Goal: Information Seeking & Learning: Learn about a topic

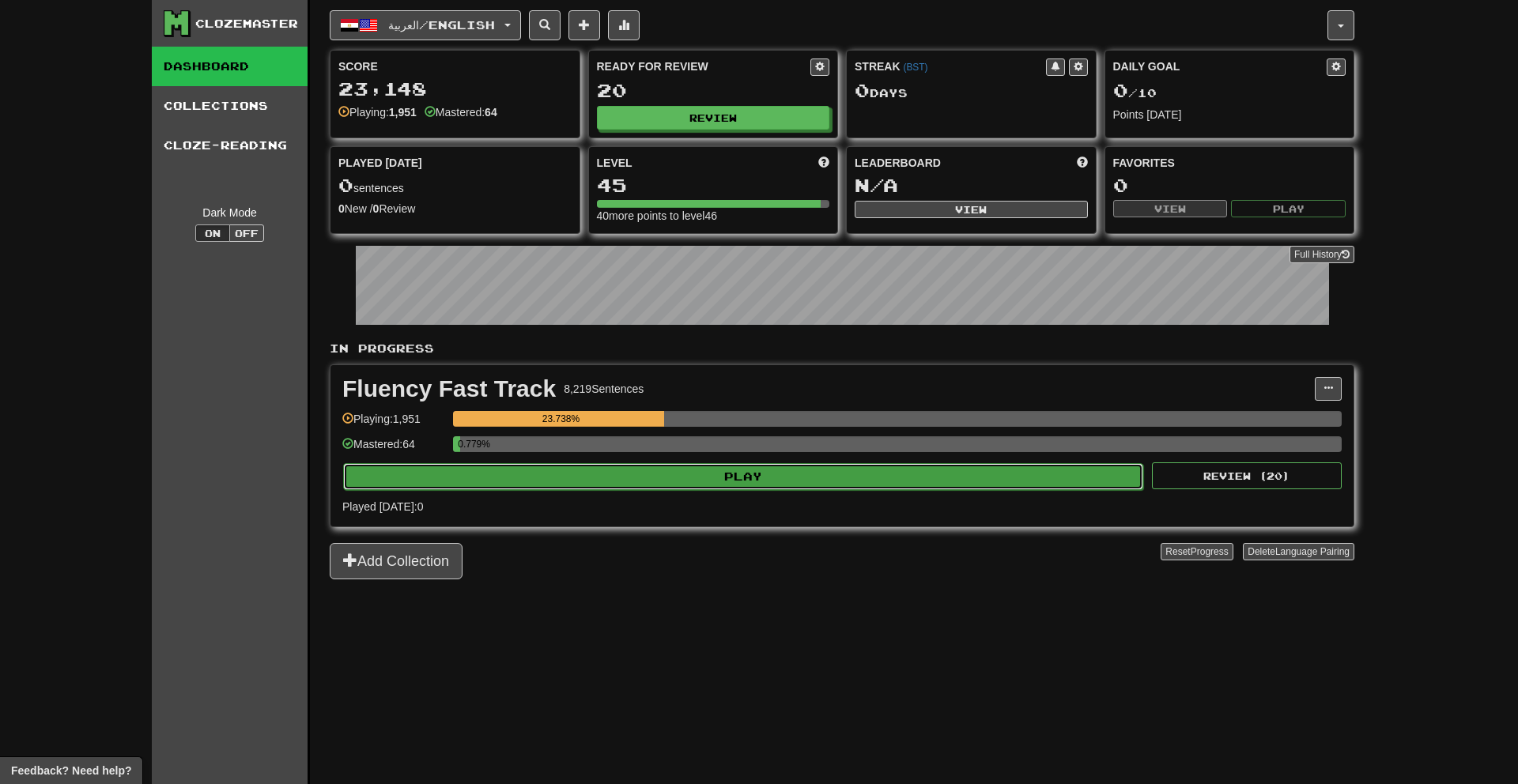
click at [861, 466] on button "Play" at bounding box center [743, 476] width 800 height 27
select select "**"
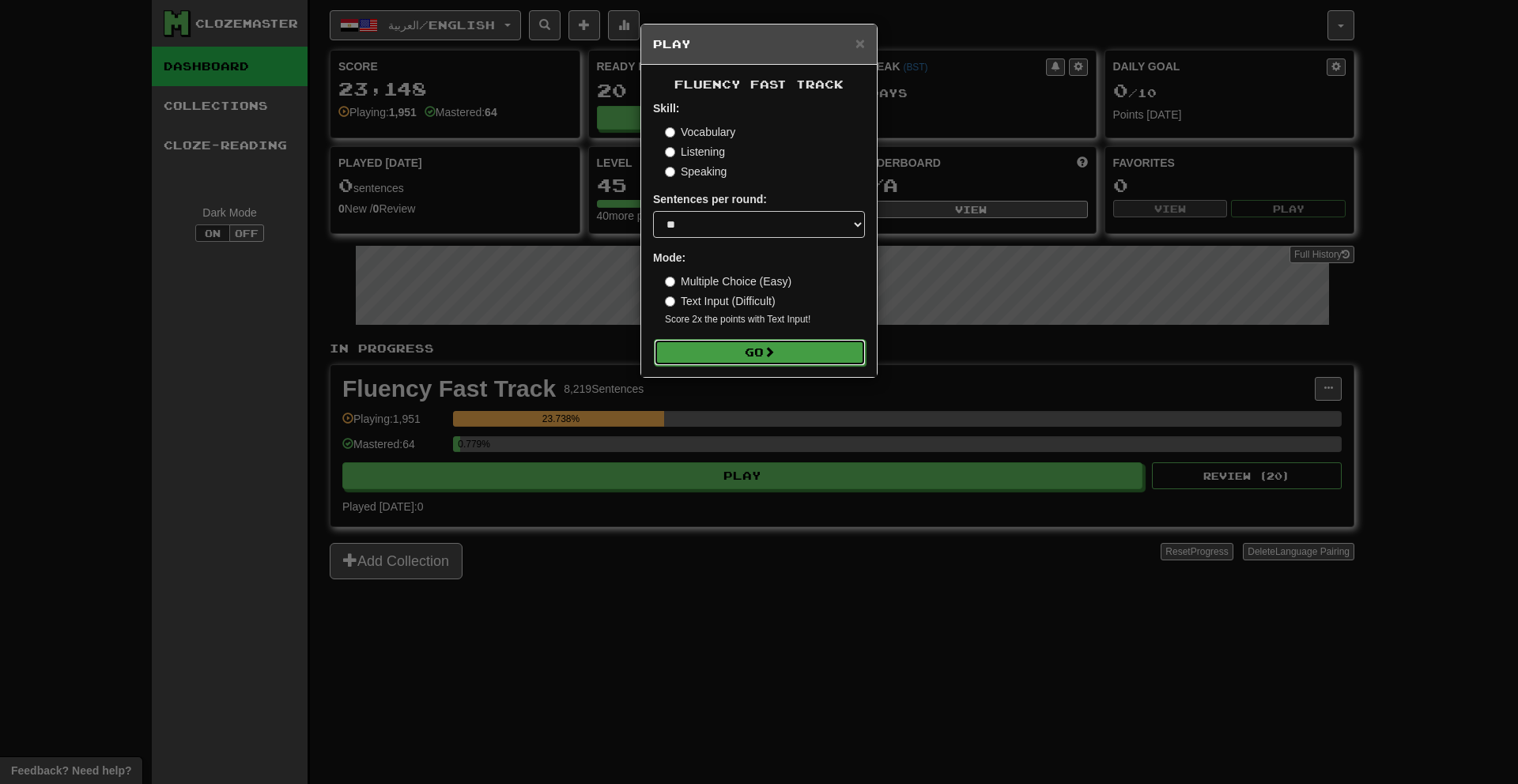
click at [788, 356] on button "Go" at bounding box center [759, 352] width 212 height 27
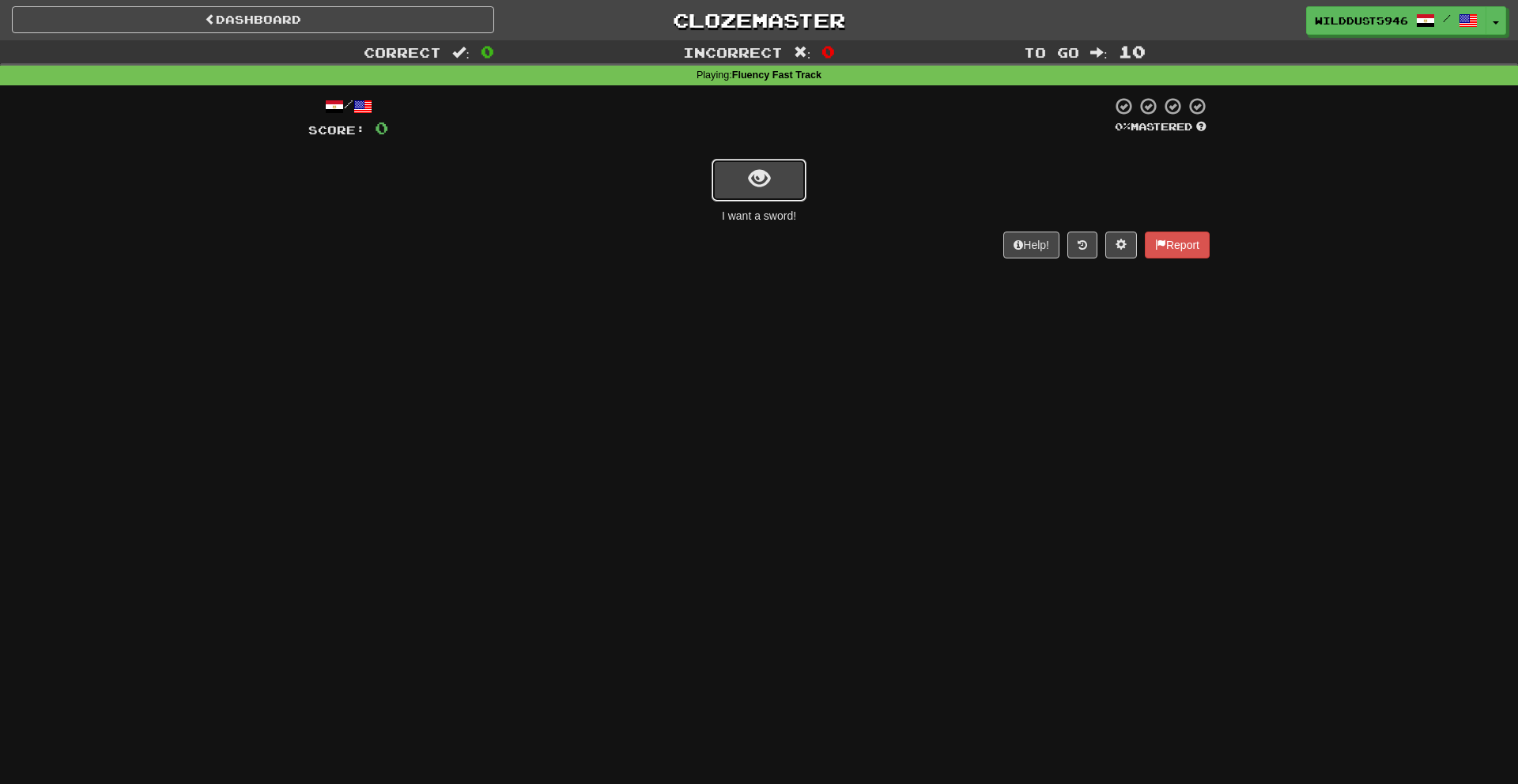
click at [762, 188] on span "show sentence" at bounding box center [759, 179] width 21 height 21
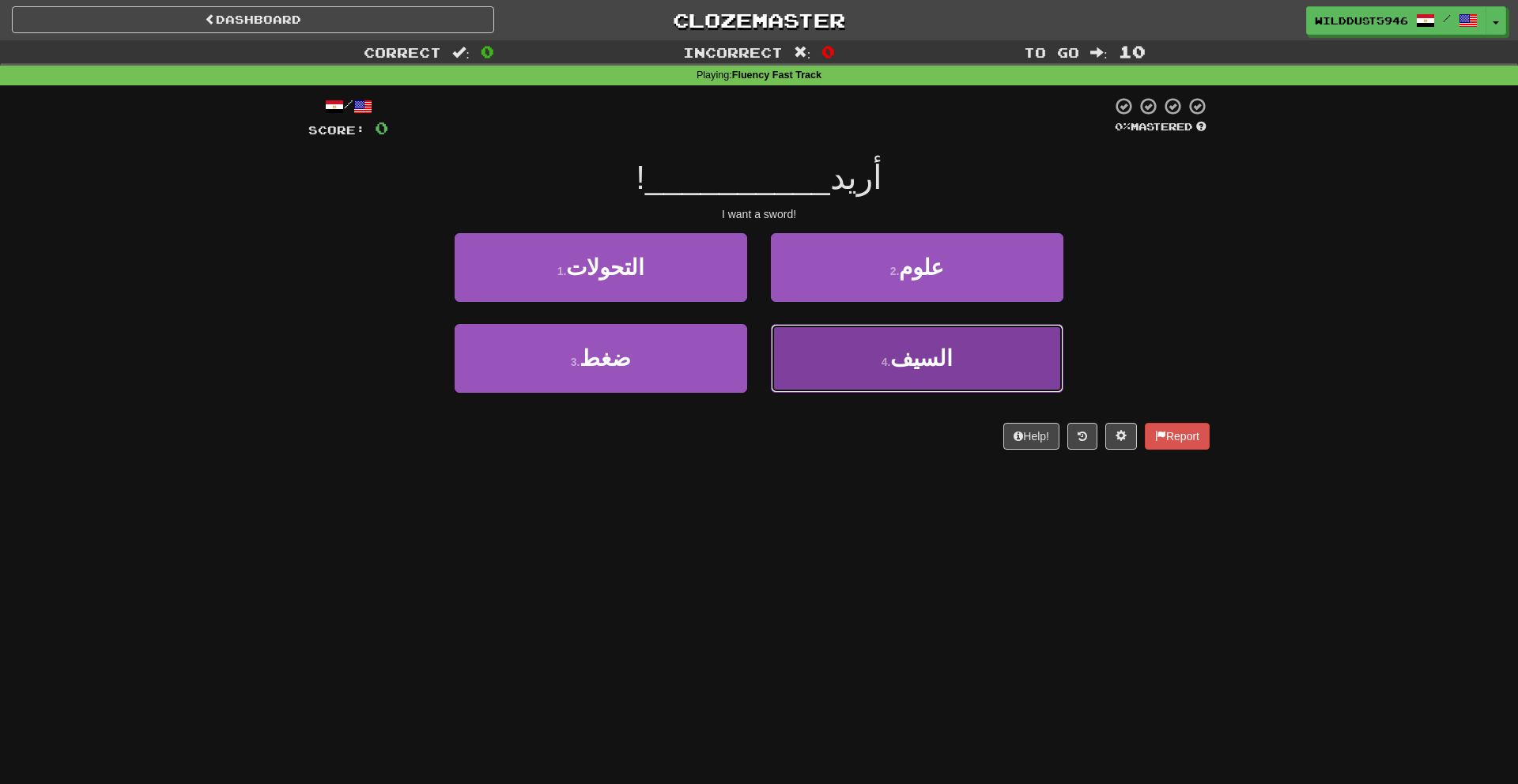
click at [887, 351] on button "4 . السيف" at bounding box center [918, 359] width 293 height 69
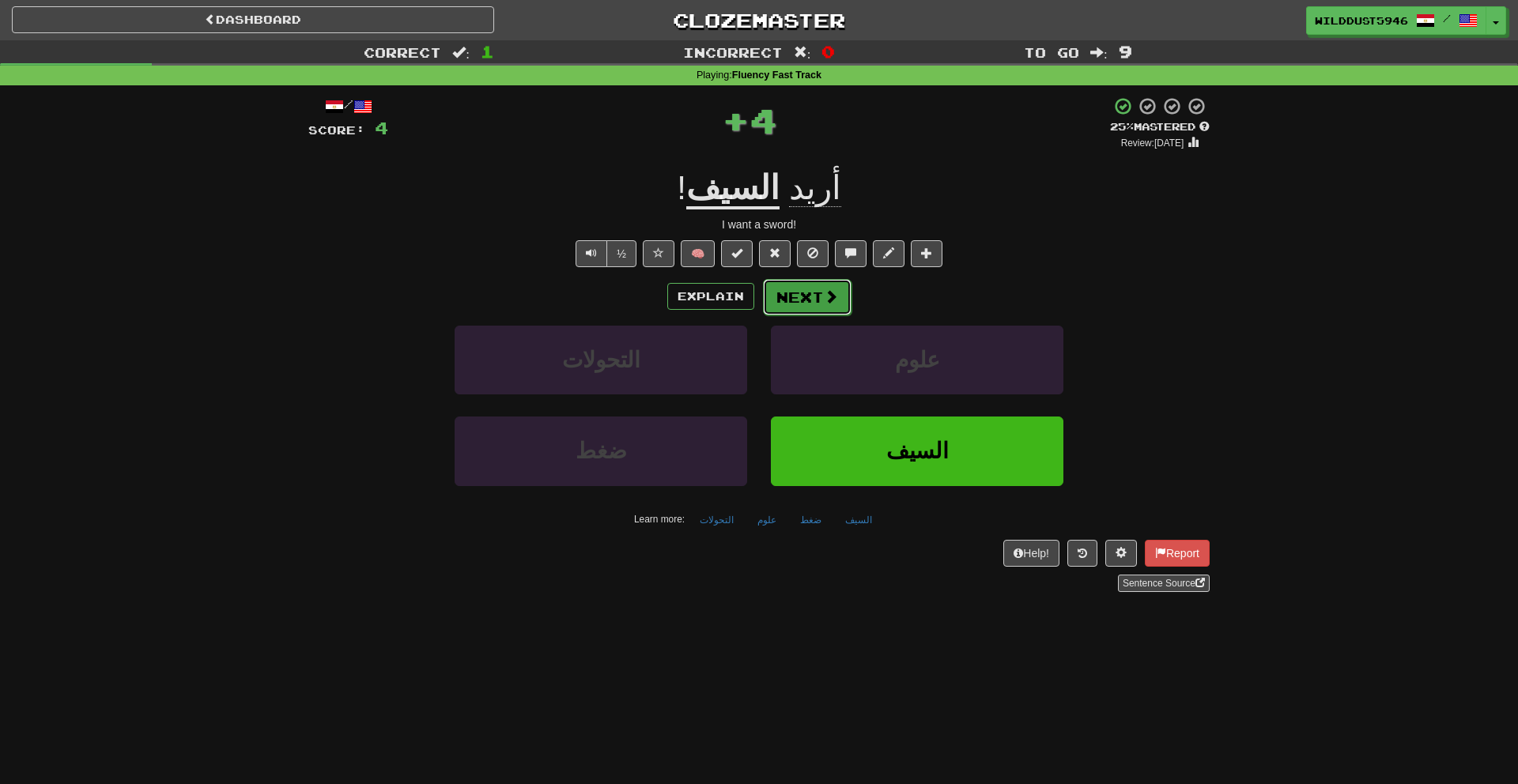
click at [825, 297] on span at bounding box center [831, 296] width 14 height 14
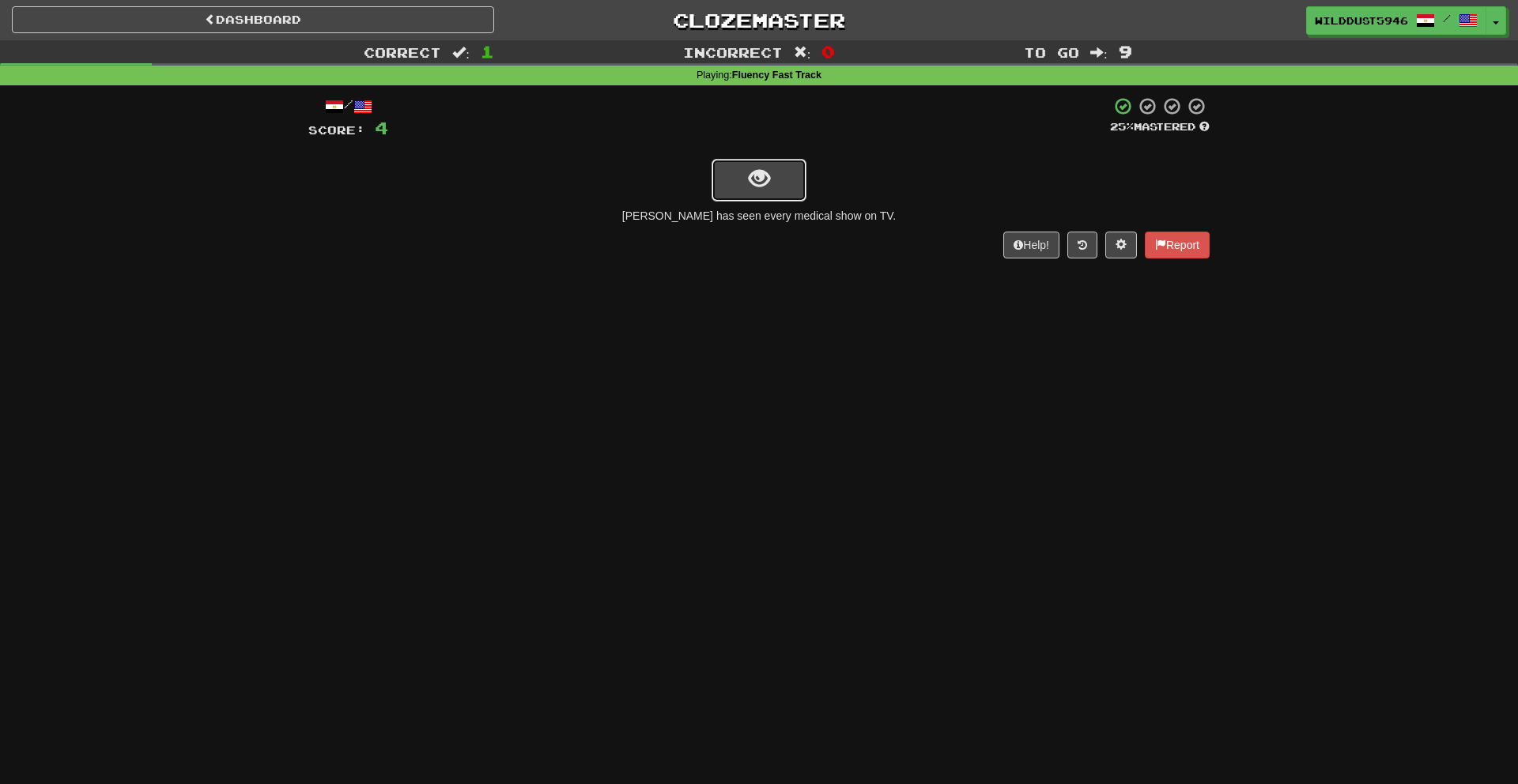
click at [737, 185] on button "show sentence" at bounding box center [759, 180] width 95 height 43
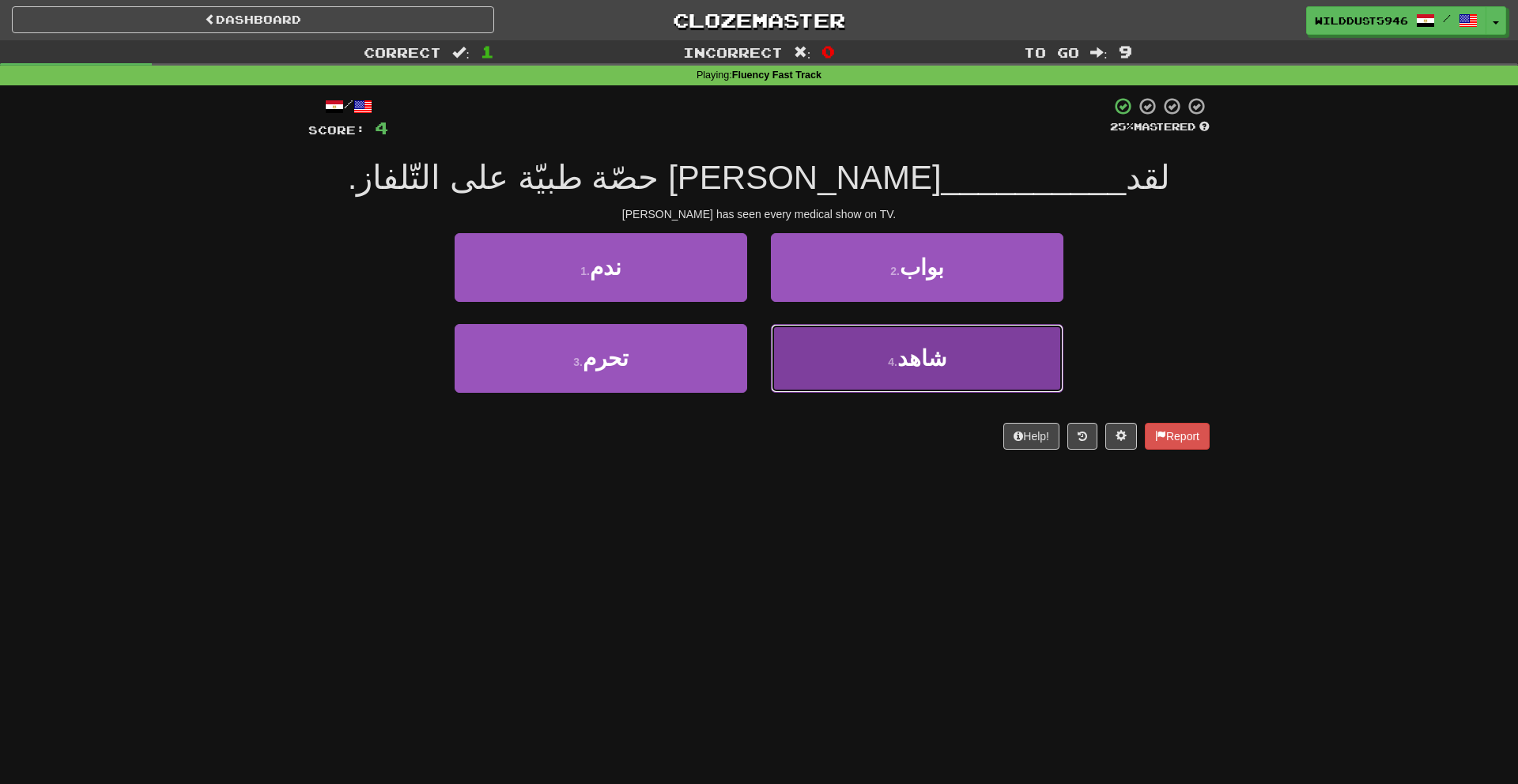
click at [847, 358] on button "4 . شاهد" at bounding box center [918, 359] width 293 height 69
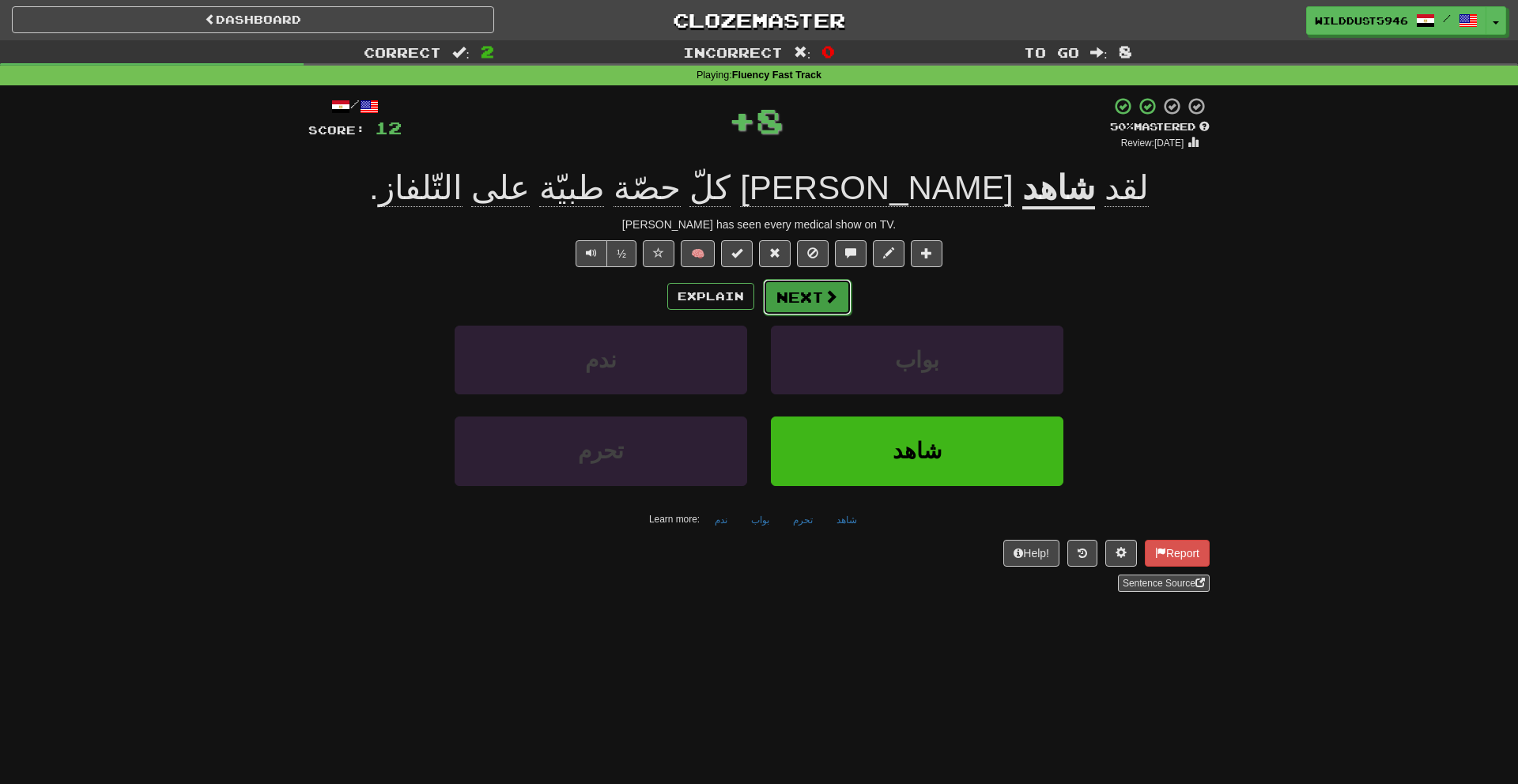
click at [845, 309] on button "Next" at bounding box center [807, 296] width 89 height 36
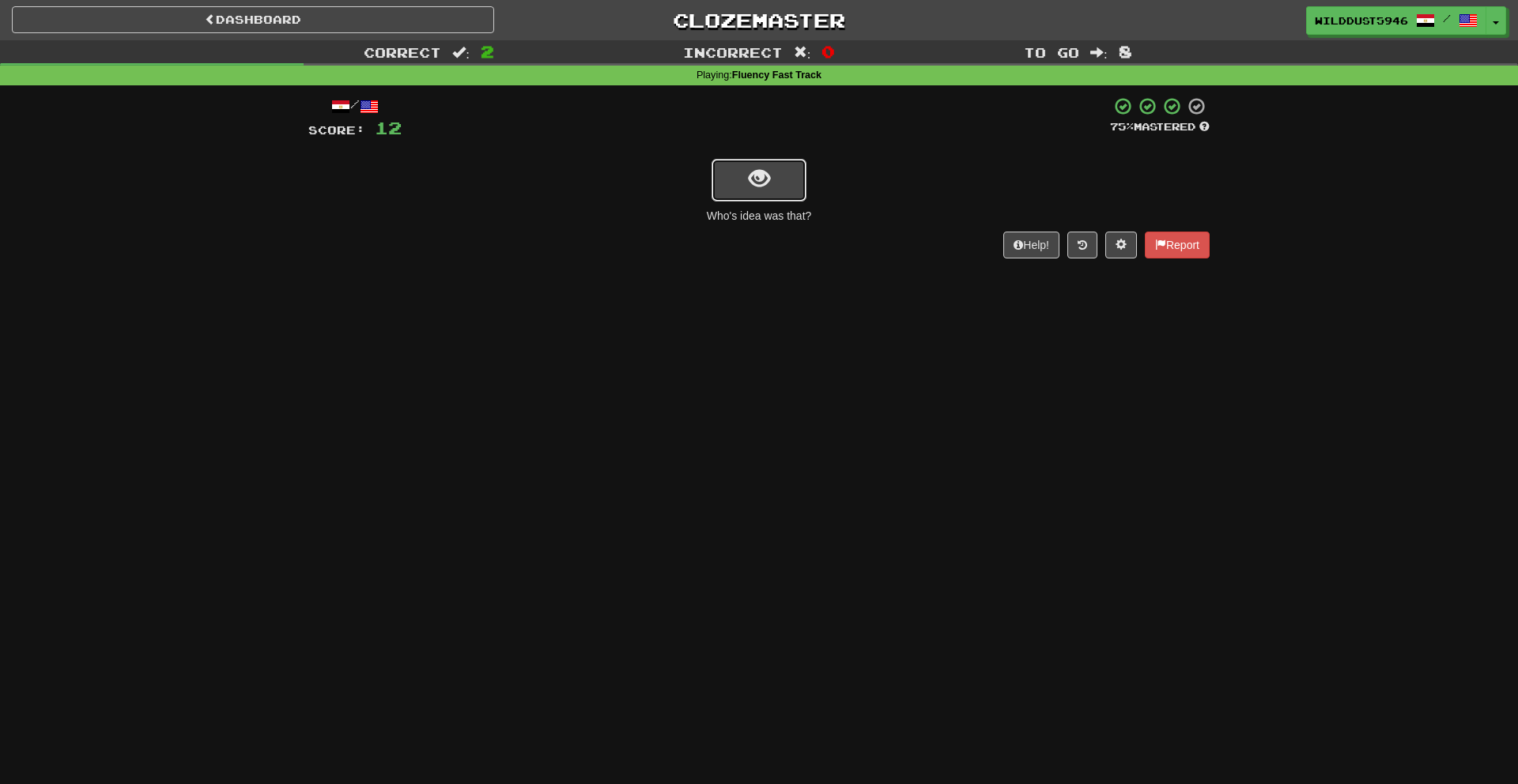
click at [786, 185] on button "show sentence" at bounding box center [759, 180] width 95 height 43
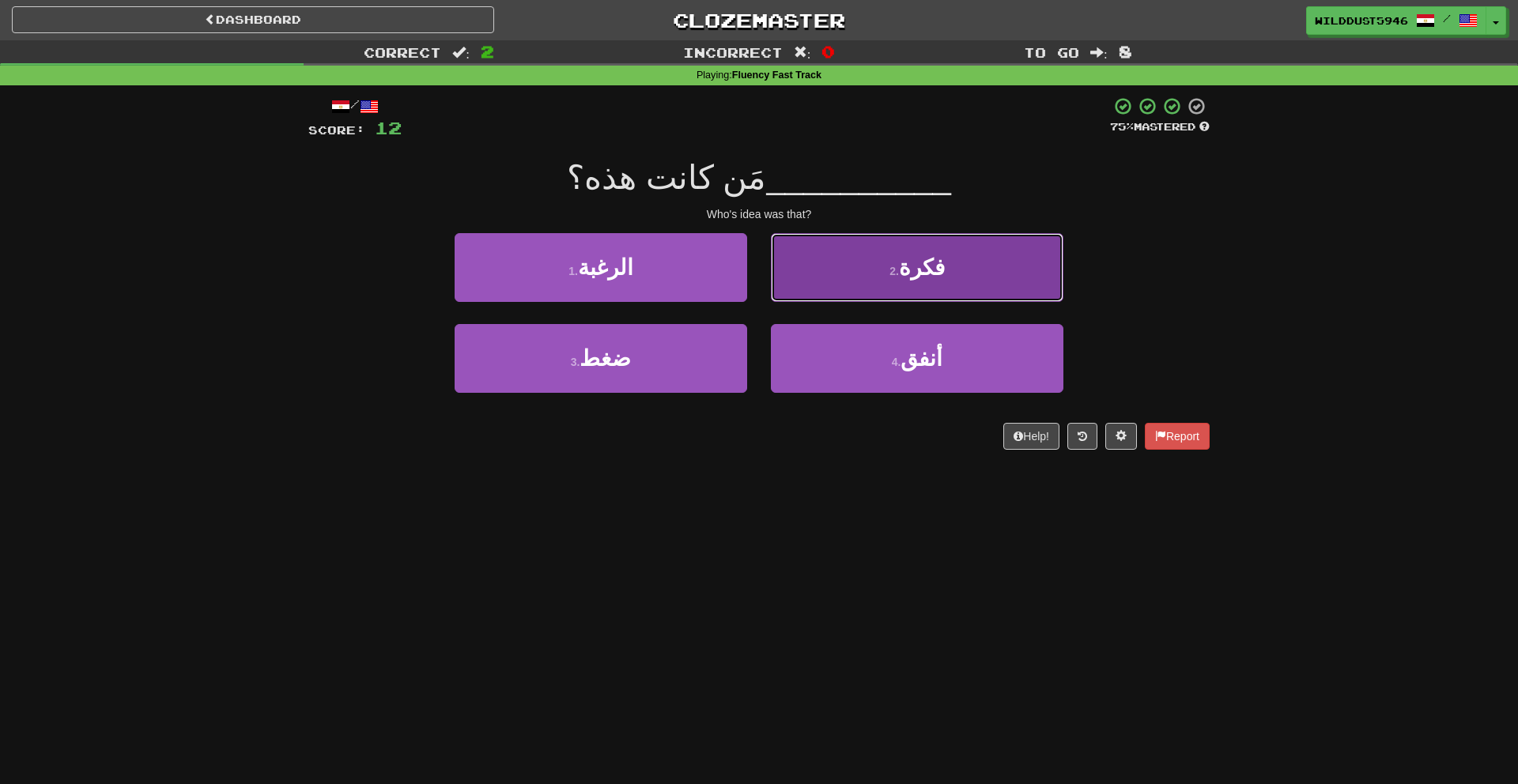
click at [862, 260] on button "2 . فكرة" at bounding box center [918, 268] width 293 height 69
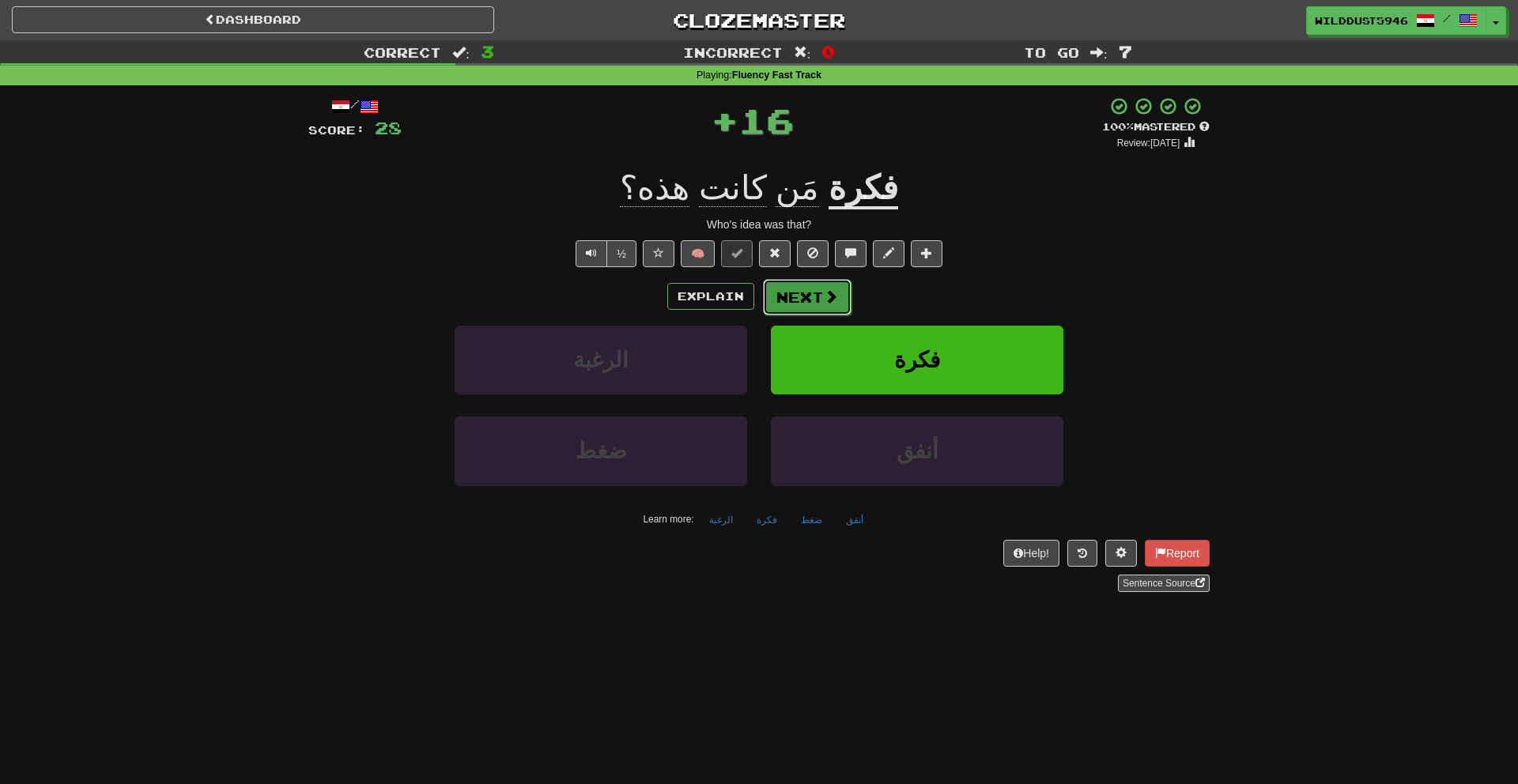
click at [808, 307] on button "Next" at bounding box center [807, 296] width 89 height 36
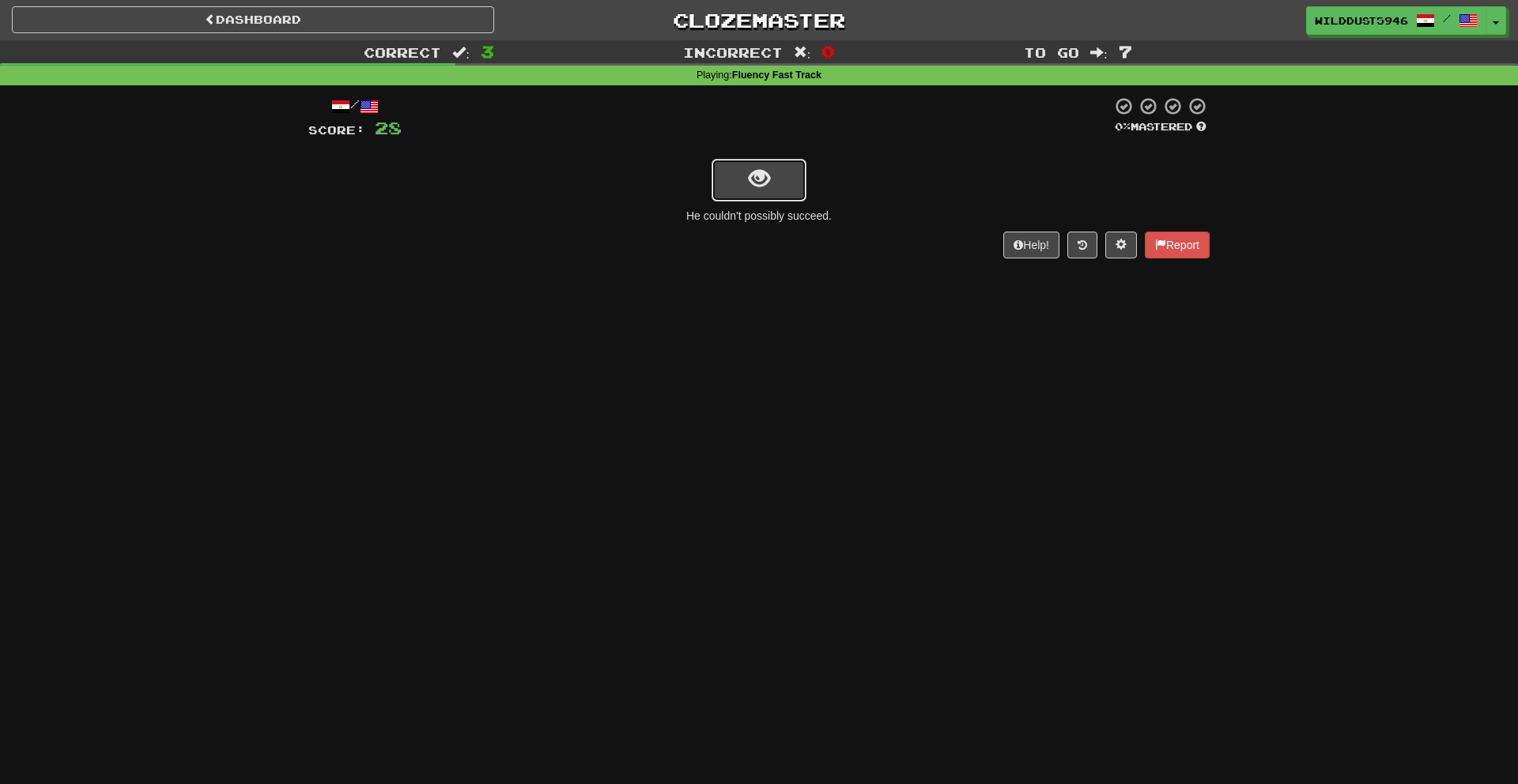
click at [755, 177] on span "show sentence" at bounding box center [759, 179] width 21 height 21
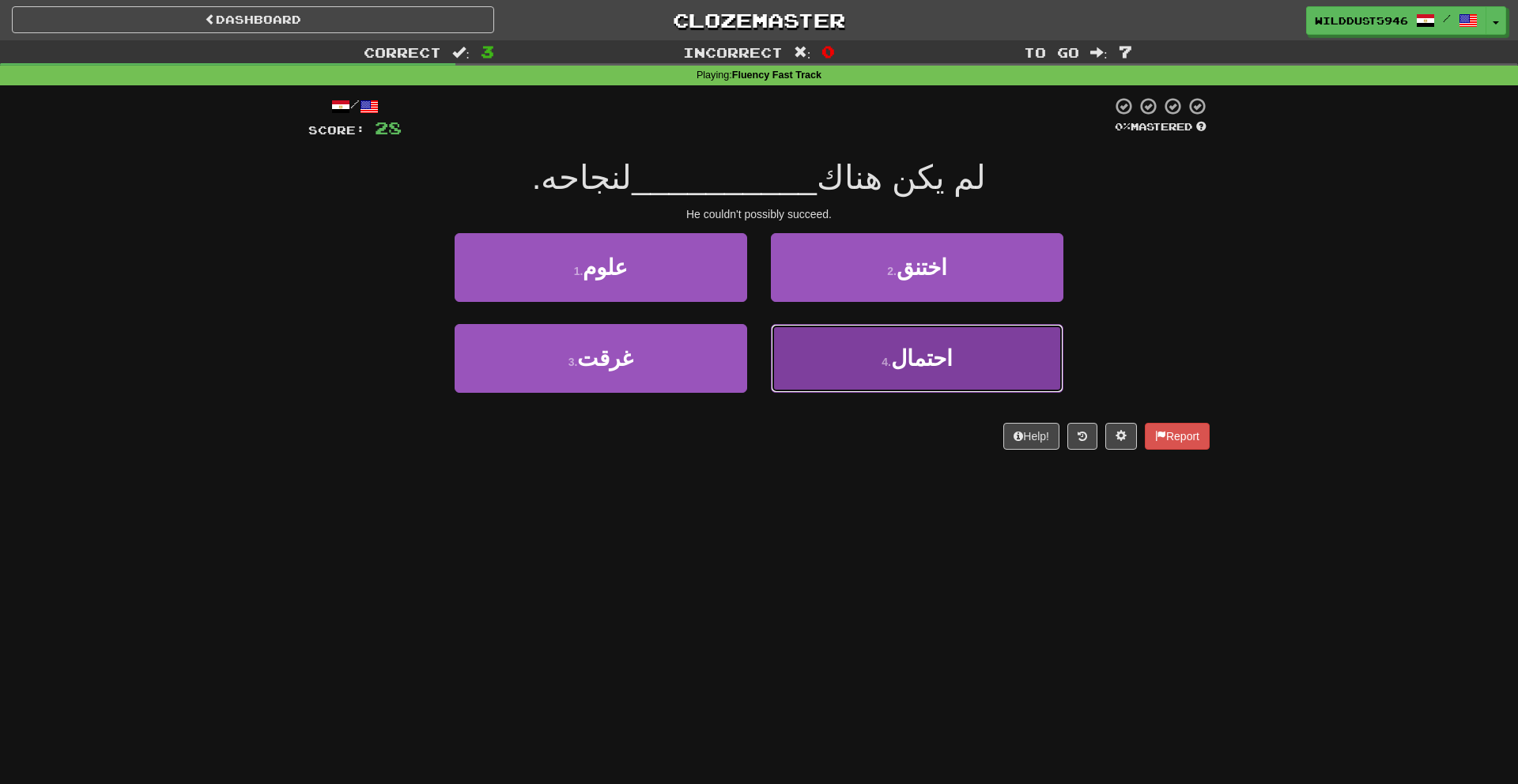
click at [882, 336] on button "4 . احتمال" at bounding box center [918, 359] width 293 height 69
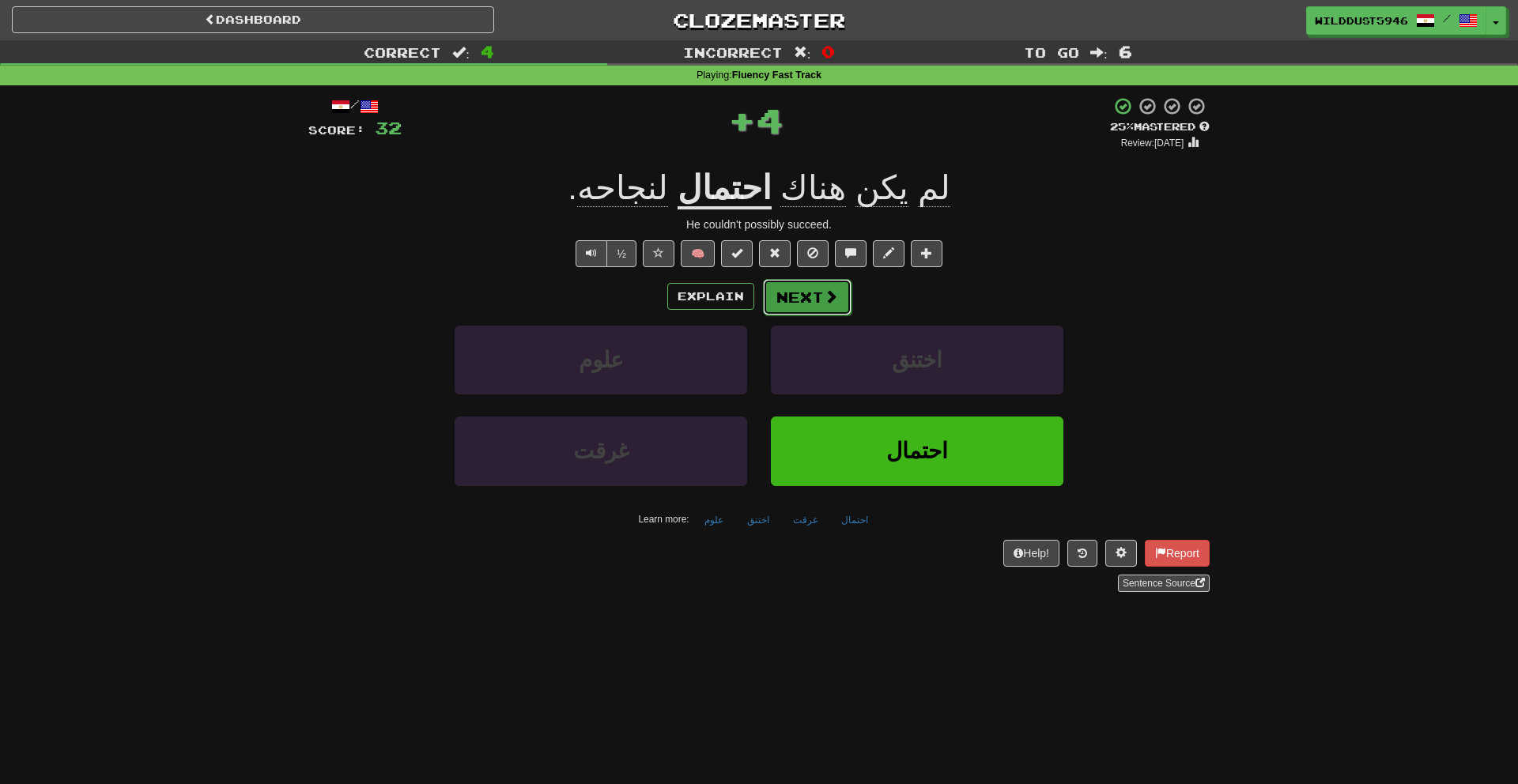
click at [823, 281] on button "Next" at bounding box center [807, 296] width 89 height 36
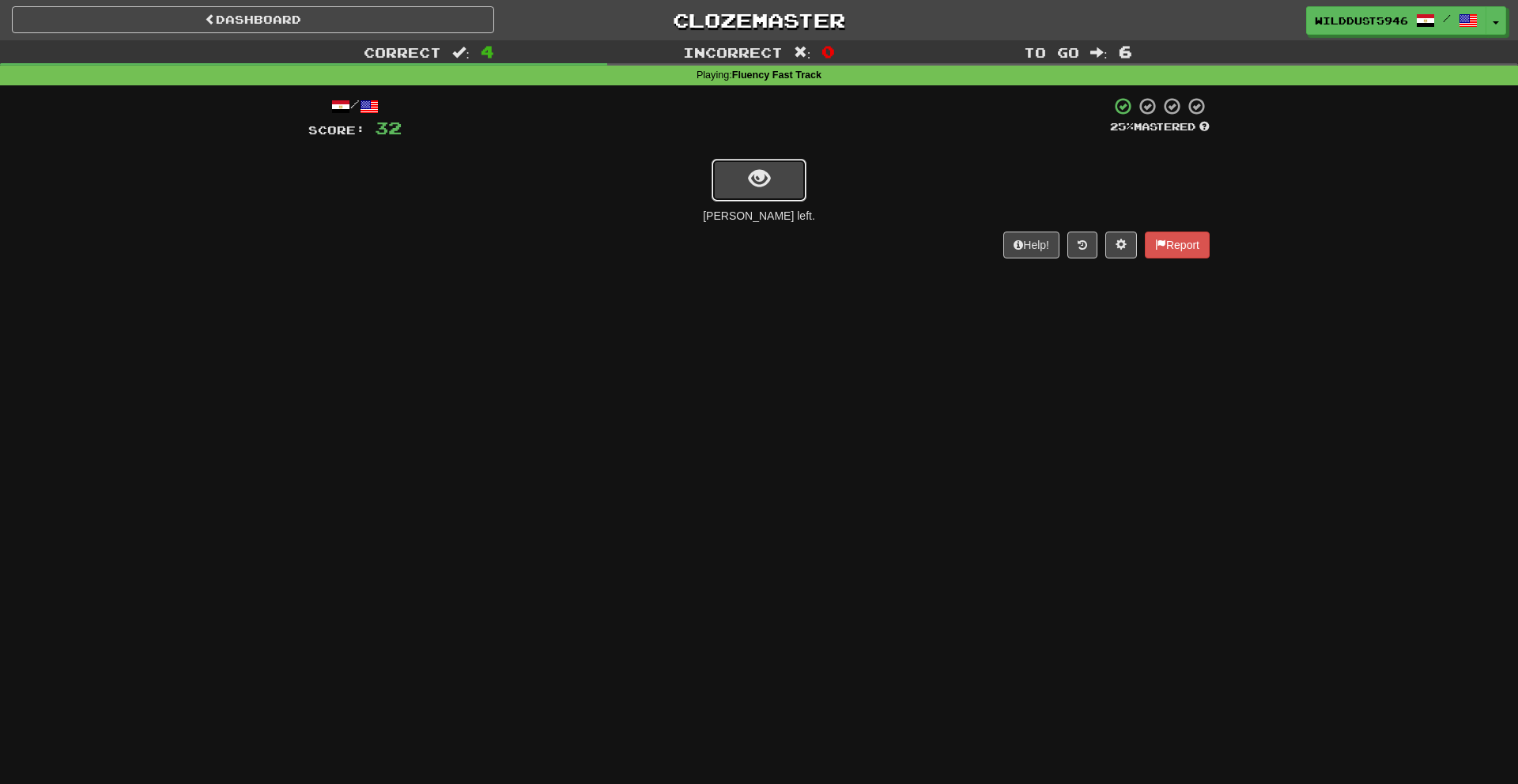
click at [742, 167] on button "show sentence" at bounding box center [759, 180] width 95 height 43
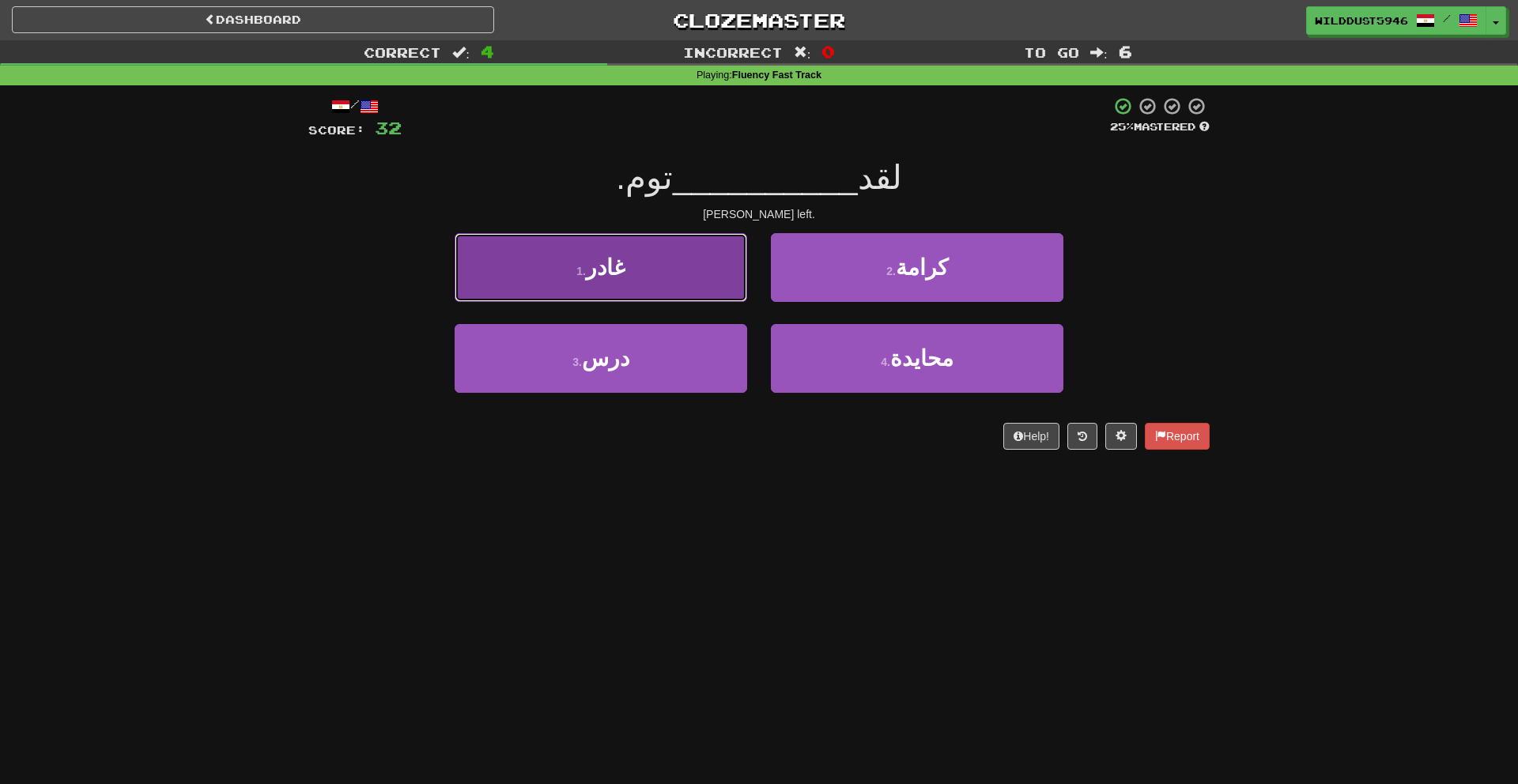
click at [716, 271] on button "1 . غادر" at bounding box center [601, 268] width 293 height 69
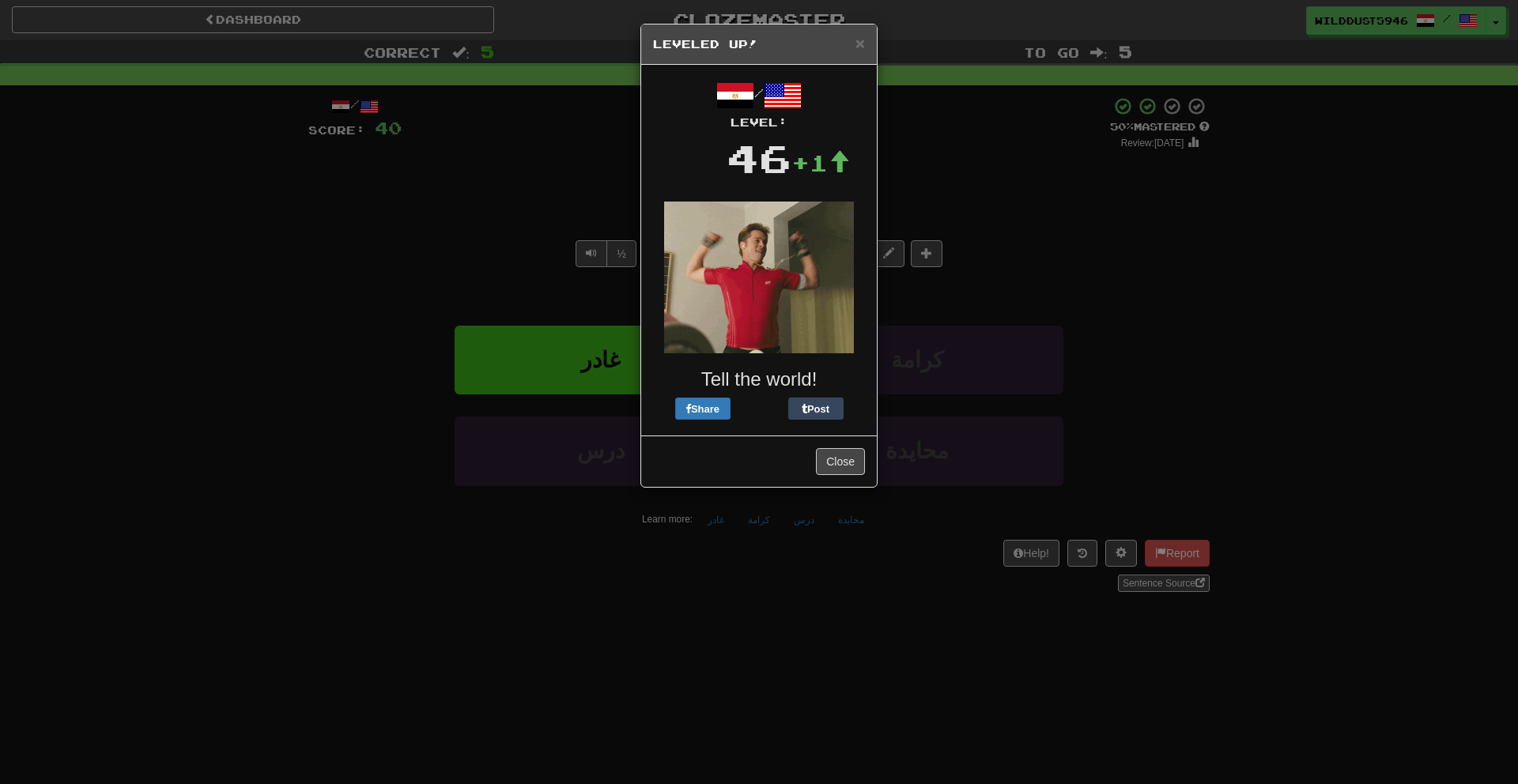
click at [853, 45] on h5 "Leveled Up!" at bounding box center [759, 44] width 212 height 16
click at [860, 44] on span "×" at bounding box center [861, 43] width 9 height 19
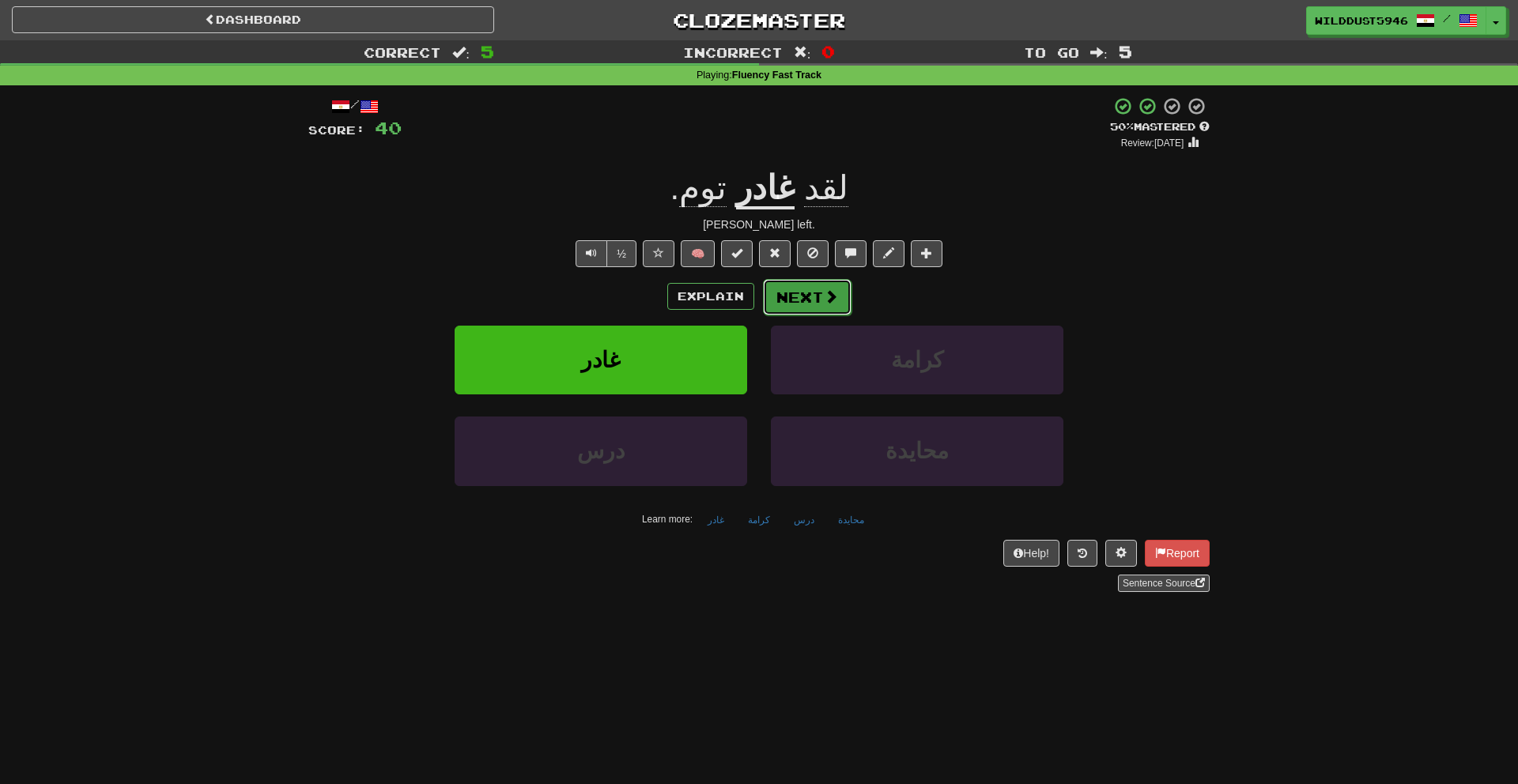
click at [821, 296] on button "Next" at bounding box center [807, 296] width 89 height 36
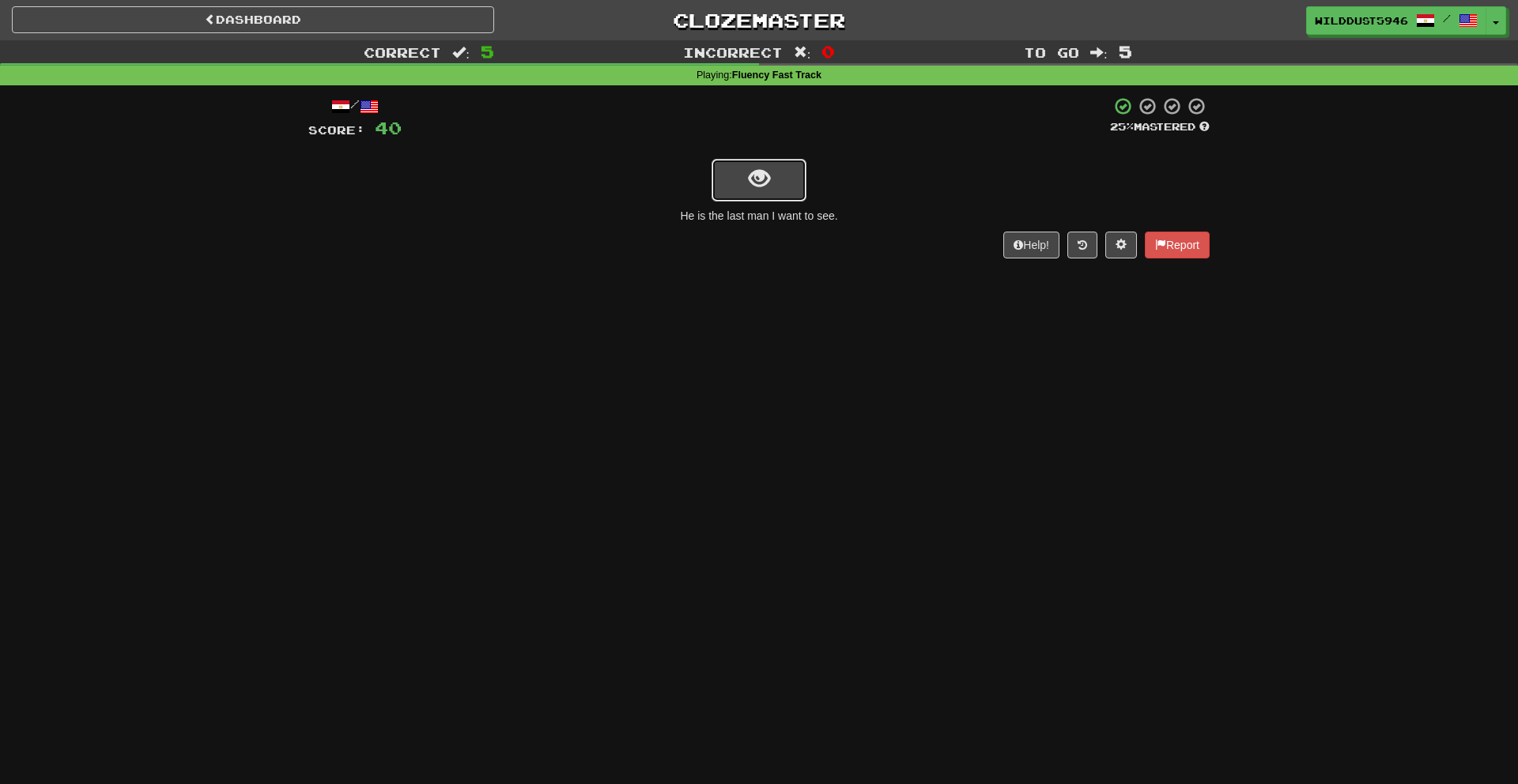
click at [791, 182] on button "show sentence" at bounding box center [759, 180] width 95 height 43
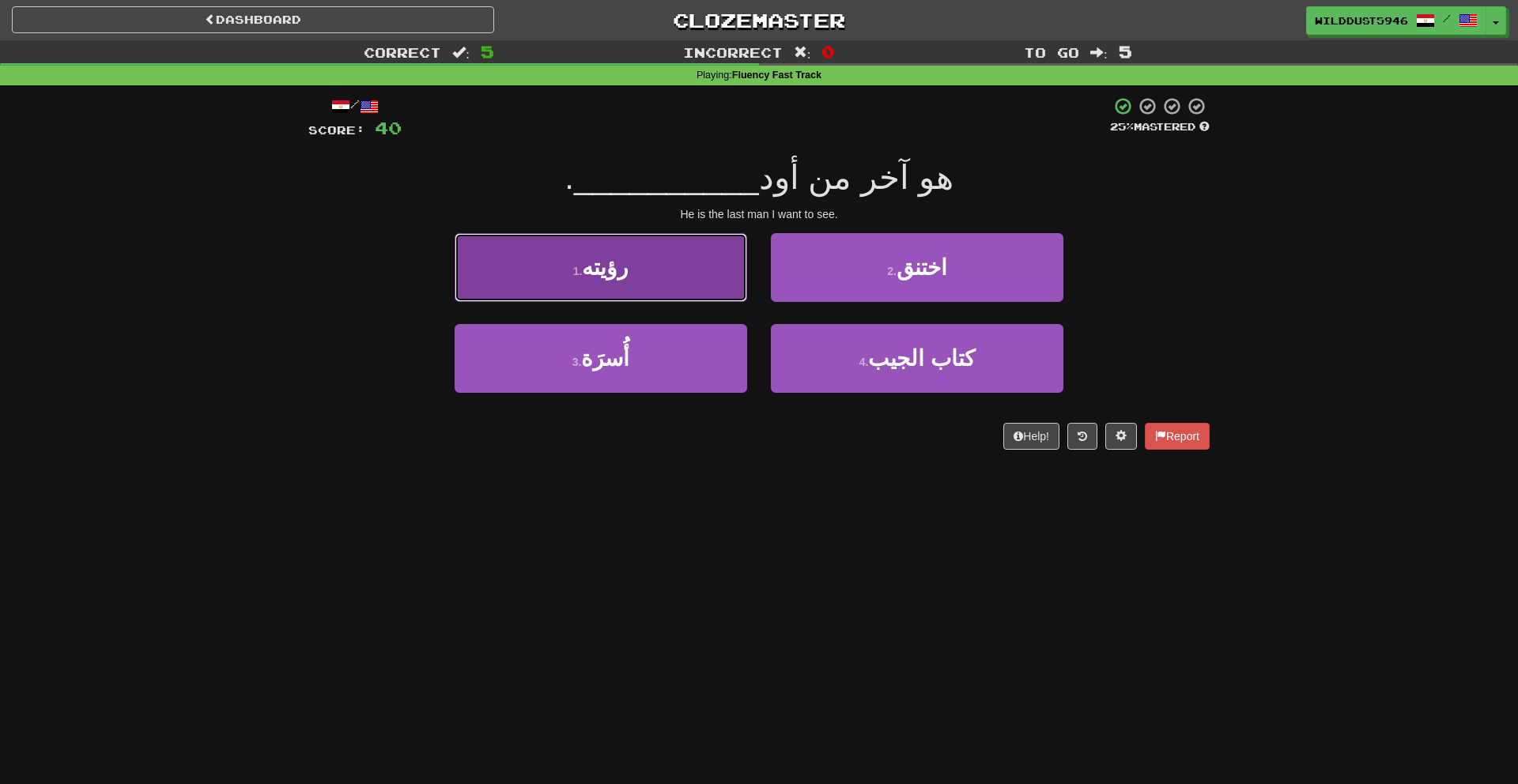
click at [715, 260] on button "1 . رؤيته" at bounding box center [601, 268] width 293 height 69
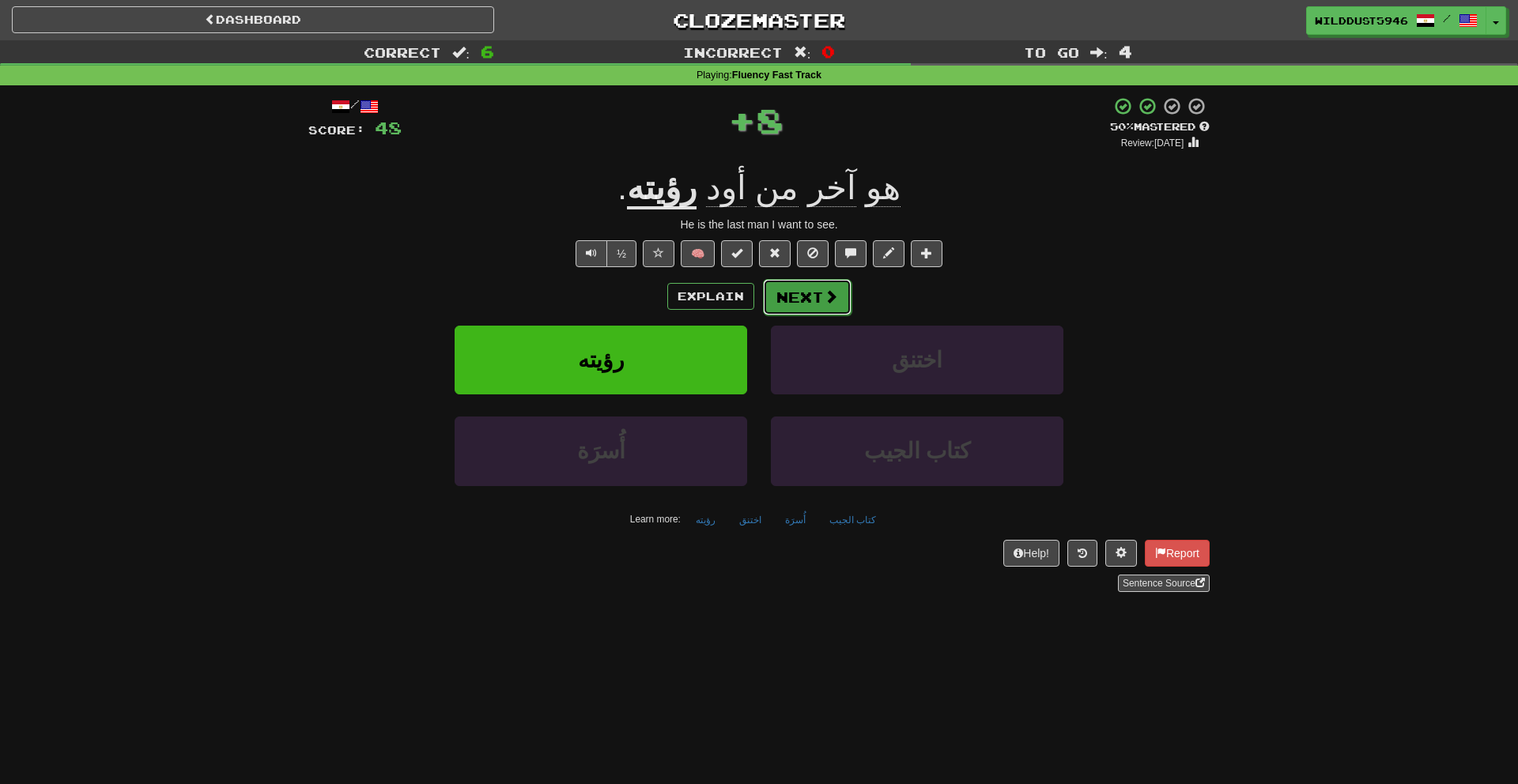
click at [803, 296] on button "Next" at bounding box center [807, 296] width 89 height 36
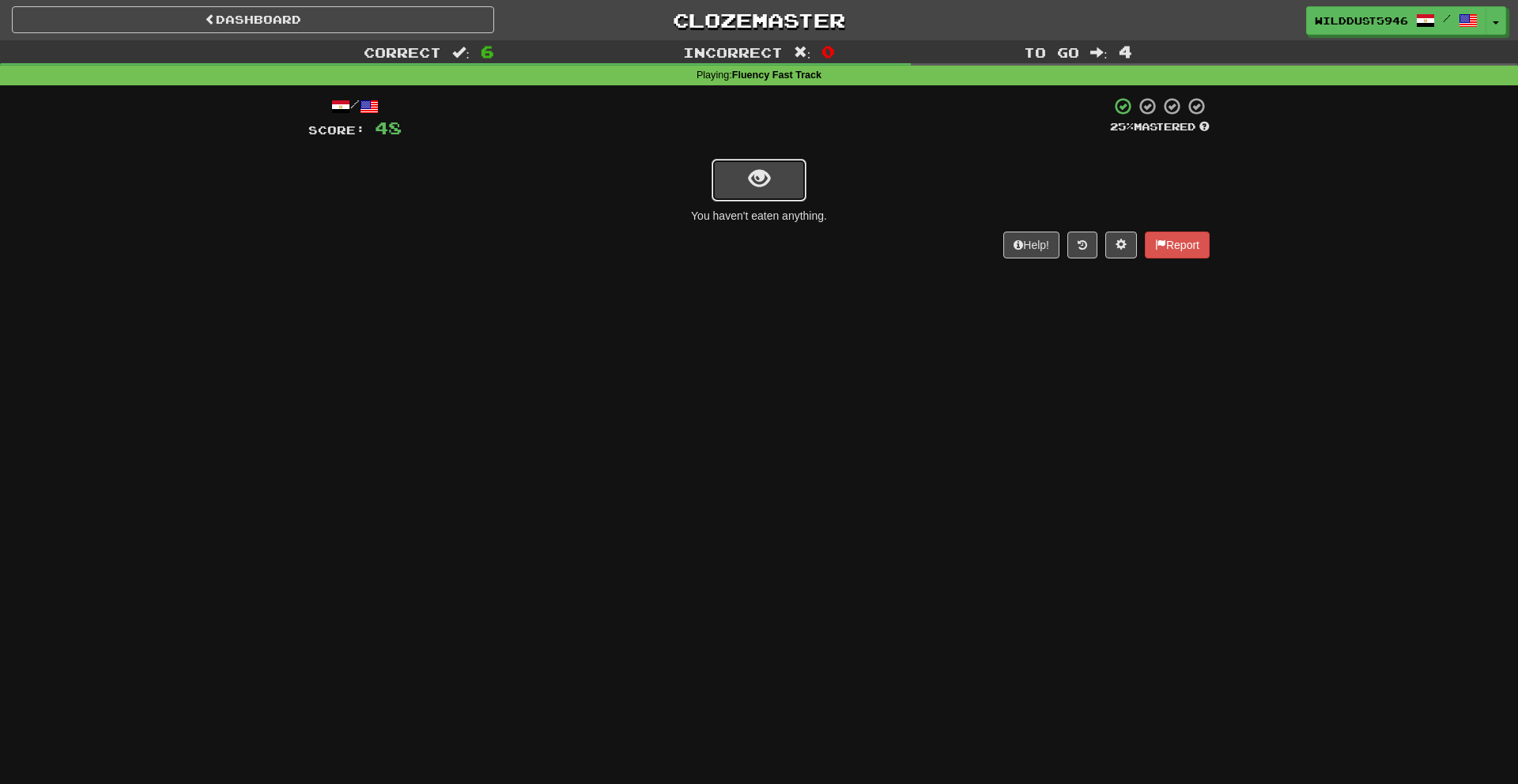
click at [782, 186] on button "show sentence" at bounding box center [759, 180] width 95 height 43
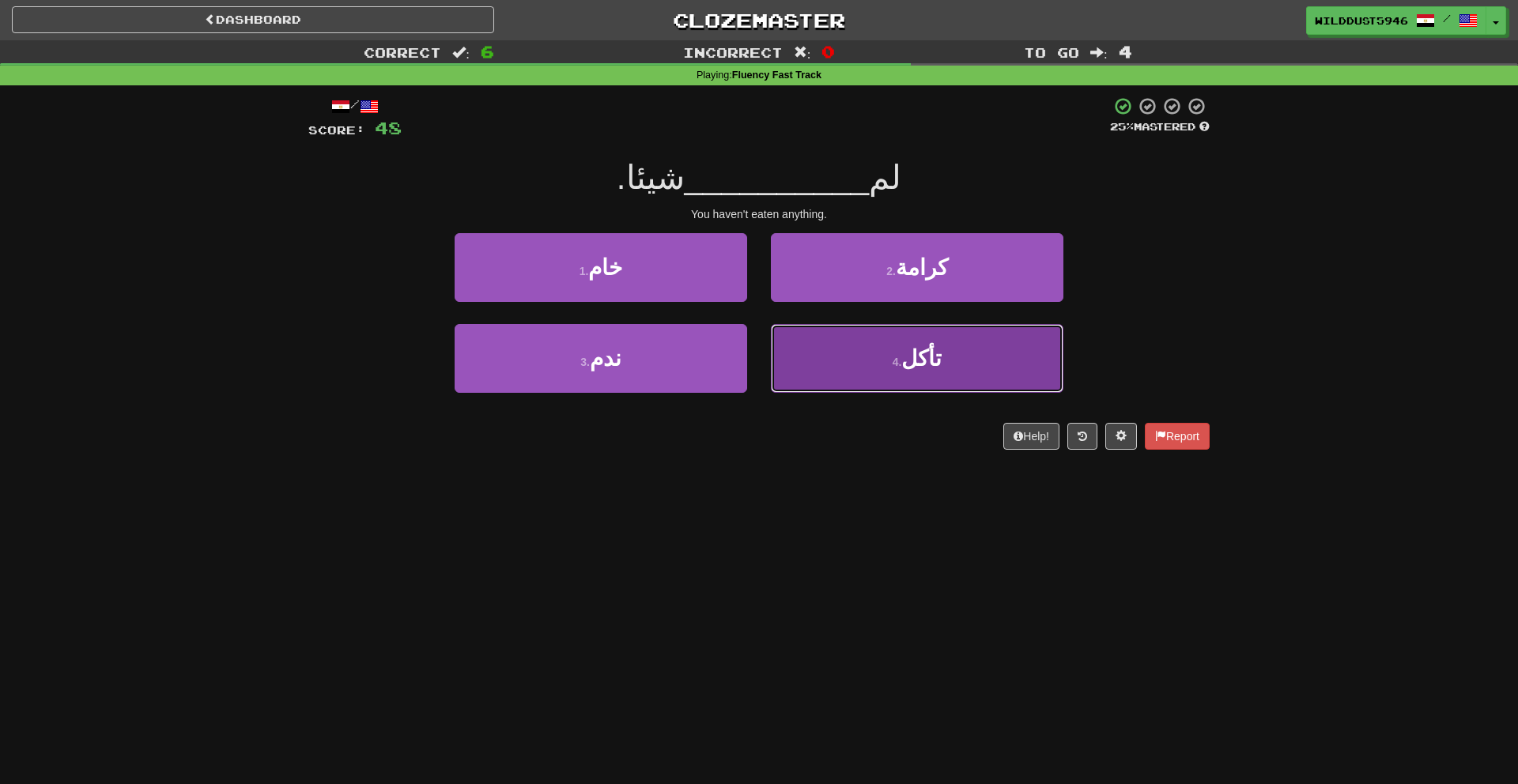
click at [851, 362] on button "4 . تأكل" at bounding box center [918, 359] width 293 height 69
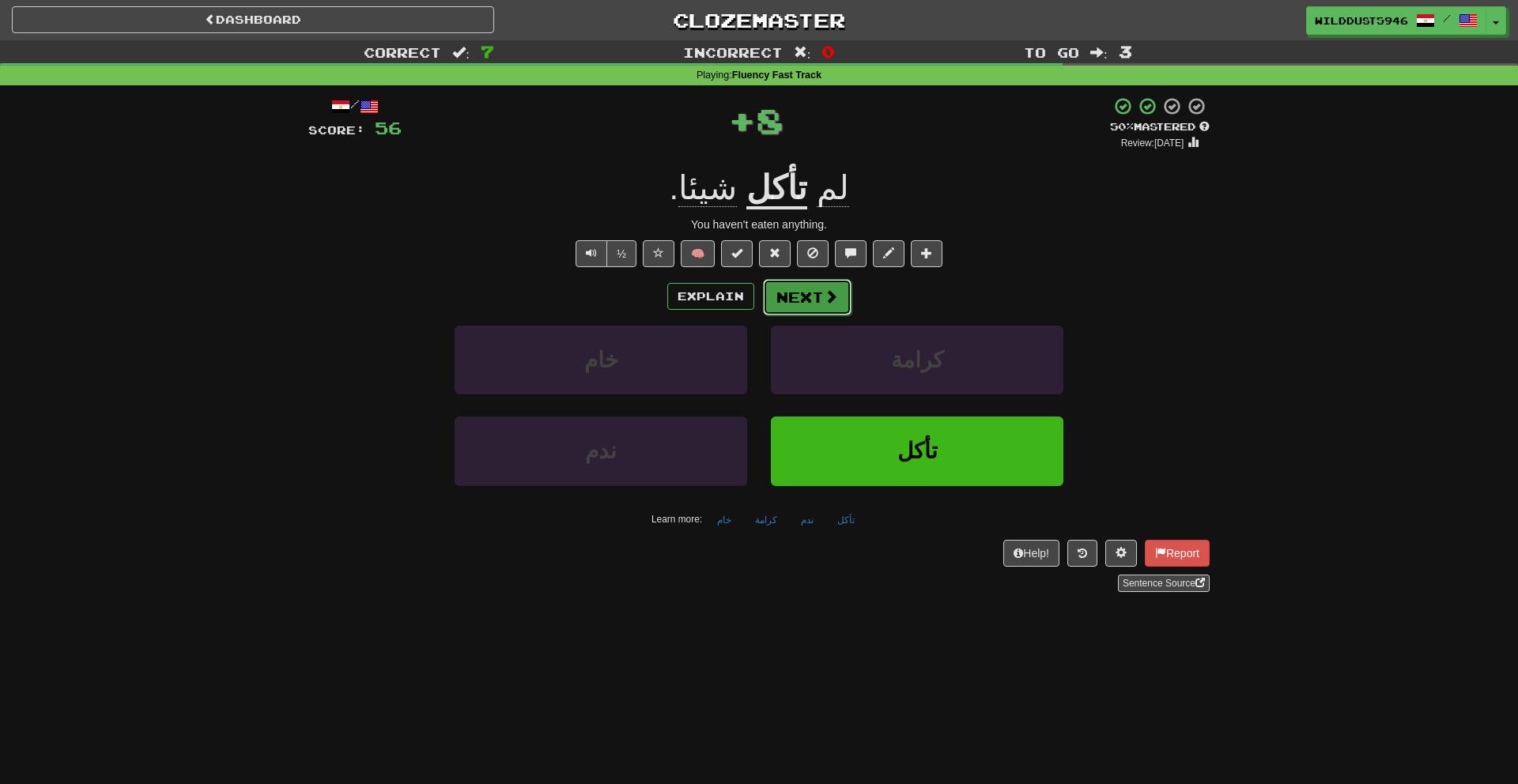
click at [841, 294] on button "Next" at bounding box center [807, 296] width 89 height 36
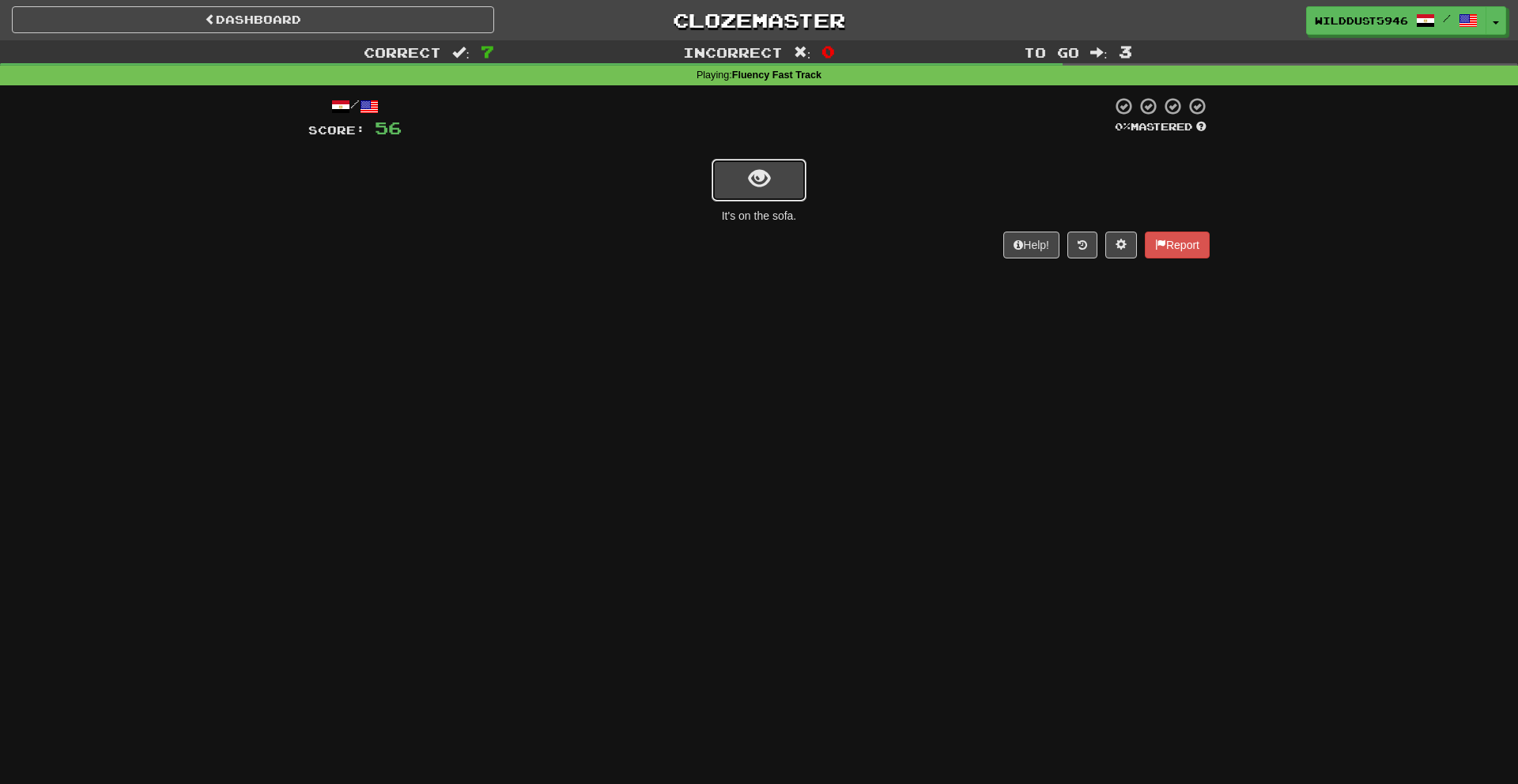
click at [763, 170] on span "show sentence" at bounding box center [759, 179] width 21 height 21
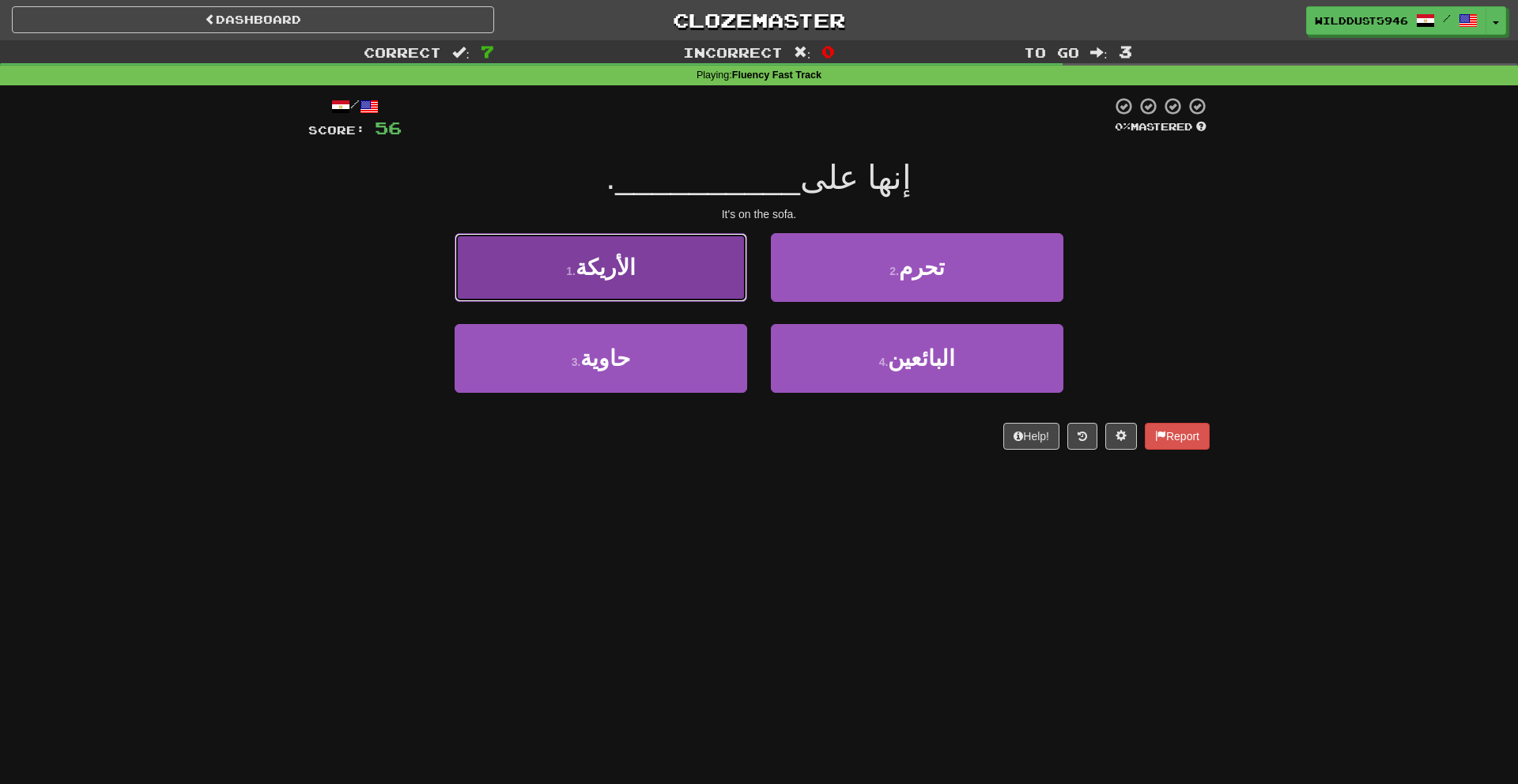
click at [678, 279] on button "1 . الأريكة" at bounding box center [601, 268] width 293 height 69
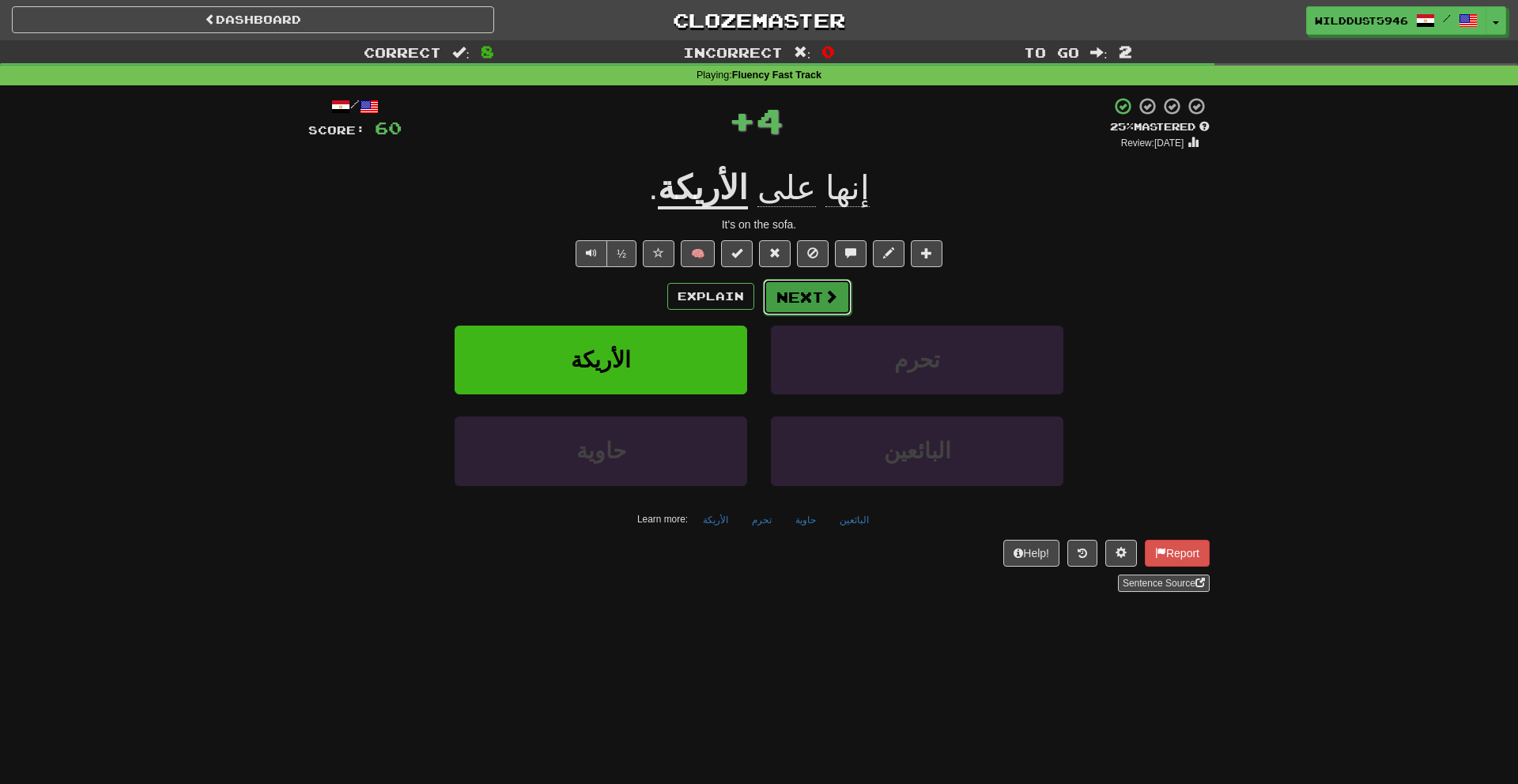
click at [800, 291] on button "Next" at bounding box center [807, 296] width 89 height 36
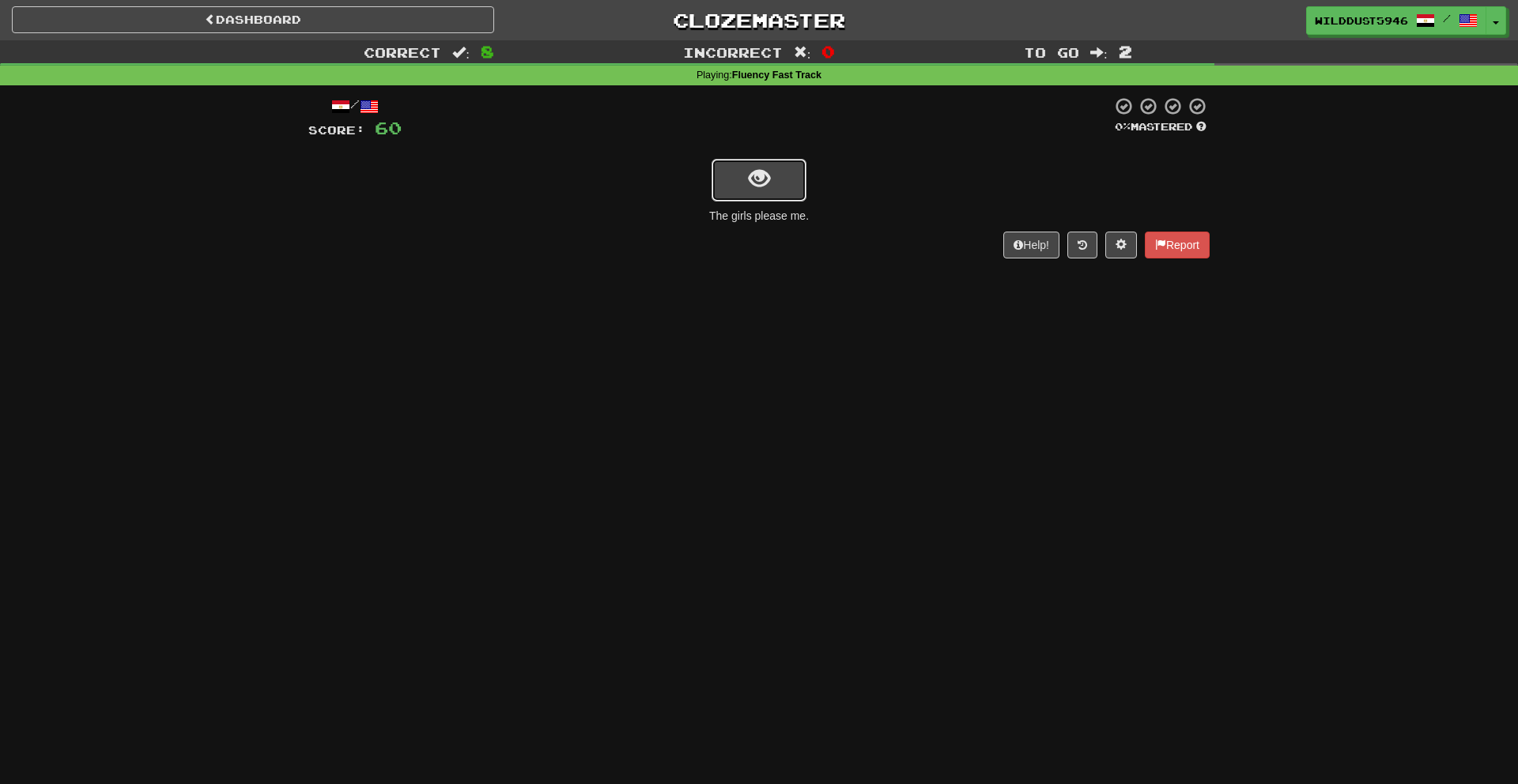
click at [799, 178] on button "show sentence" at bounding box center [759, 180] width 95 height 43
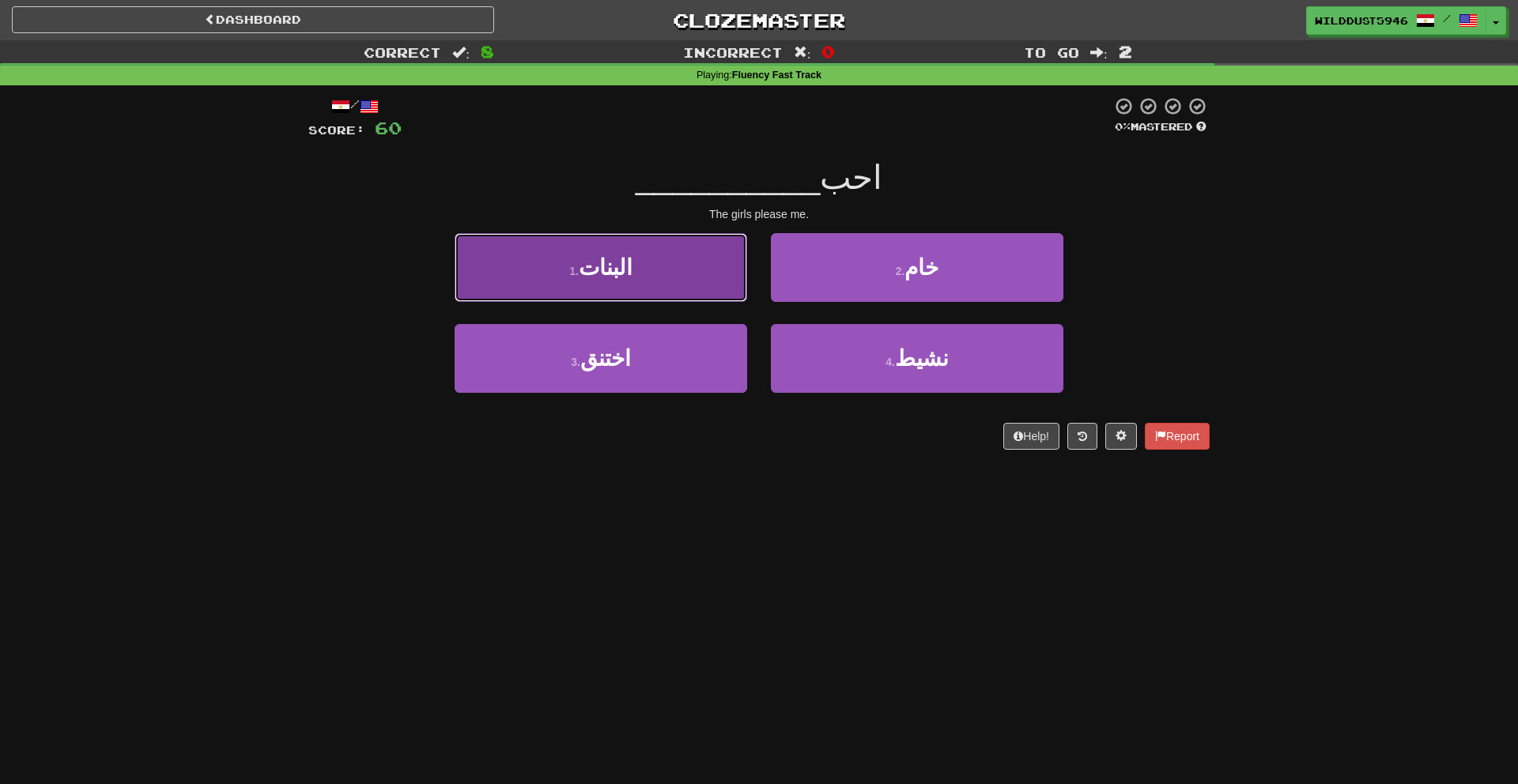
click at [711, 286] on button "1 . البنات" at bounding box center [601, 268] width 293 height 69
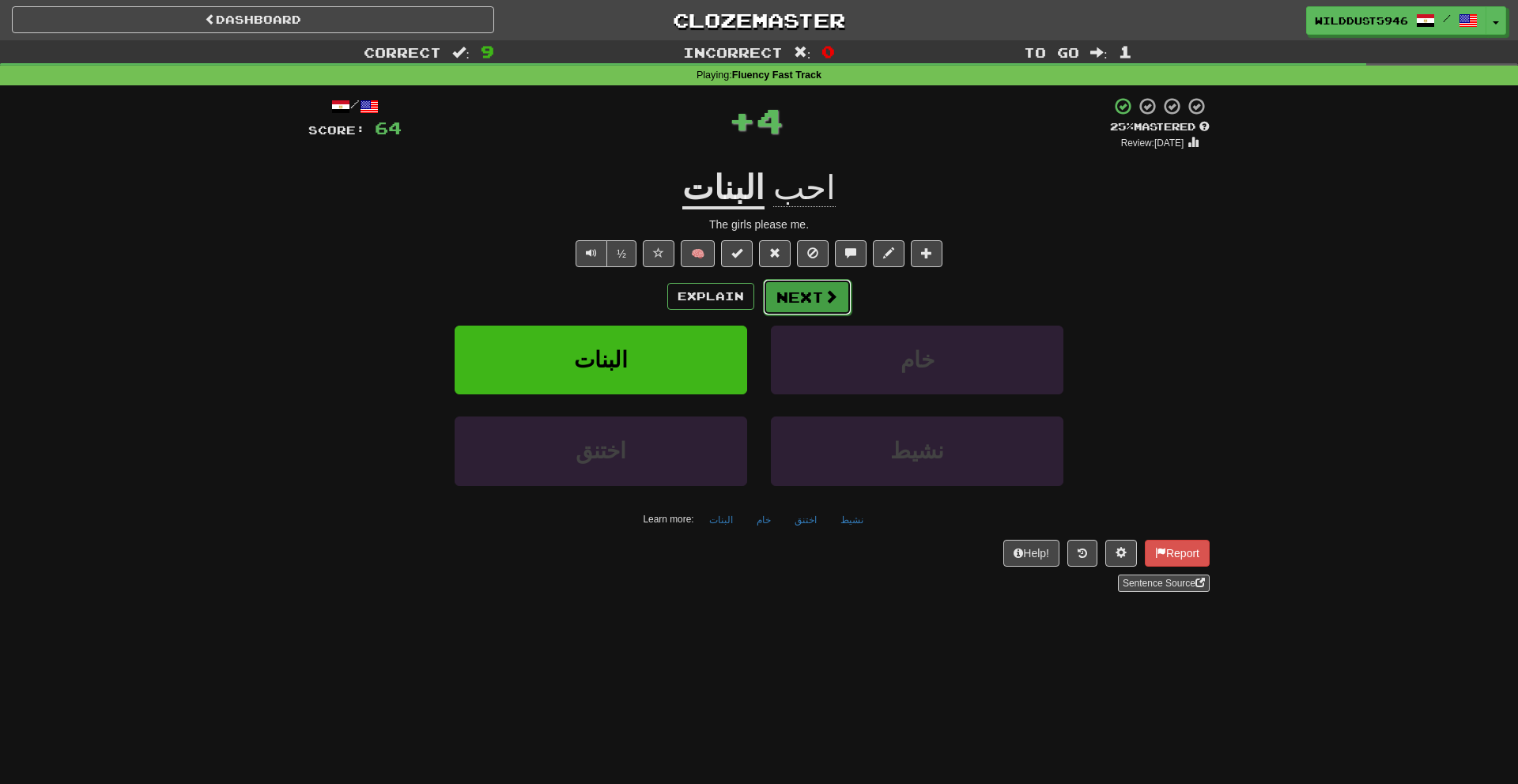
click at [782, 284] on button "Next" at bounding box center [807, 296] width 89 height 36
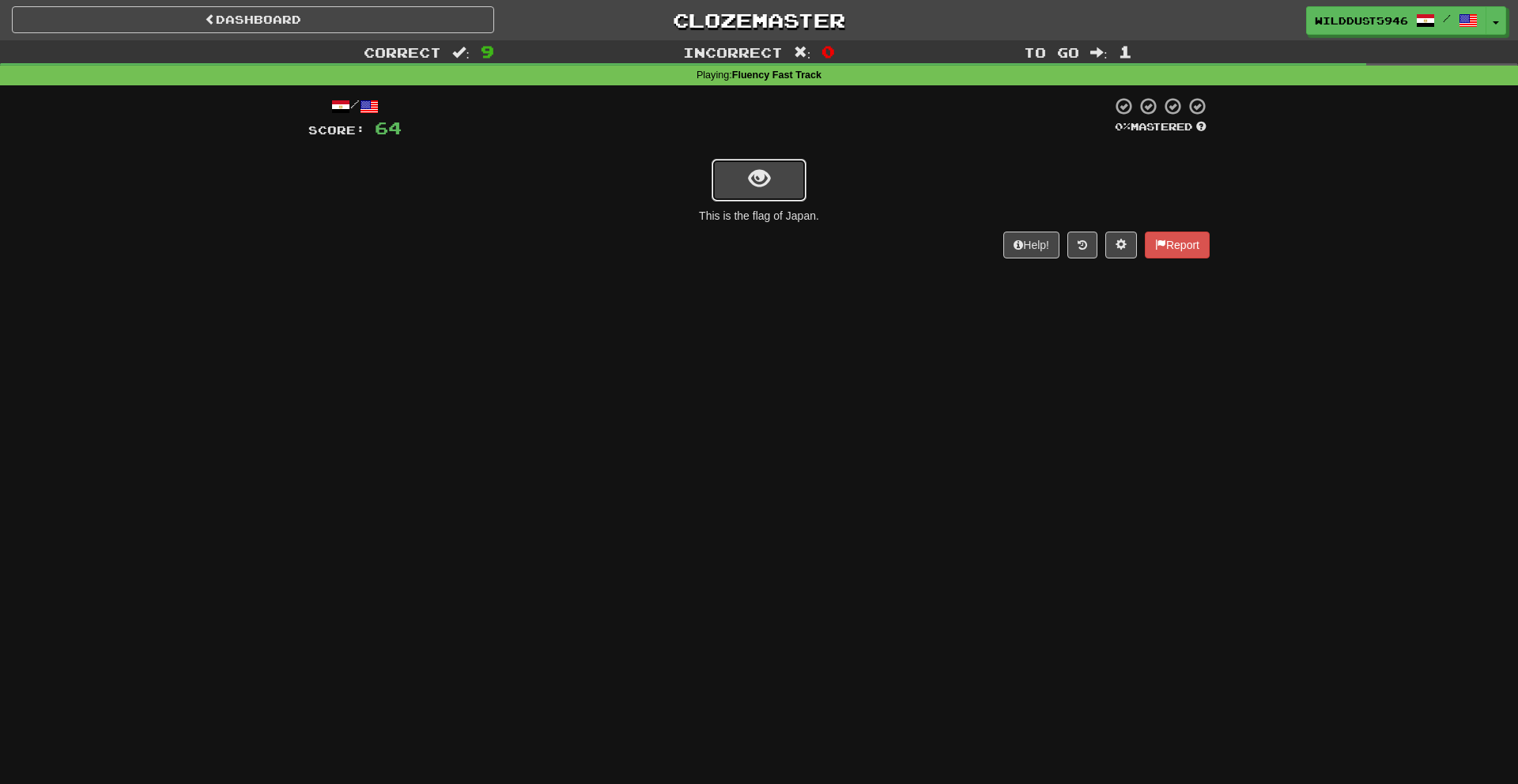
click at [761, 186] on span "show sentence" at bounding box center [759, 179] width 21 height 21
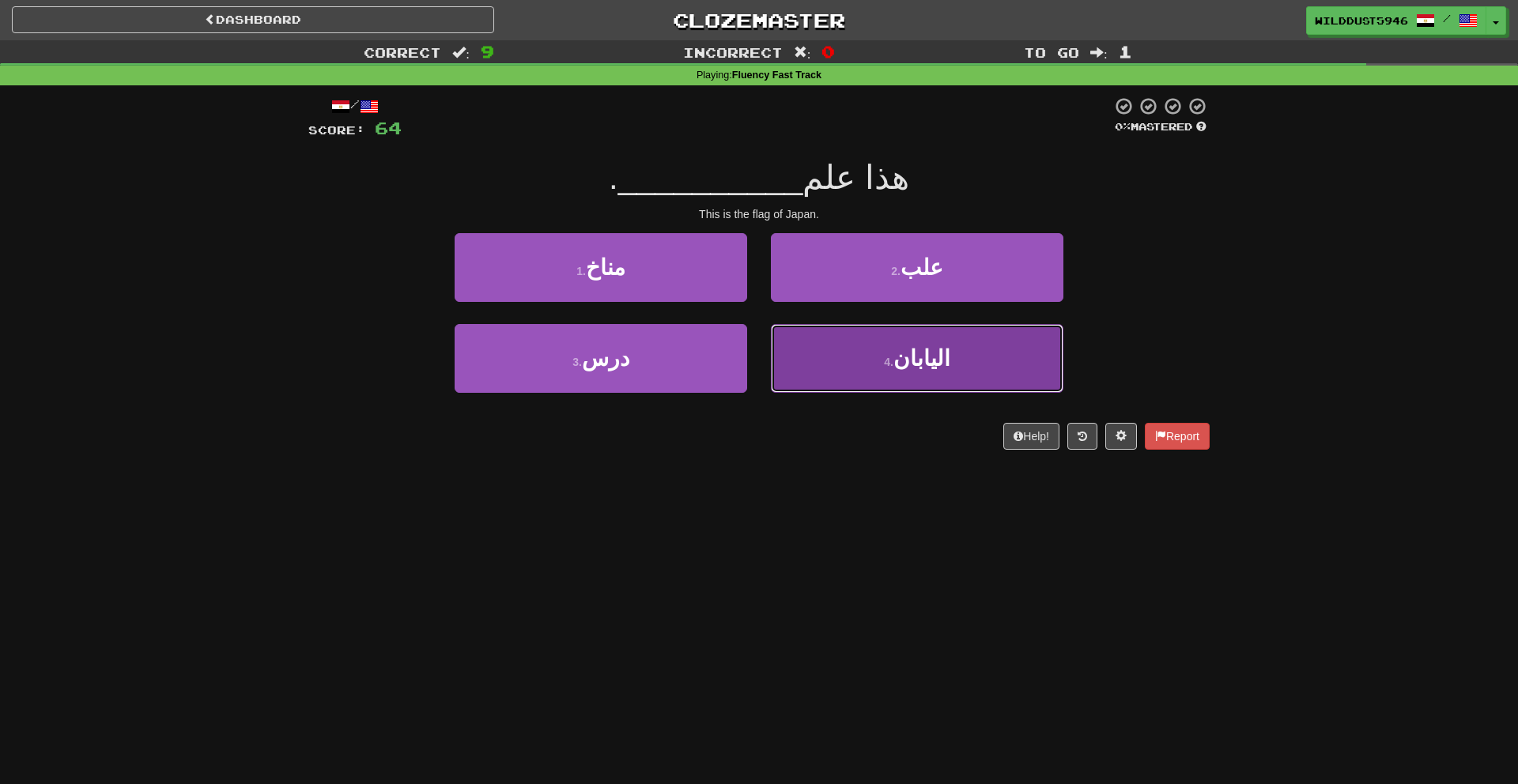
click at [865, 351] on button "4 . اليابان" at bounding box center [918, 359] width 293 height 69
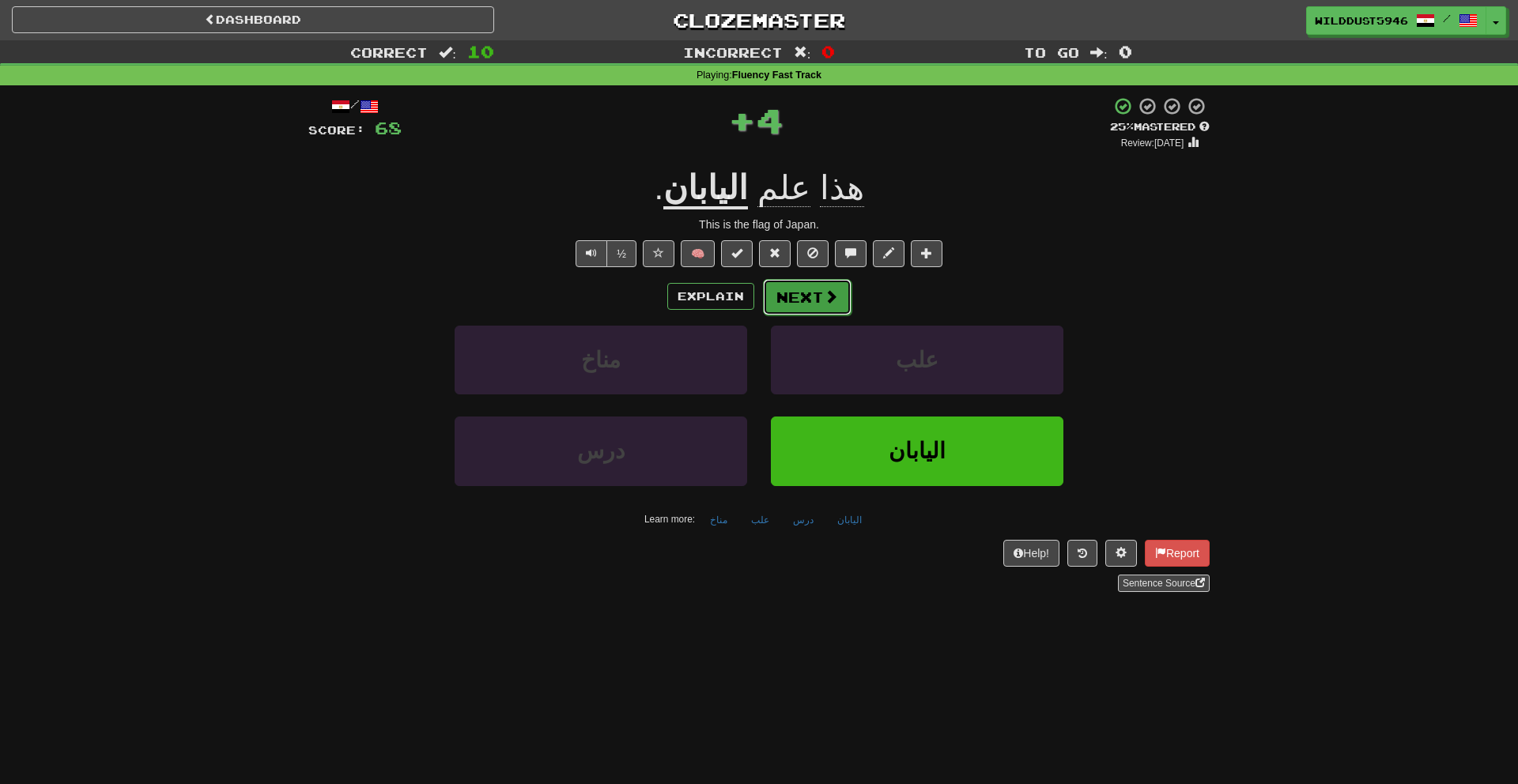
click at [848, 310] on button "Next" at bounding box center [807, 296] width 89 height 36
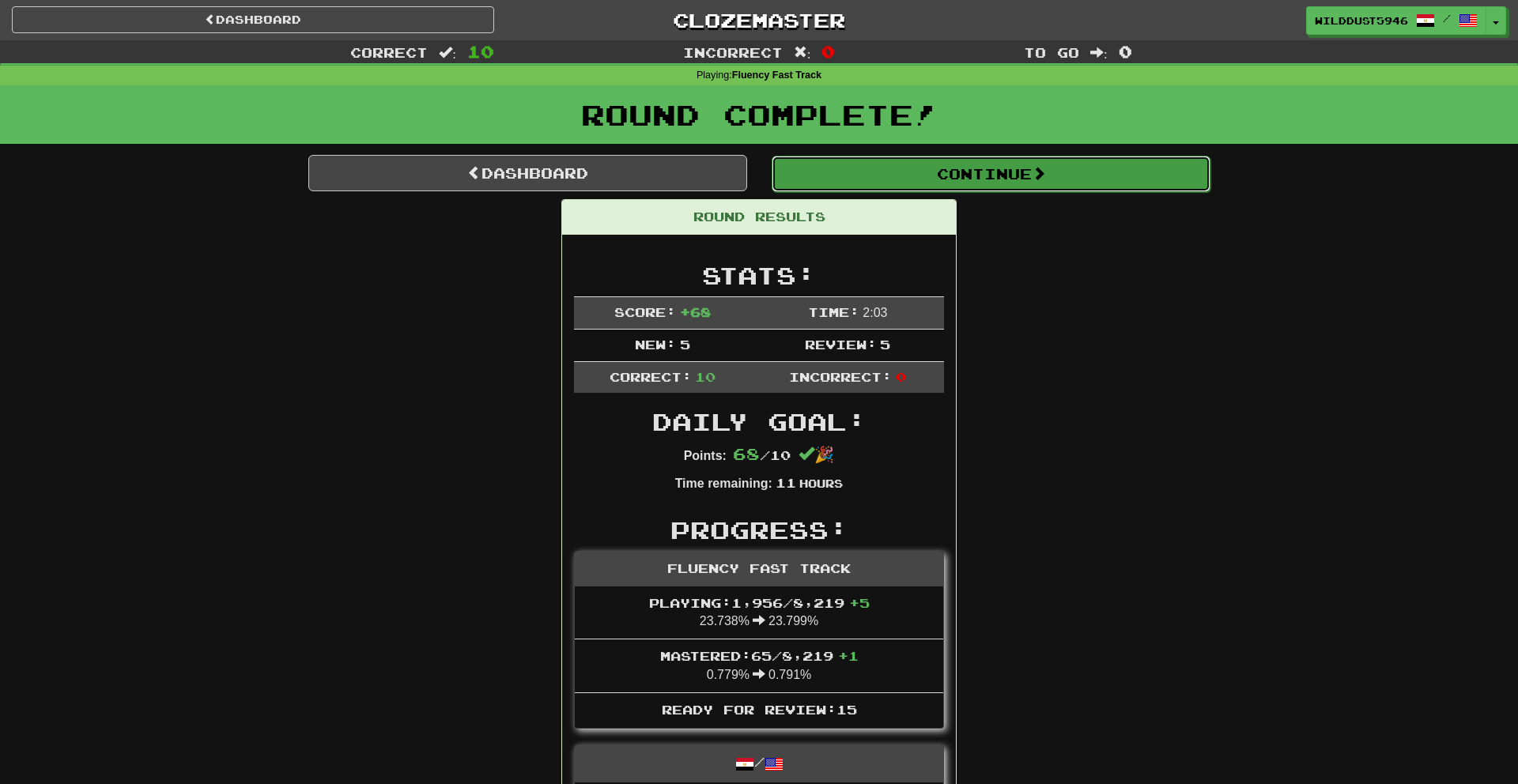
click at [878, 180] on button "Continue" at bounding box center [991, 173] width 439 height 36
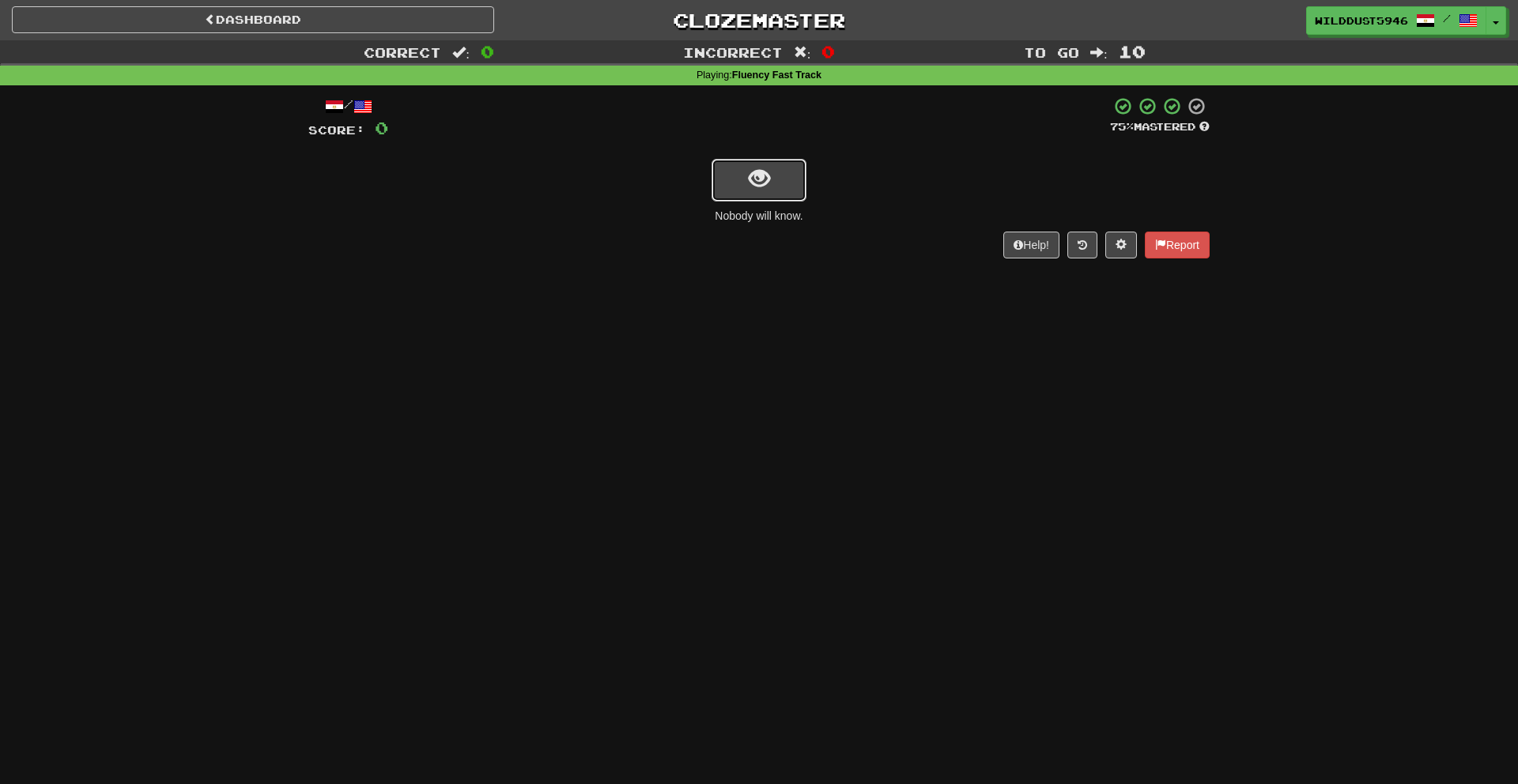
click at [796, 173] on button "show sentence" at bounding box center [759, 180] width 95 height 43
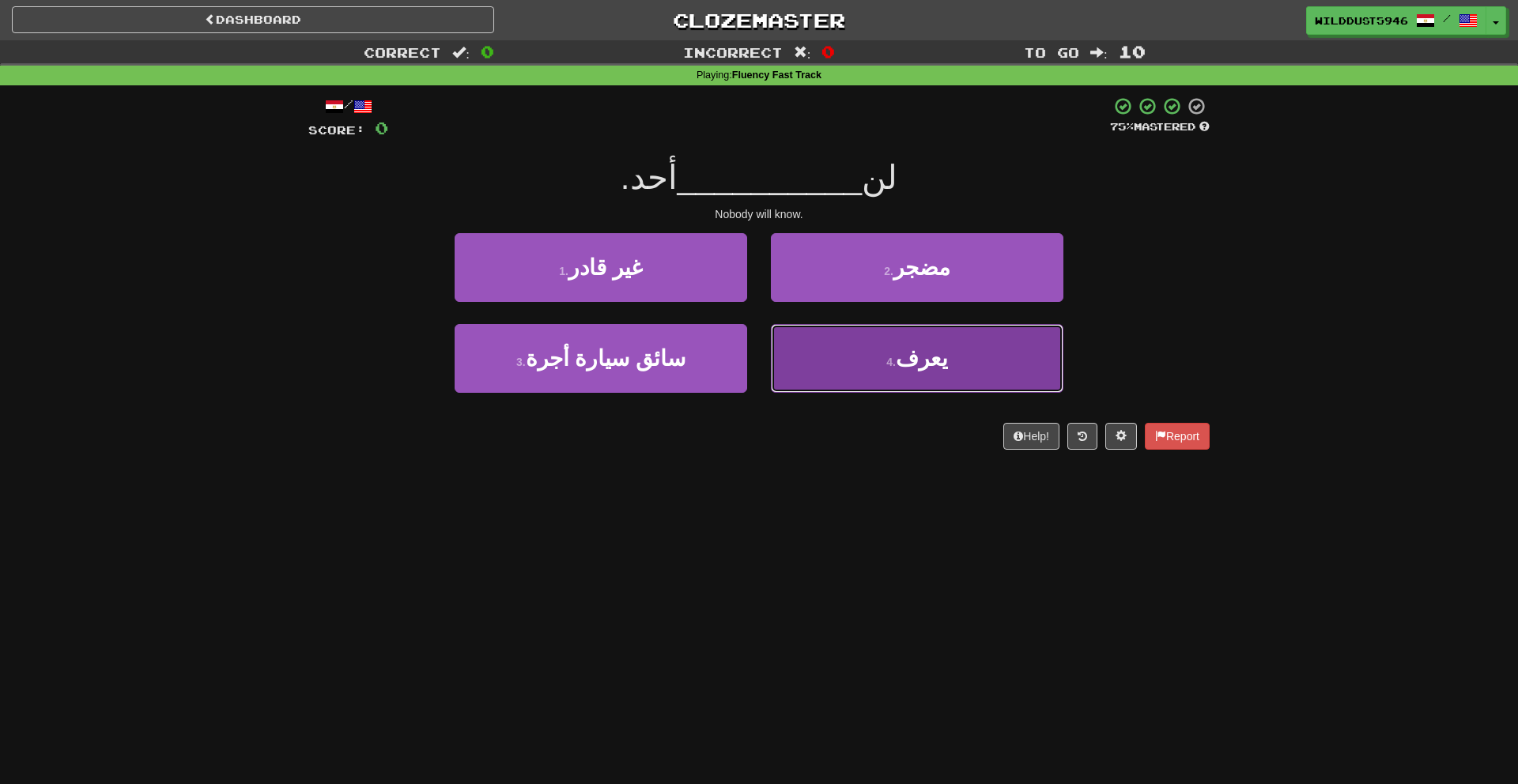
click at [859, 344] on button "4 . يعرف" at bounding box center [918, 359] width 293 height 69
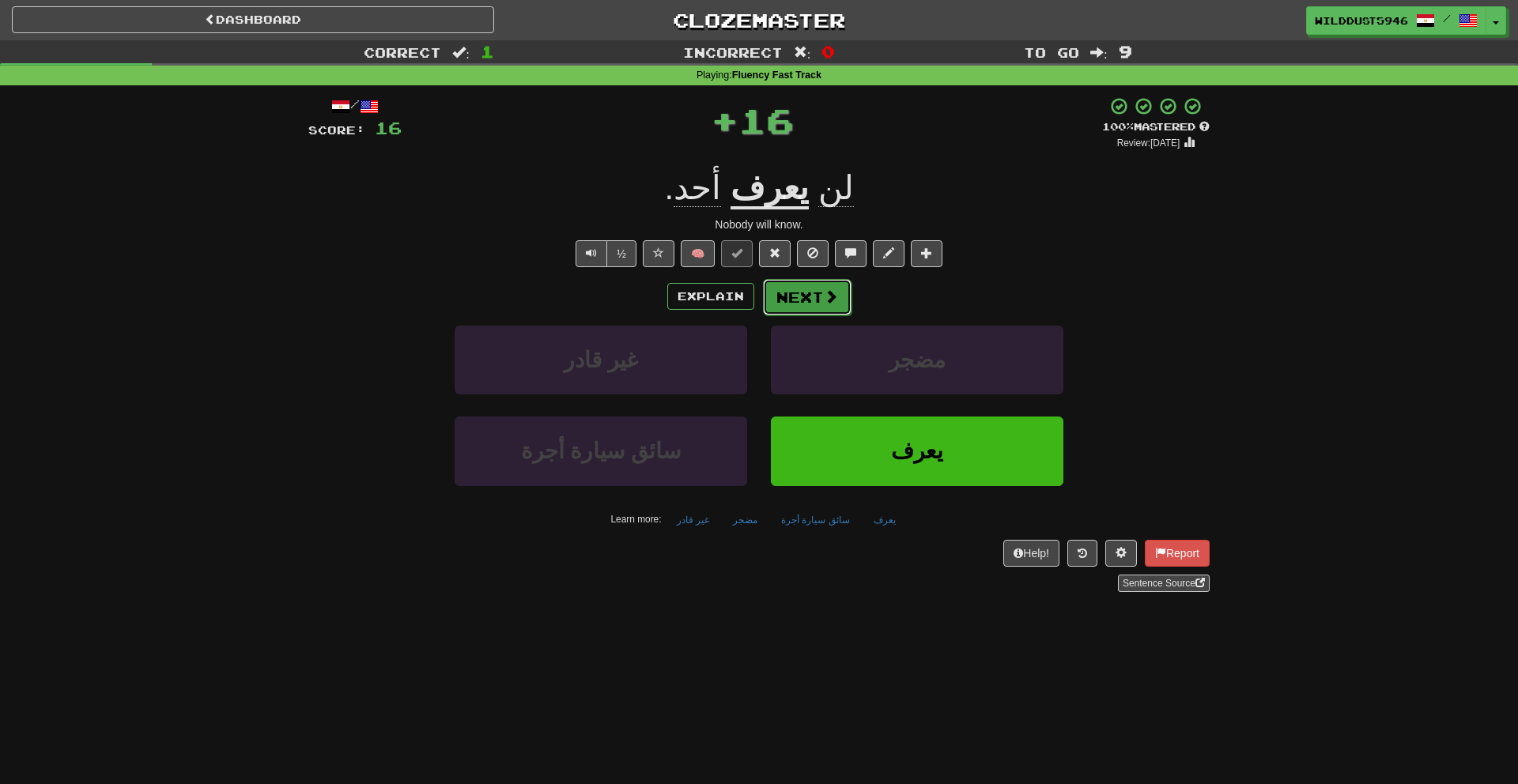
click at [825, 290] on span at bounding box center [831, 296] width 14 height 14
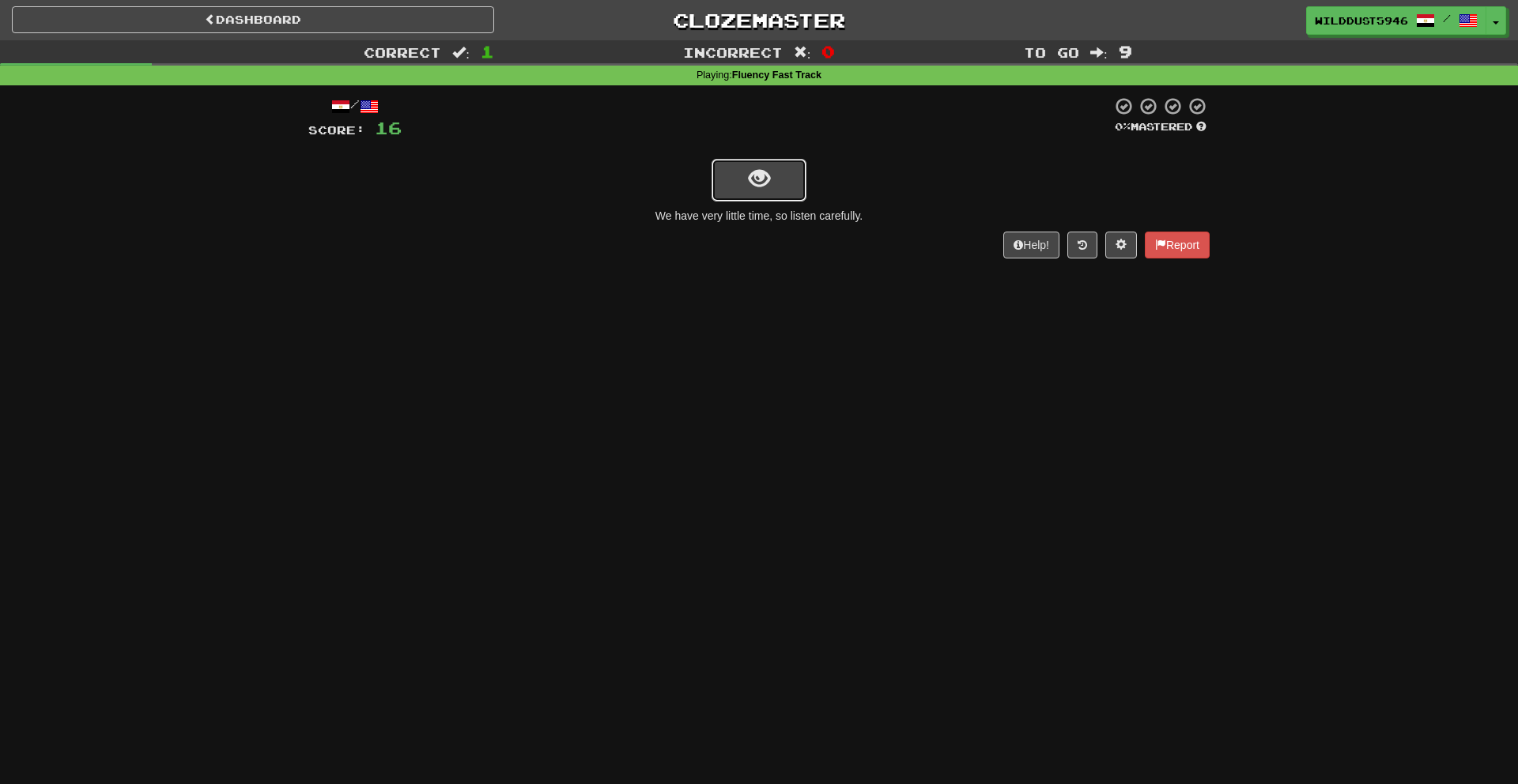
click at [738, 174] on button "show sentence" at bounding box center [759, 180] width 95 height 43
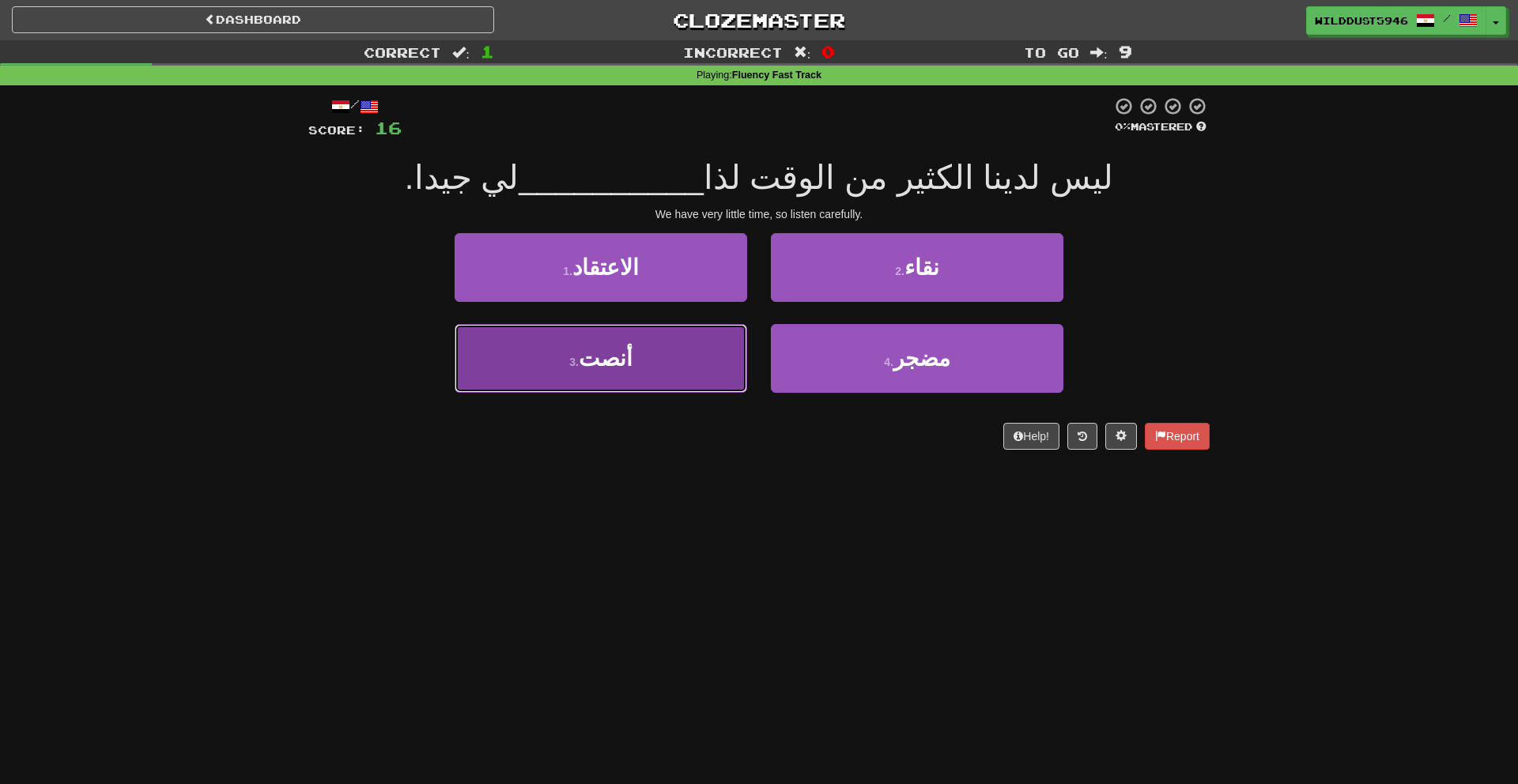
click at [721, 329] on button "3 . أنصت" at bounding box center [601, 359] width 293 height 69
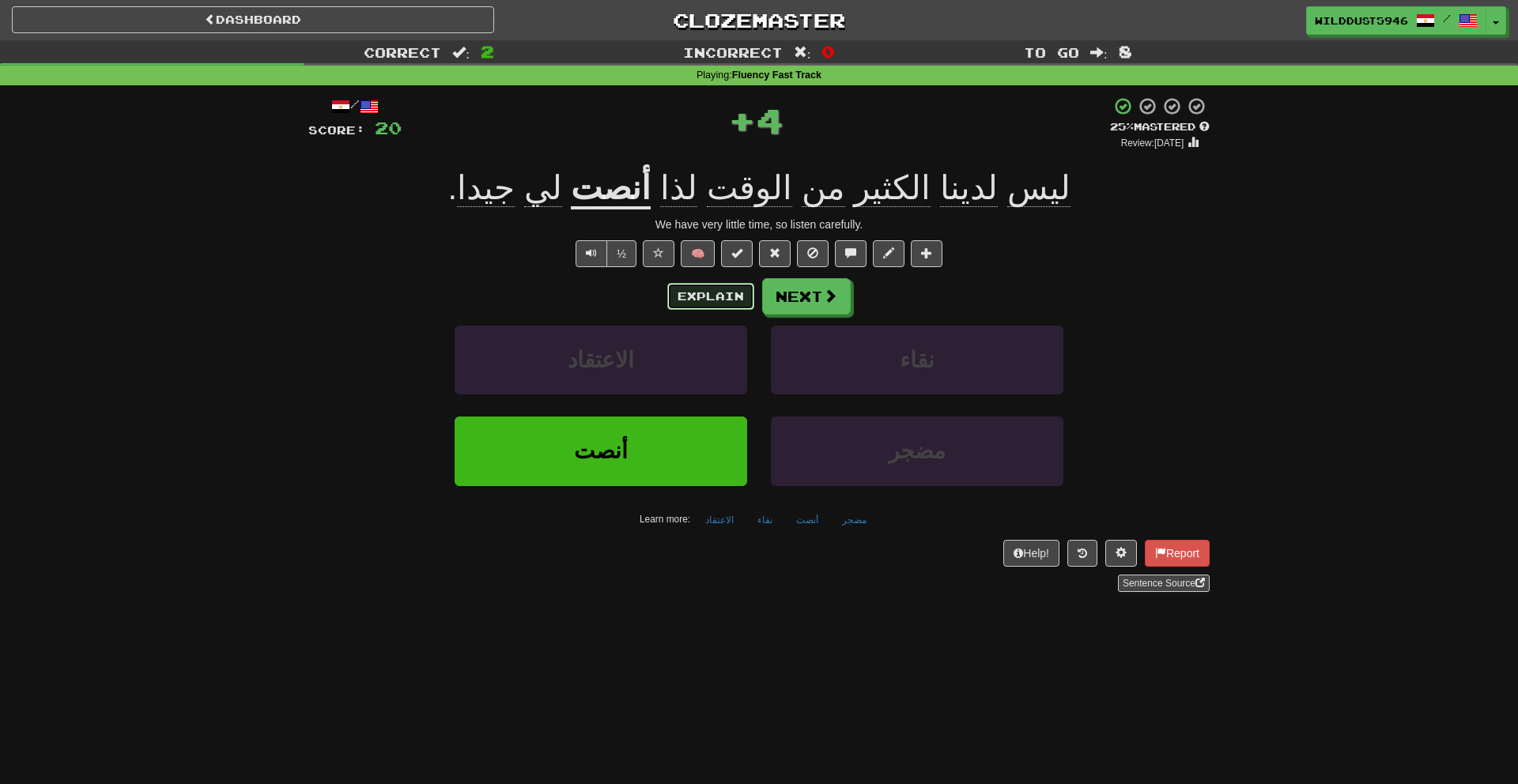
click at [735, 294] on button "Explain" at bounding box center [711, 296] width 87 height 27
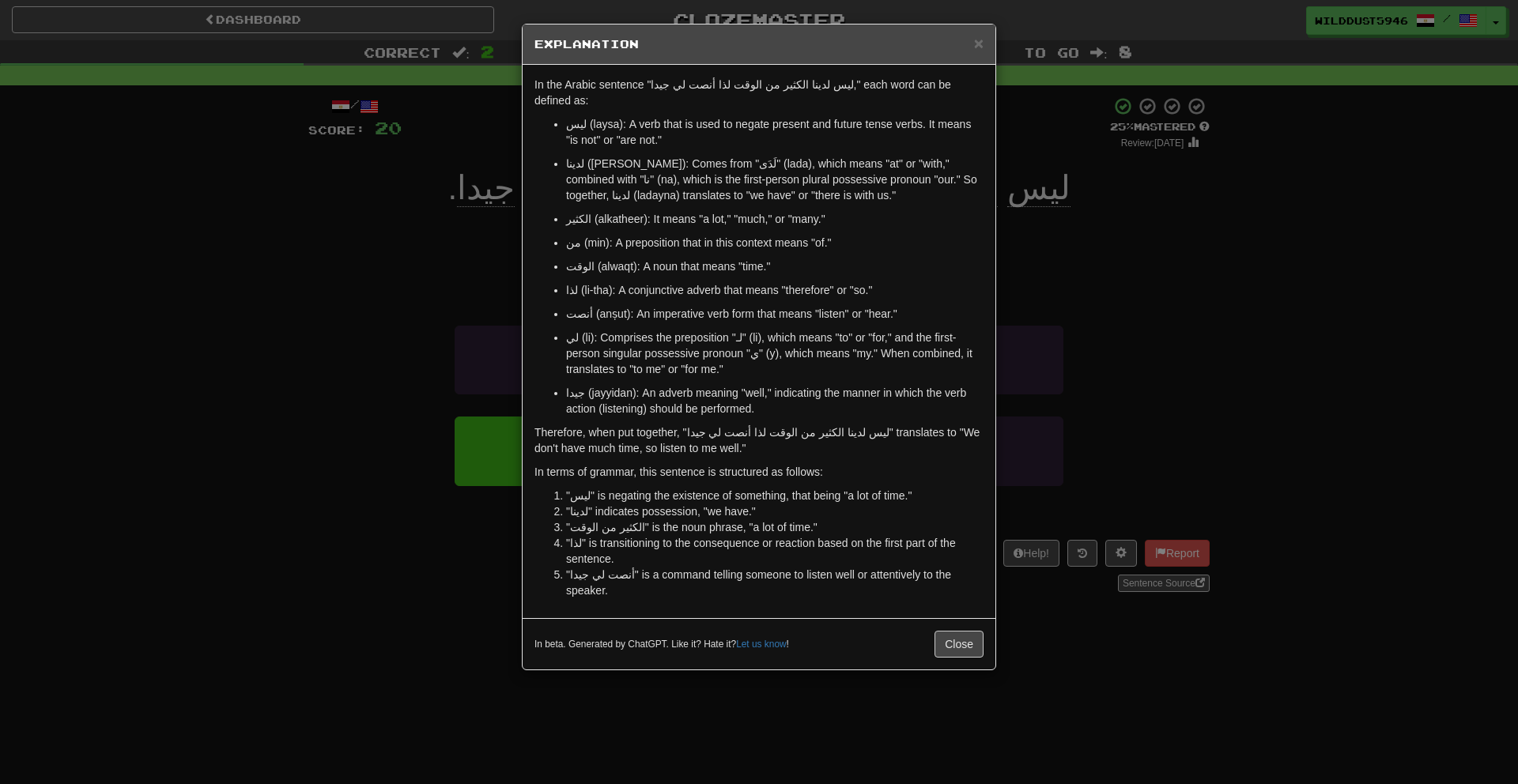
click at [999, 356] on div "× Explanation In the Arabic sentence "ليس لدينا الكثير من الوقت لذا أنصت لي جيد…" at bounding box center [759, 392] width 1518 height 784
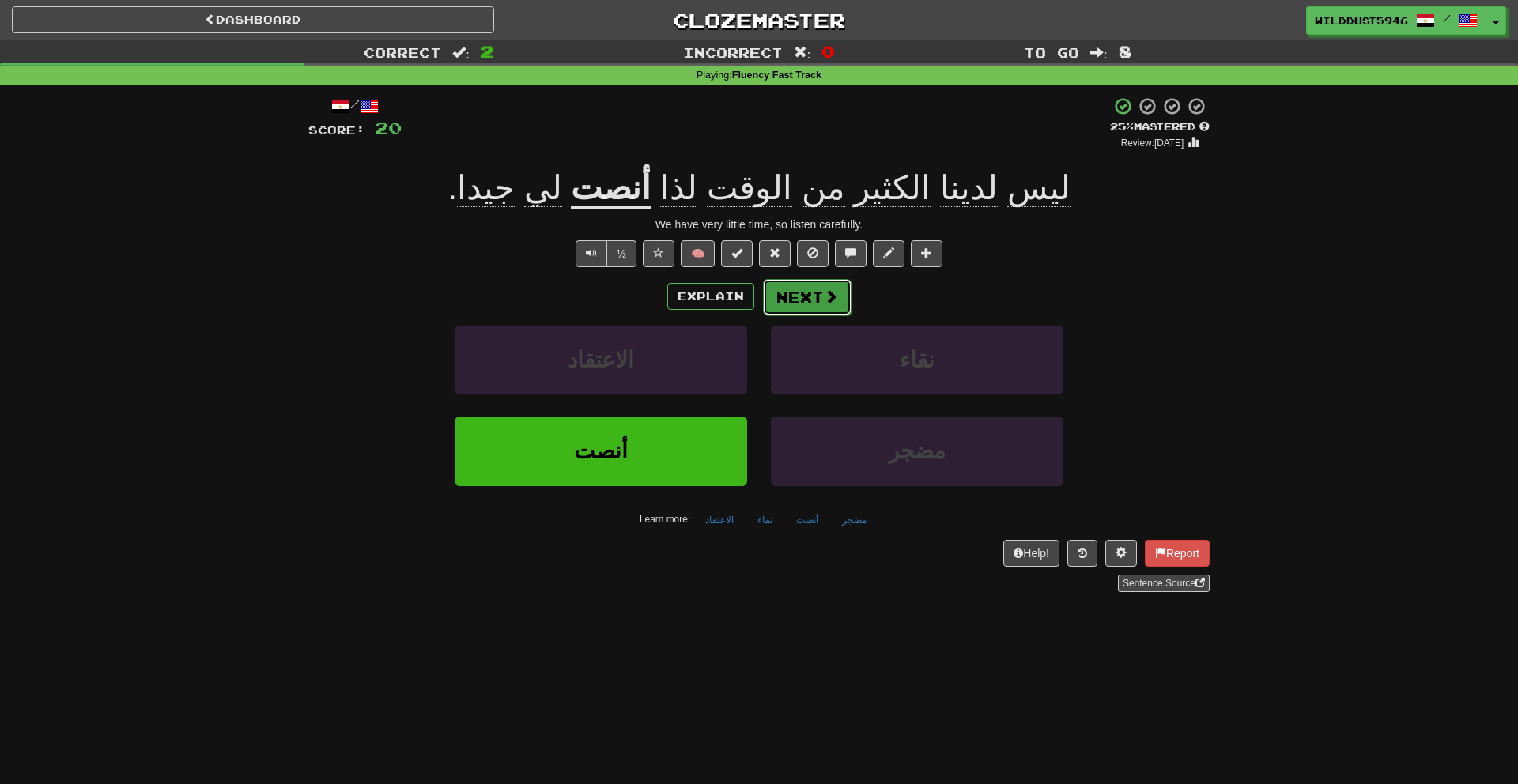
click at [818, 292] on button "Next" at bounding box center [807, 296] width 89 height 36
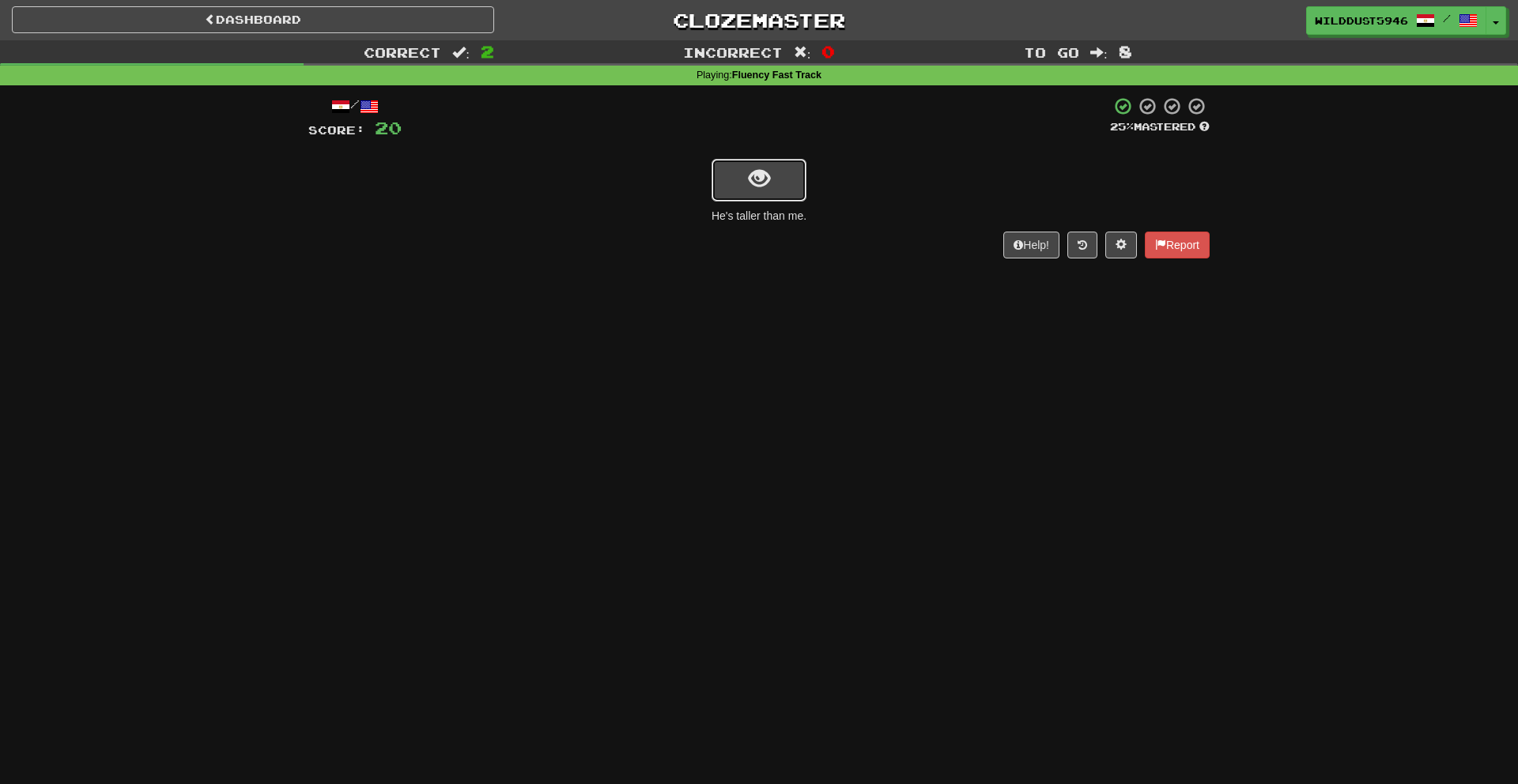
click at [779, 176] on button "show sentence" at bounding box center [759, 180] width 95 height 43
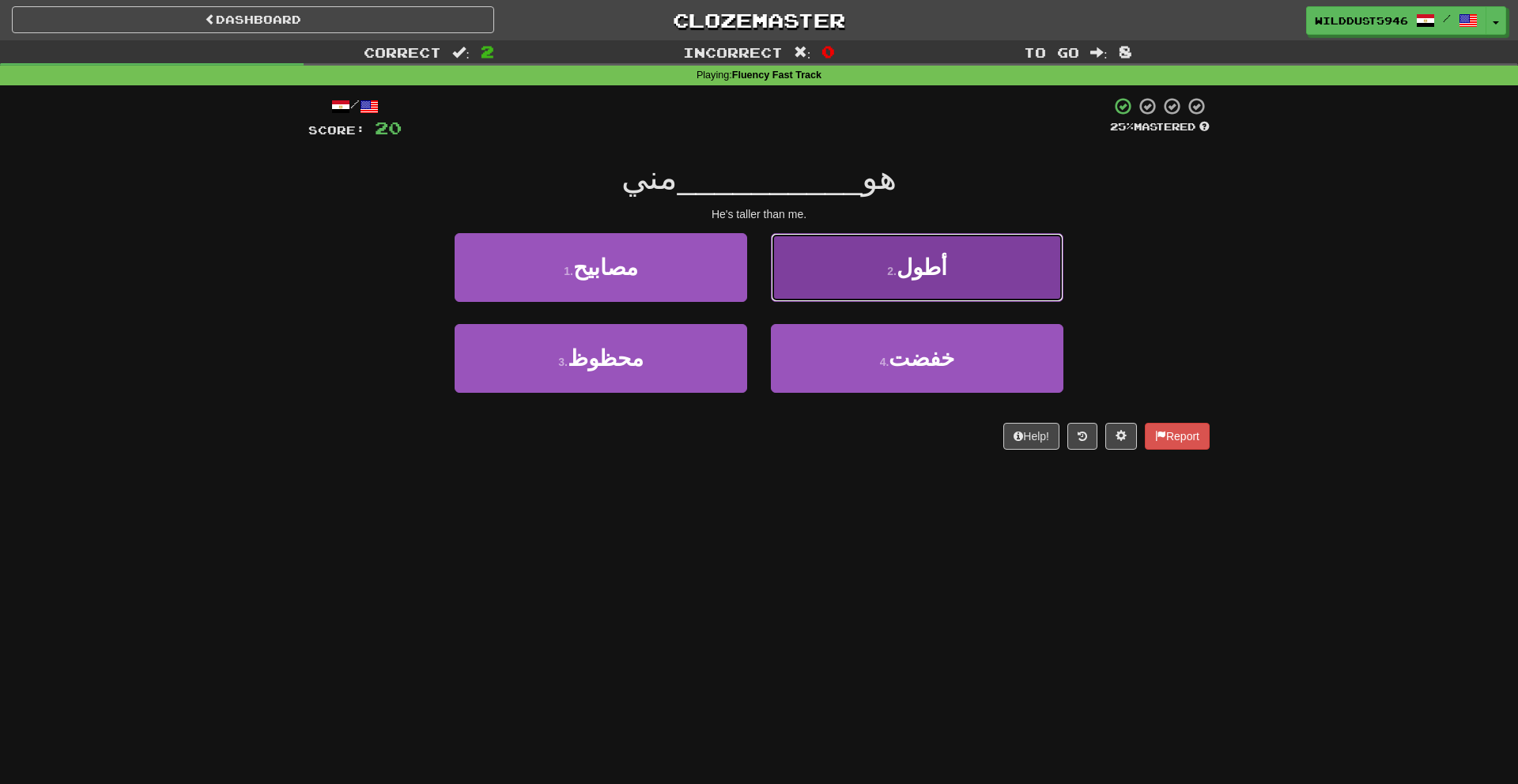
click at [897, 265] on small "2 ." at bounding box center [892, 271] width 9 height 13
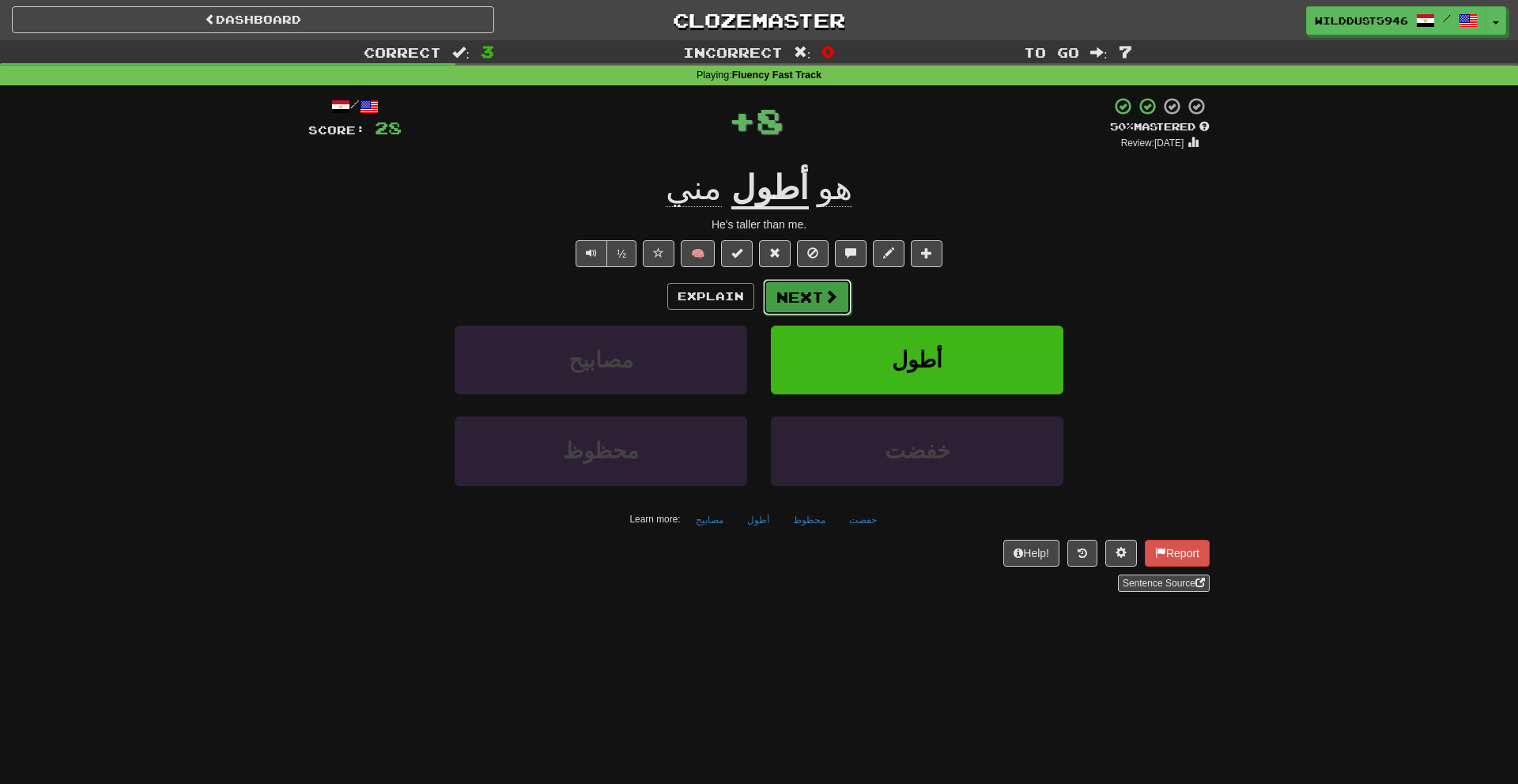
click at [825, 299] on span at bounding box center [831, 296] width 14 height 14
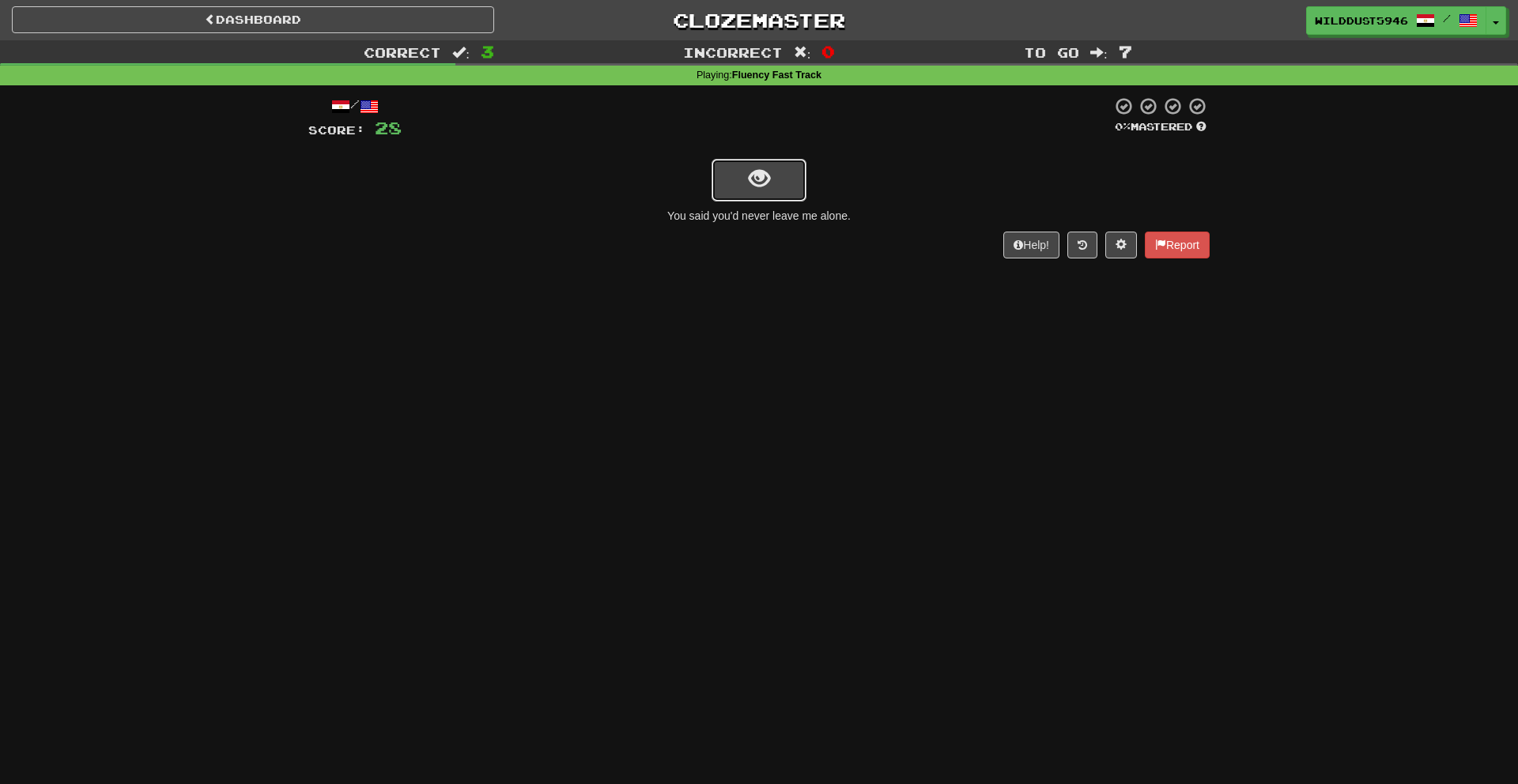
click at [774, 171] on button "show sentence" at bounding box center [759, 180] width 95 height 43
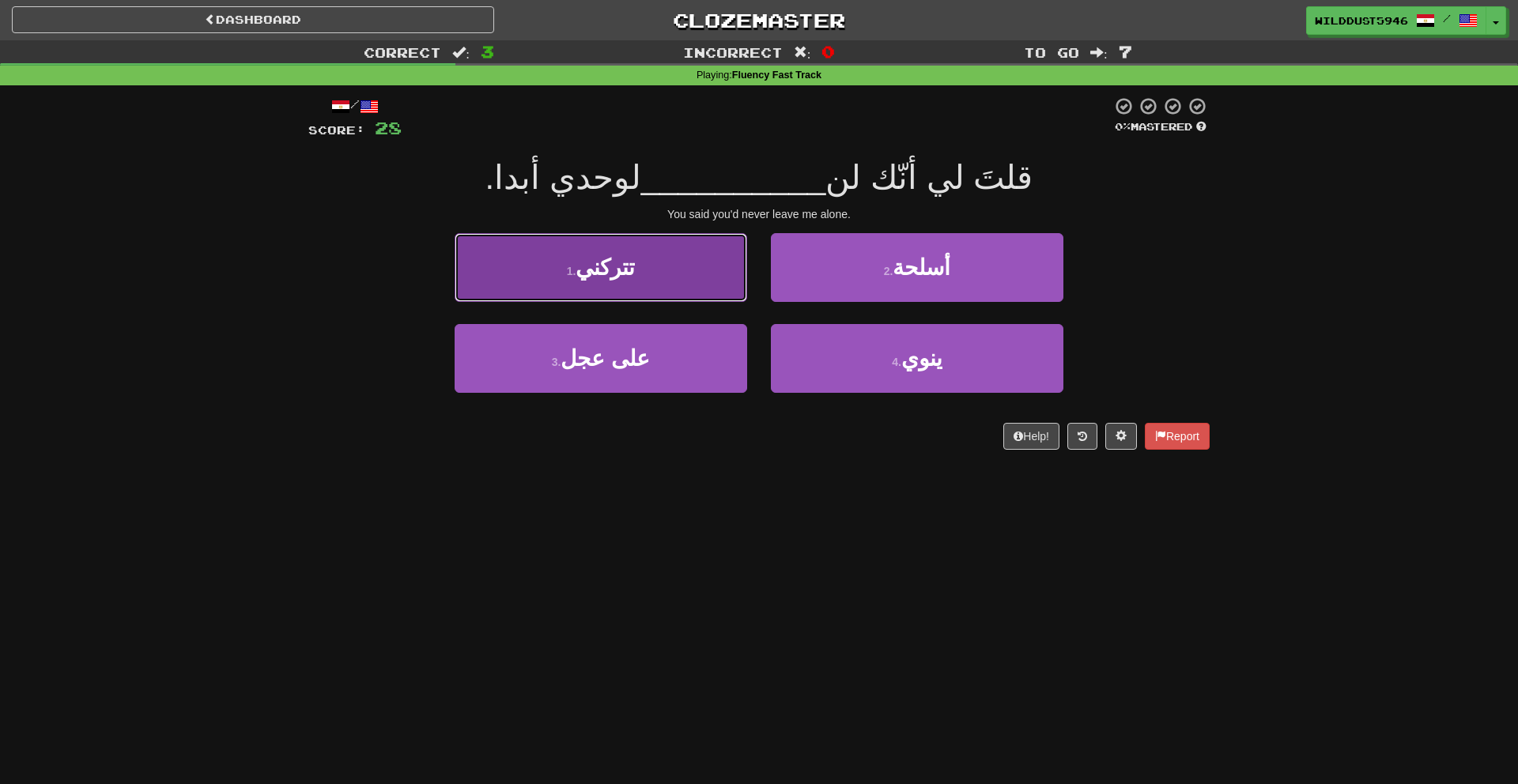
click at [715, 291] on button "1 . تتركني" at bounding box center [601, 268] width 293 height 69
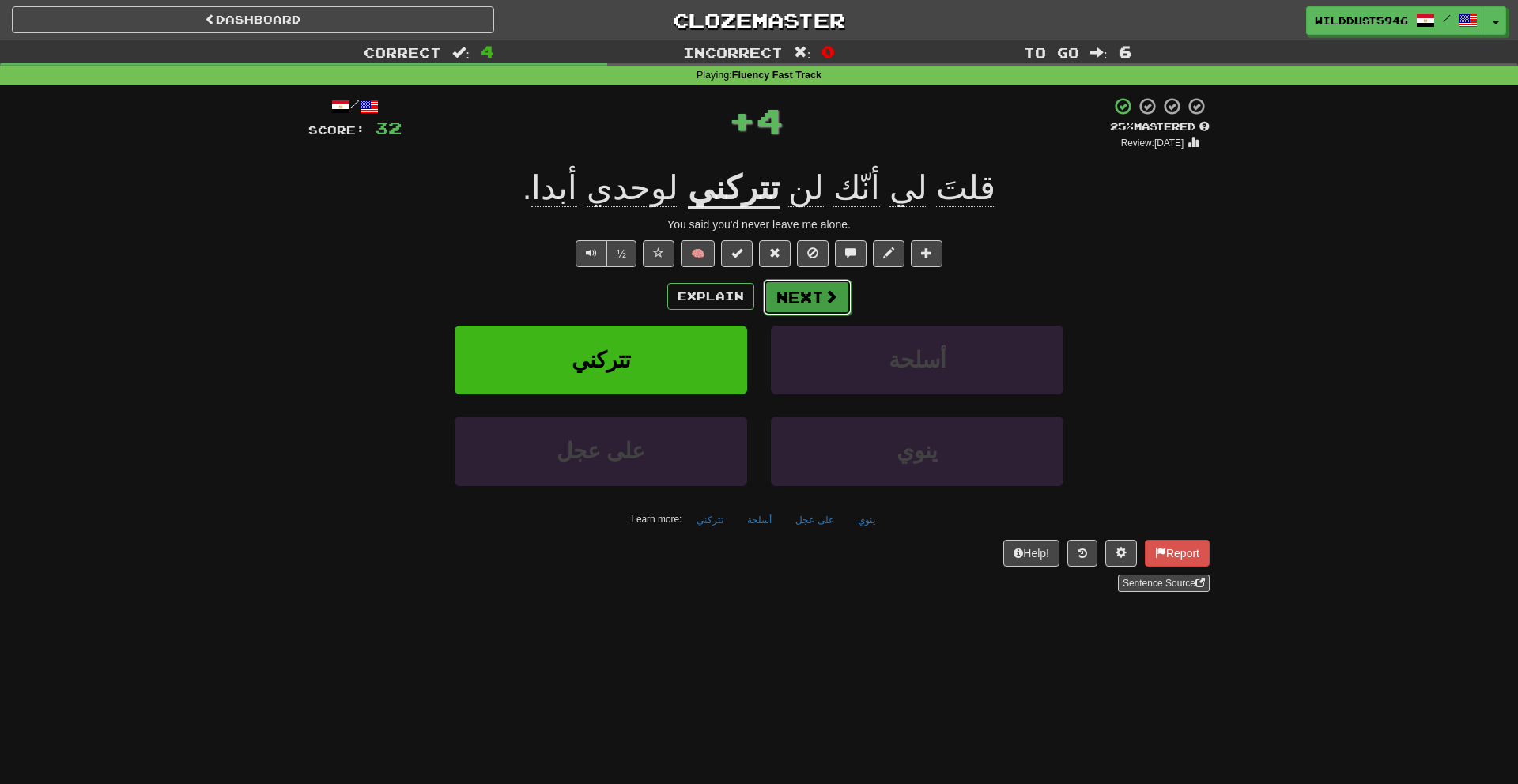
click at [778, 292] on button "Next" at bounding box center [807, 296] width 89 height 36
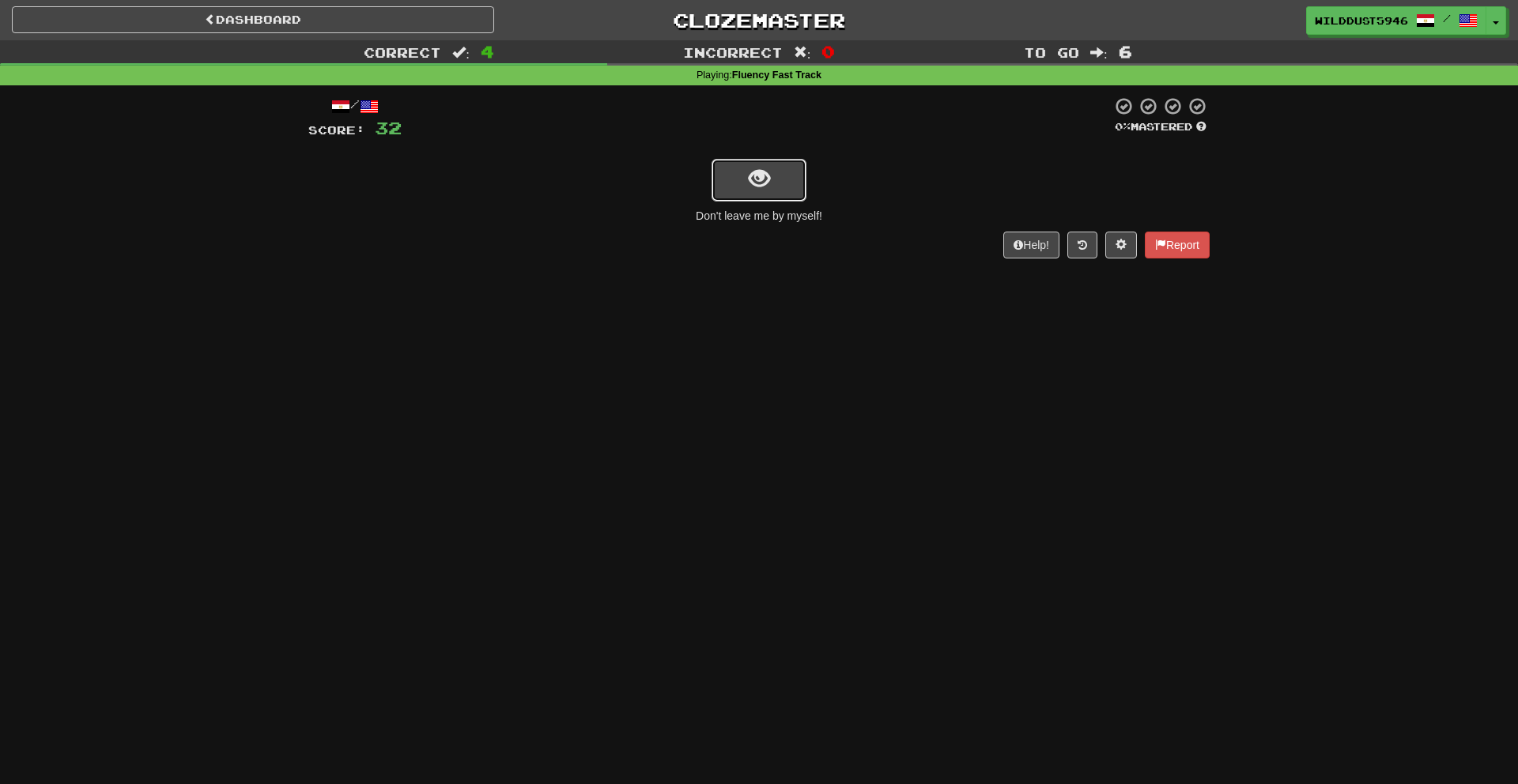
click at [775, 179] on button "show sentence" at bounding box center [759, 180] width 95 height 43
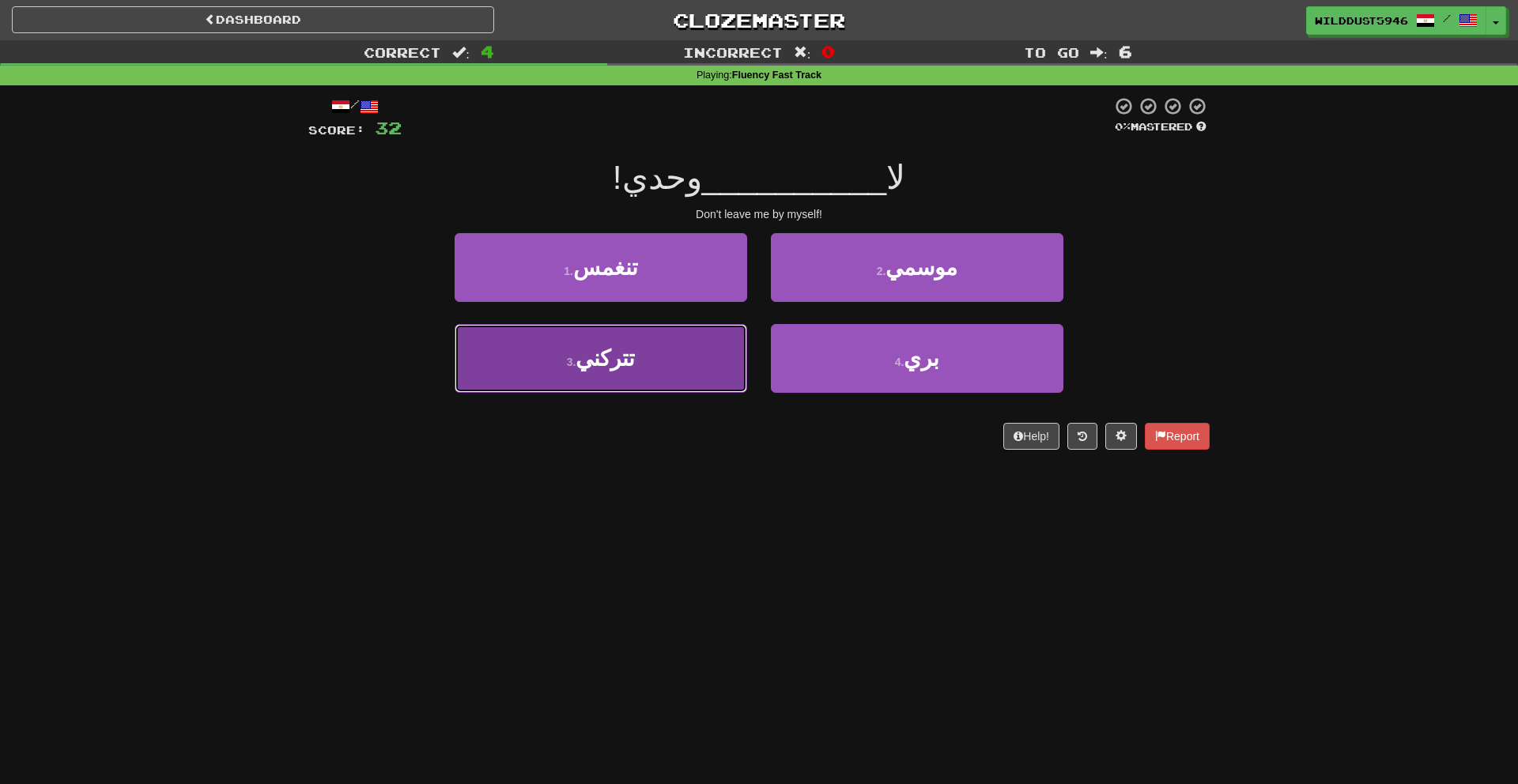
click at [701, 344] on button "3 . تتركني" at bounding box center [601, 359] width 293 height 69
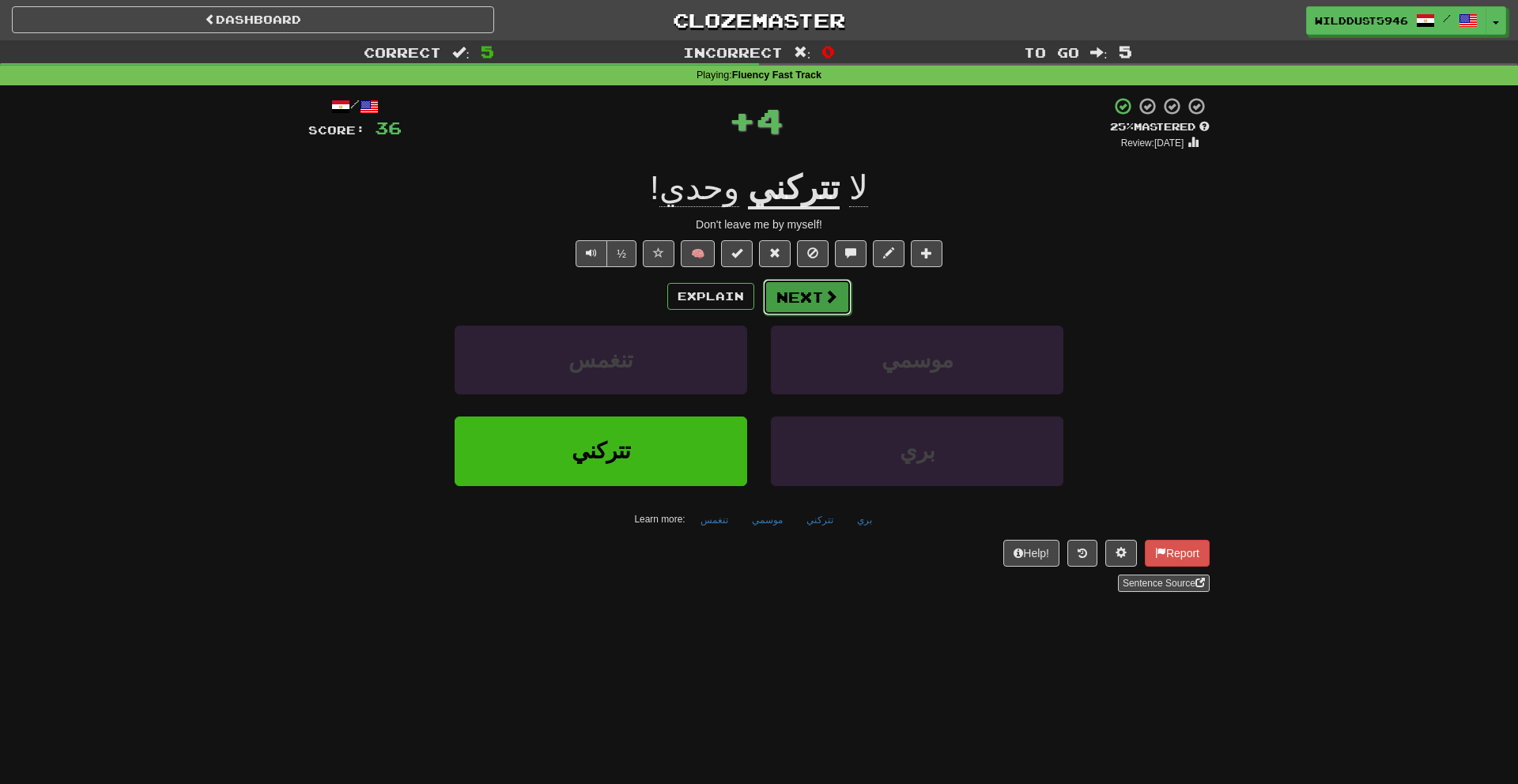
click at [789, 293] on button "Next" at bounding box center [807, 296] width 89 height 36
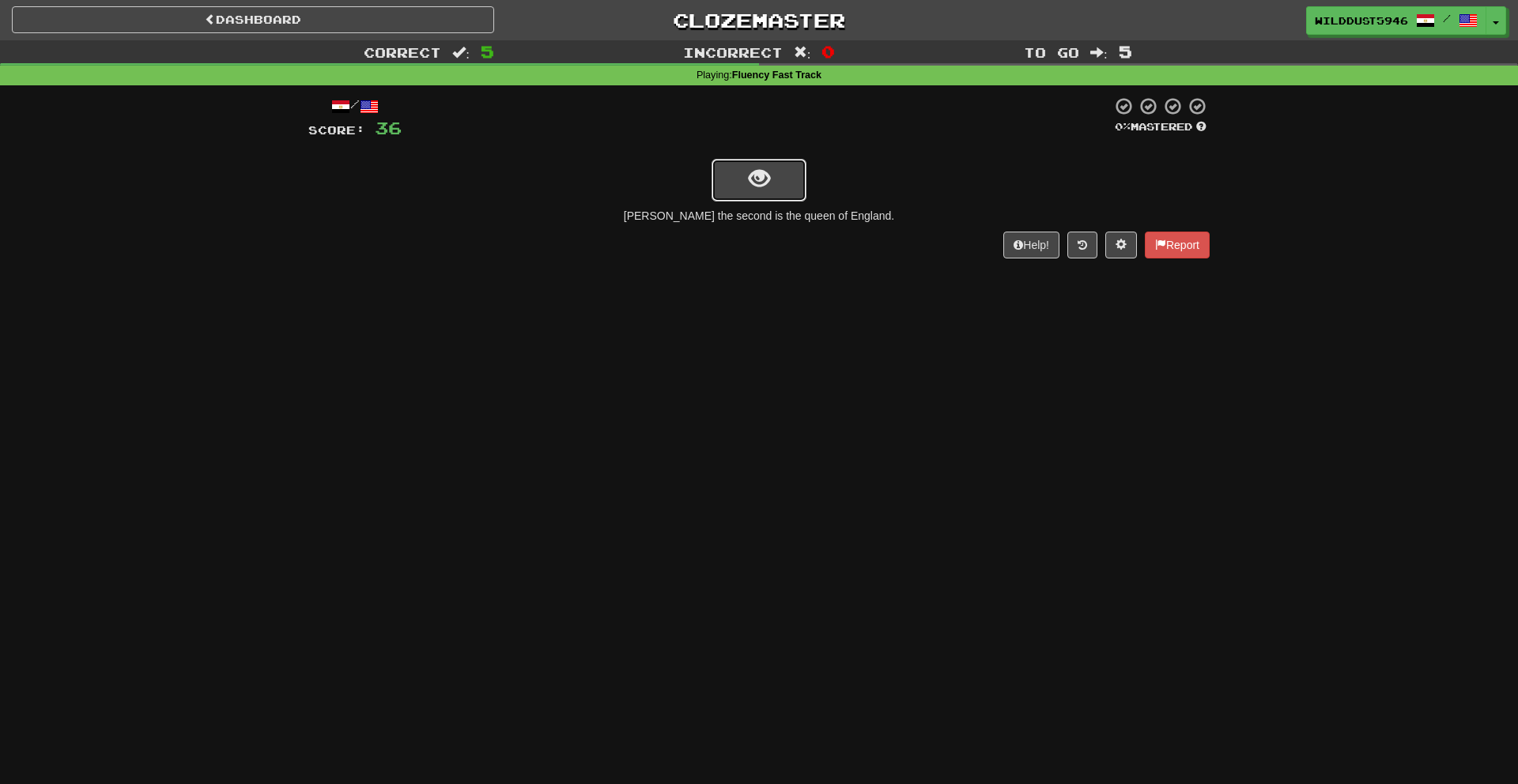
click at [797, 191] on button "show sentence" at bounding box center [759, 180] width 95 height 43
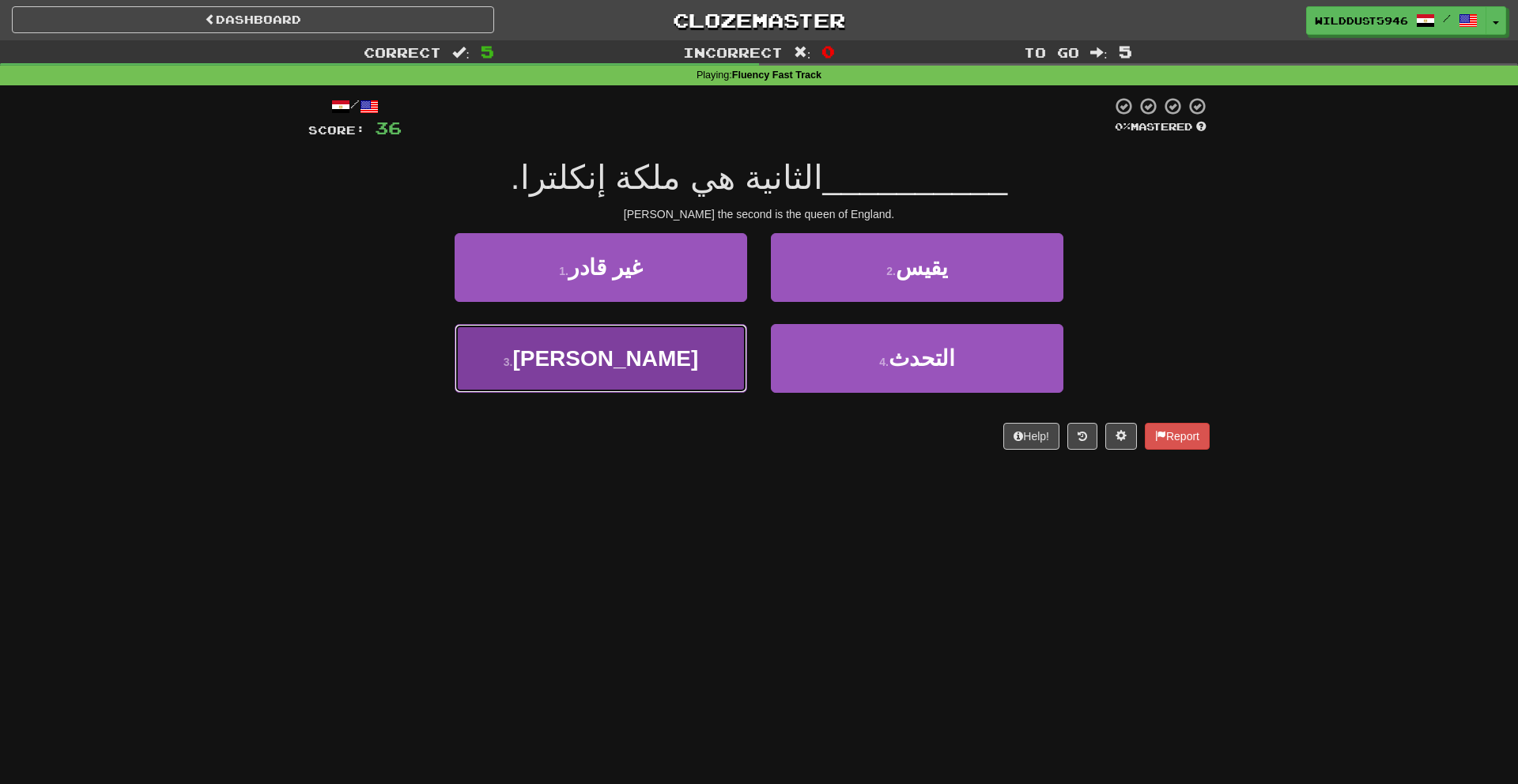
click at [696, 356] on button "3 . إليزابيث" at bounding box center [601, 359] width 293 height 69
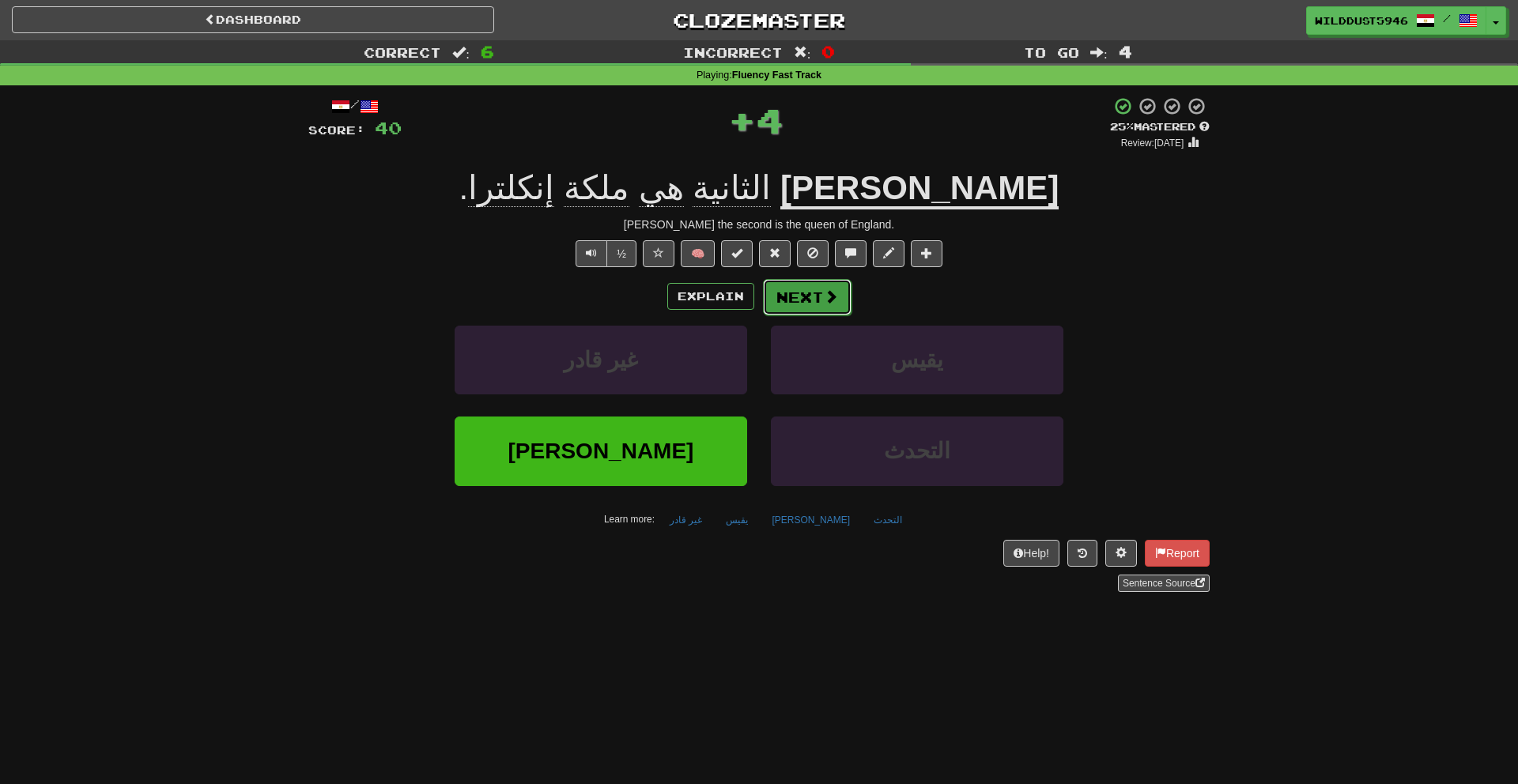
click at [796, 310] on button "Next" at bounding box center [807, 296] width 89 height 36
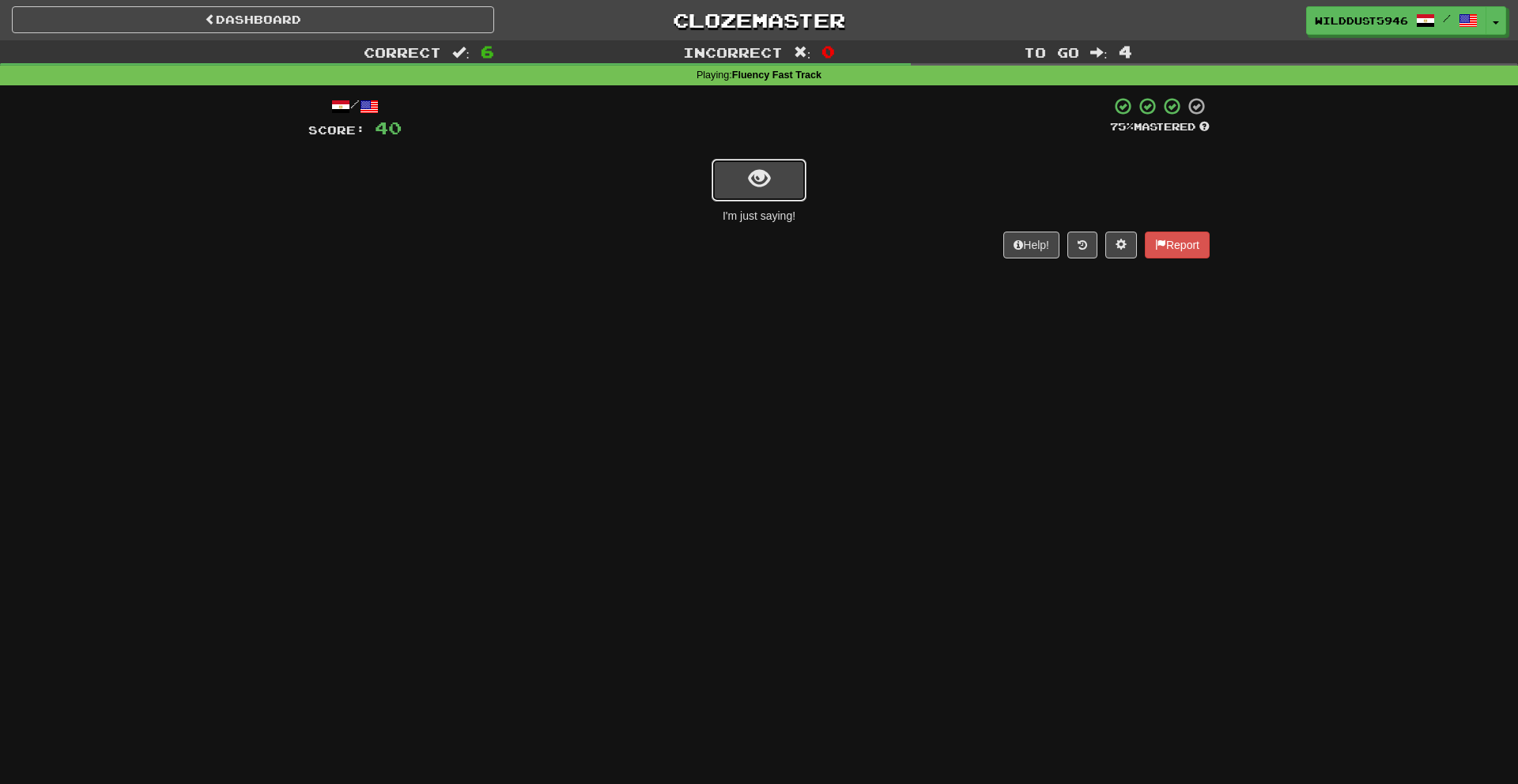
click at [795, 170] on button "show sentence" at bounding box center [759, 180] width 95 height 43
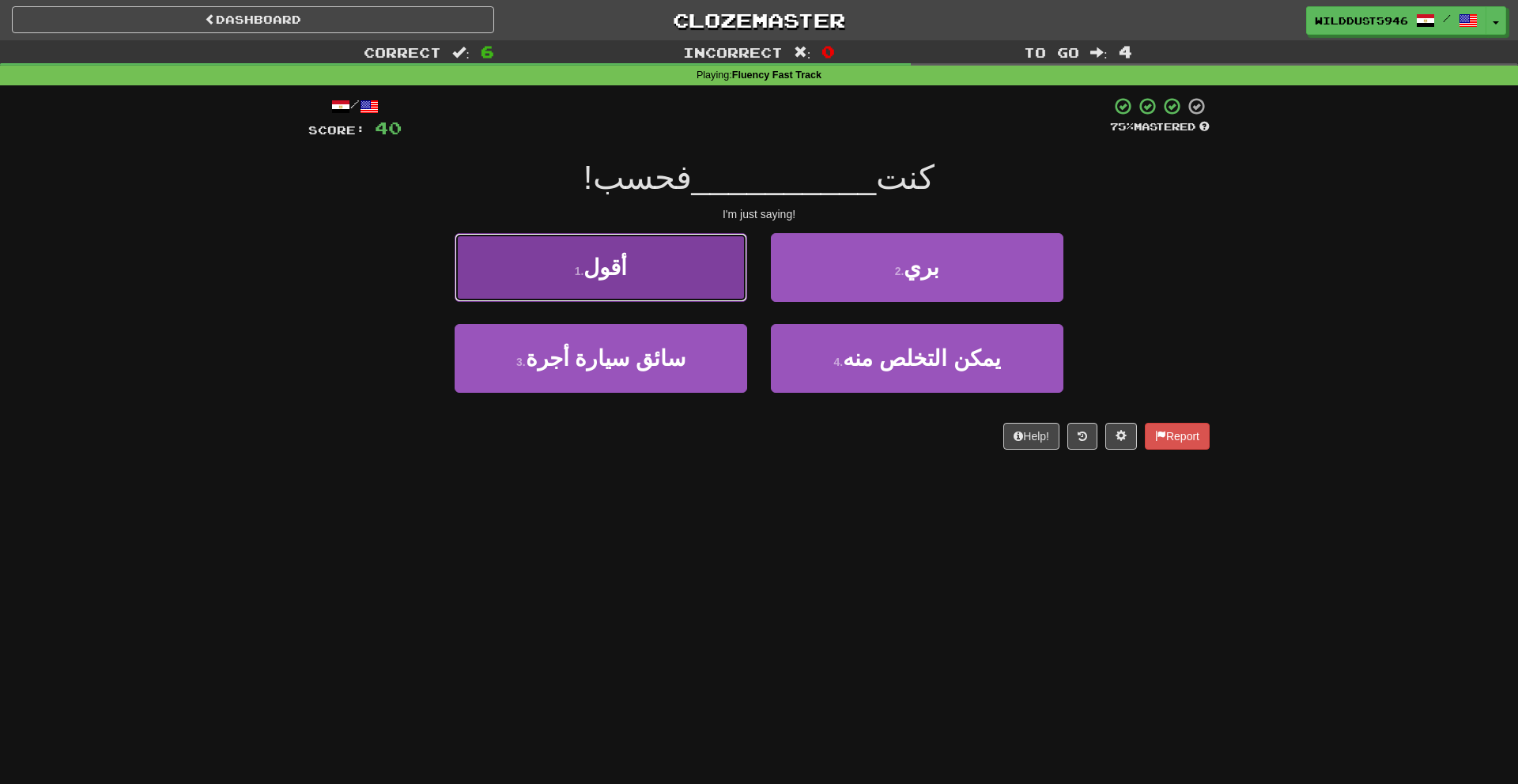
click at [686, 280] on button "1 . أقول" at bounding box center [601, 268] width 293 height 69
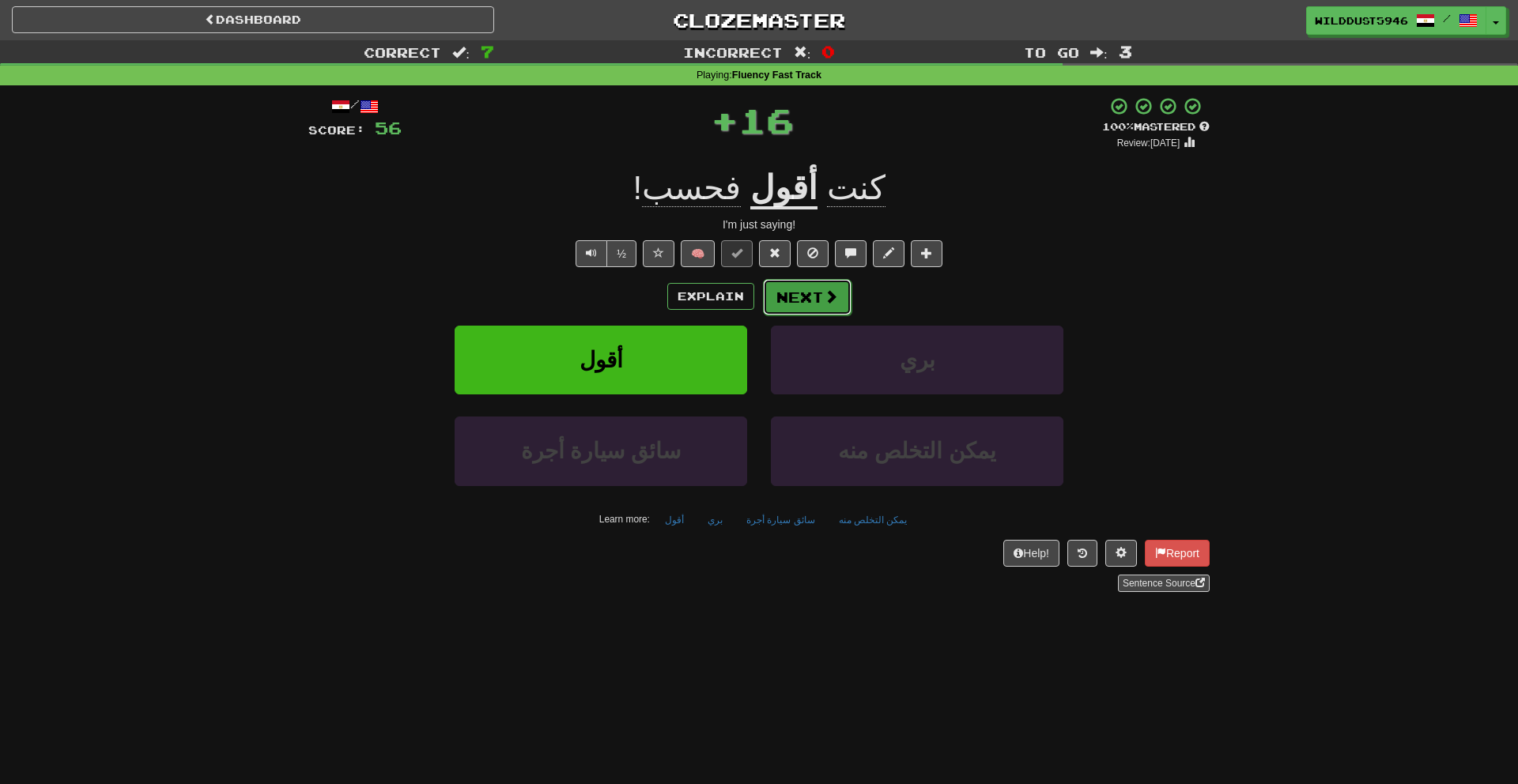
click at [786, 296] on button "Next" at bounding box center [807, 296] width 89 height 36
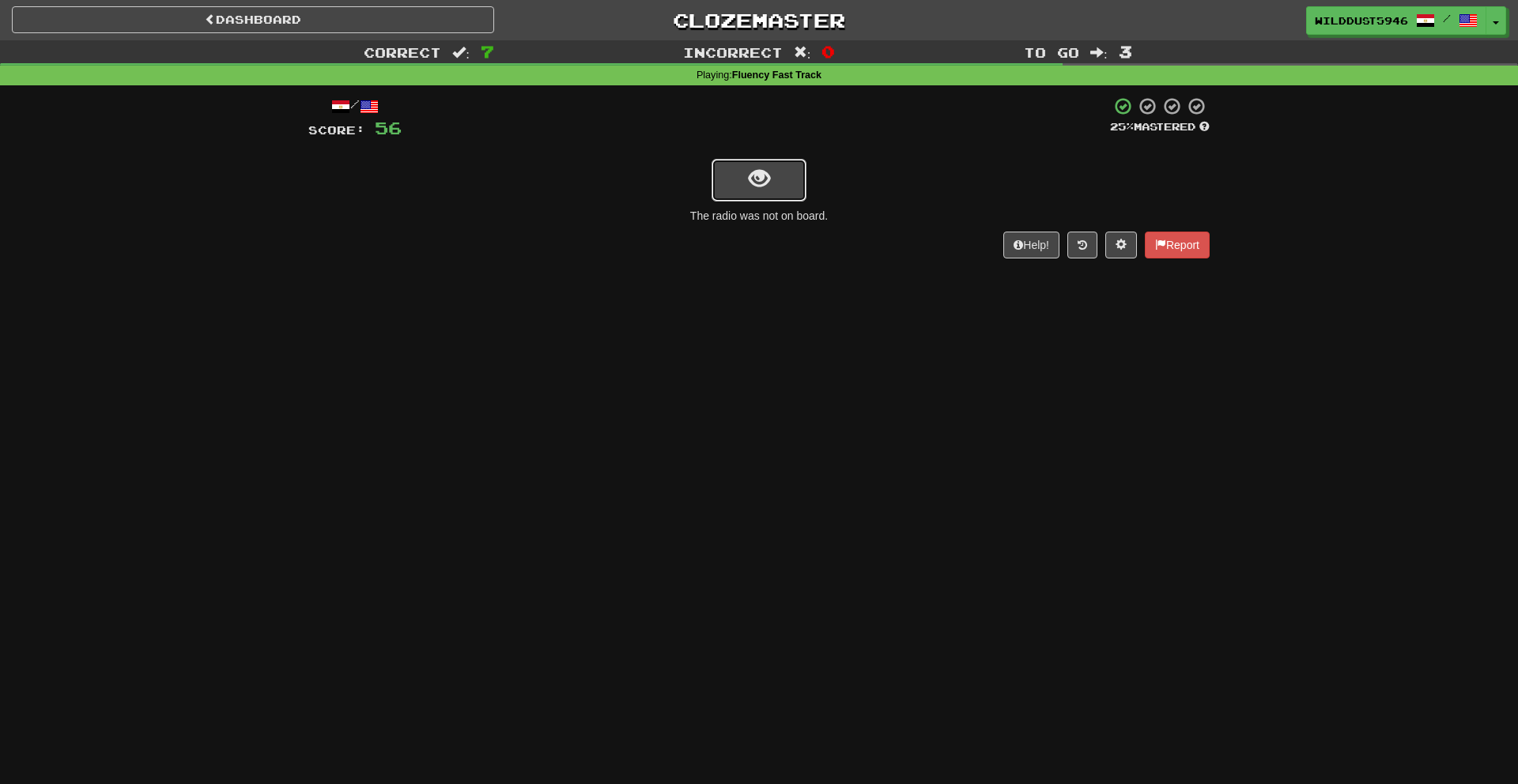
click at [761, 200] on button "show sentence" at bounding box center [759, 180] width 95 height 43
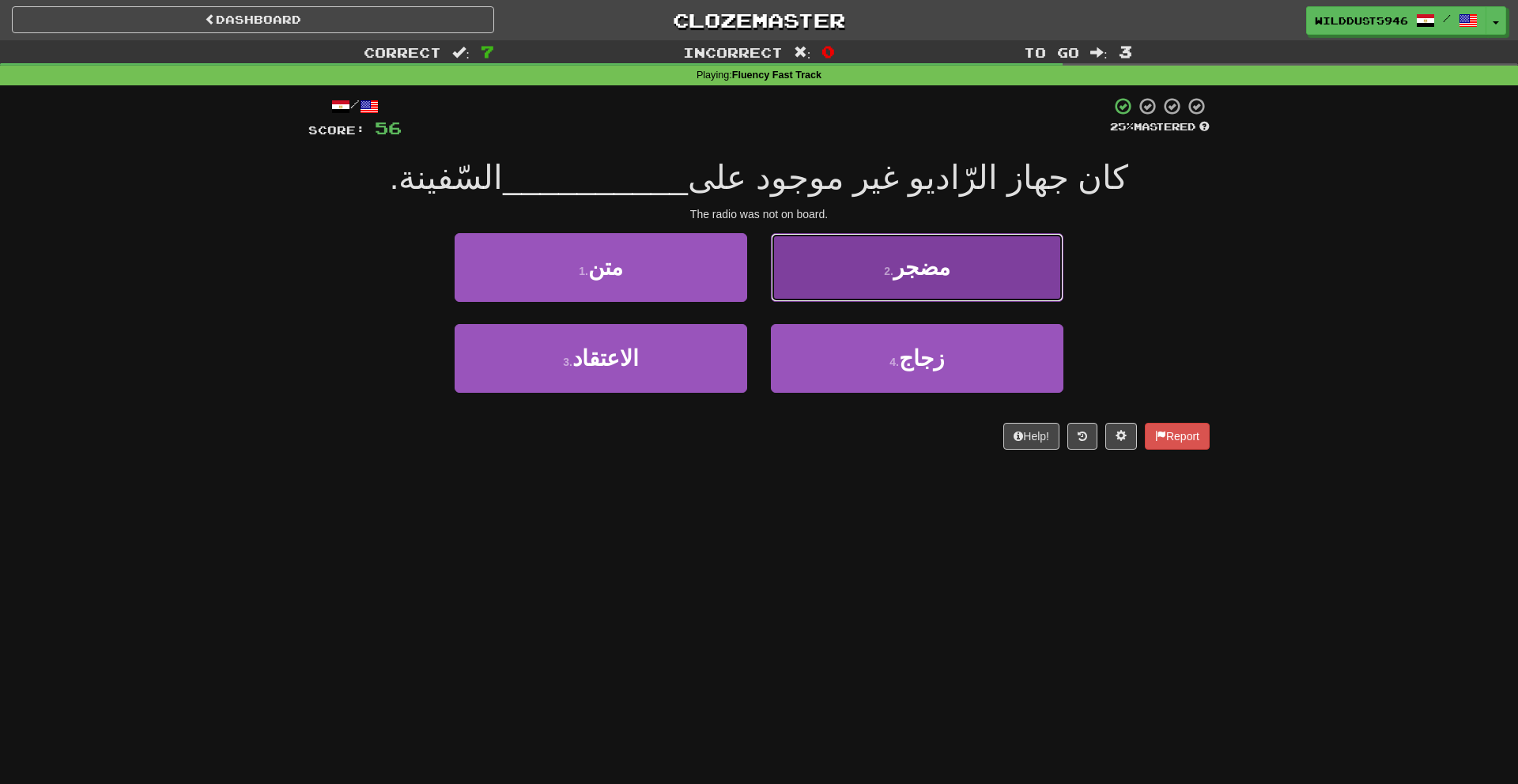
click at [840, 296] on button "2 . مضجر" at bounding box center [918, 268] width 293 height 69
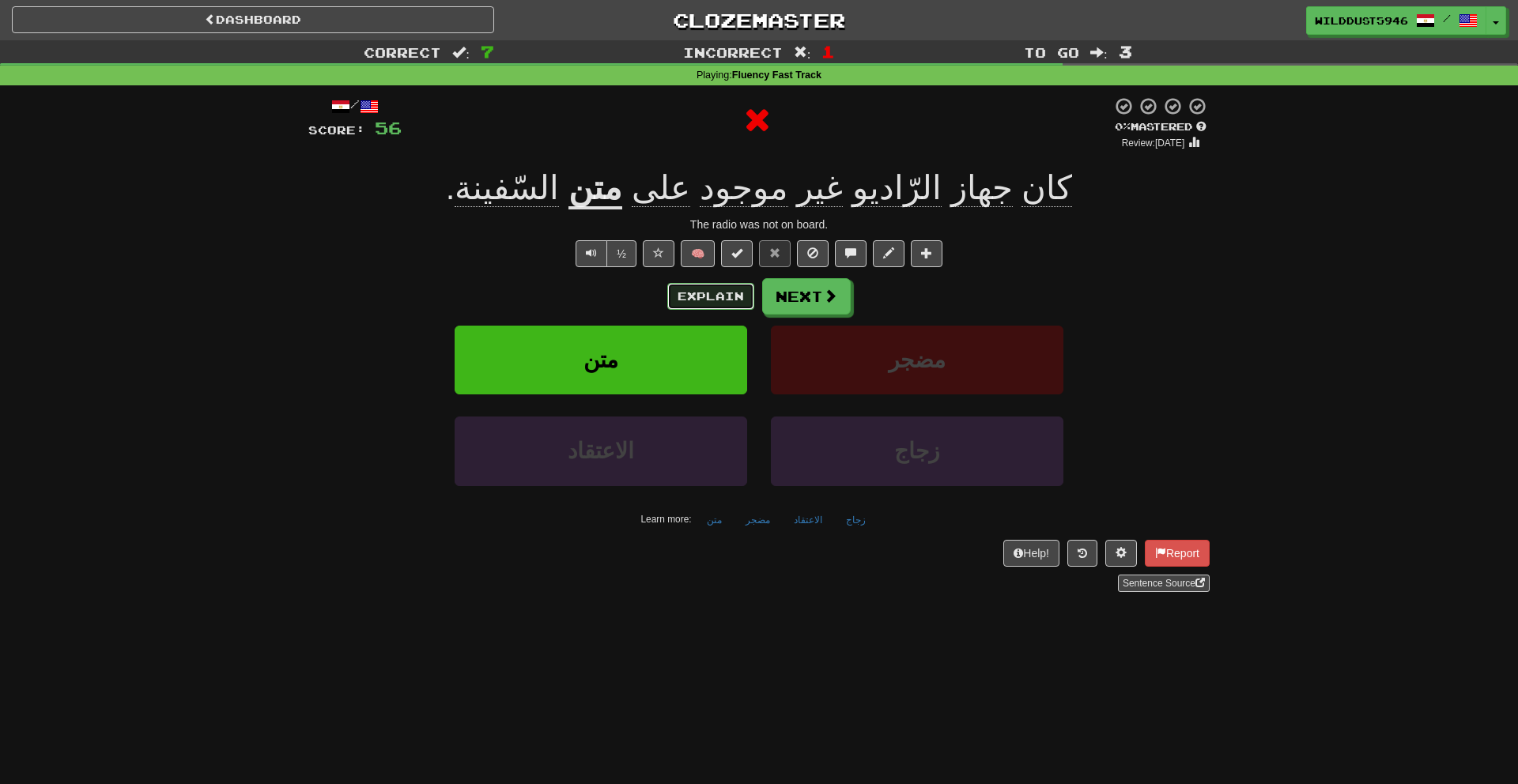
click at [709, 299] on button "Explain" at bounding box center [711, 296] width 87 height 27
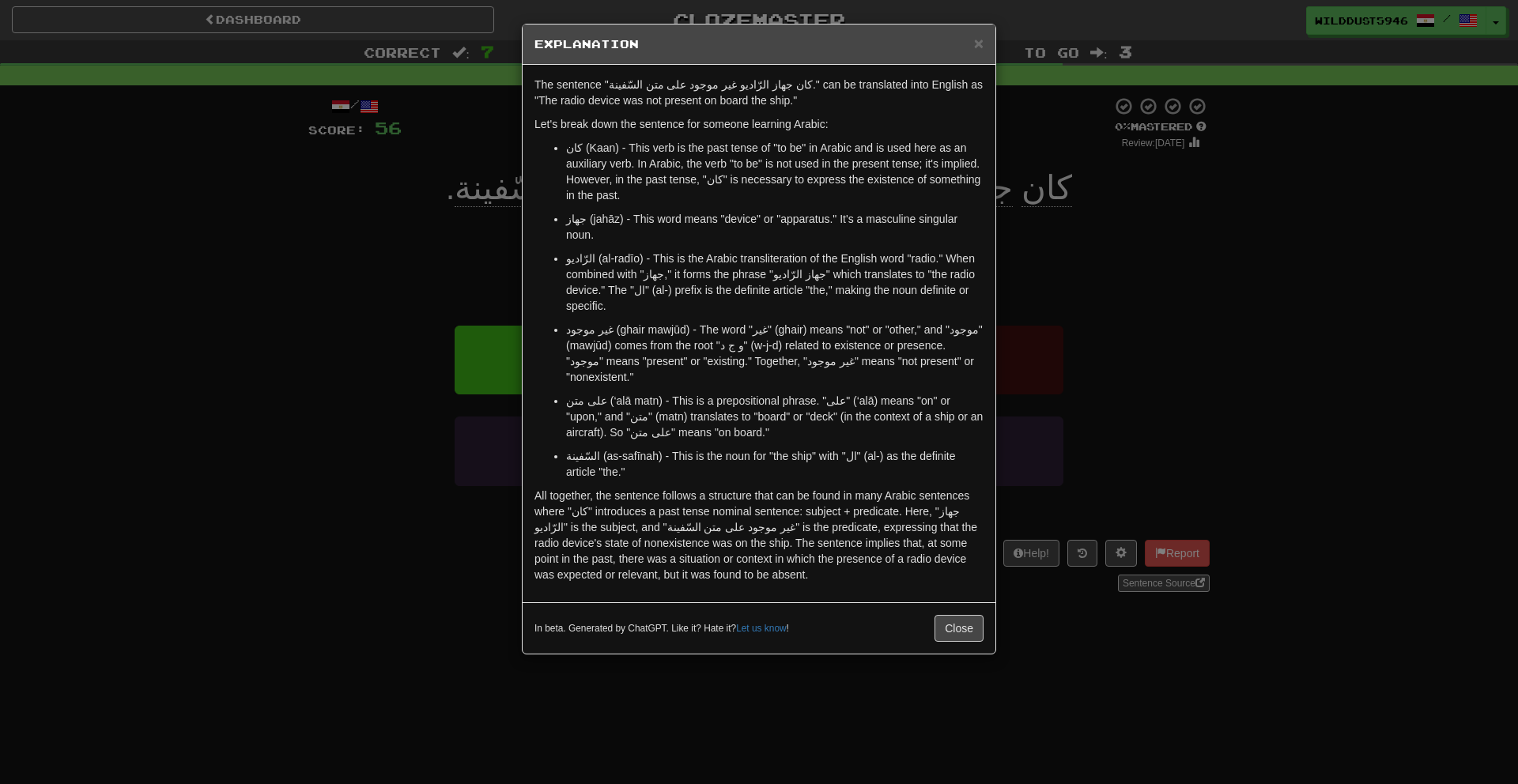
click at [1001, 240] on div "× Explanation The sentence "كان جهاز الرّاديو غير موجود على متن السّفينة." can …" at bounding box center [759, 392] width 1518 height 784
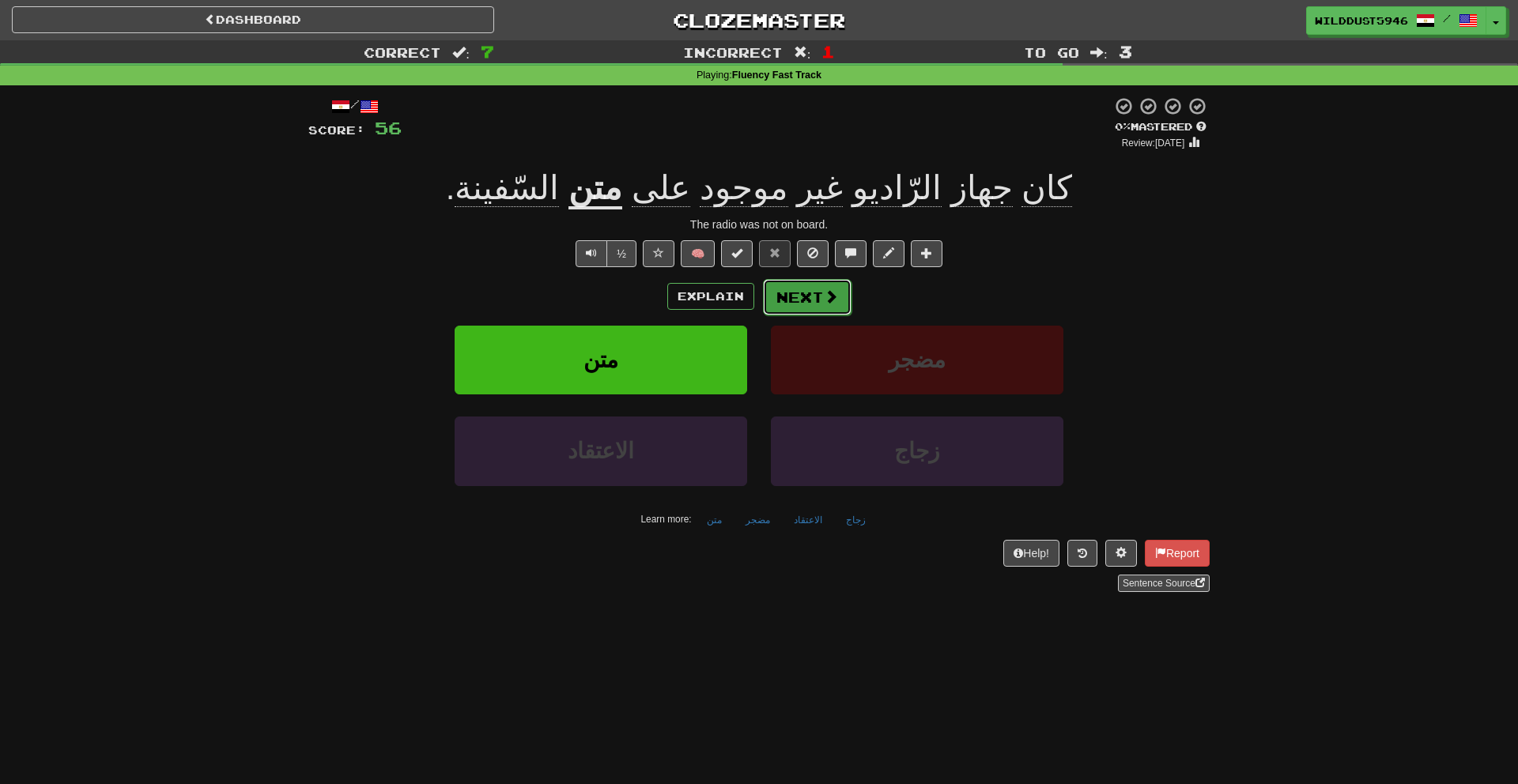
click at [822, 308] on button "Next" at bounding box center [807, 296] width 89 height 36
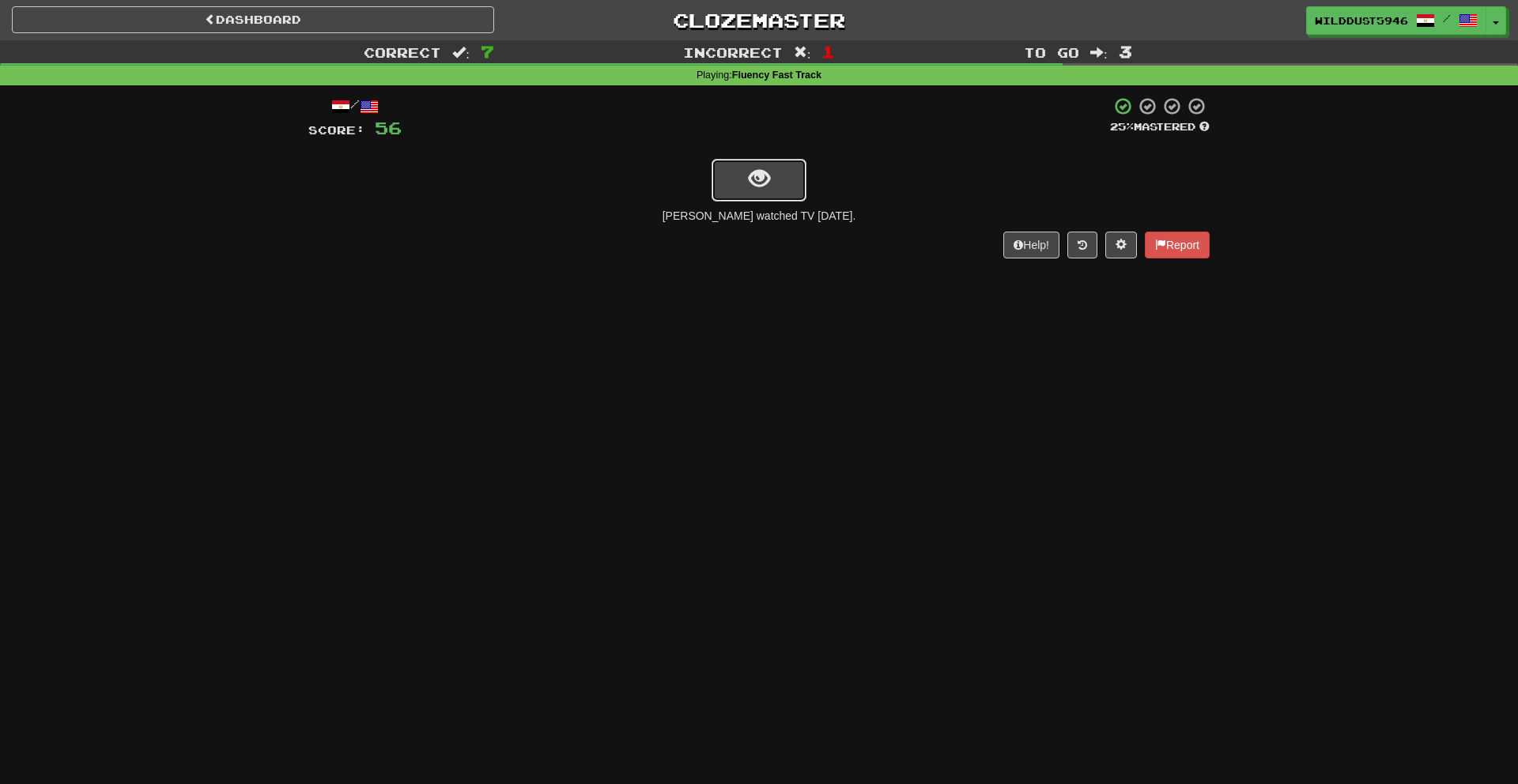
click at [734, 195] on button "show sentence" at bounding box center [759, 180] width 95 height 43
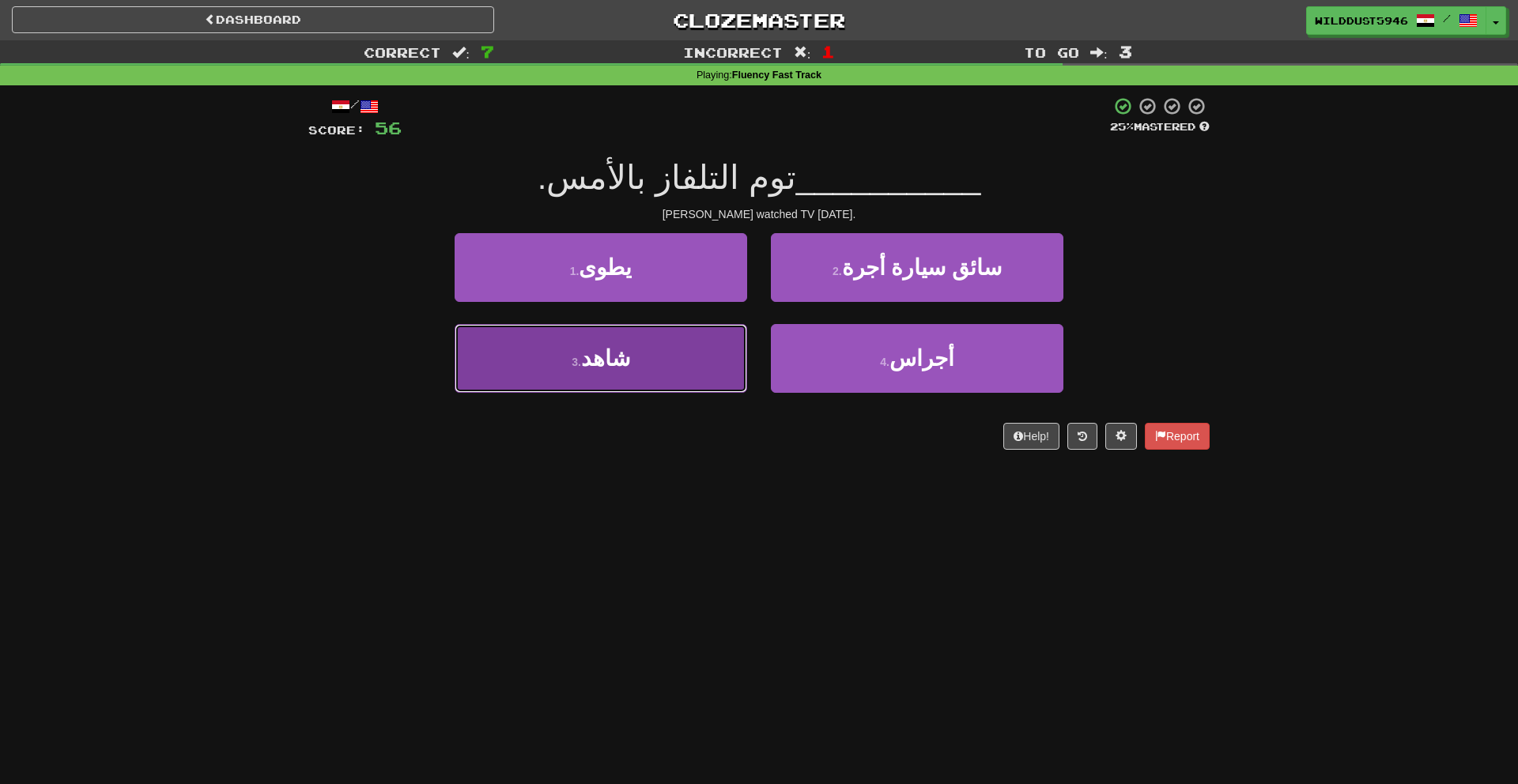
click at [710, 341] on button "3 . شاهد" at bounding box center [601, 359] width 293 height 69
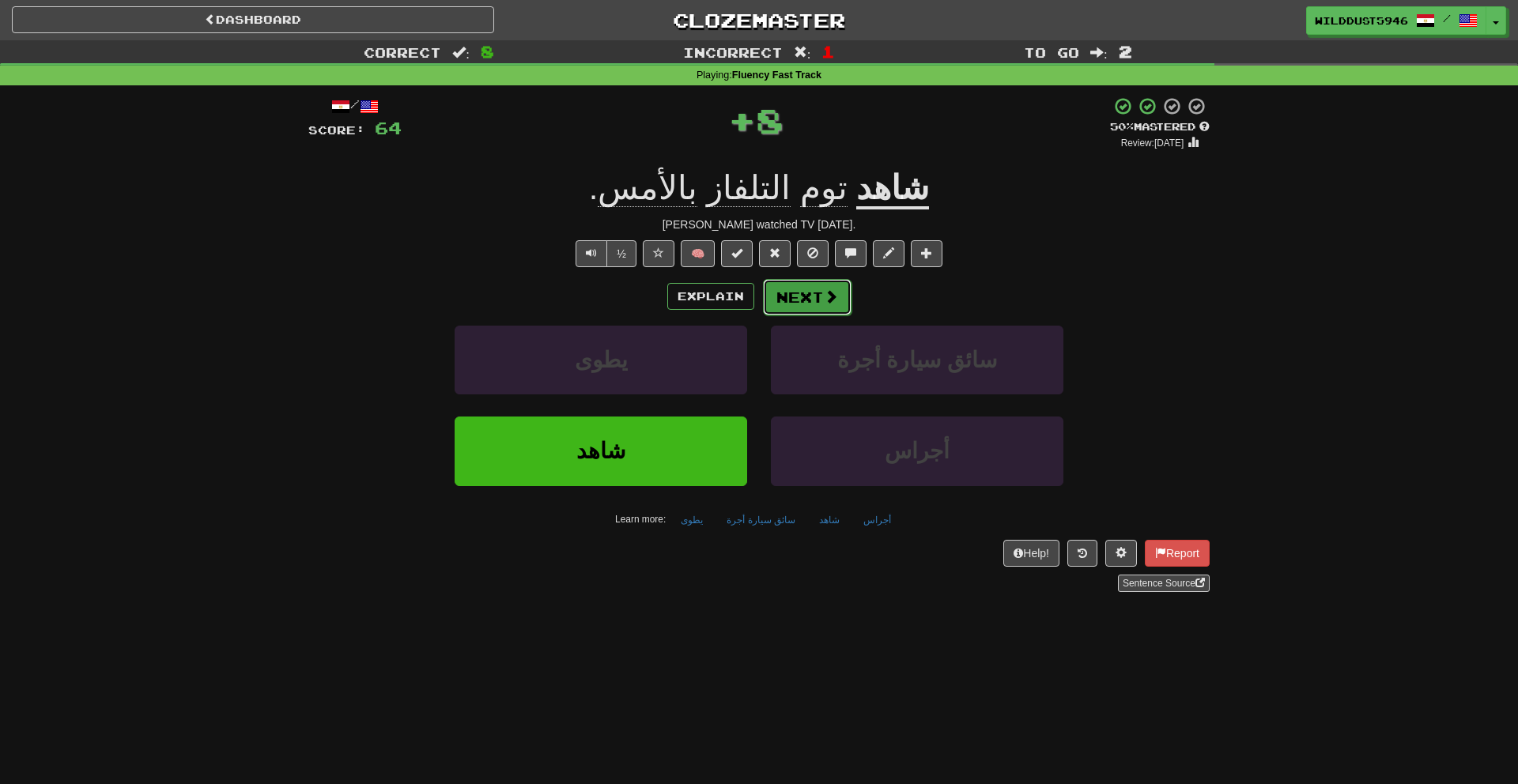
click at [847, 296] on button "Next" at bounding box center [807, 296] width 89 height 36
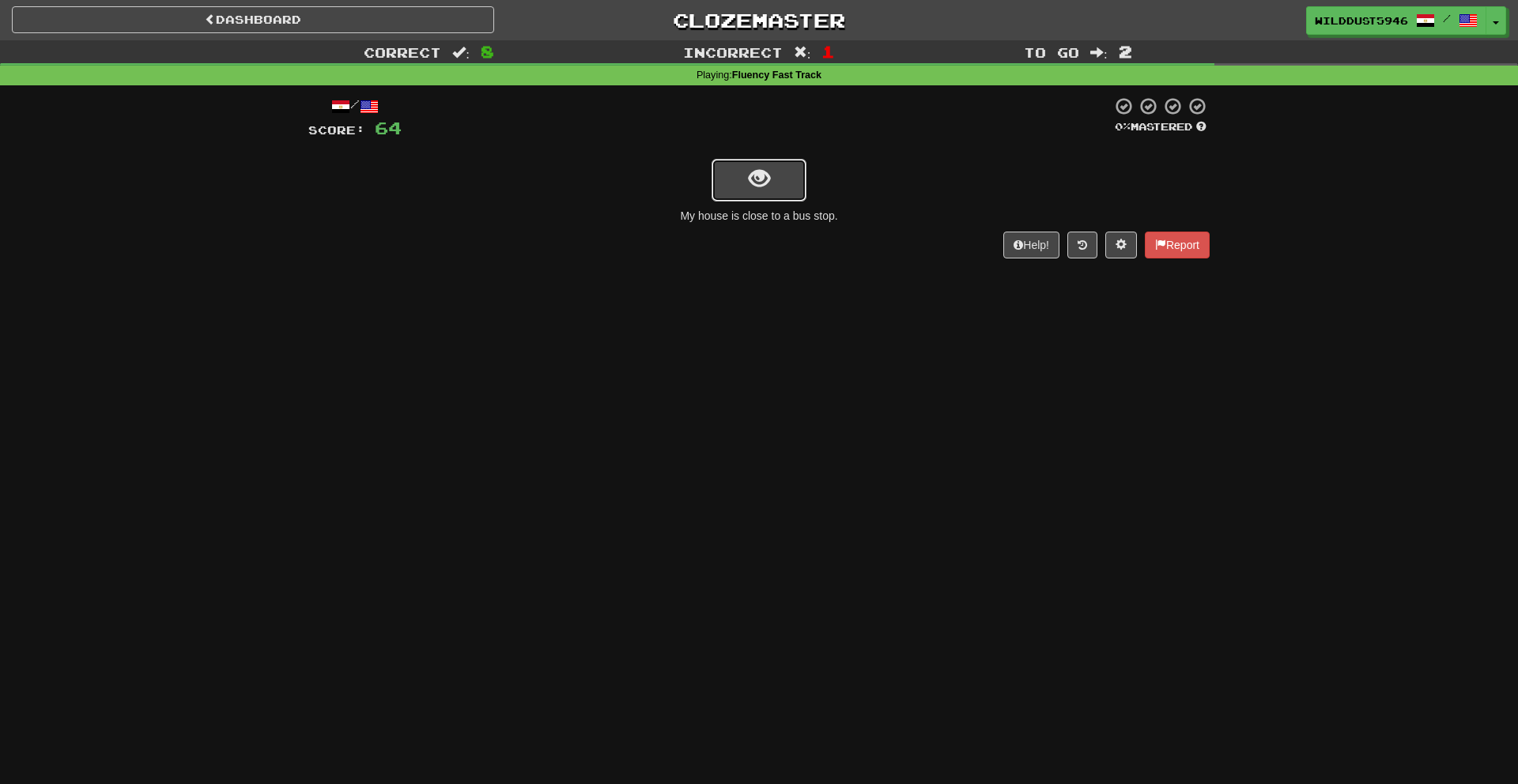
click at [786, 187] on button "show sentence" at bounding box center [759, 180] width 95 height 43
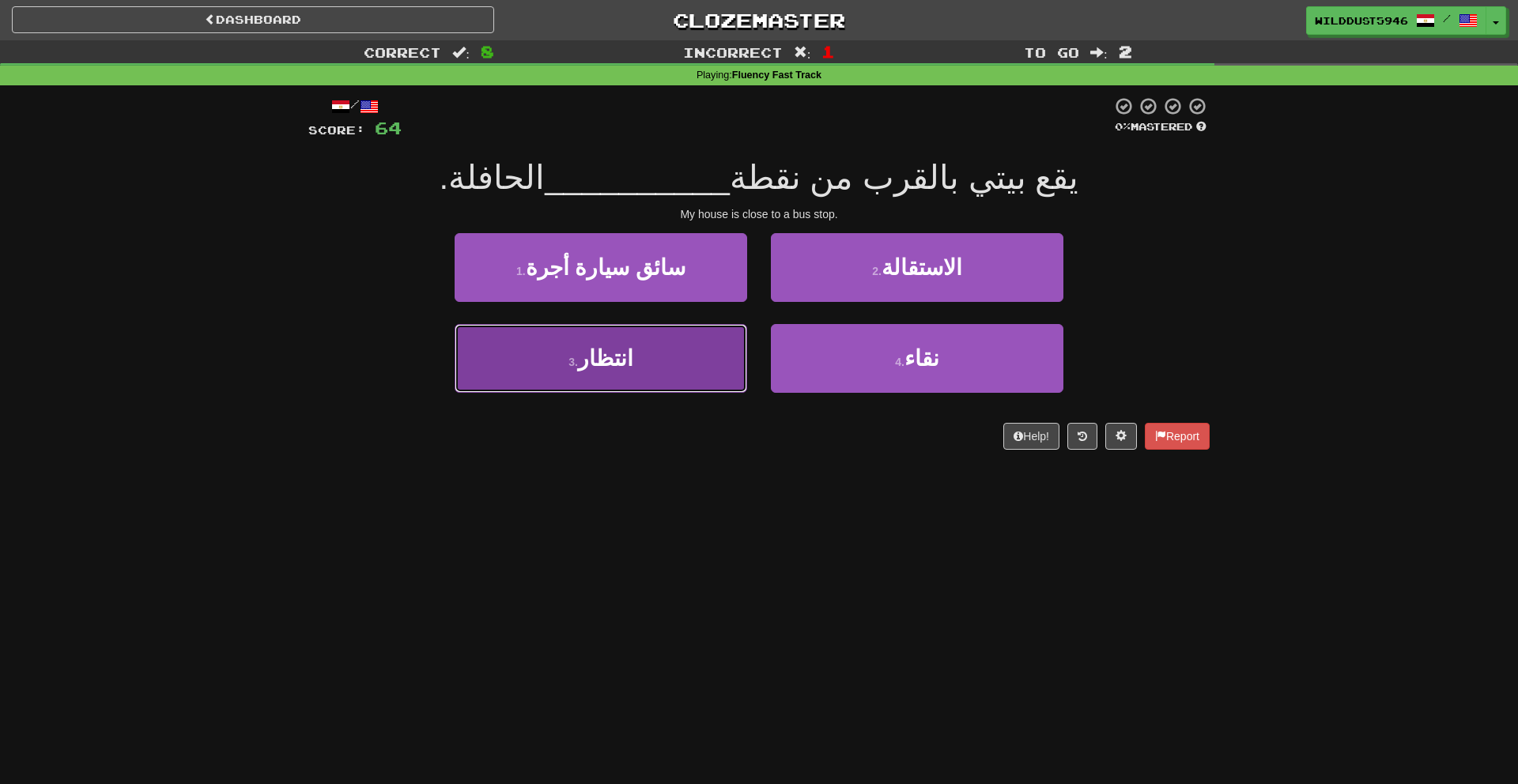
click at [690, 361] on button "3 . انتظار" at bounding box center [601, 359] width 293 height 69
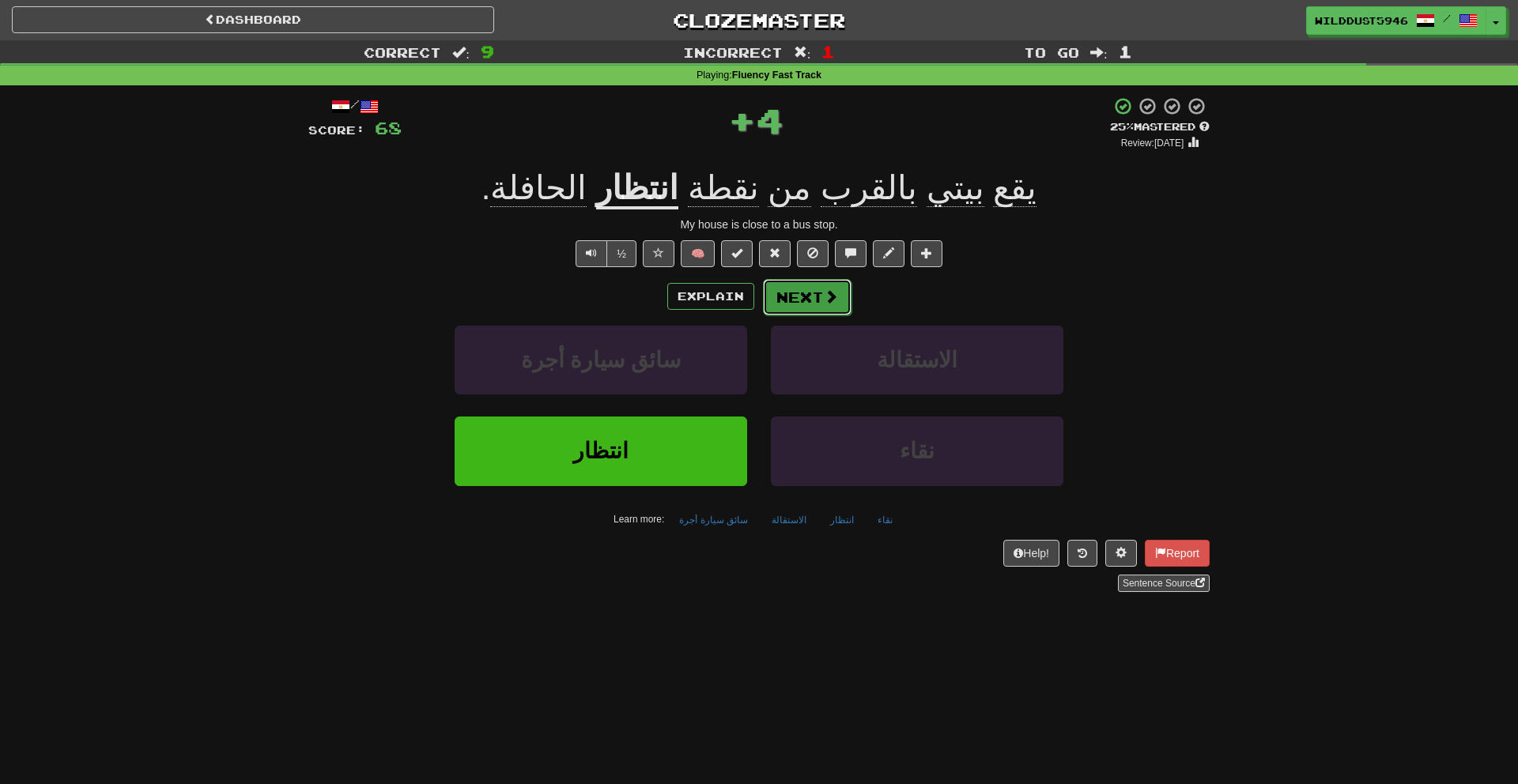
click at [810, 296] on button "Next" at bounding box center [807, 296] width 89 height 36
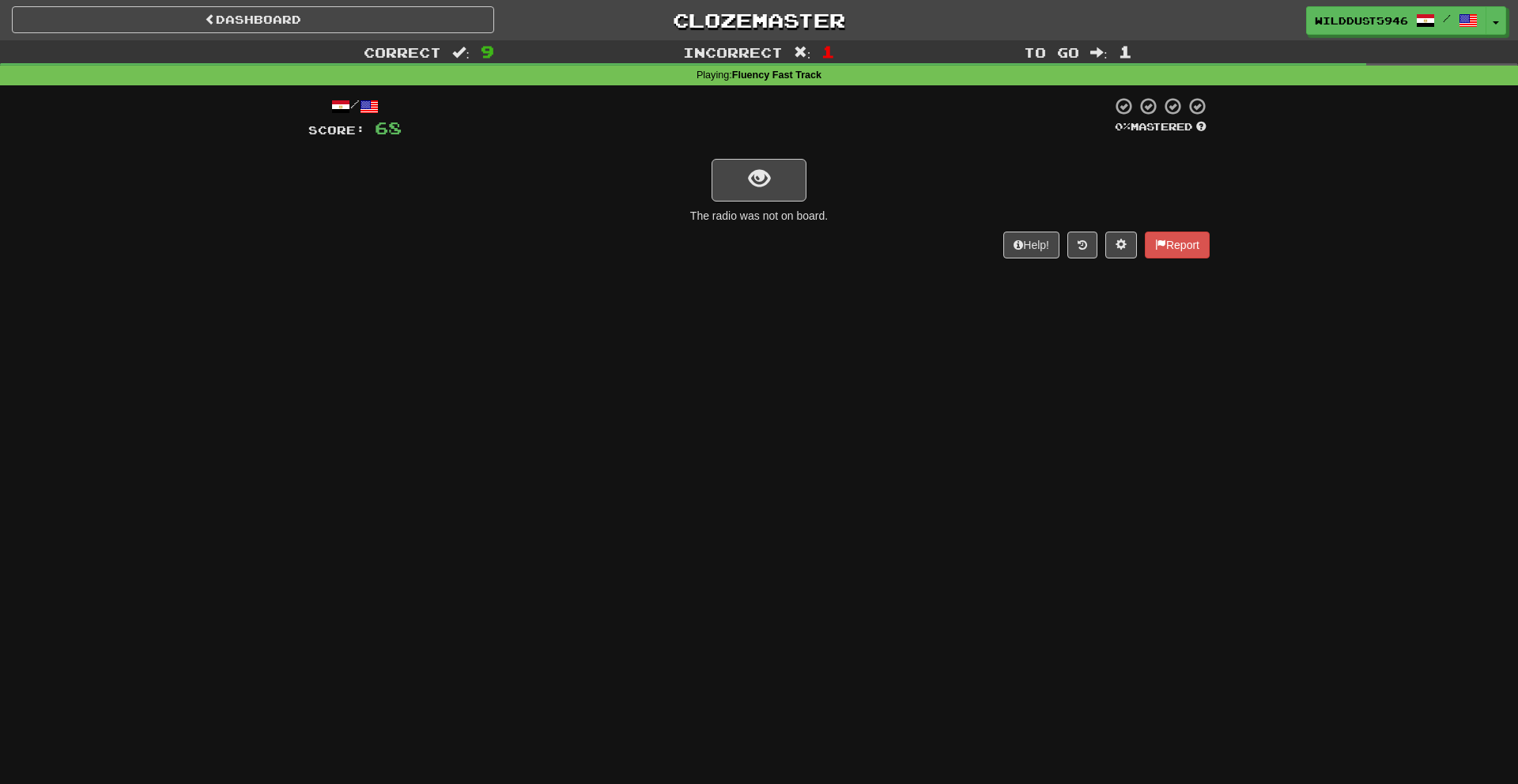
click at [784, 145] on div "/ Score: 68 0 % Mastered The radio was not on board. Help! Report" at bounding box center [759, 177] width 902 height 162
click at [777, 170] on button "show sentence" at bounding box center [759, 180] width 95 height 43
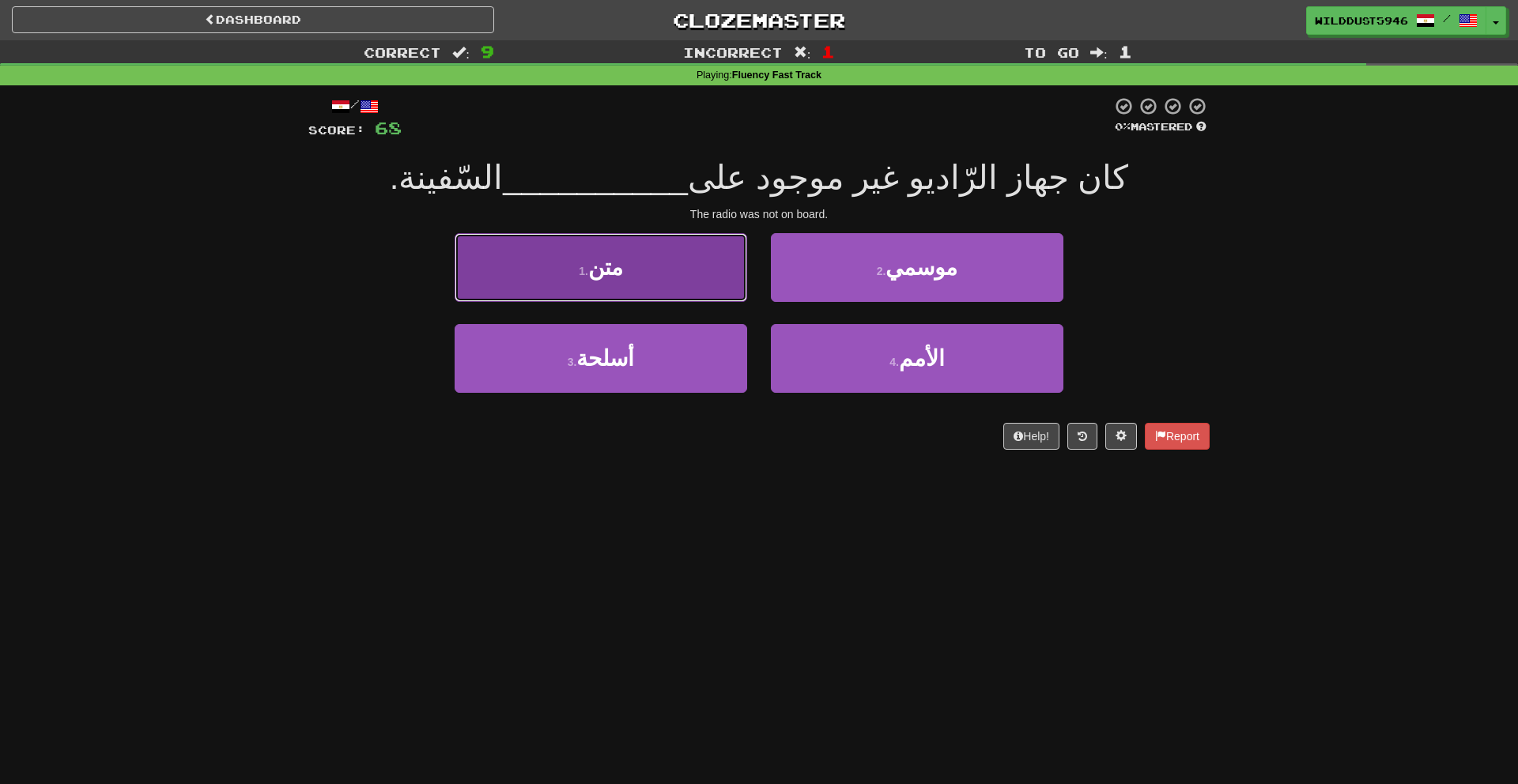
click at [671, 282] on button "1 . متن" at bounding box center [601, 268] width 293 height 69
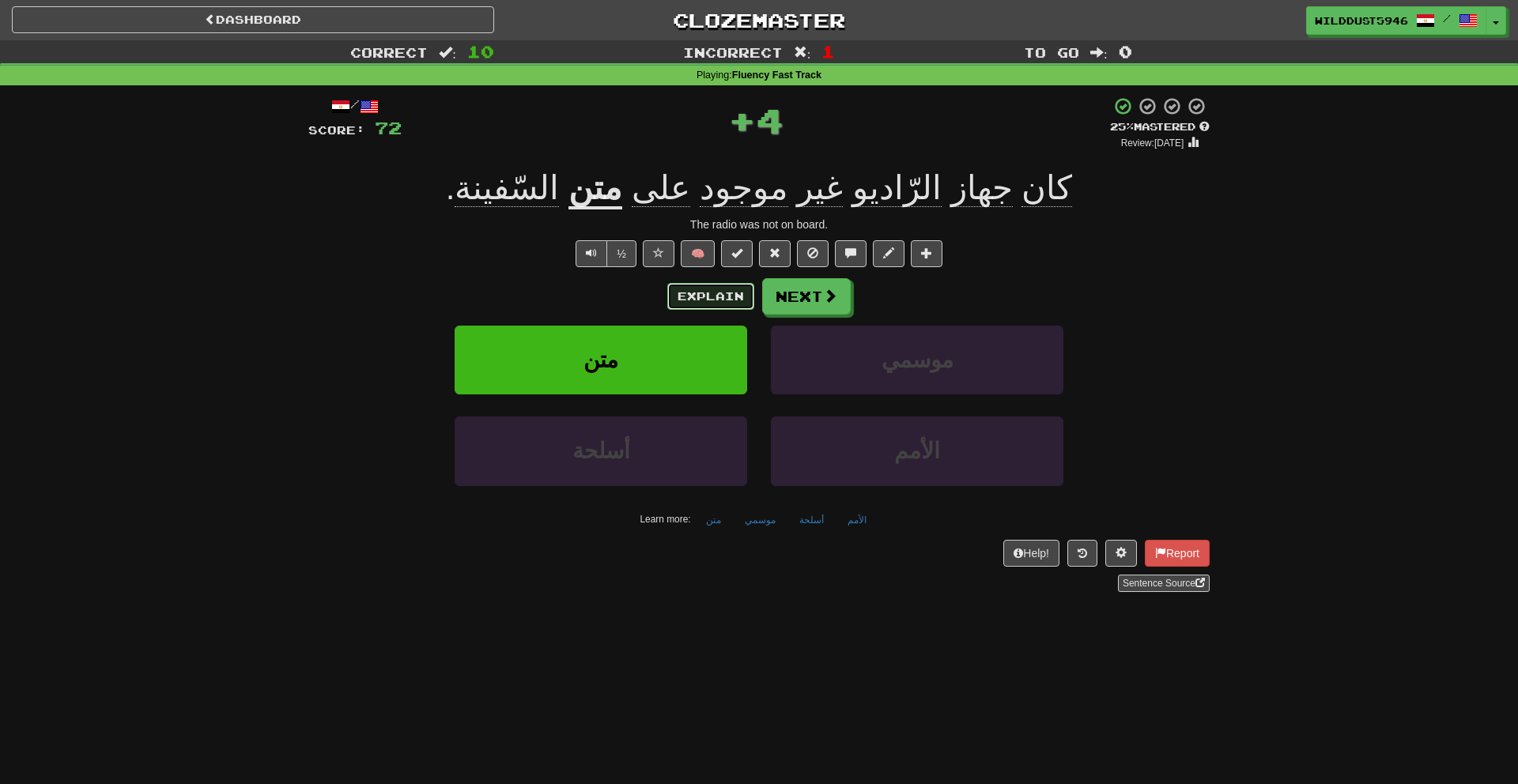
click at [706, 295] on button "Explain" at bounding box center [711, 296] width 87 height 27
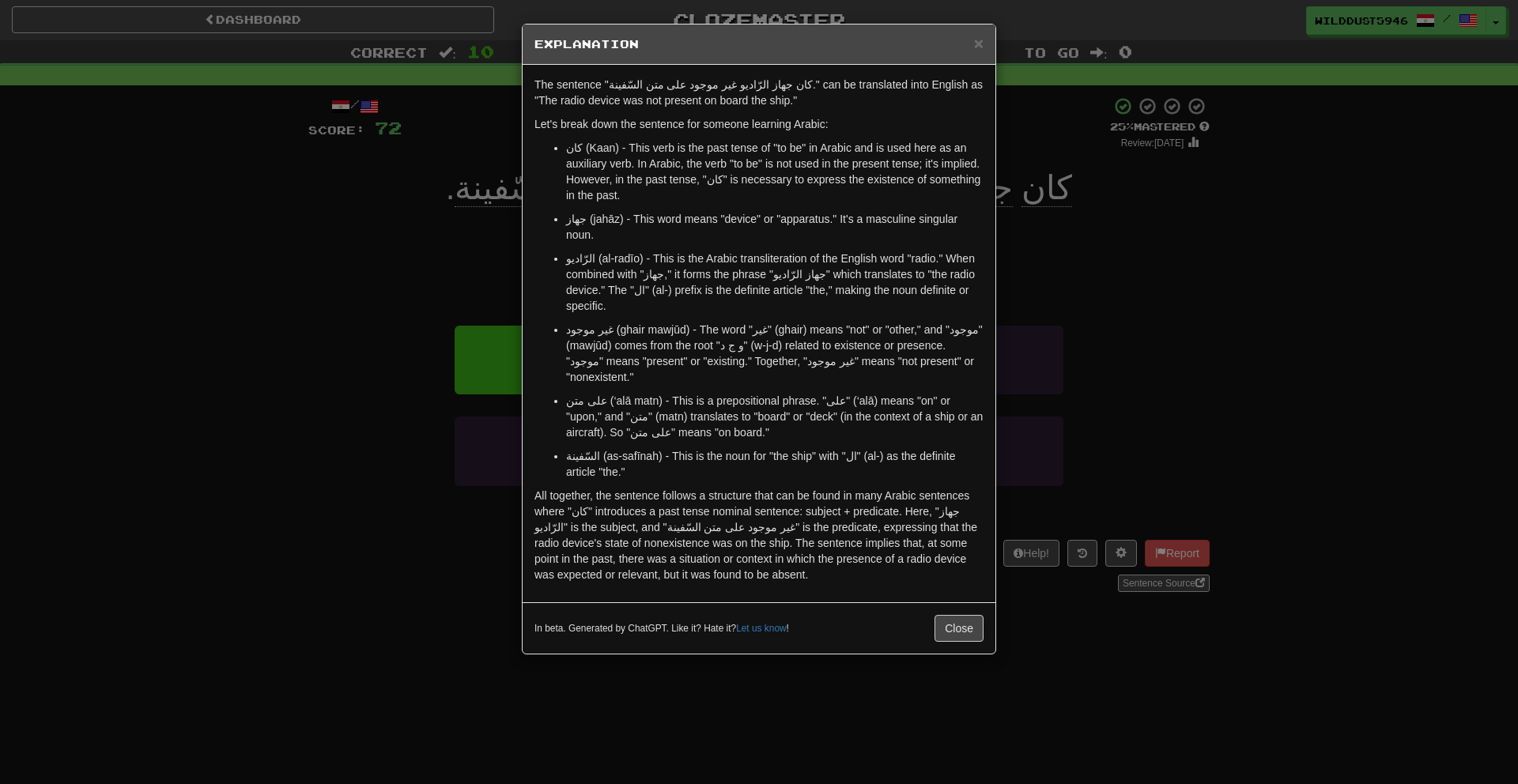
click at [1004, 327] on div "× Explanation The sentence "كان جهاز الرّاديو غير موجود على متن السّفينة." can …" at bounding box center [759, 392] width 1518 height 784
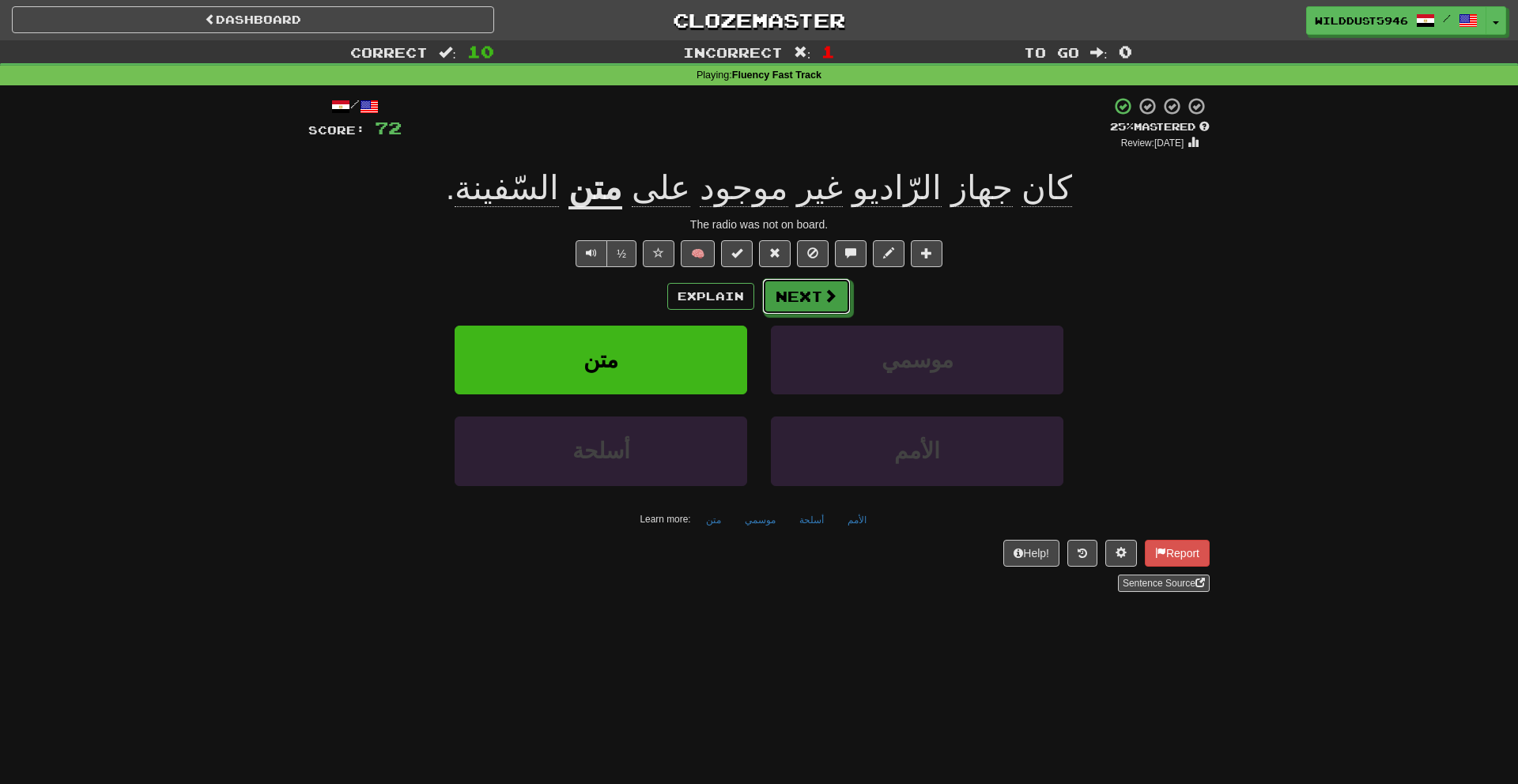
click at [768, 299] on button "Next" at bounding box center [807, 296] width 89 height 36
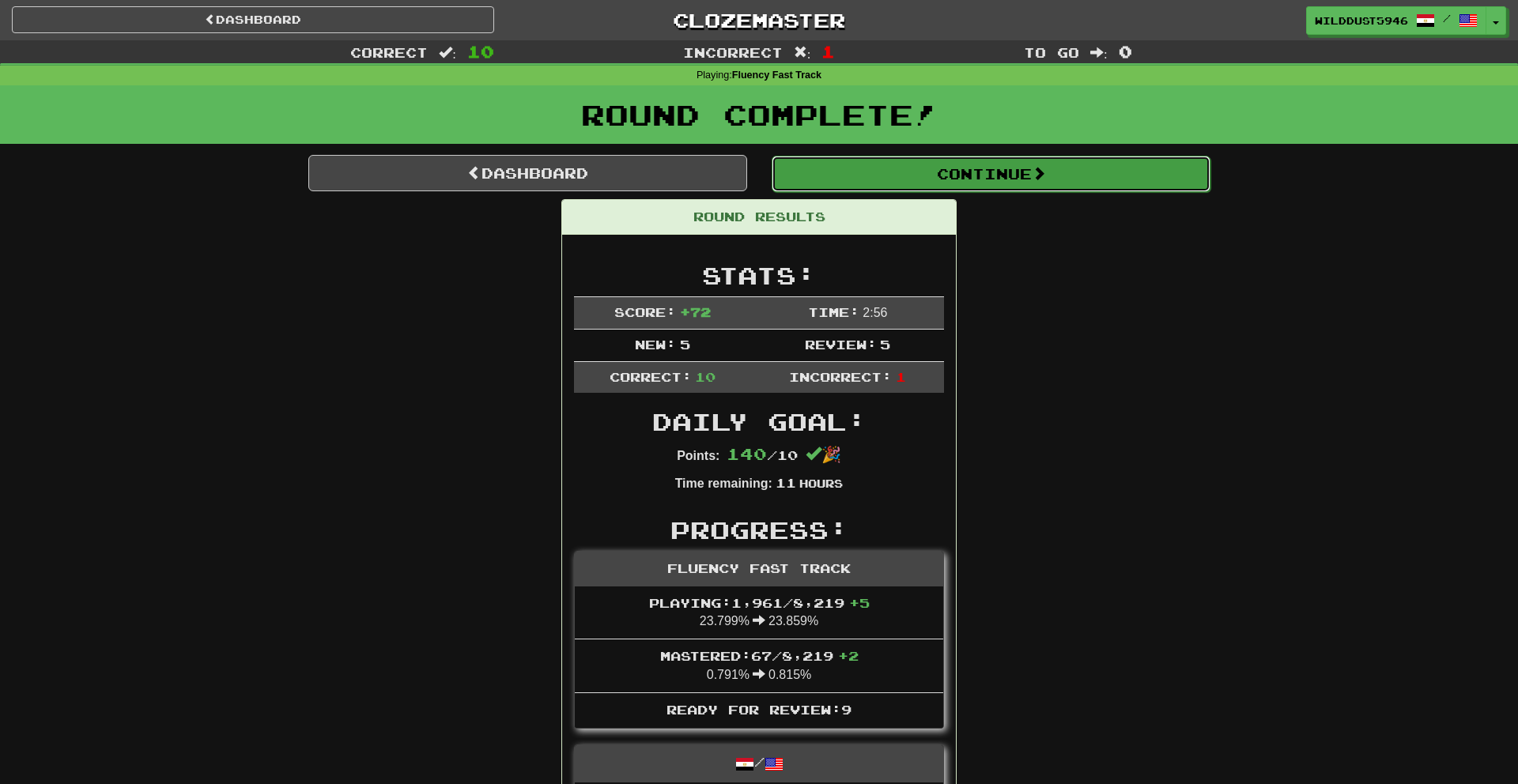
click at [857, 184] on button "Continue" at bounding box center [991, 173] width 439 height 36
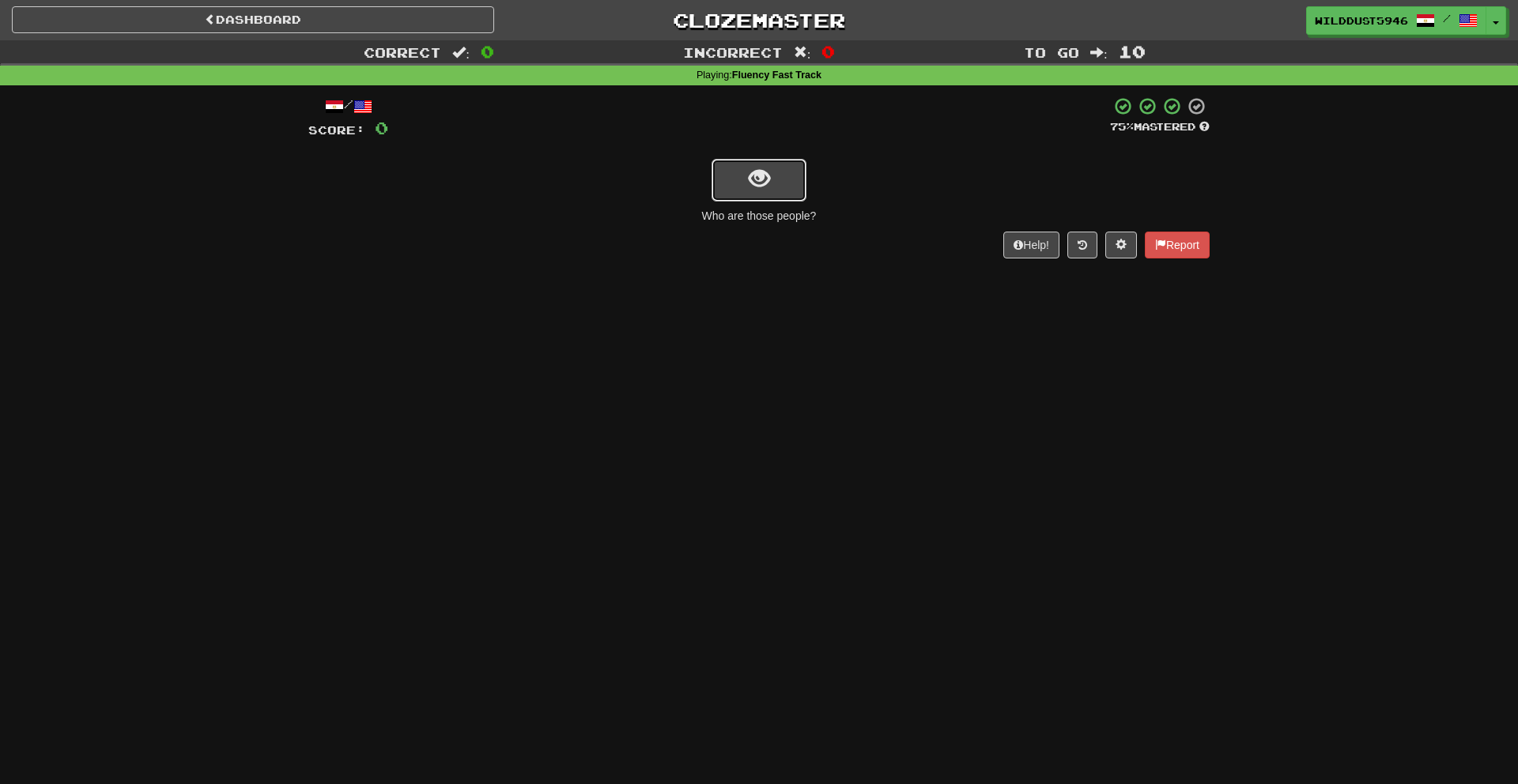
click at [766, 179] on span "show sentence" at bounding box center [759, 179] width 21 height 21
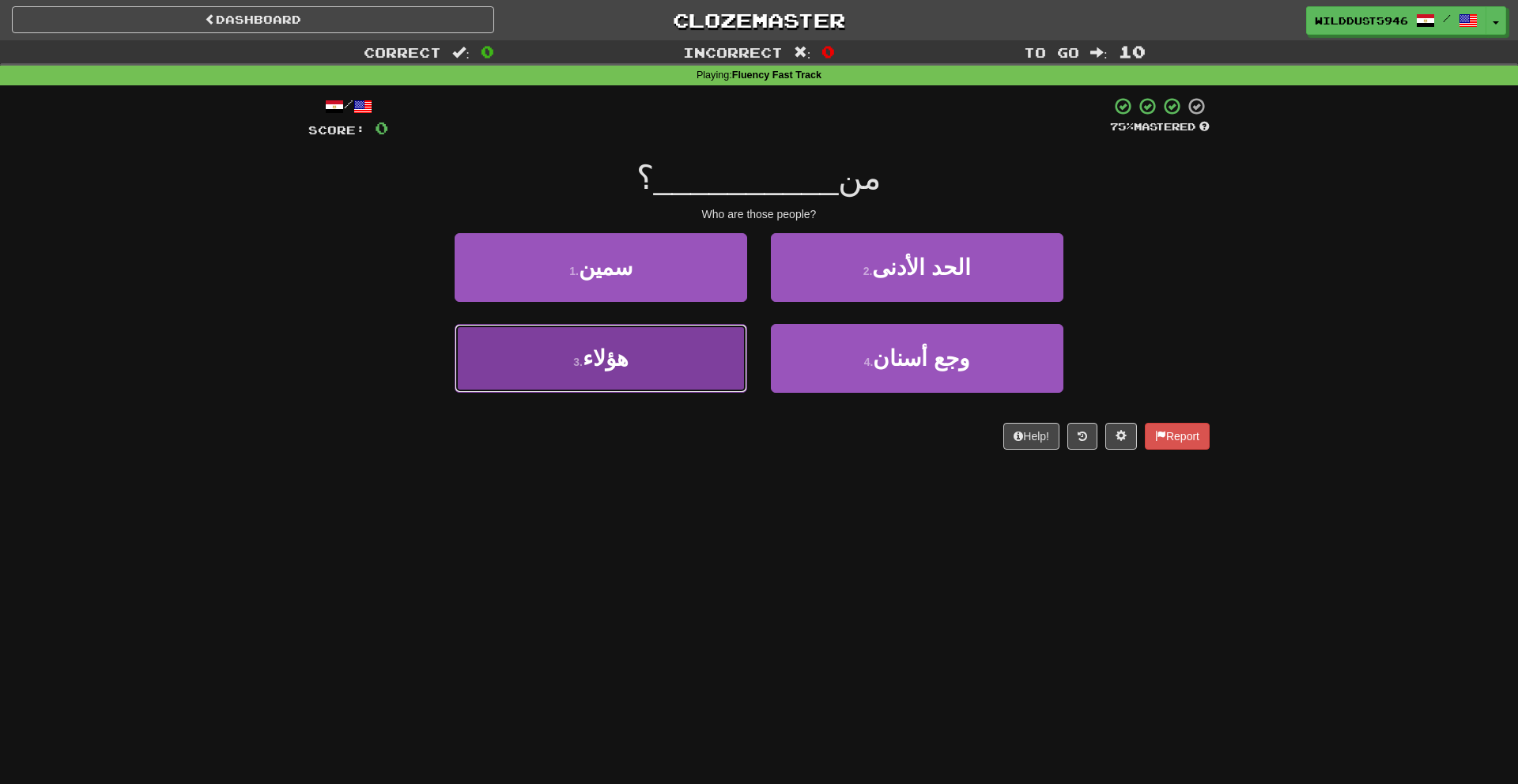
click at [642, 367] on button "3 . هؤلاء" at bounding box center [601, 359] width 293 height 69
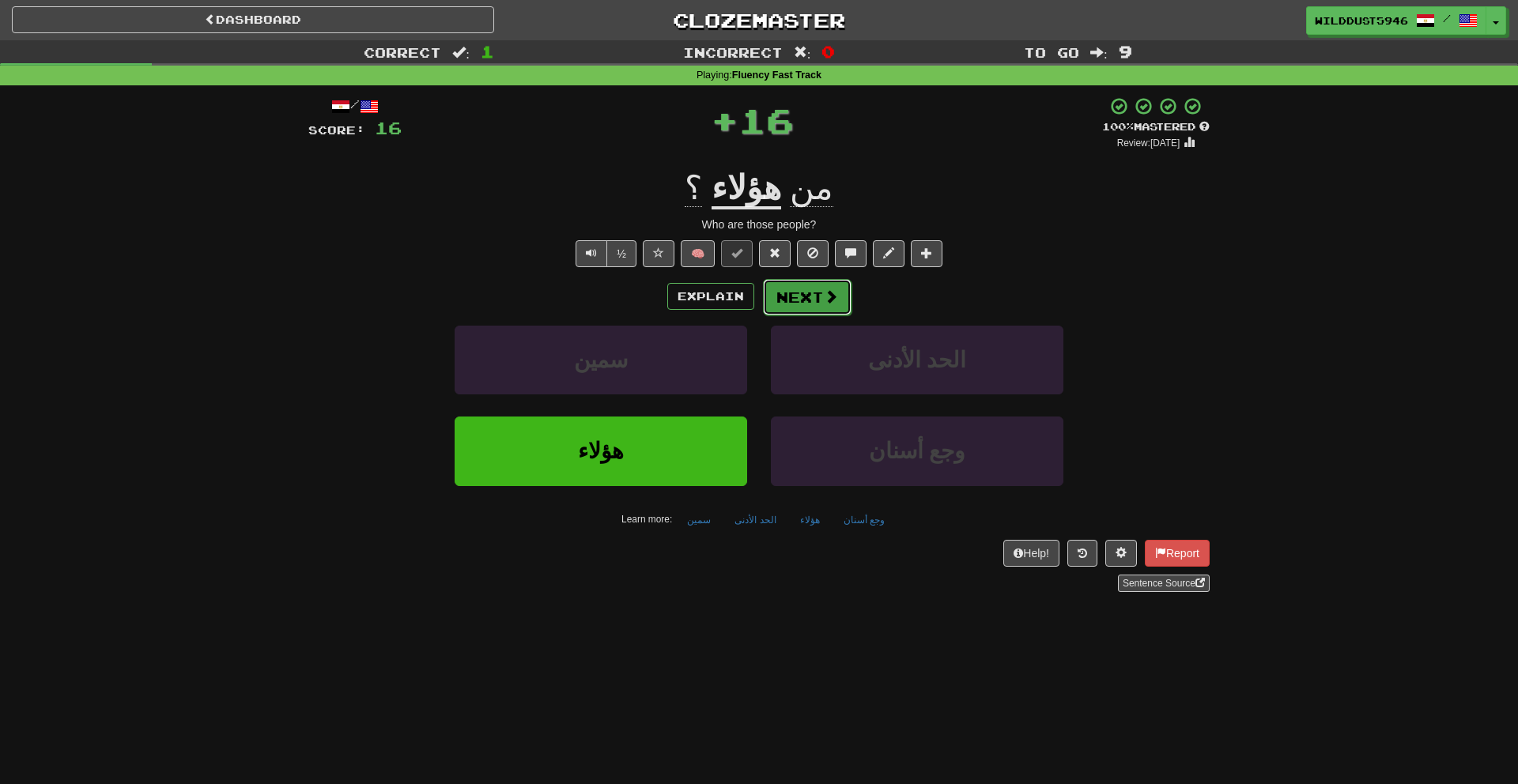
click at [797, 300] on button "Next" at bounding box center [807, 296] width 89 height 36
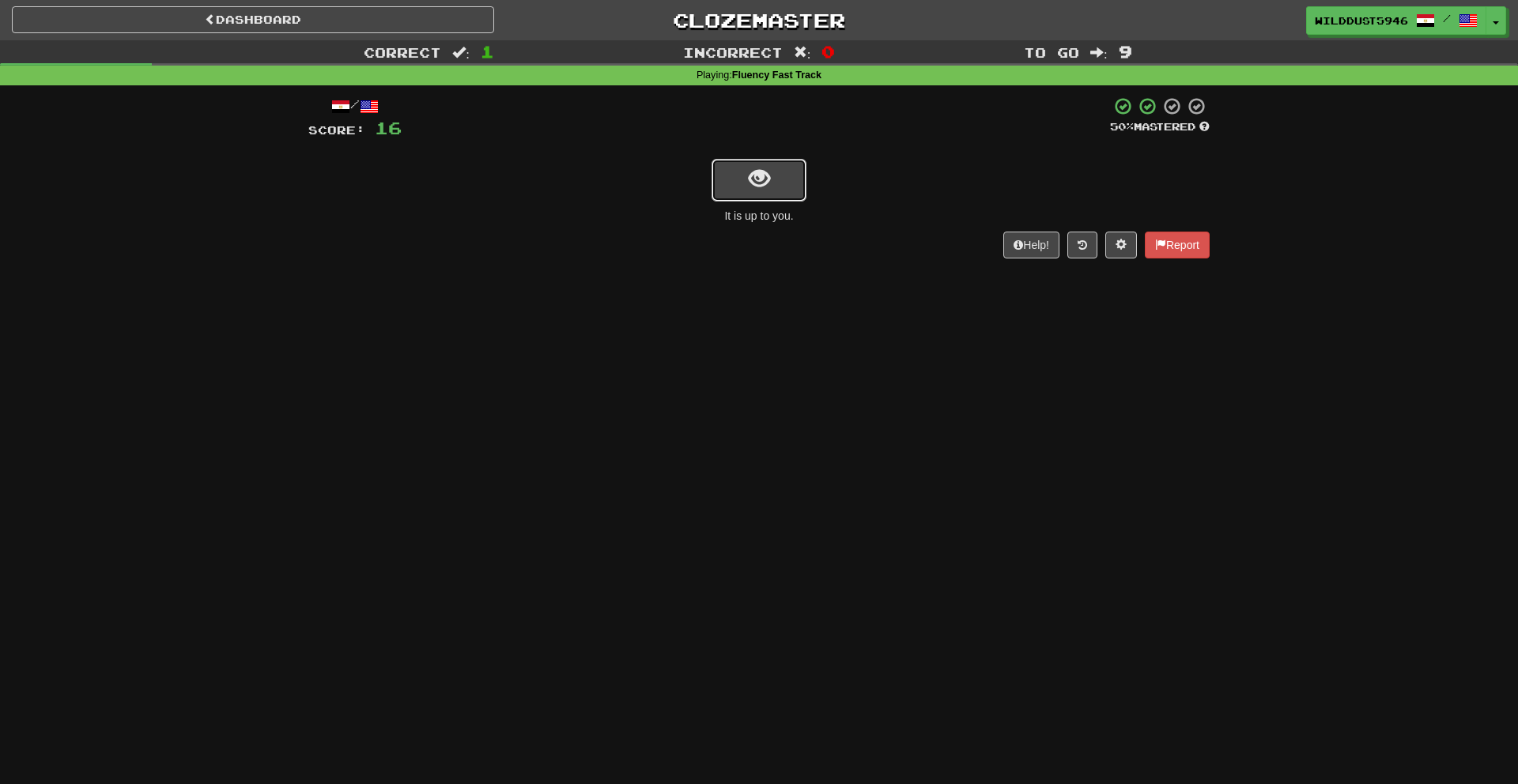
click at [744, 188] on button "show sentence" at bounding box center [759, 180] width 95 height 43
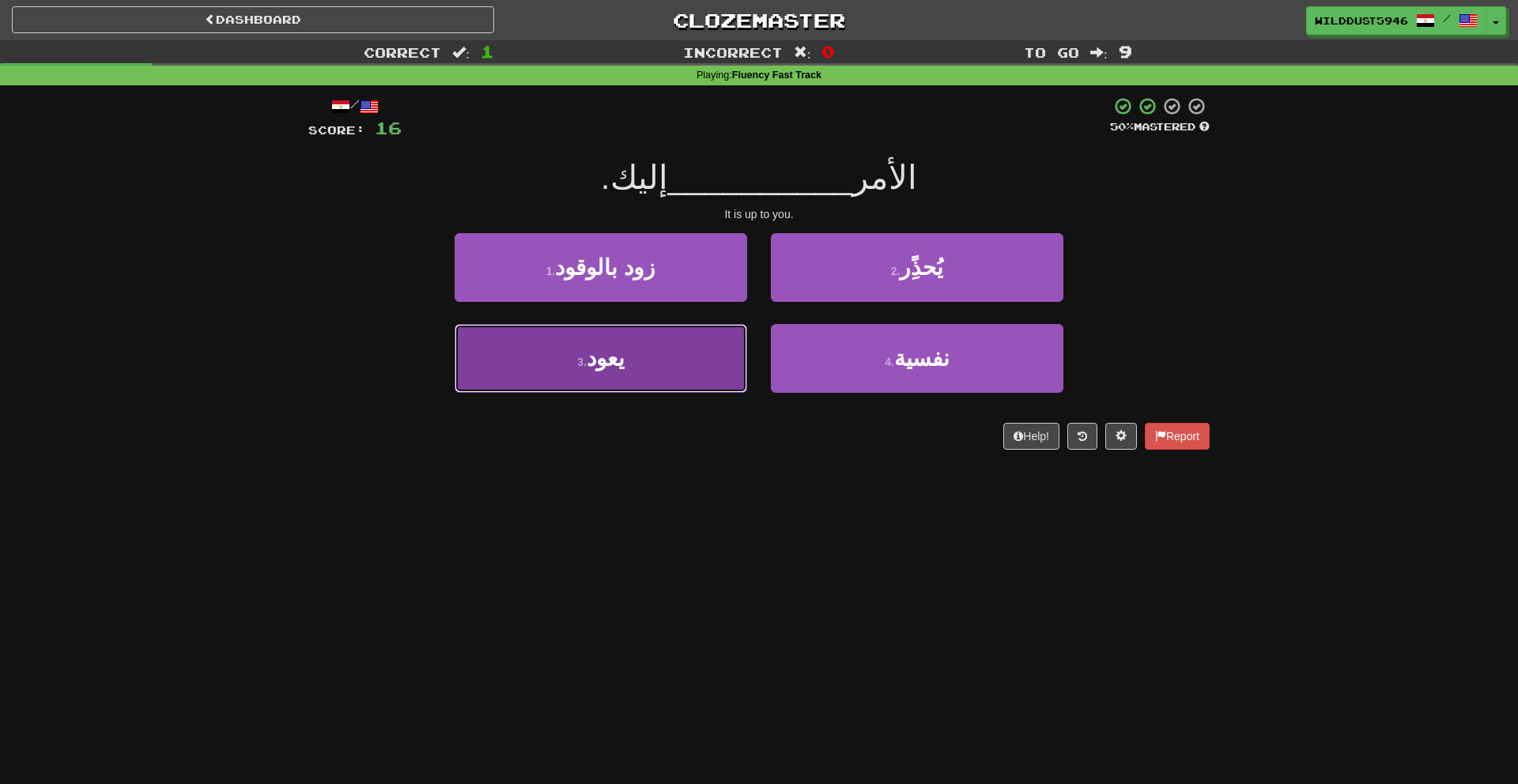
click at [685, 330] on button "3 . يعود" at bounding box center [601, 359] width 293 height 69
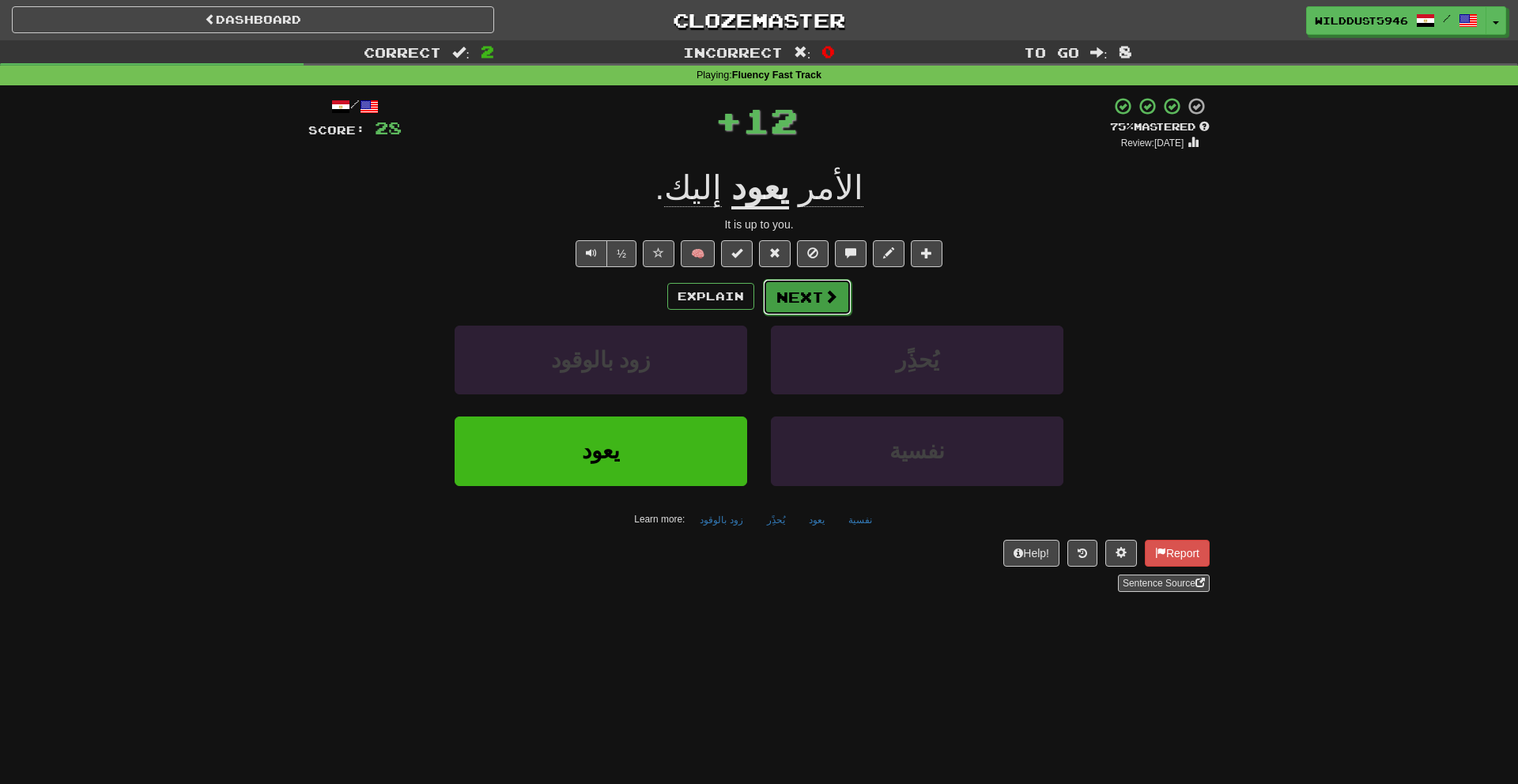
click at [794, 293] on button "Next" at bounding box center [807, 296] width 89 height 36
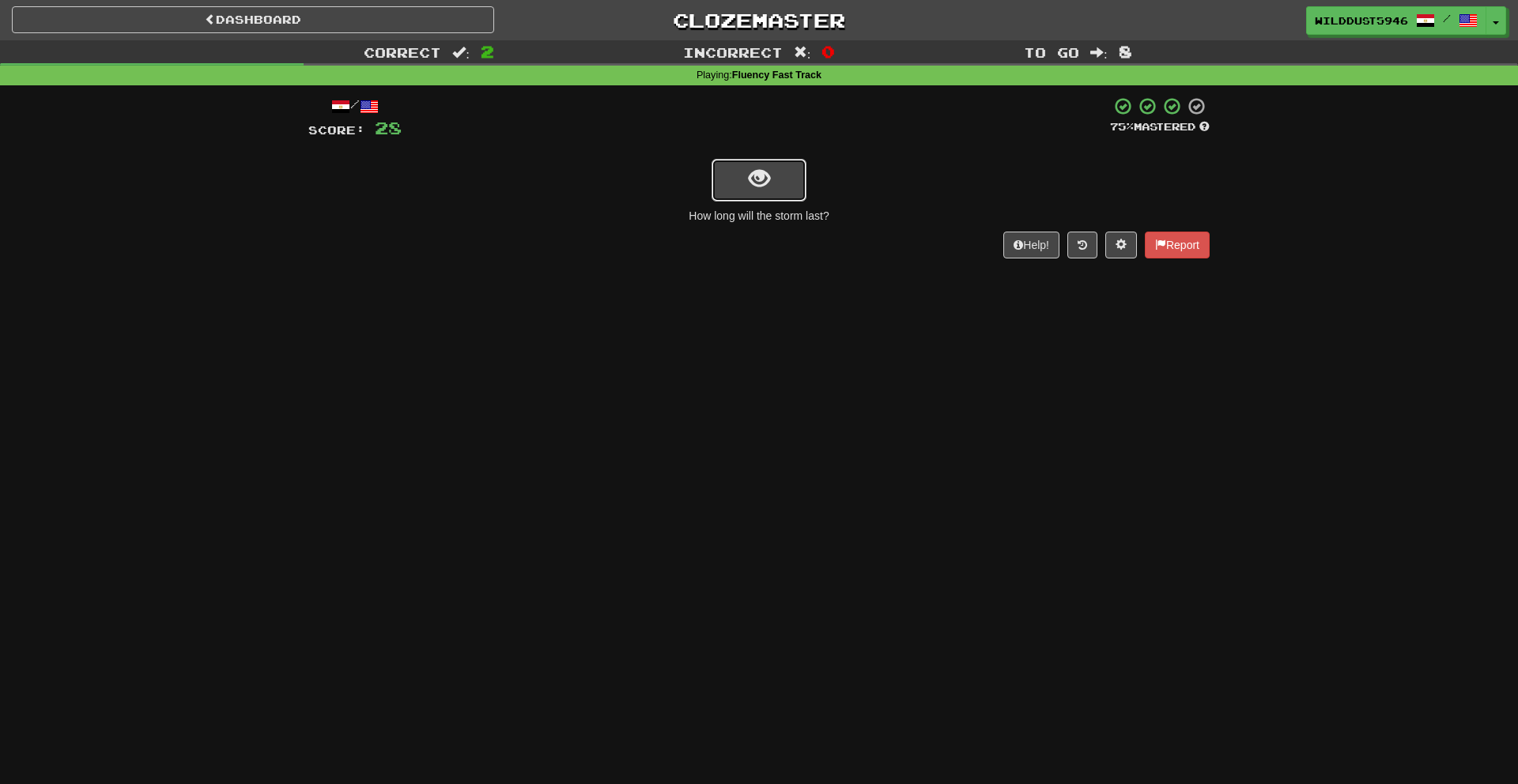
click at [775, 175] on button "show sentence" at bounding box center [759, 180] width 95 height 43
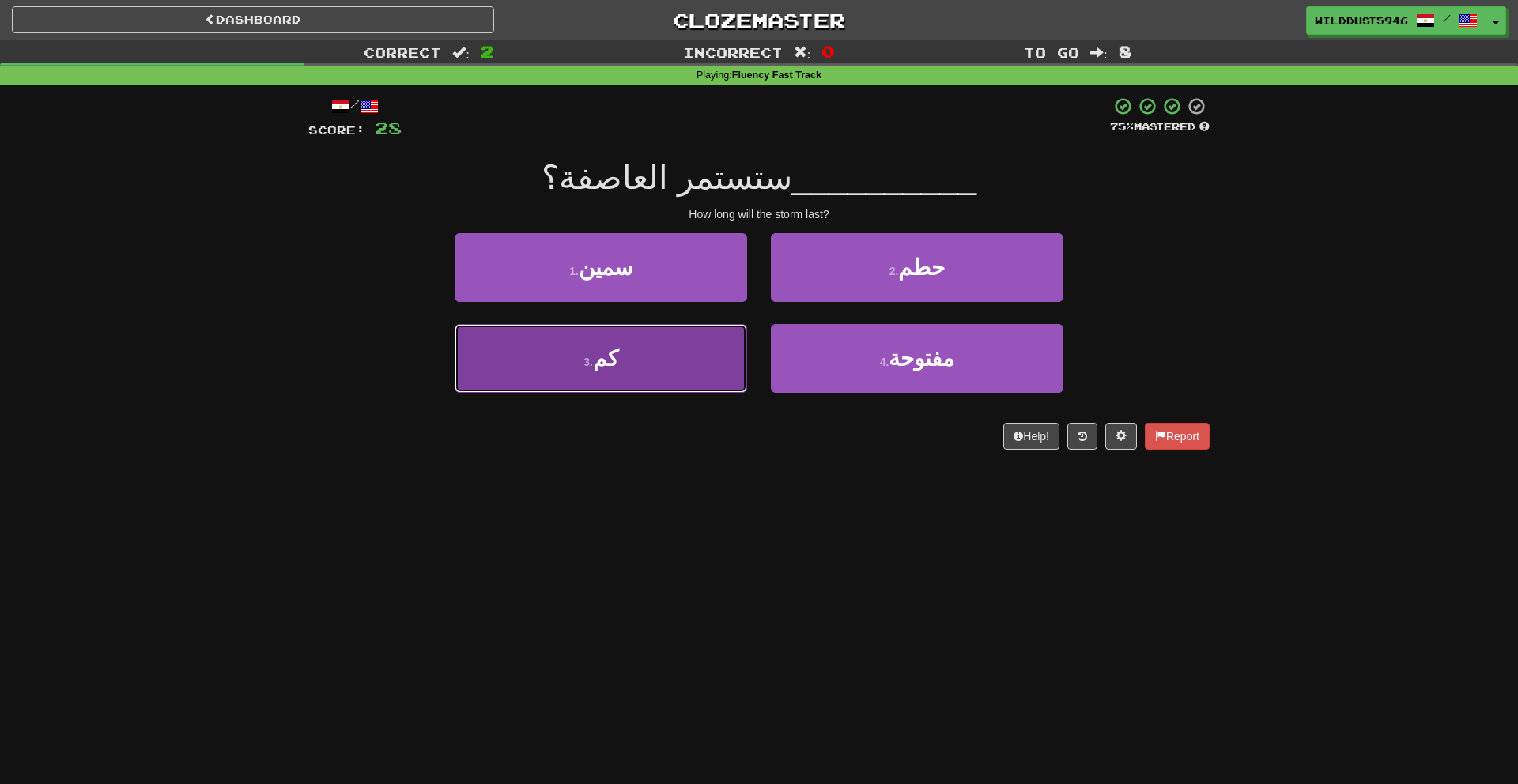
click at [651, 363] on button "3 . كم" at bounding box center [601, 359] width 293 height 69
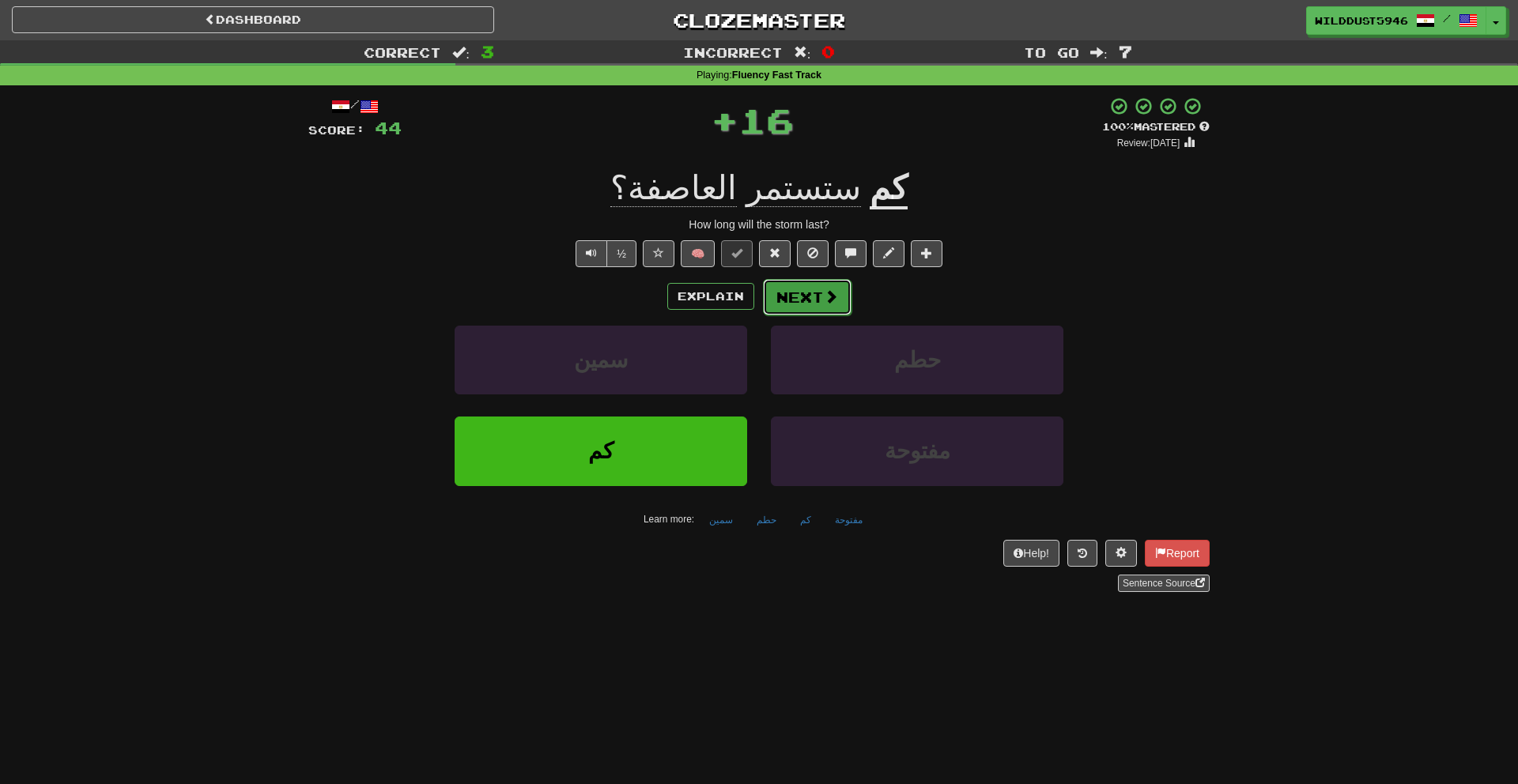
click at [779, 303] on button "Next" at bounding box center [807, 296] width 89 height 36
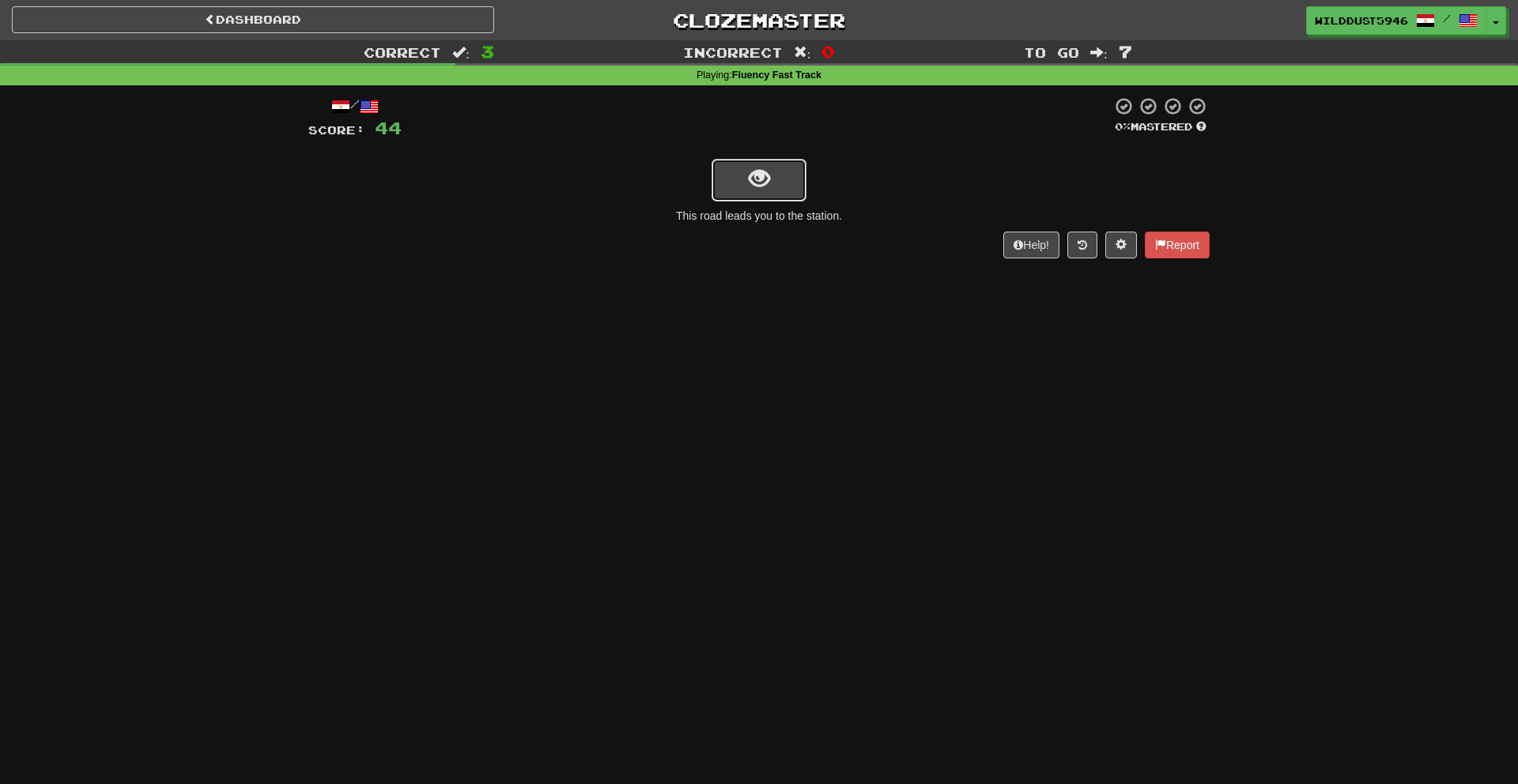
click at [742, 176] on button "show sentence" at bounding box center [759, 180] width 95 height 43
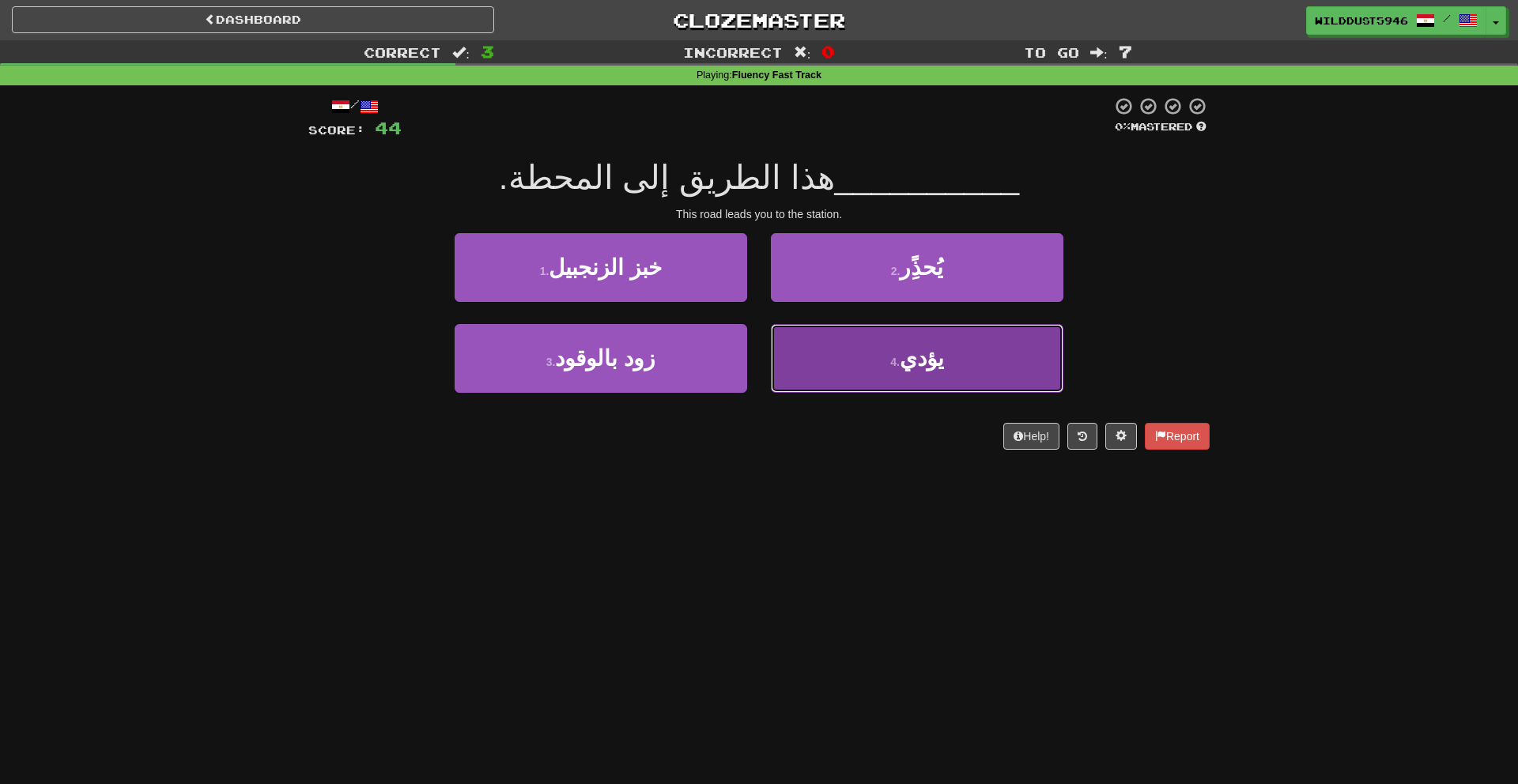
click at [924, 350] on span "يؤدي" at bounding box center [921, 359] width 44 height 24
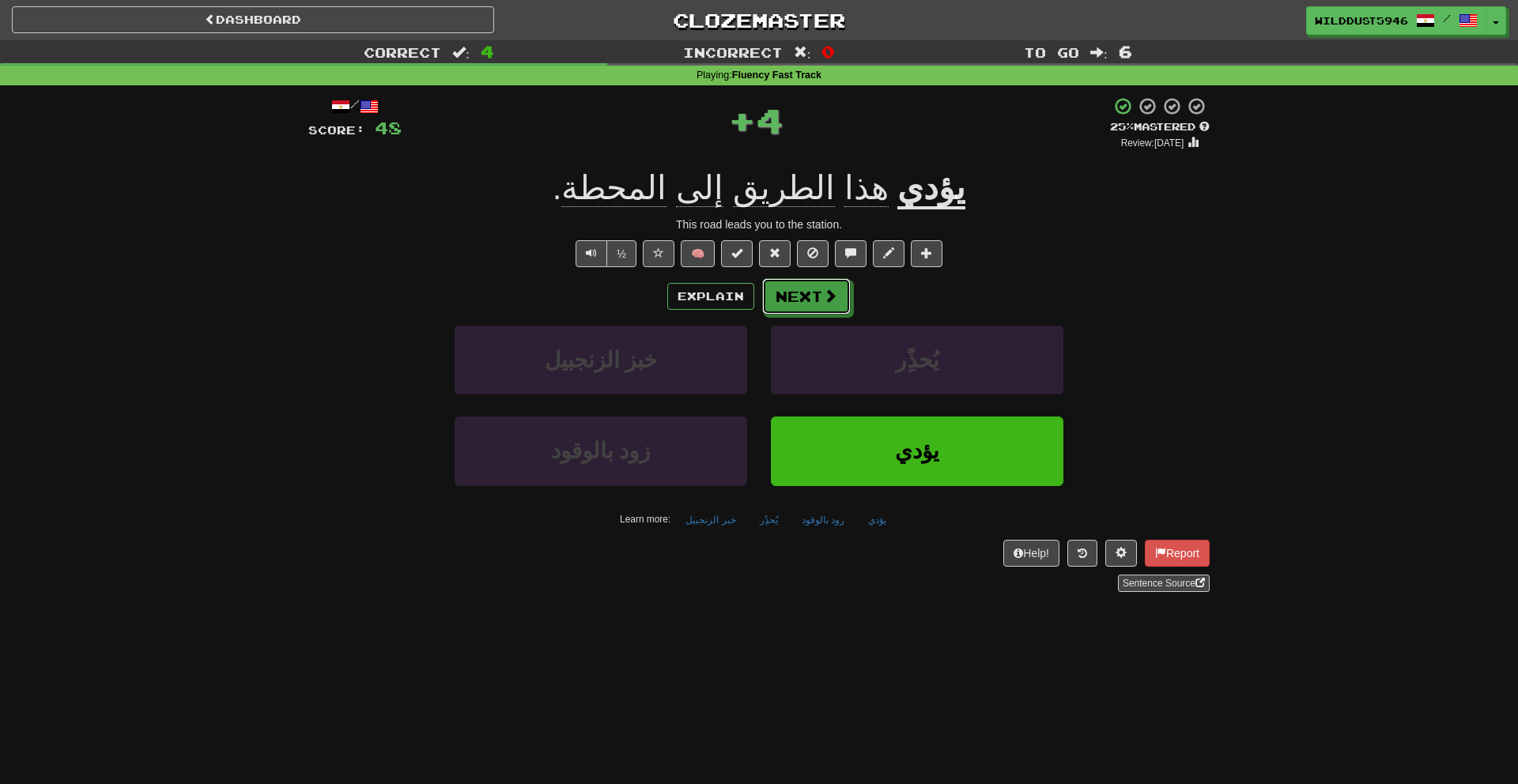
click at [825, 307] on button "Next" at bounding box center [807, 296] width 89 height 36
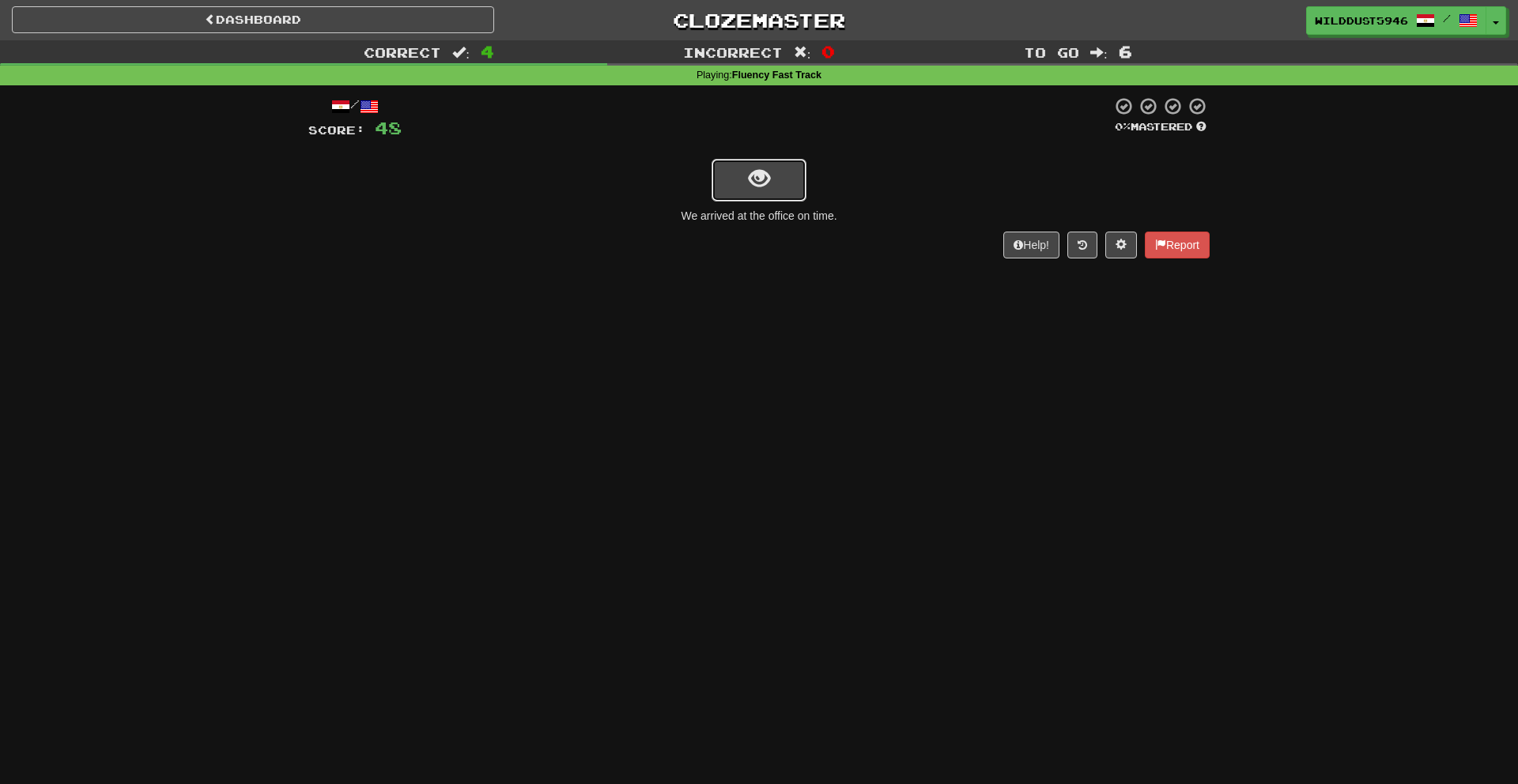
click at [791, 181] on button "show sentence" at bounding box center [759, 180] width 95 height 43
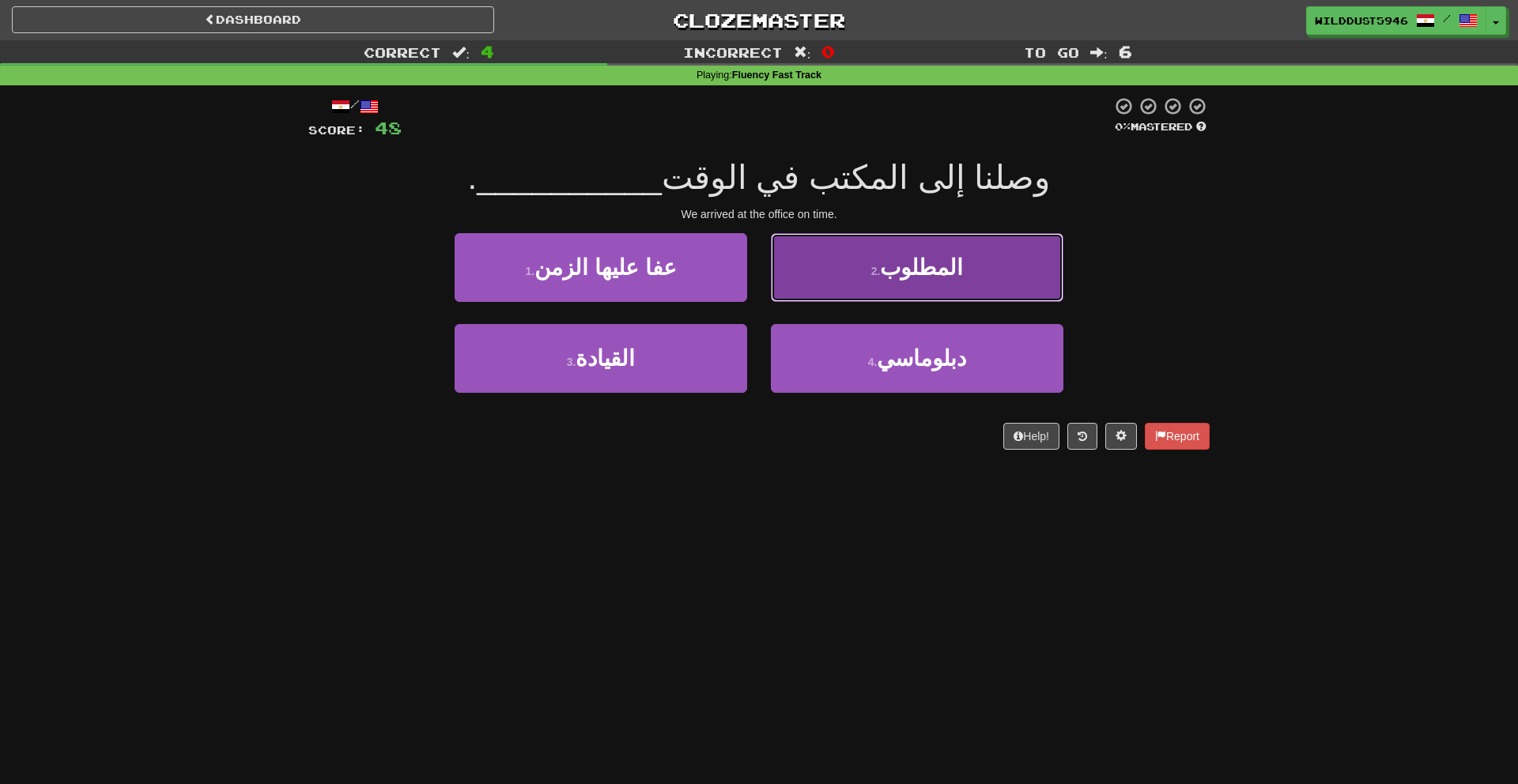
click at [876, 290] on button "2 . المطلوب" at bounding box center [918, 268] width 293 height 69
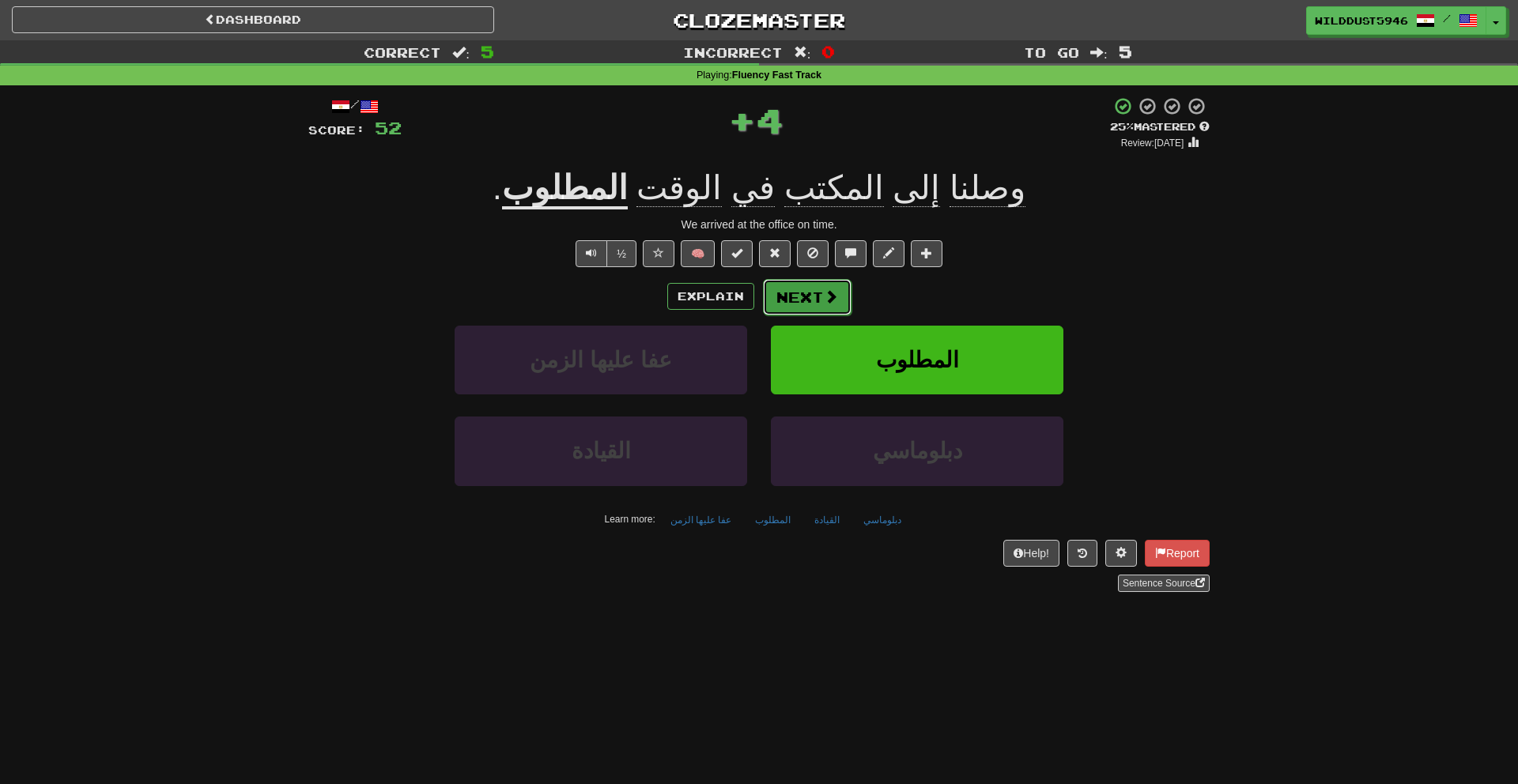
click at [827, 309] on button "Next" at bounding box center [807, 296] width 89 height 36
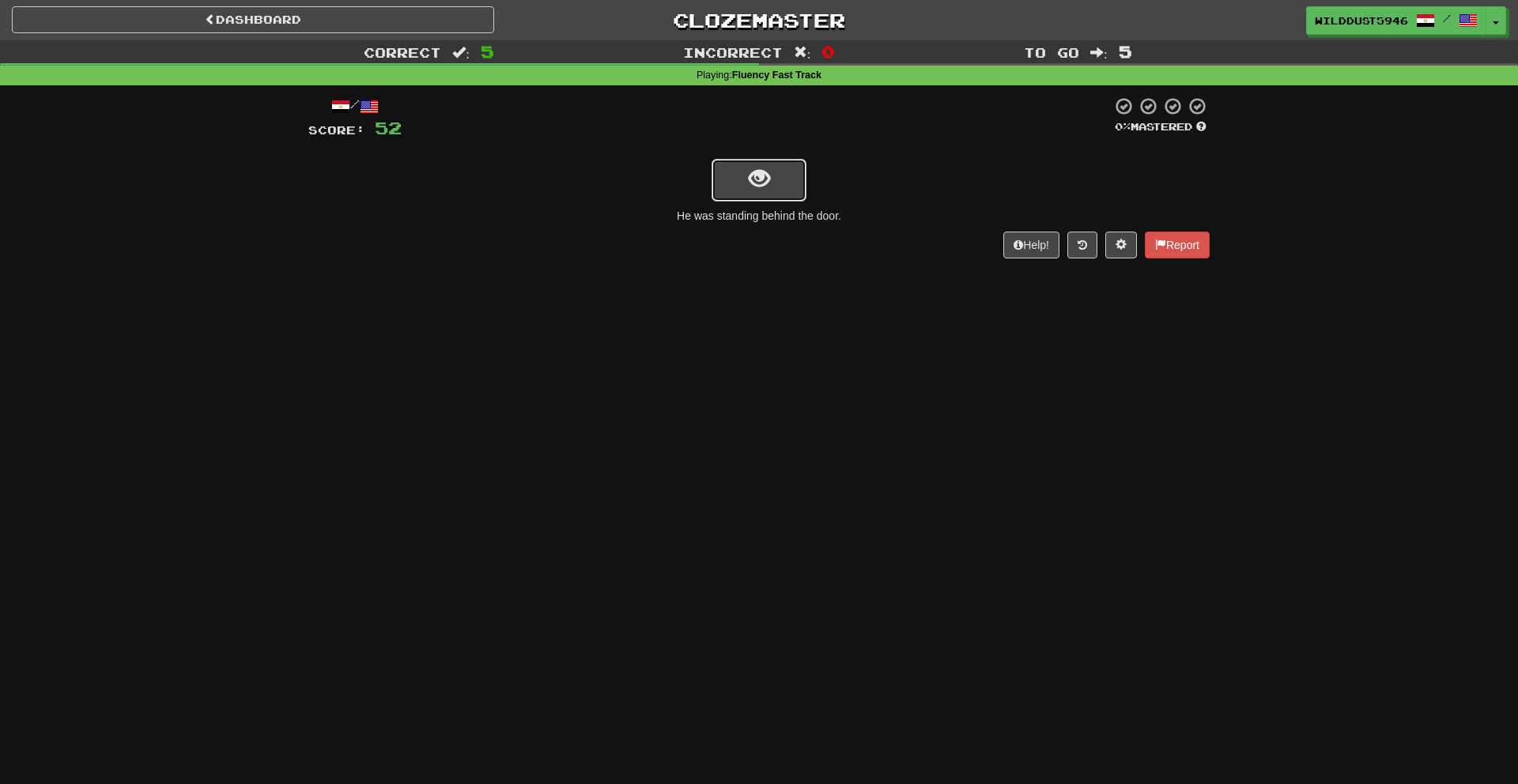
click at [772, 186] on button "show sentence" at bounding box center [759, 180] width 95 height 43
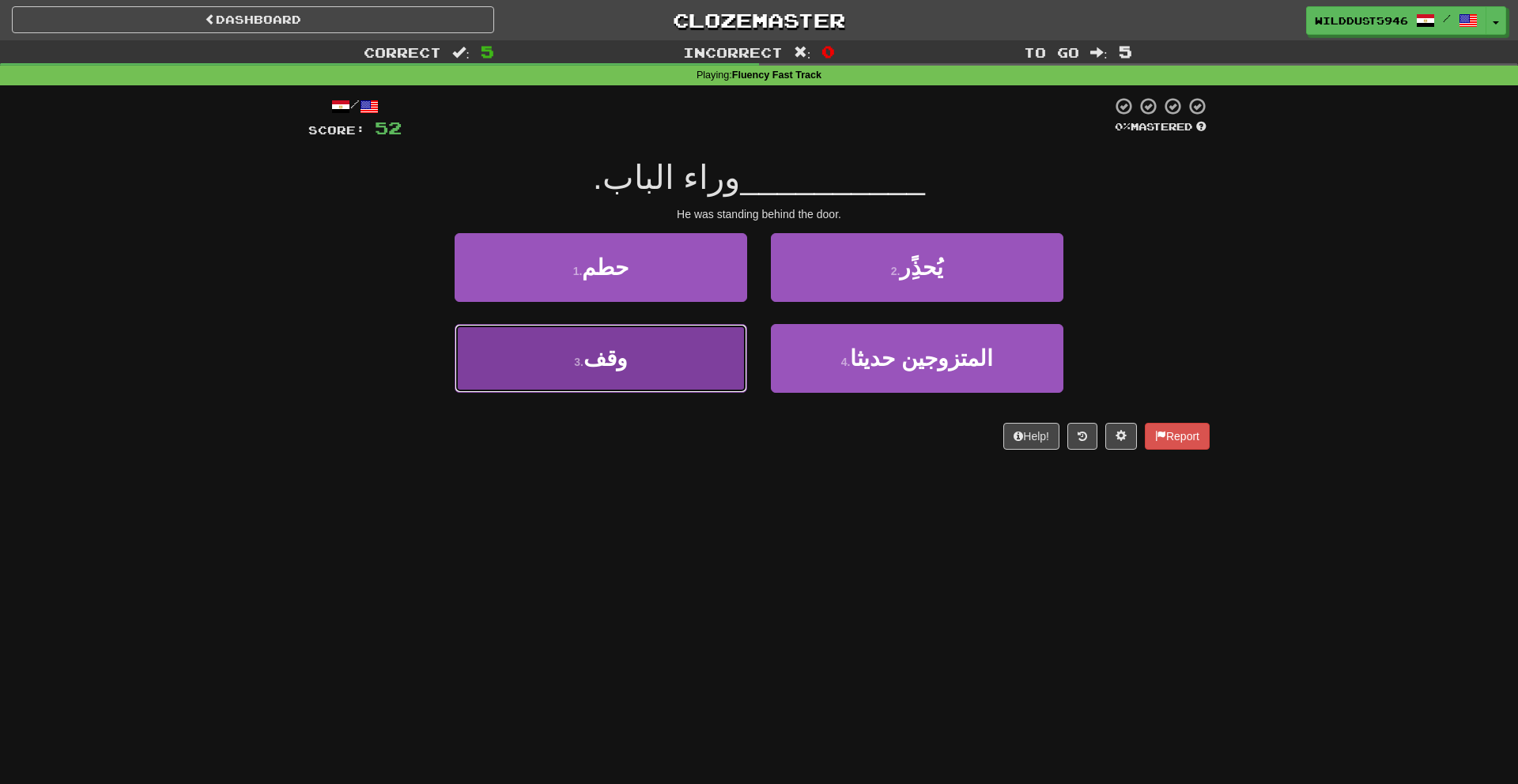
click at [700, 347] on button "3 . وقف" at bounding box center [601, 359] width 293 height 69
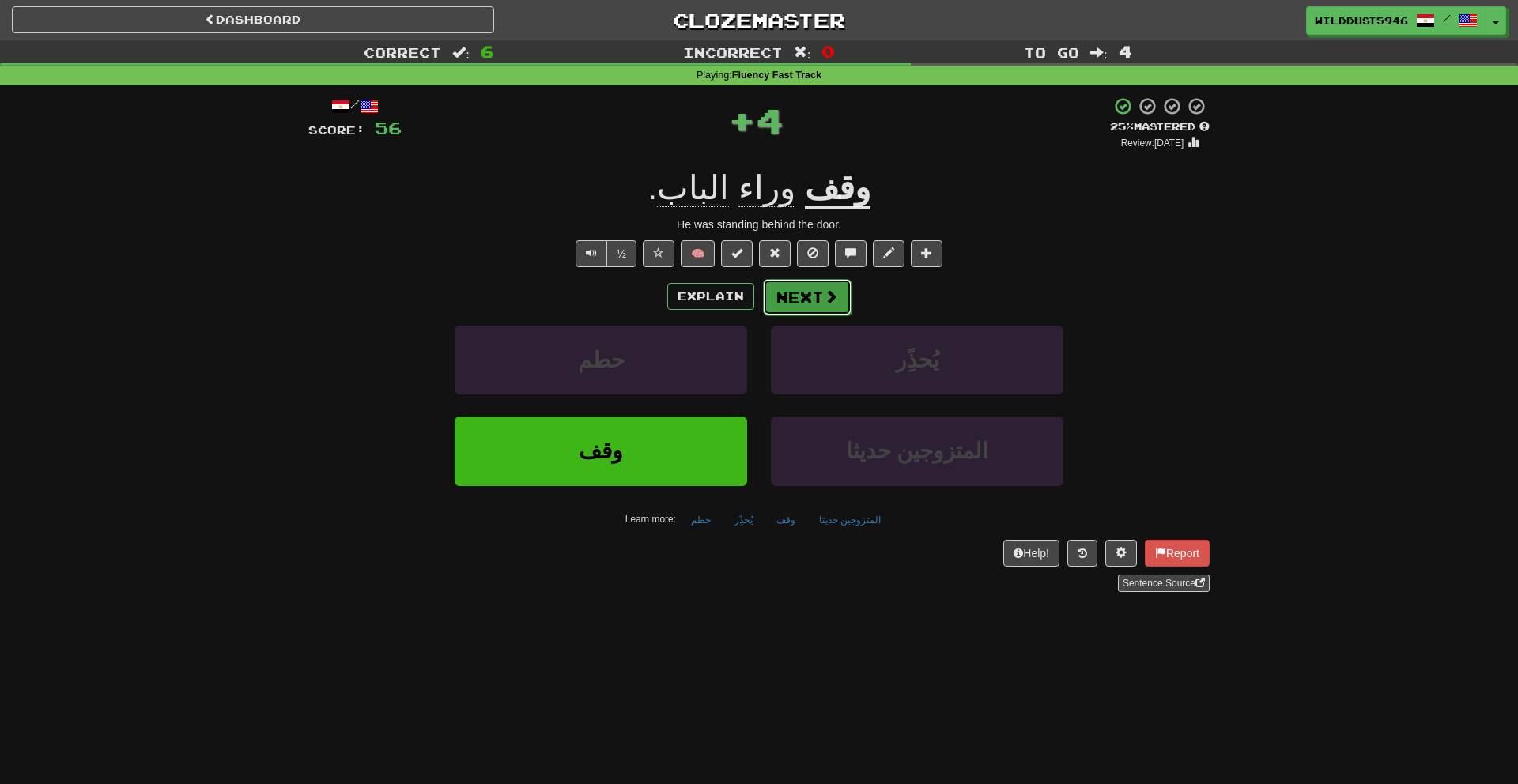
click at [787, 299] on button "Next" at bounding box center [807, 296] width 89 height 36
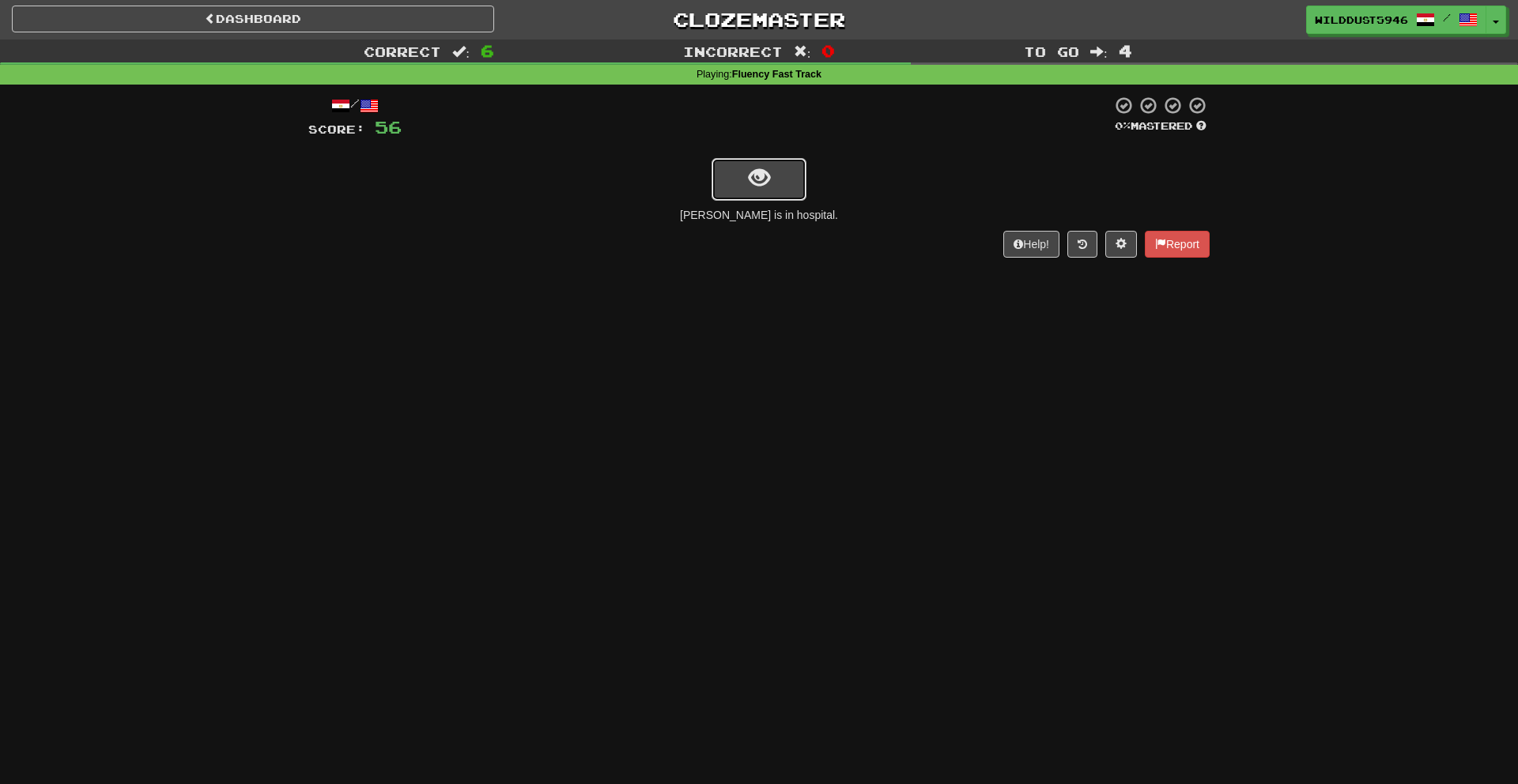
scroll to position [4, 0]
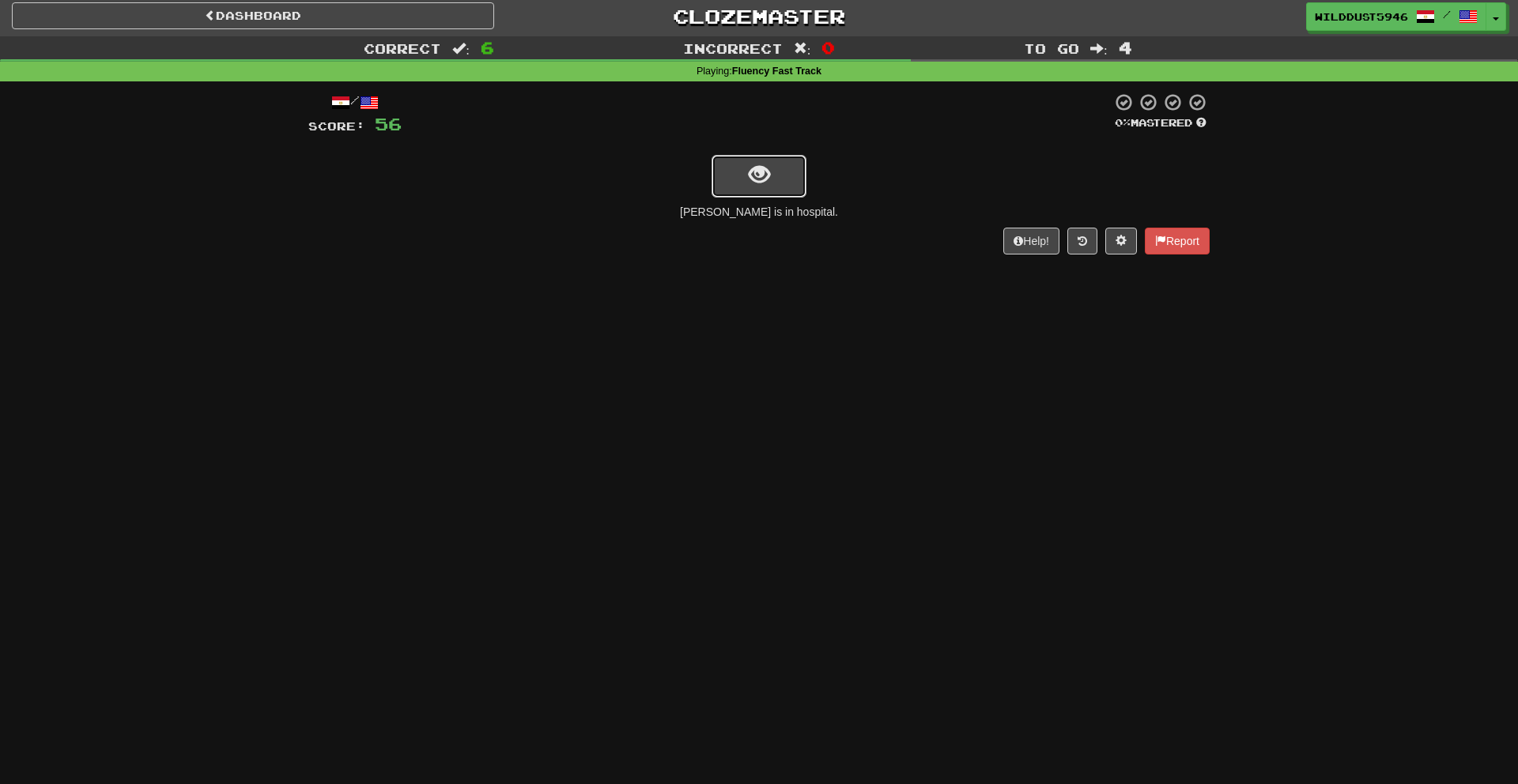
click at [748, 193] on button "show sentence" at bounding box center [759, 176] width 95 height 43
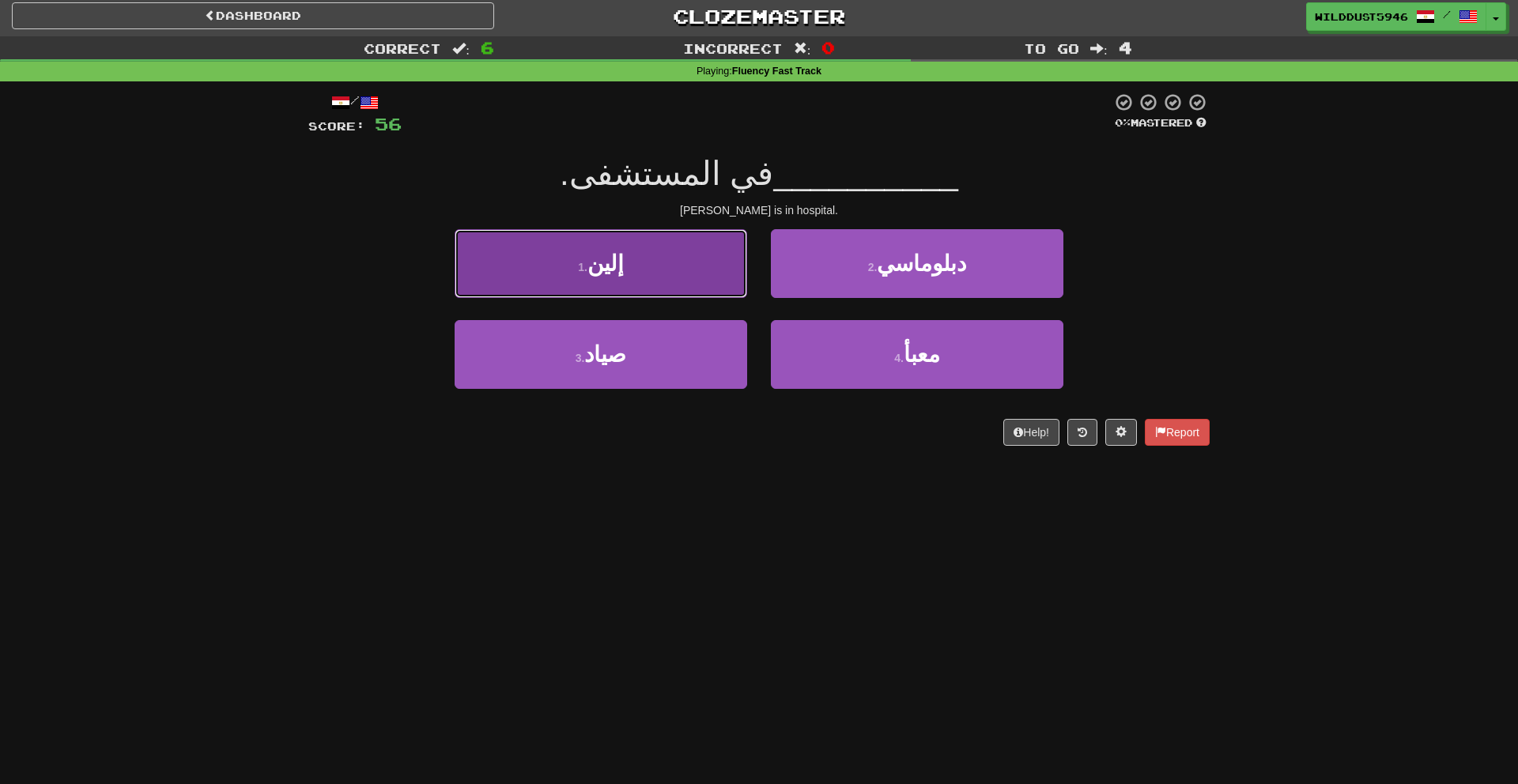
click at [694, 269] on button "1 . إلين" at bounding box center [601, 264] width 293 height 69
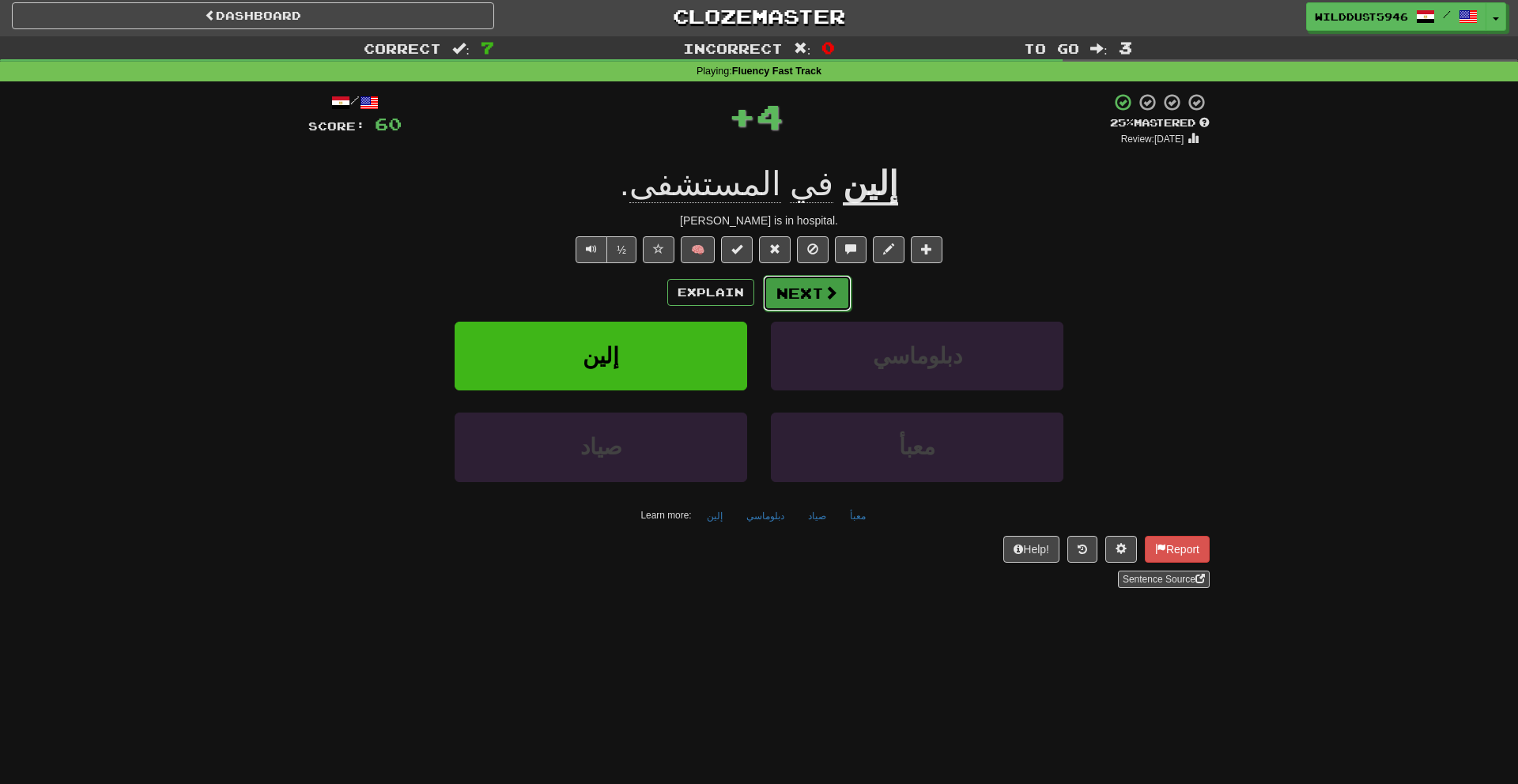
click at [784, 290] on button "Next" at bounding box center [807, 293] width 89 height 36
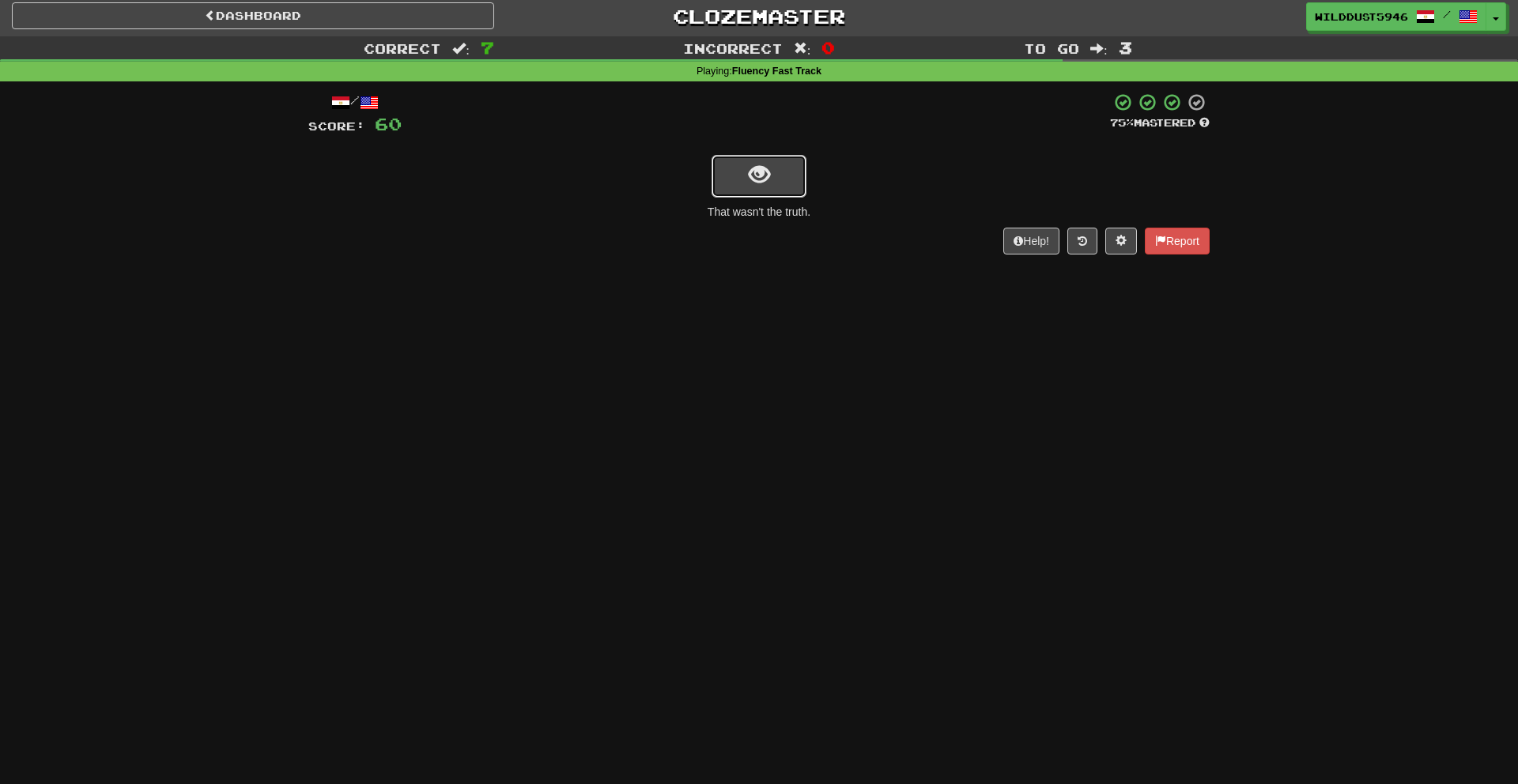
click at [722, 172] on button "show sentence" at bounding box center [759, 176] width 95 height 43
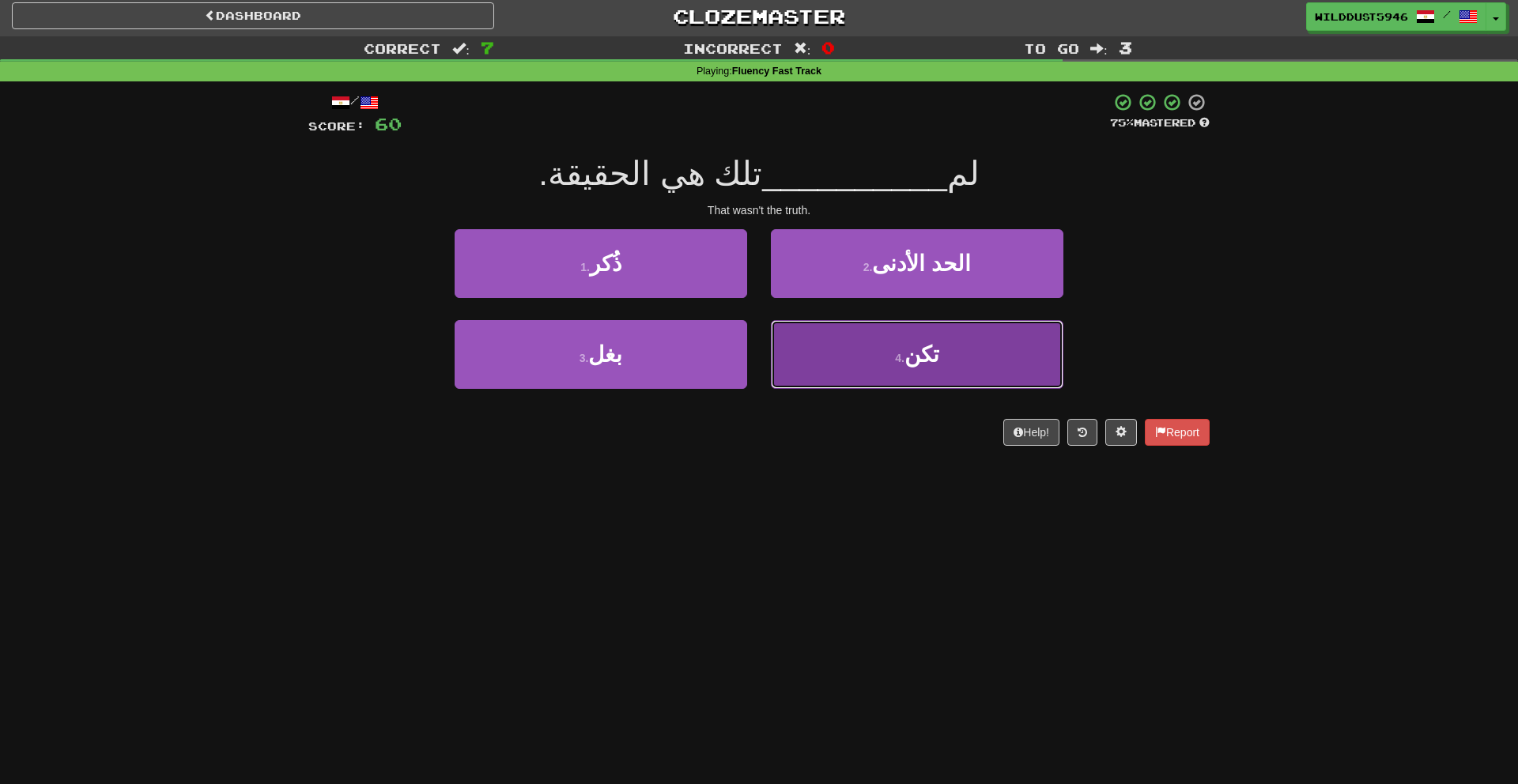
click at [871, 337] on button "4 . تكن" at bounding box center [918, 355] width 293 height 69
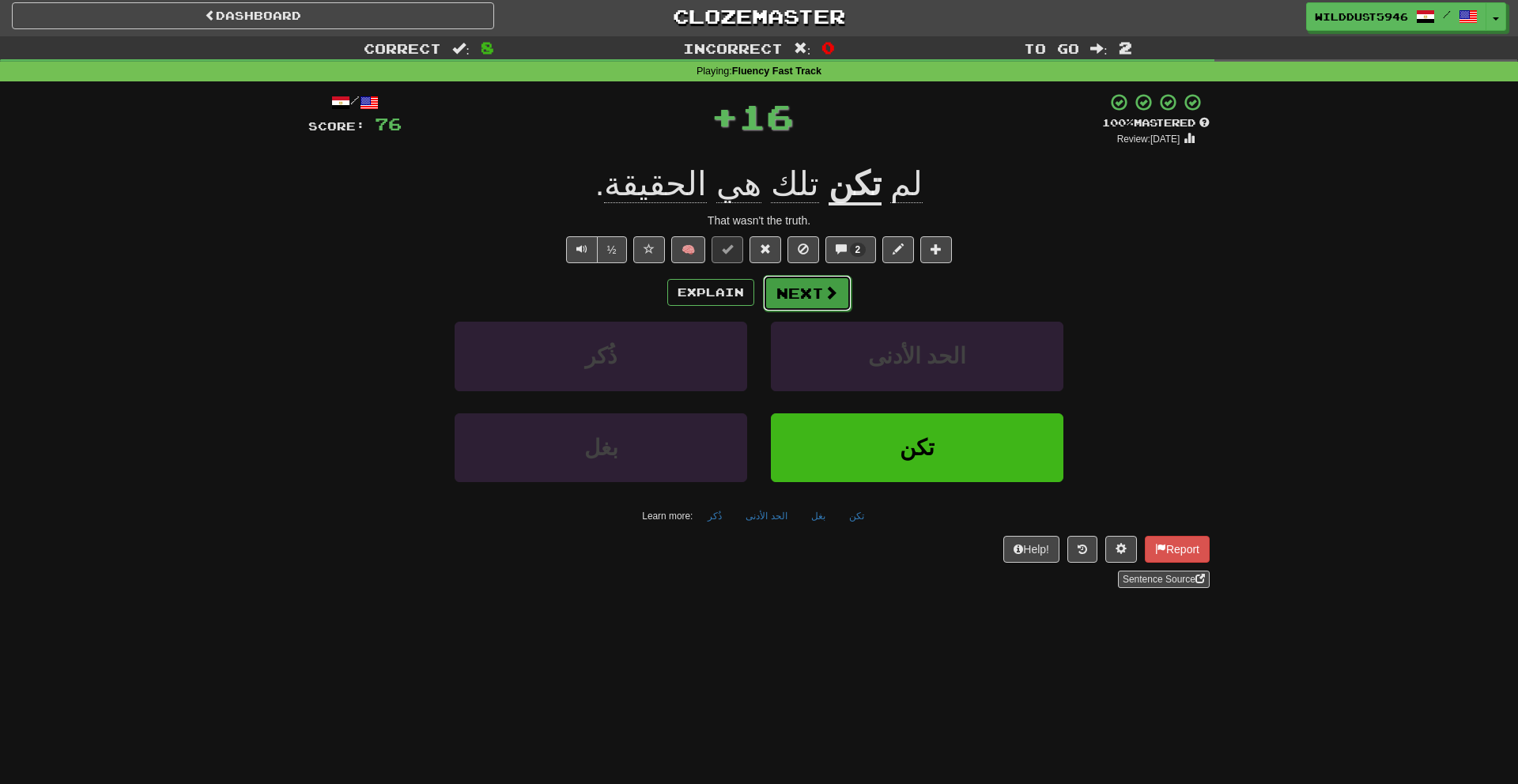
click at [809, 295] on button "Next" at bounding box center [807, 293] width 89 height 36
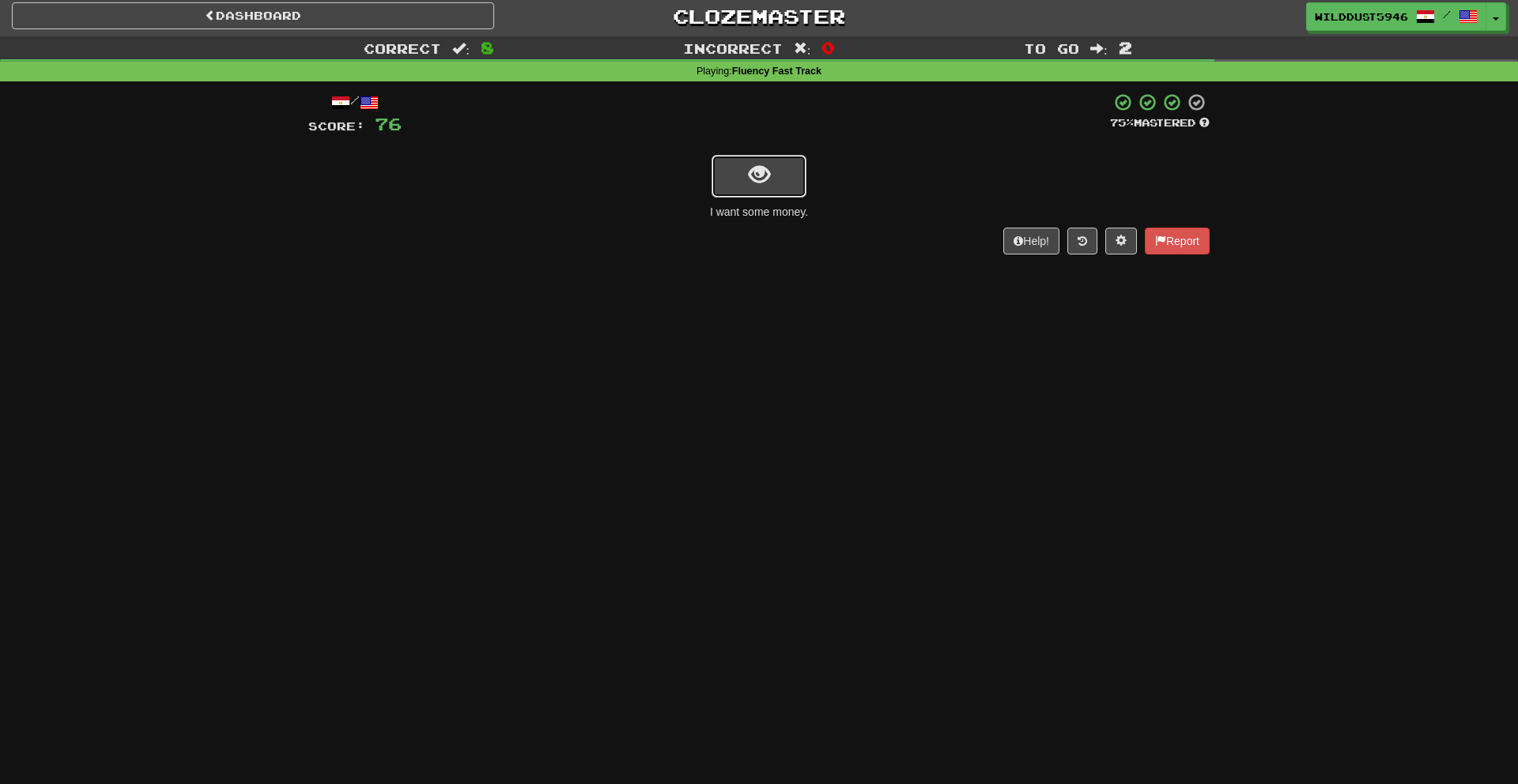
click at [749, 181] on span "show sentence" at bounding box center [759, 174] width 21 height 21
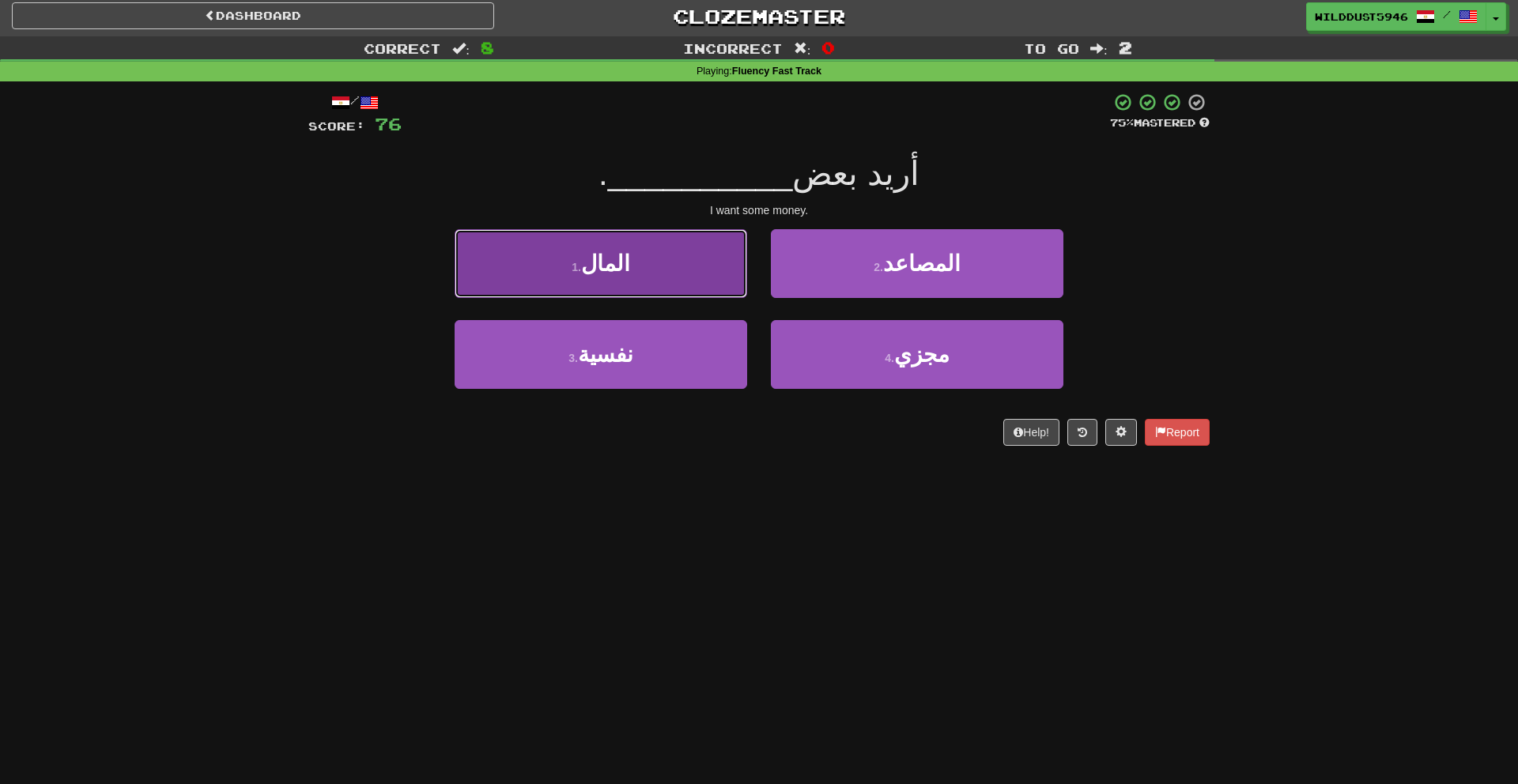
click at [726, 268] on button "1 . المال" at bounding box center [601, 264] width 293 height 69
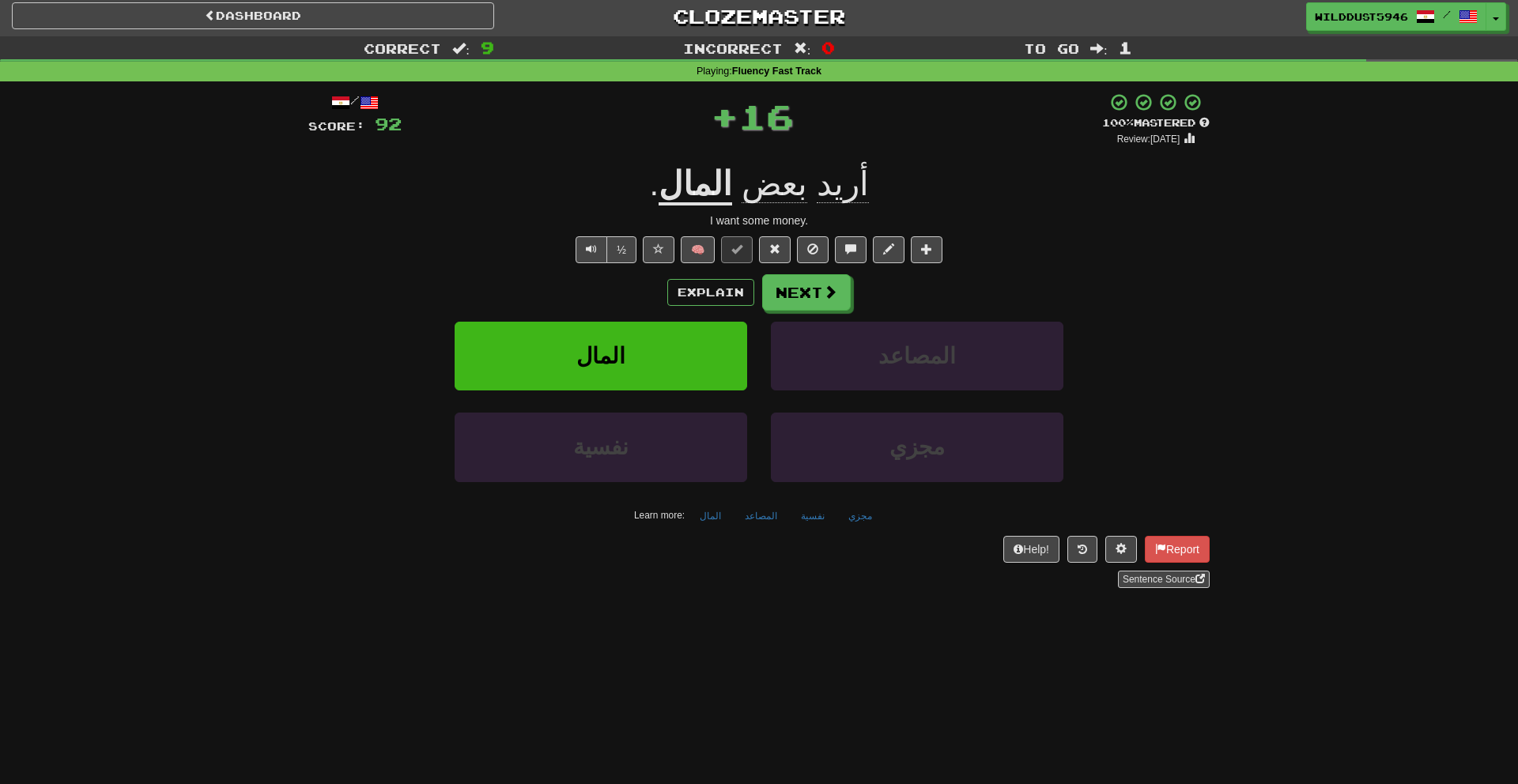
click at [806, 273] on div "/ Score: 92 + 16 100 % Mastered Review: 2026-03-21 أريد بعض المال . I want some…" at bounding box center [759, 340] width 902 height 496
click at [803, 281] on button "Next" at bounding box center [807, 293] width 89 height 36
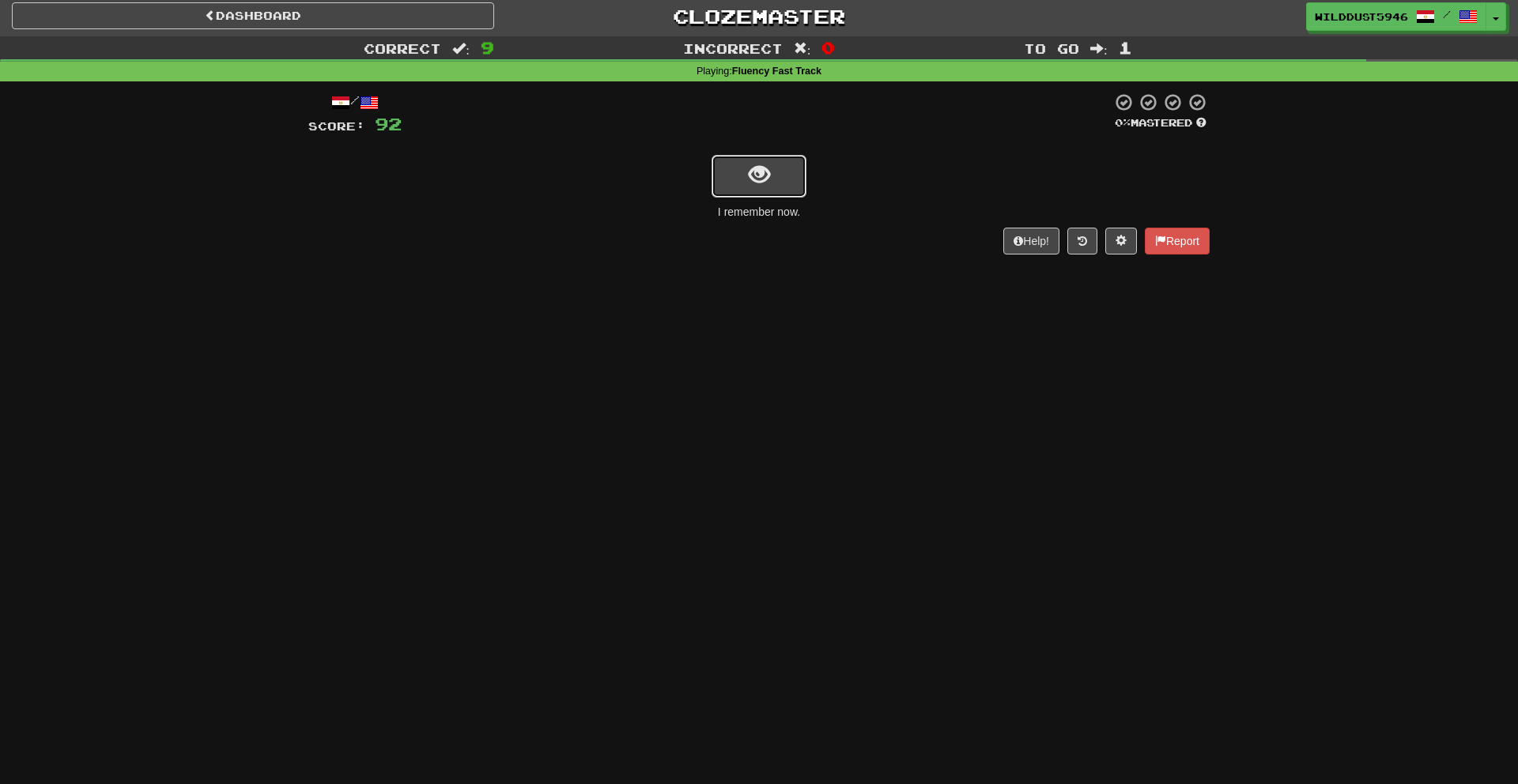
click at [760, 170] on span "show sentence" at bounding box center [759, 174] width 21 height 21
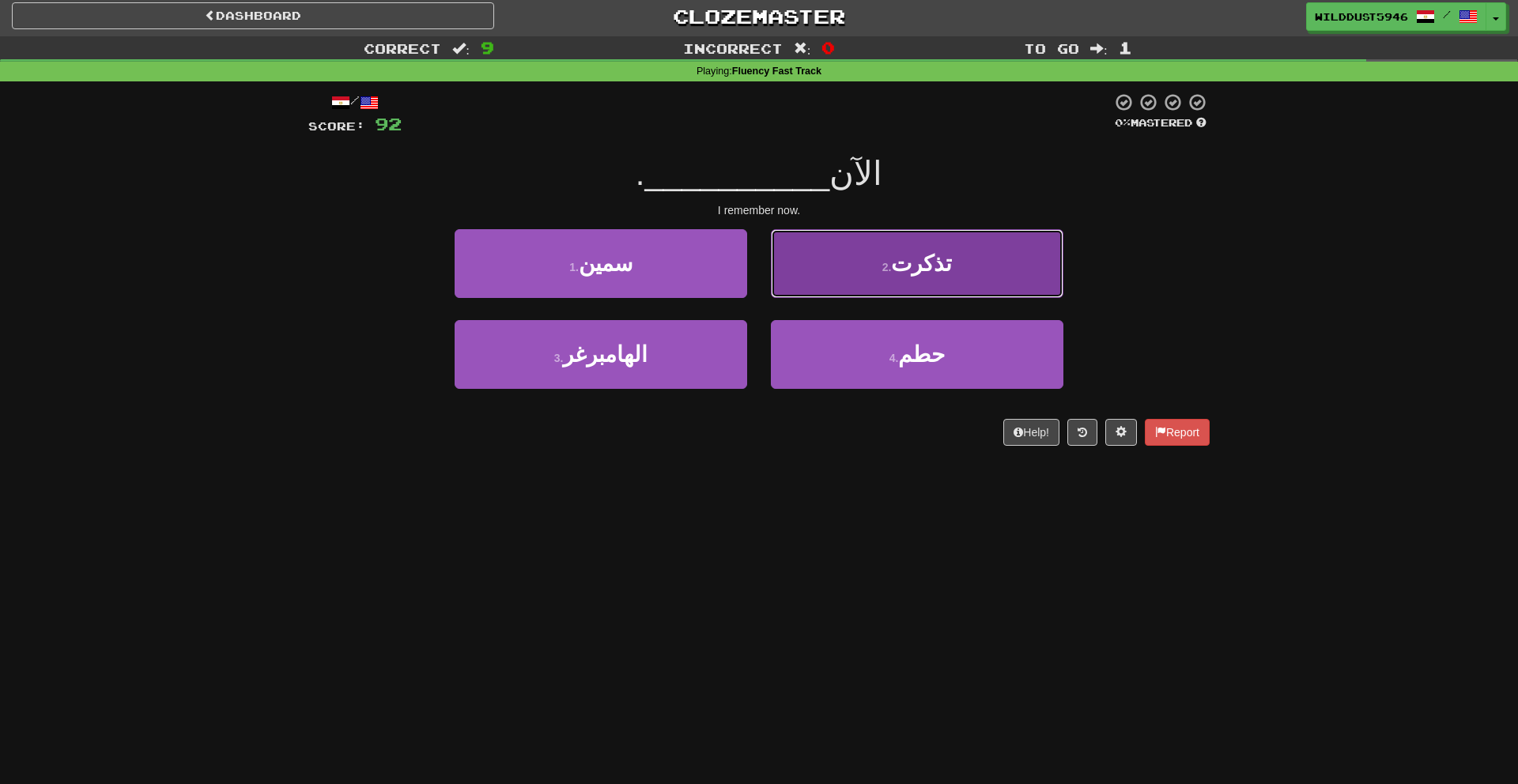
click at [862, 281] on button "2 . تذكرت" at bounding box center [918, 264] width 293 height 69
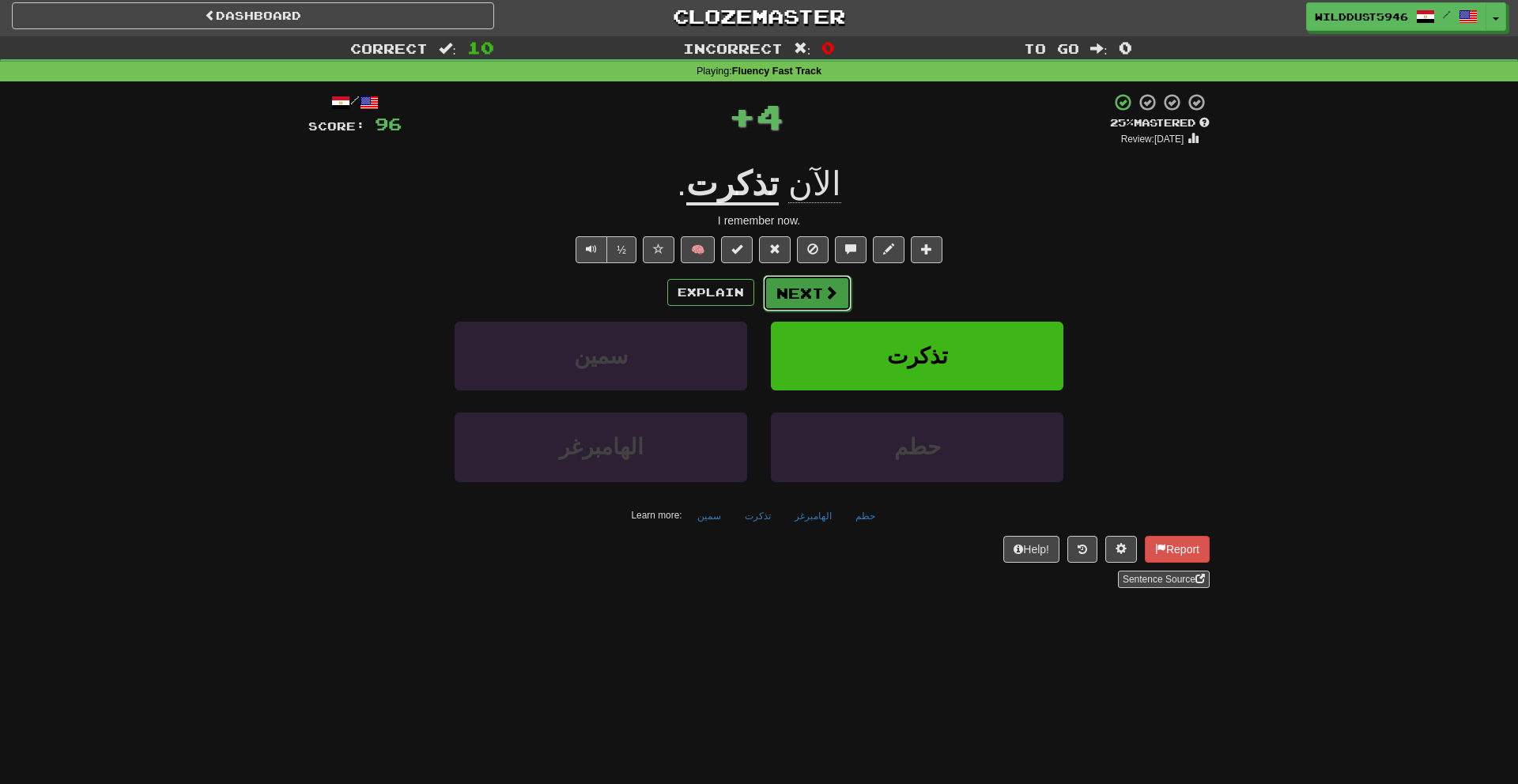
click at [836, 291] on button "Next" at bounding box center [807, 293] width 89 height 36
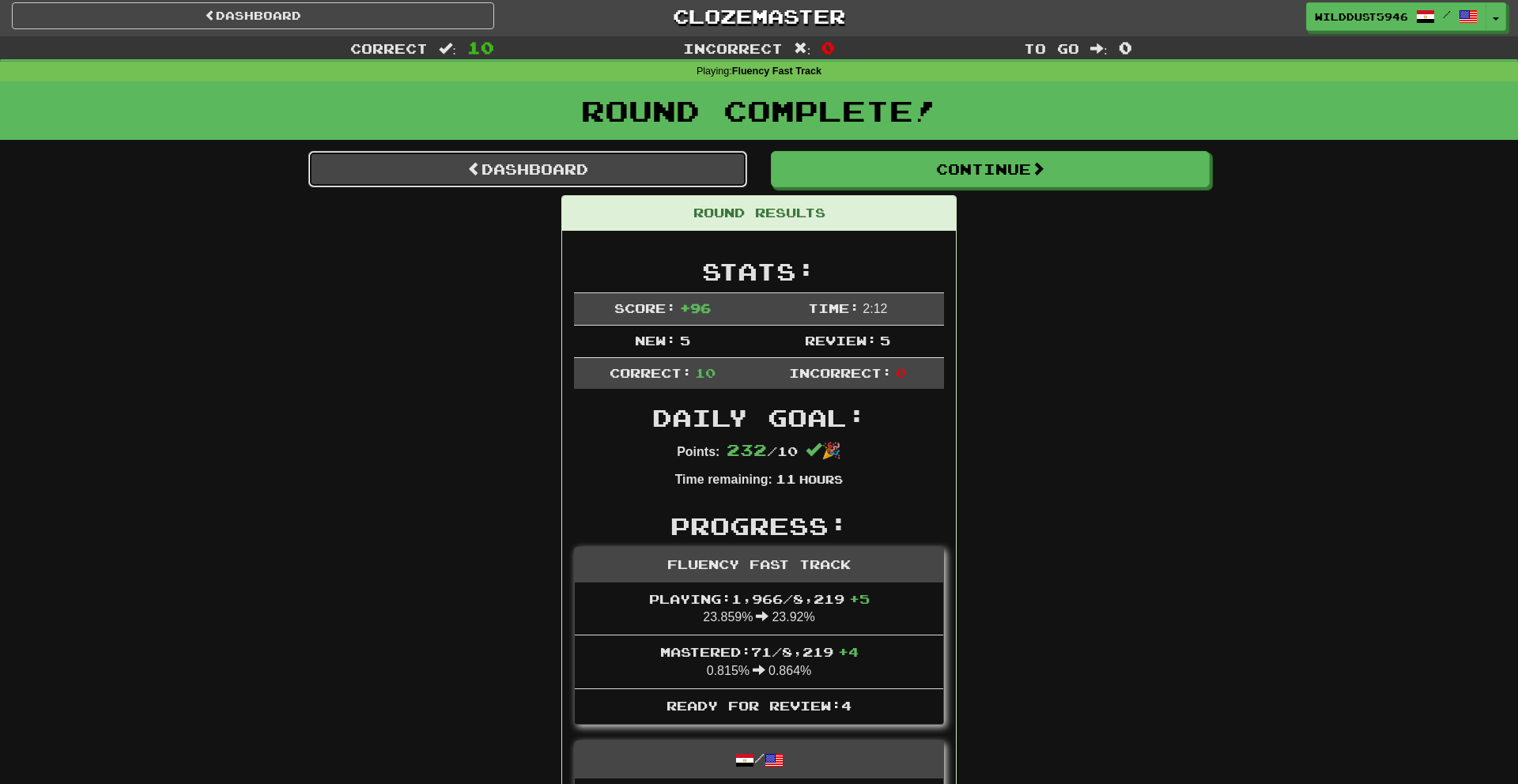
click at [701, 172] on link "Dashboard" at bounding box center [528, 169] width 439 height 36
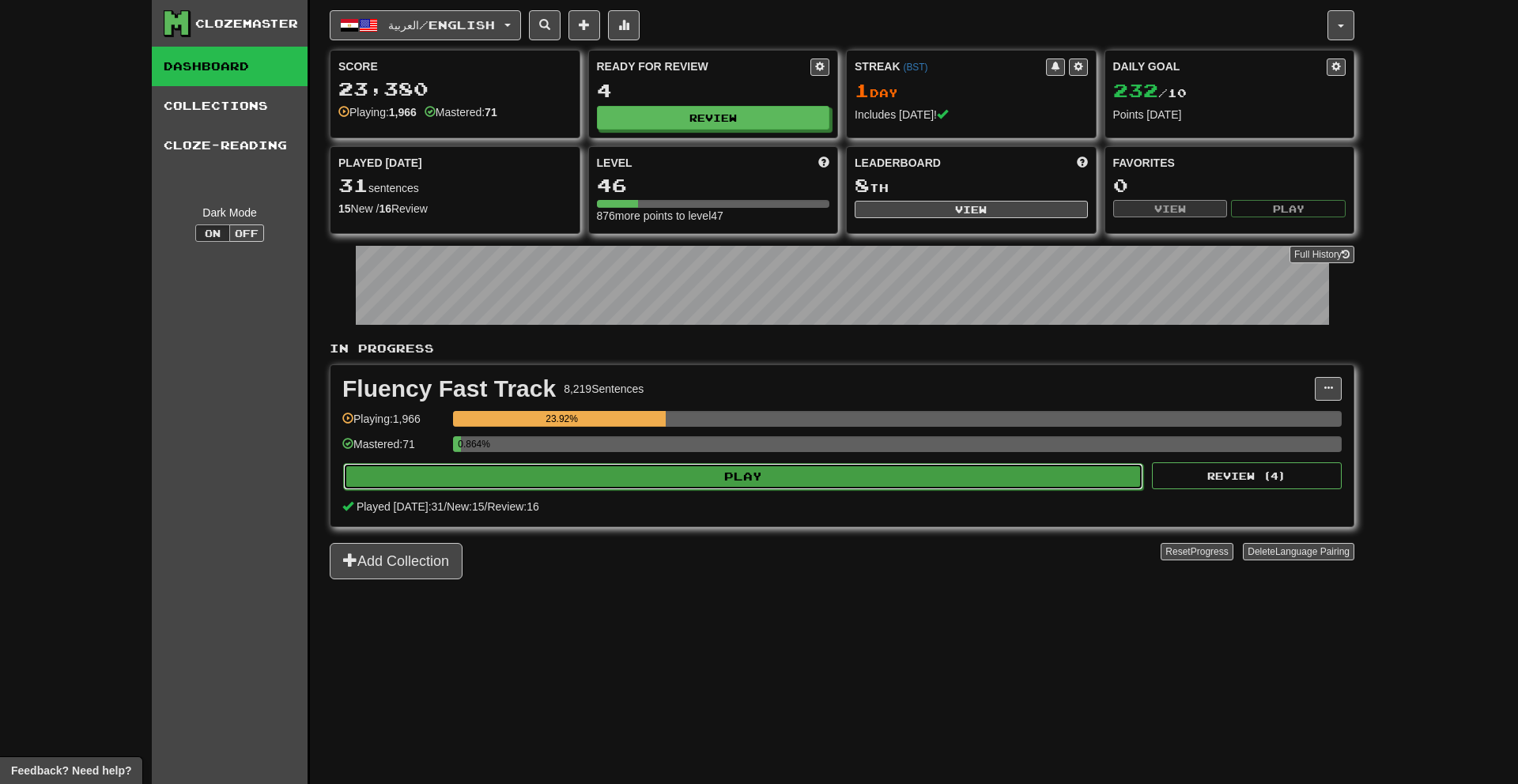
click at [1067, 466] on button "Play" at bounding box center [743, 476] width 800 height 27
select select "**"
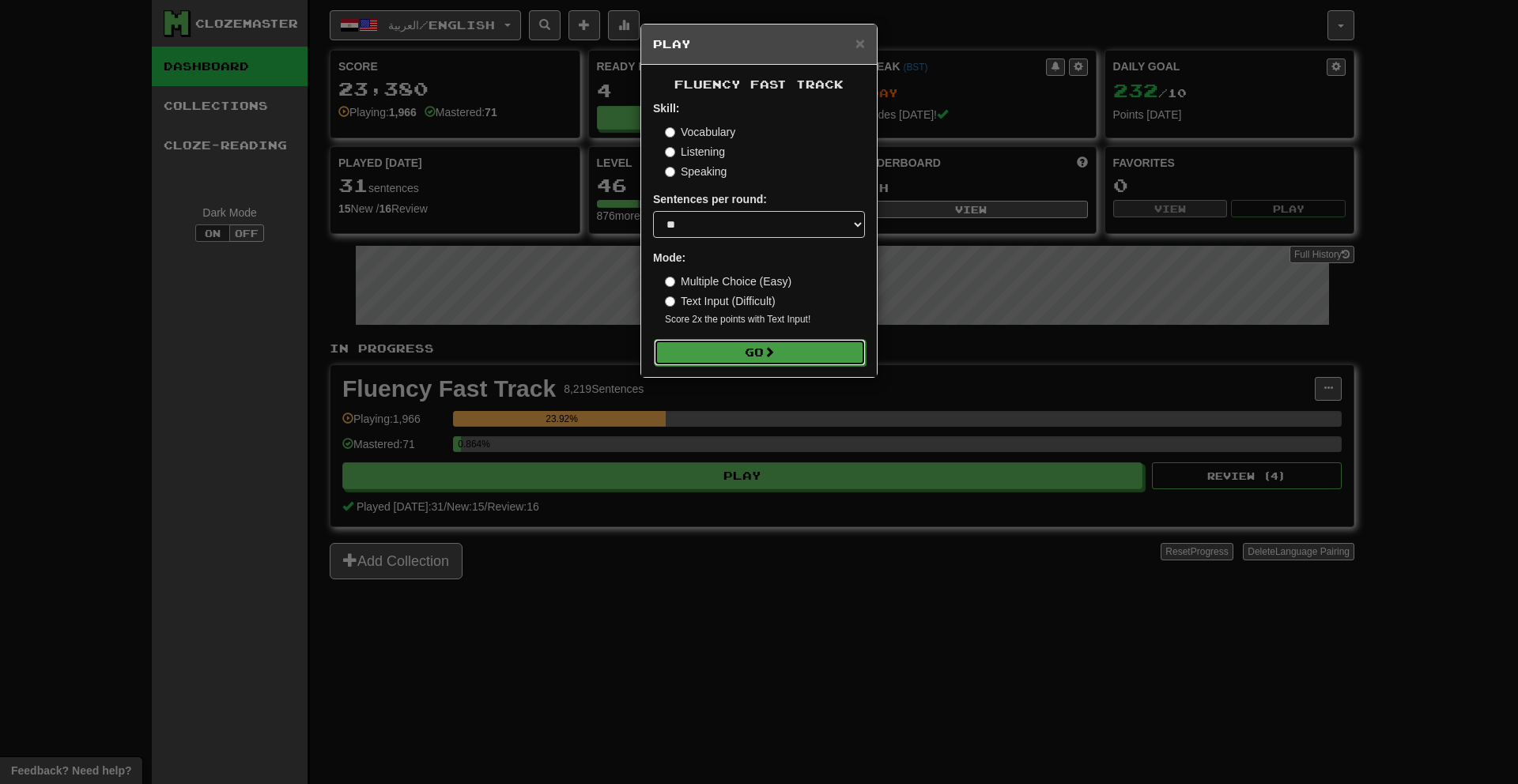
click at [807, 347] on button "Go" at bounding box center [759, 352] width 212 height 27
click at [823, 347] on button "Go" at bounding box center [759, 352] width 212 height 27
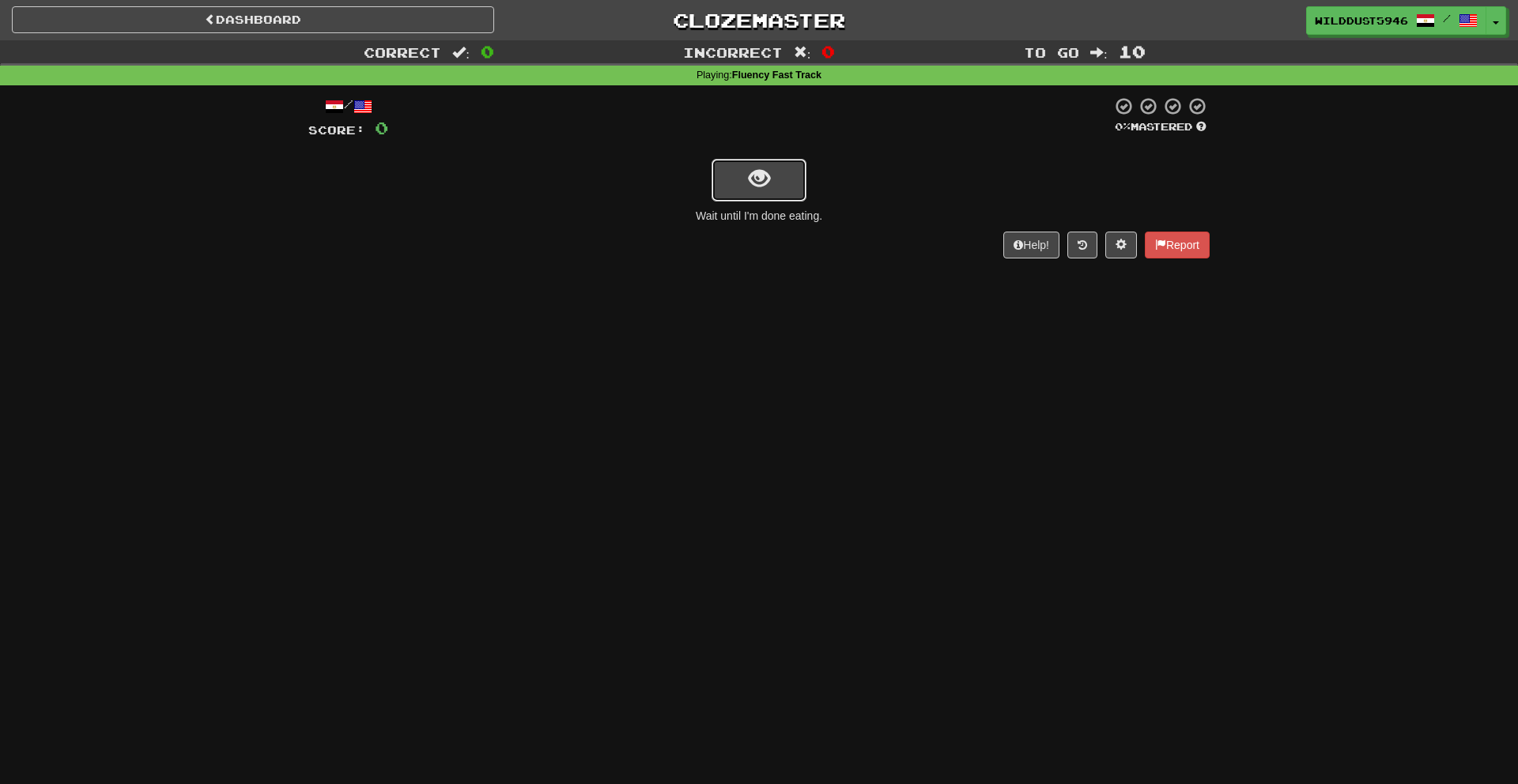
click at [793, 178] on button "show sentence" at bounding box center [759, 180] width 95 height 43
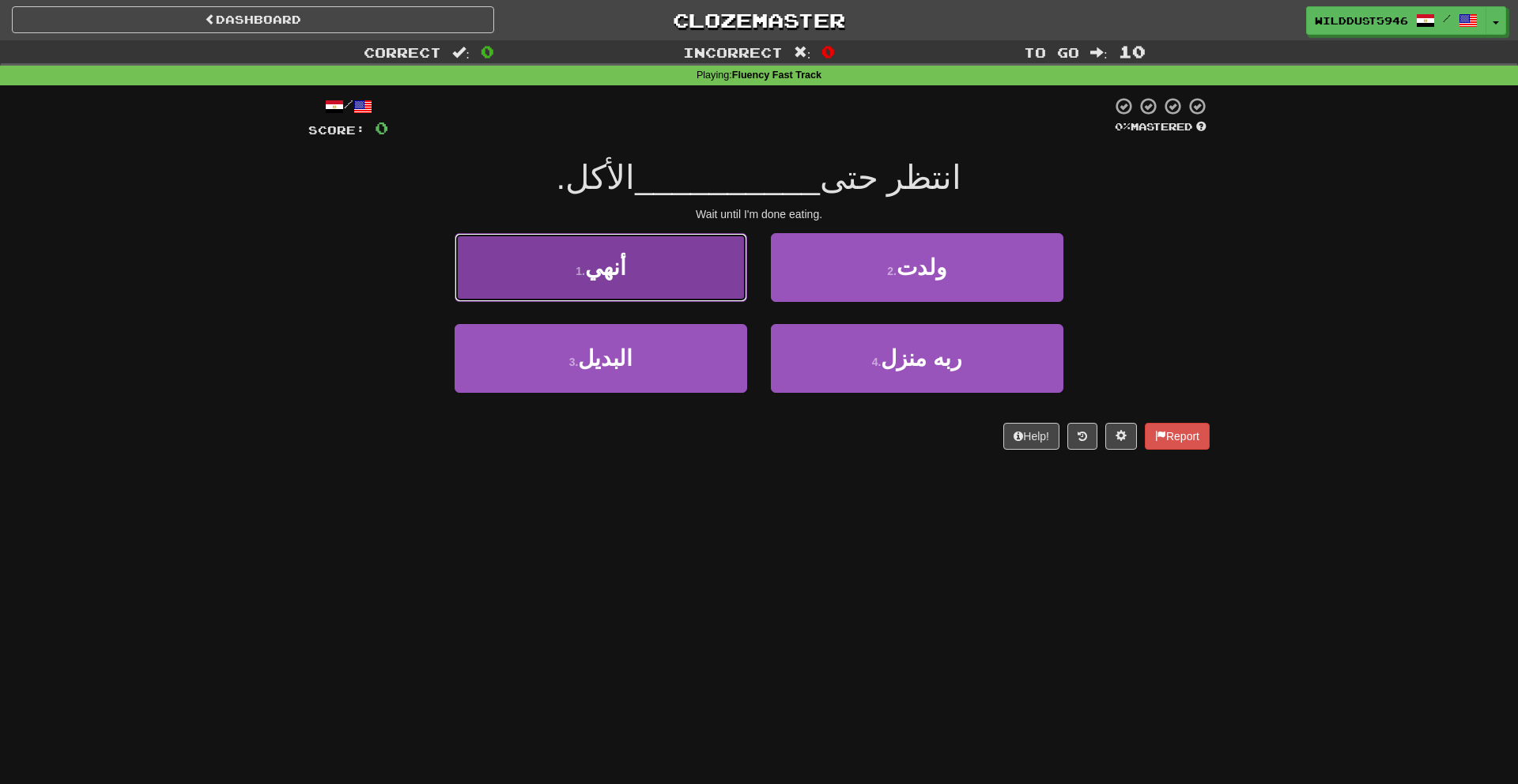
click at [696, 295] on button "1 . أنهي" at bounding box center [601, 268] width 293 height 69
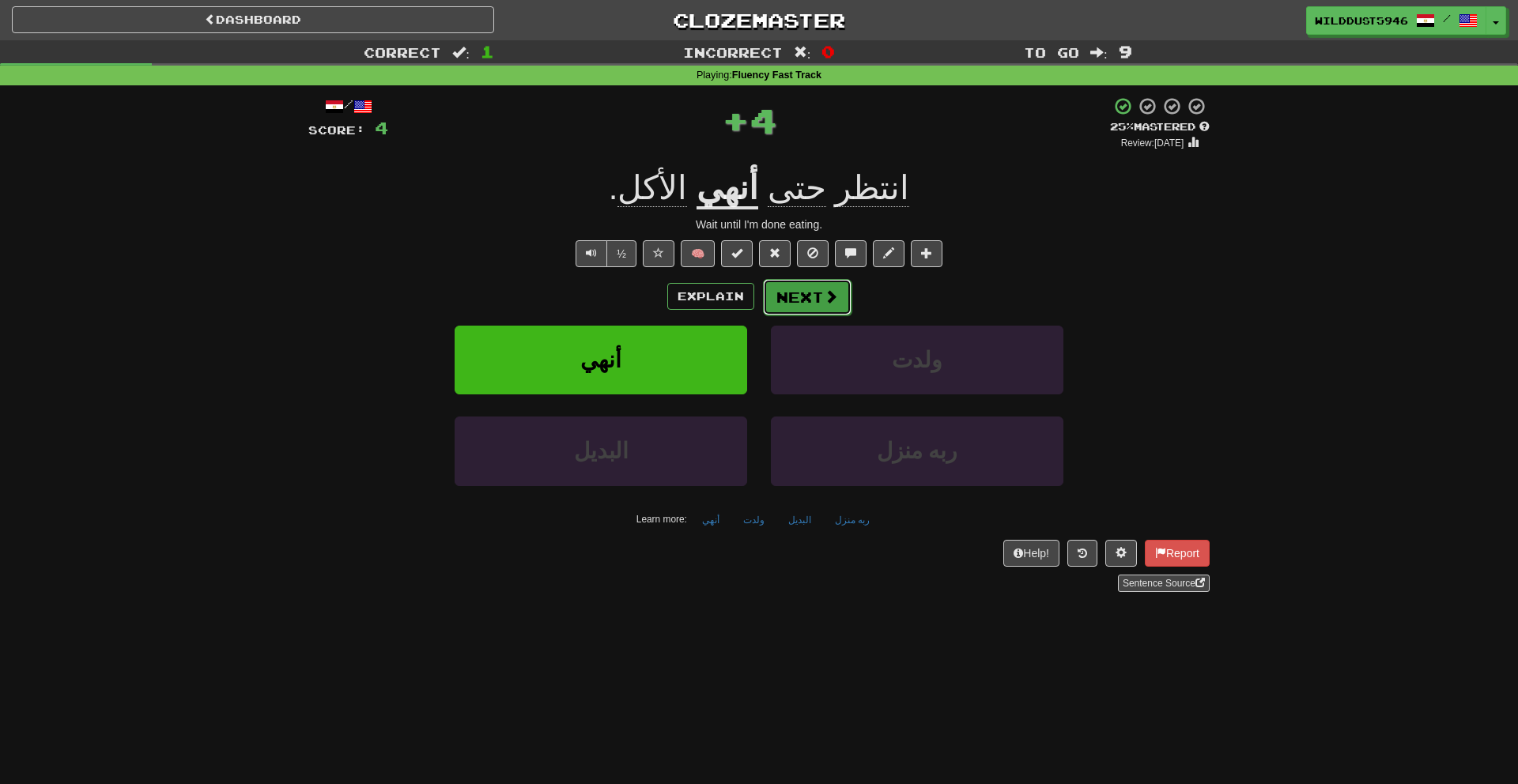
click at [794, 301] on button "Next" at bounding box center [807, 296] width 89 height 36
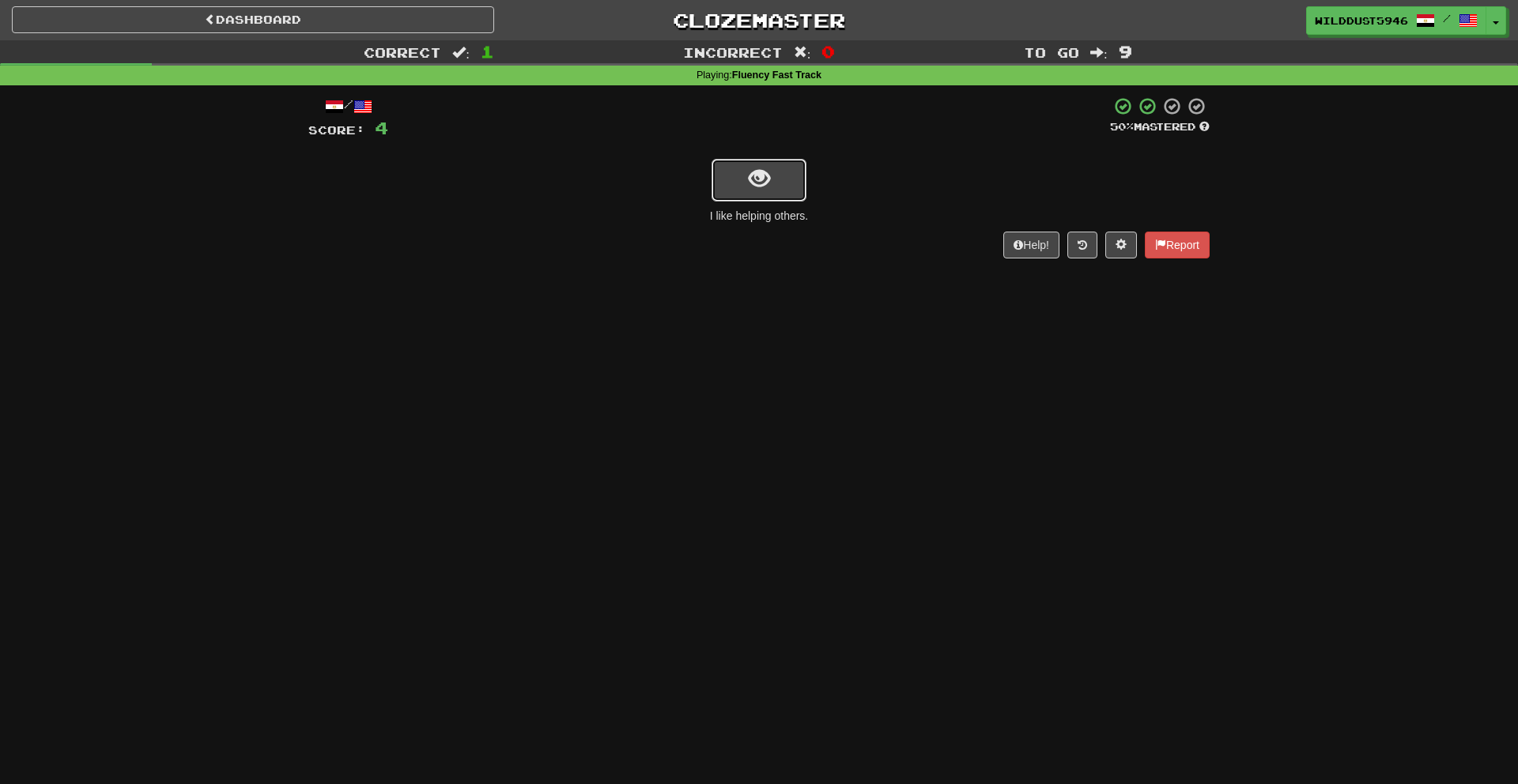
click at [767, 177] on span "show sentence" at bounding box center [759, 179] width 21 height 21
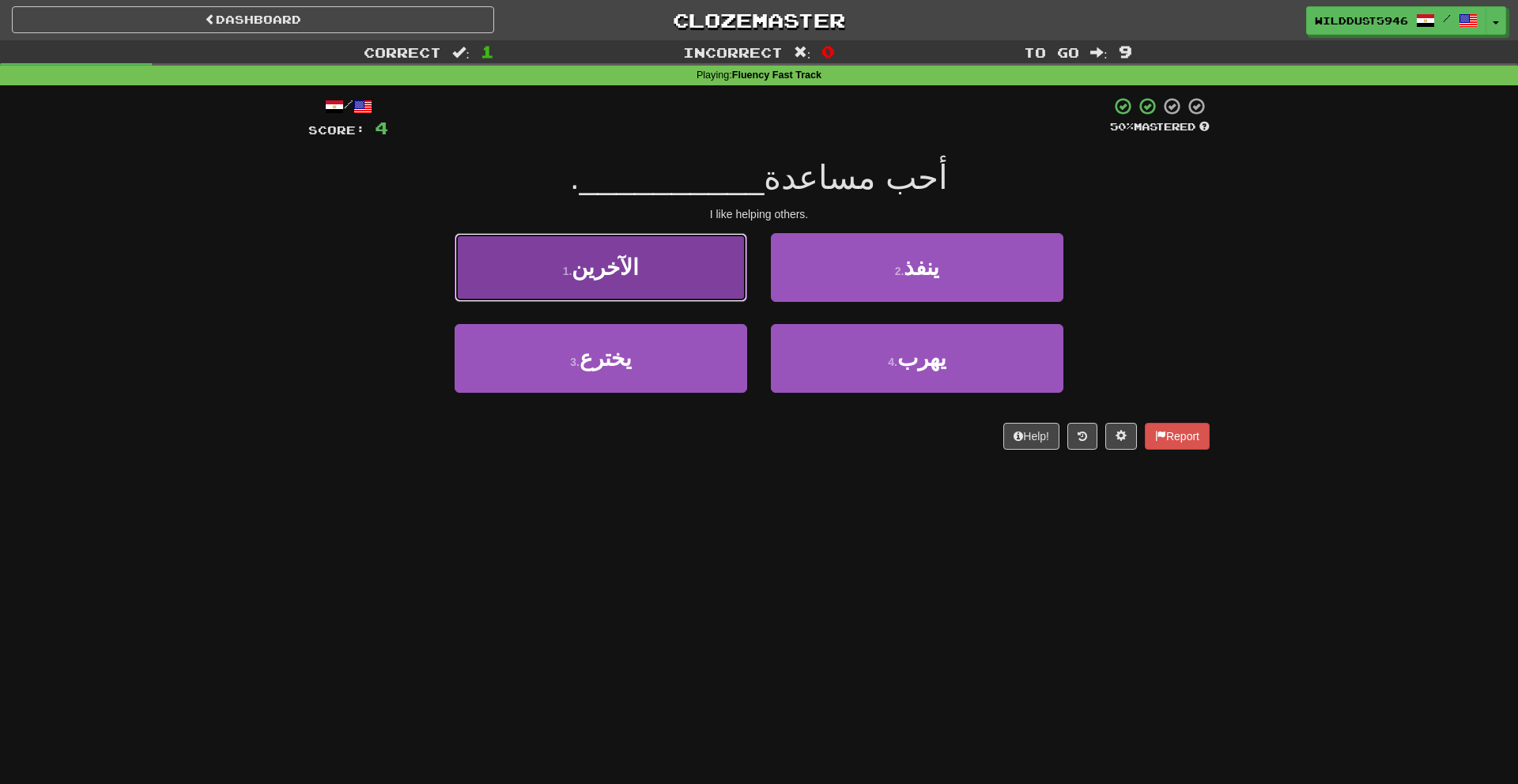
click at [724, 272] on button "1 . الآخرين" at bounding box center [601, 268] width 293 height 69
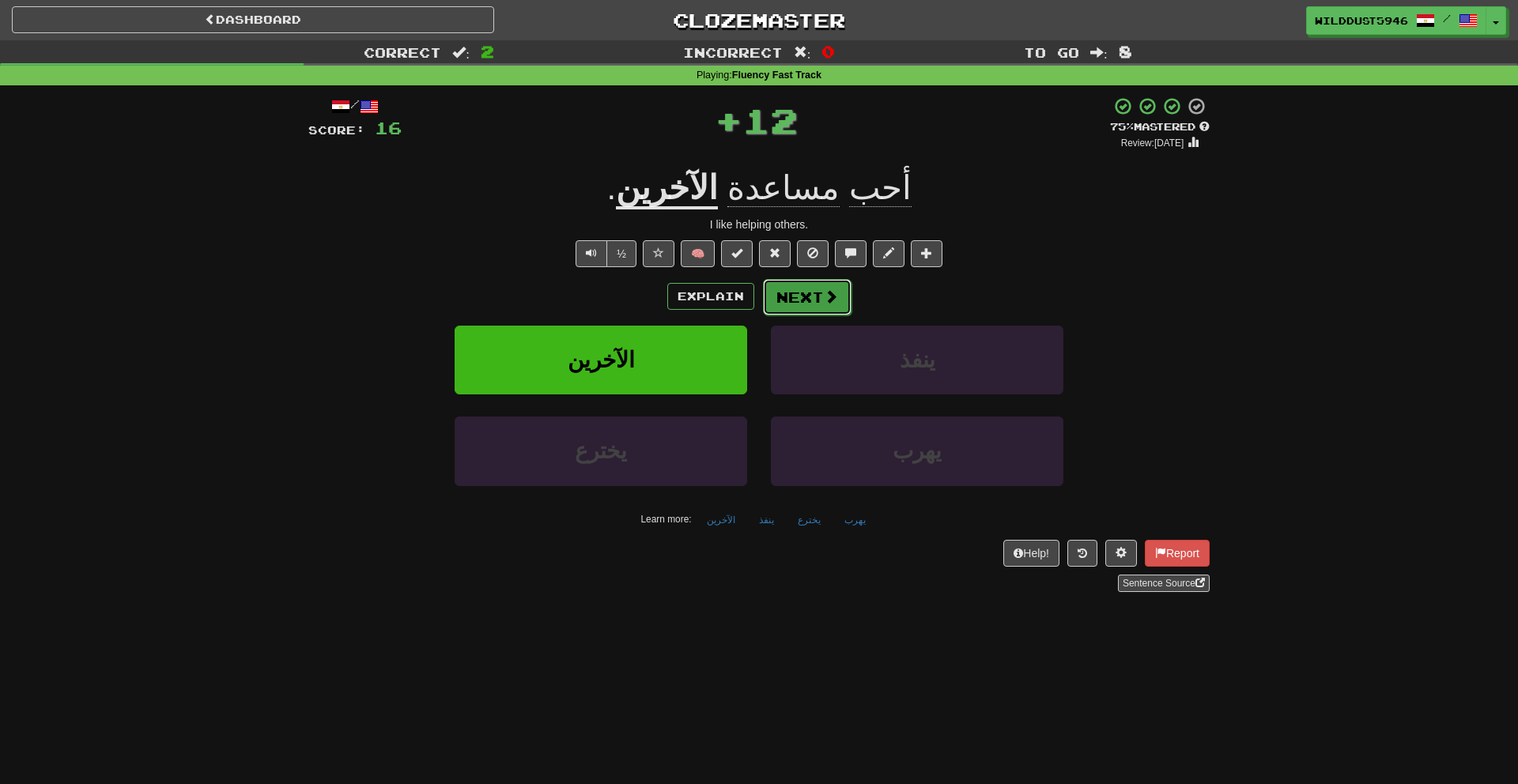
click at [784, 291] on button "Next" at bounding box center [807, 296] width 89 height 36
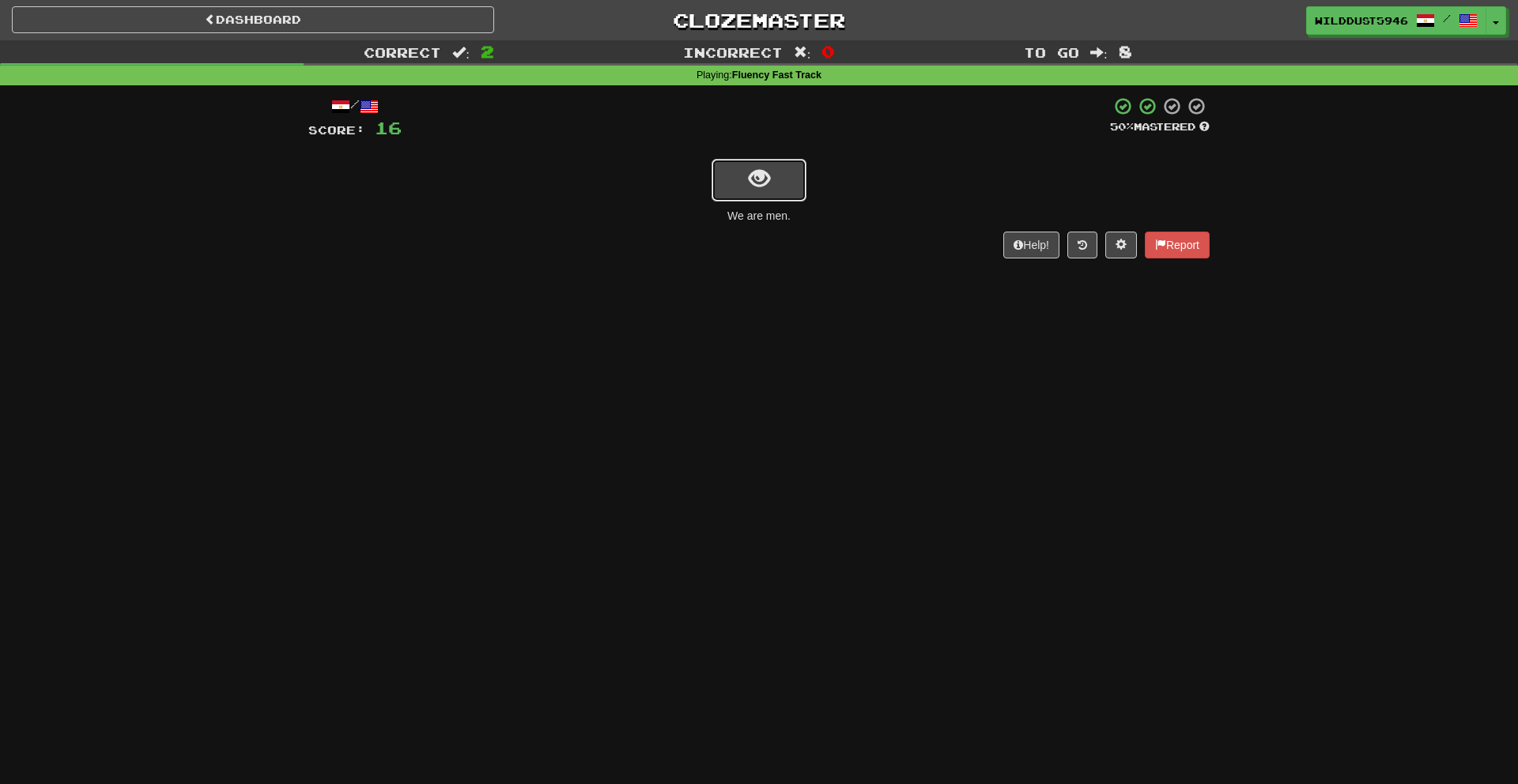
click at [777, 180] on button "show sentence" at bounding box center [759, 180] width 95 height 43
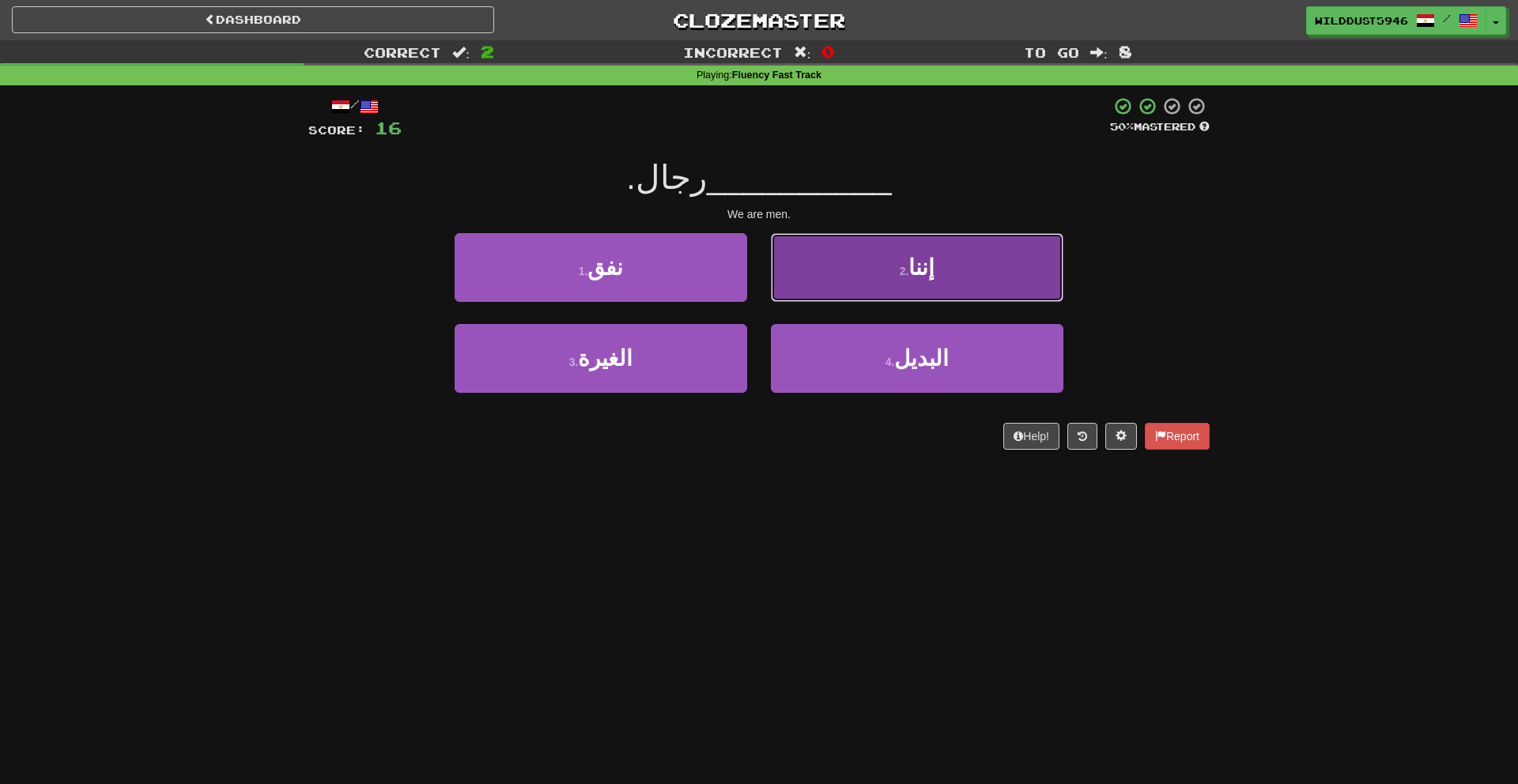
click at [805, 270] on button "2 . إننا" at bounding box center [918, 268] width 293 height 69
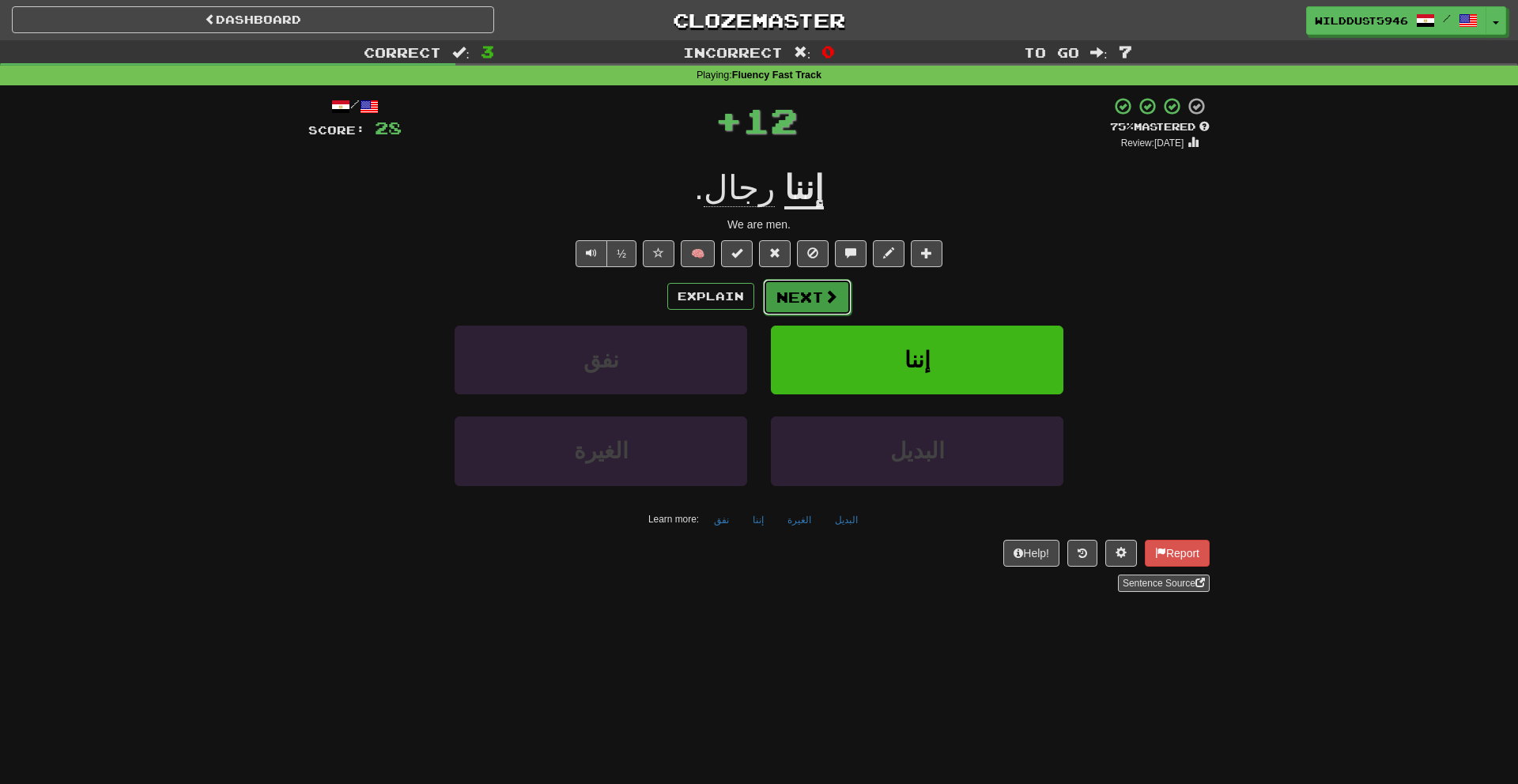
click at [789, 297] on button "Next" at bounding box center [807, 296] width 89 height 36
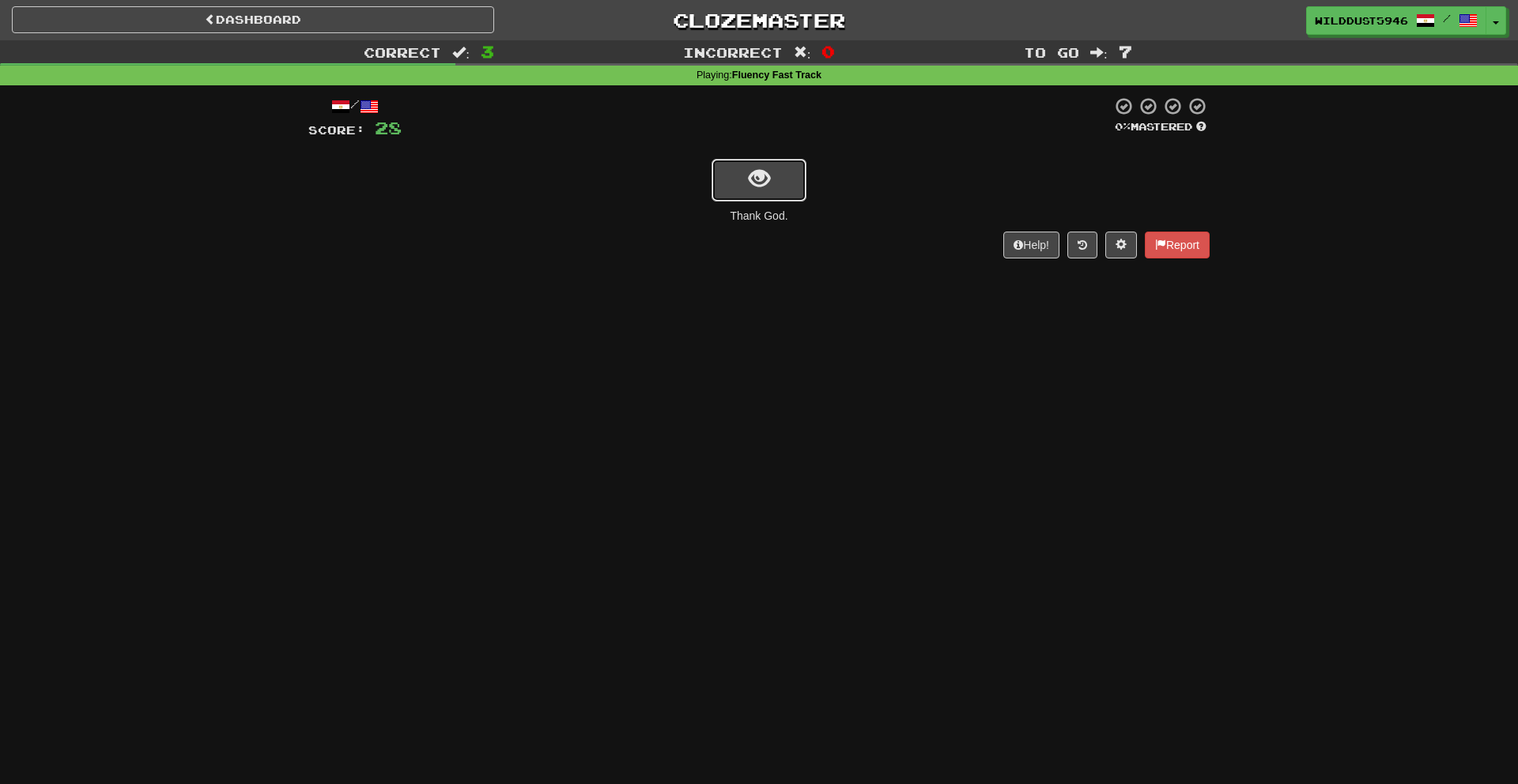
click at [768, 185] on span "show sentence" at bounding box center [759, 179] width 21 height 21
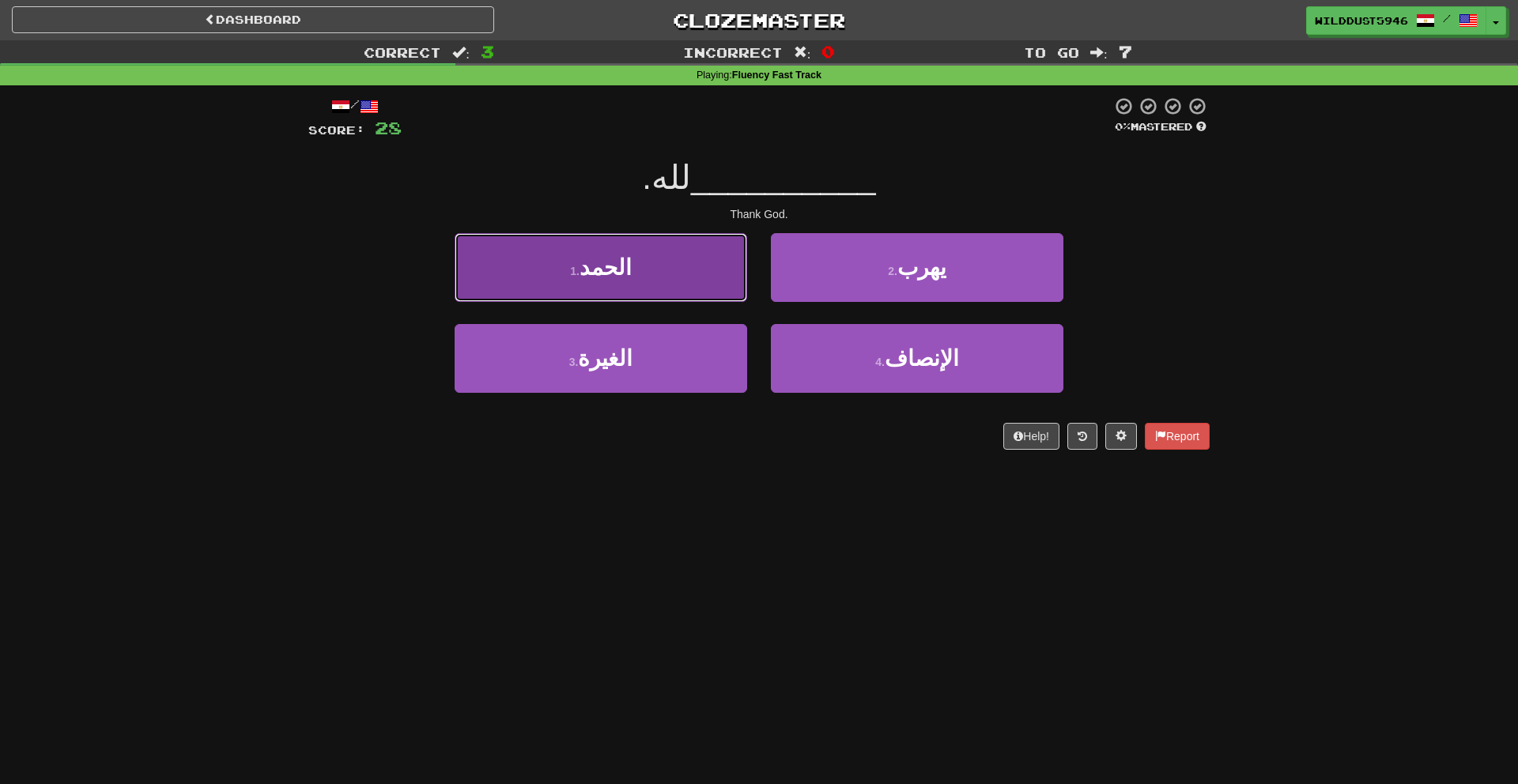
click at [733, 274] on button "1 . الحمد" at bounding box center [601, 268] width 293 height 69
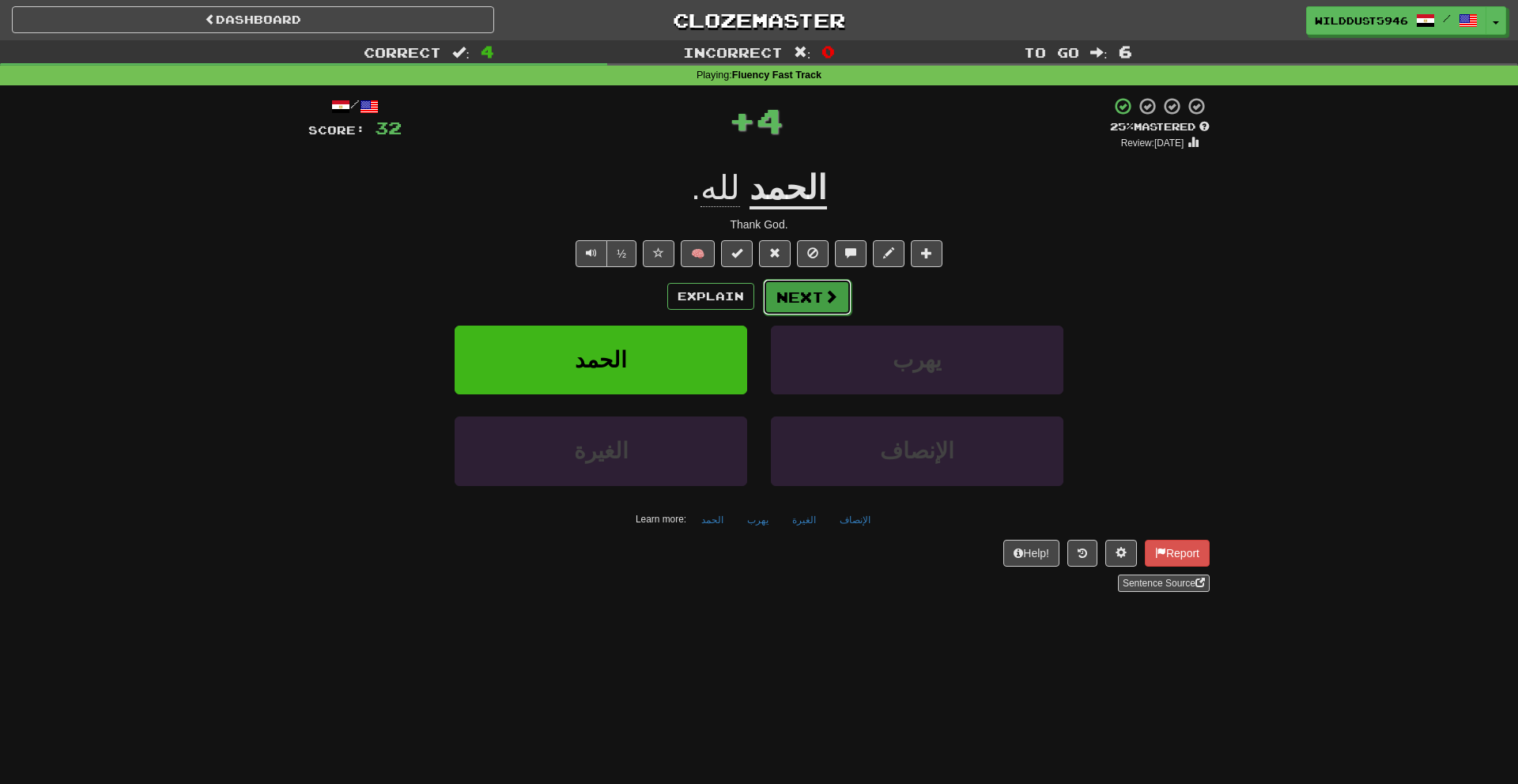
click at [806, 291] on button "Next" at bounding box center [807, 296] width 89 height 36
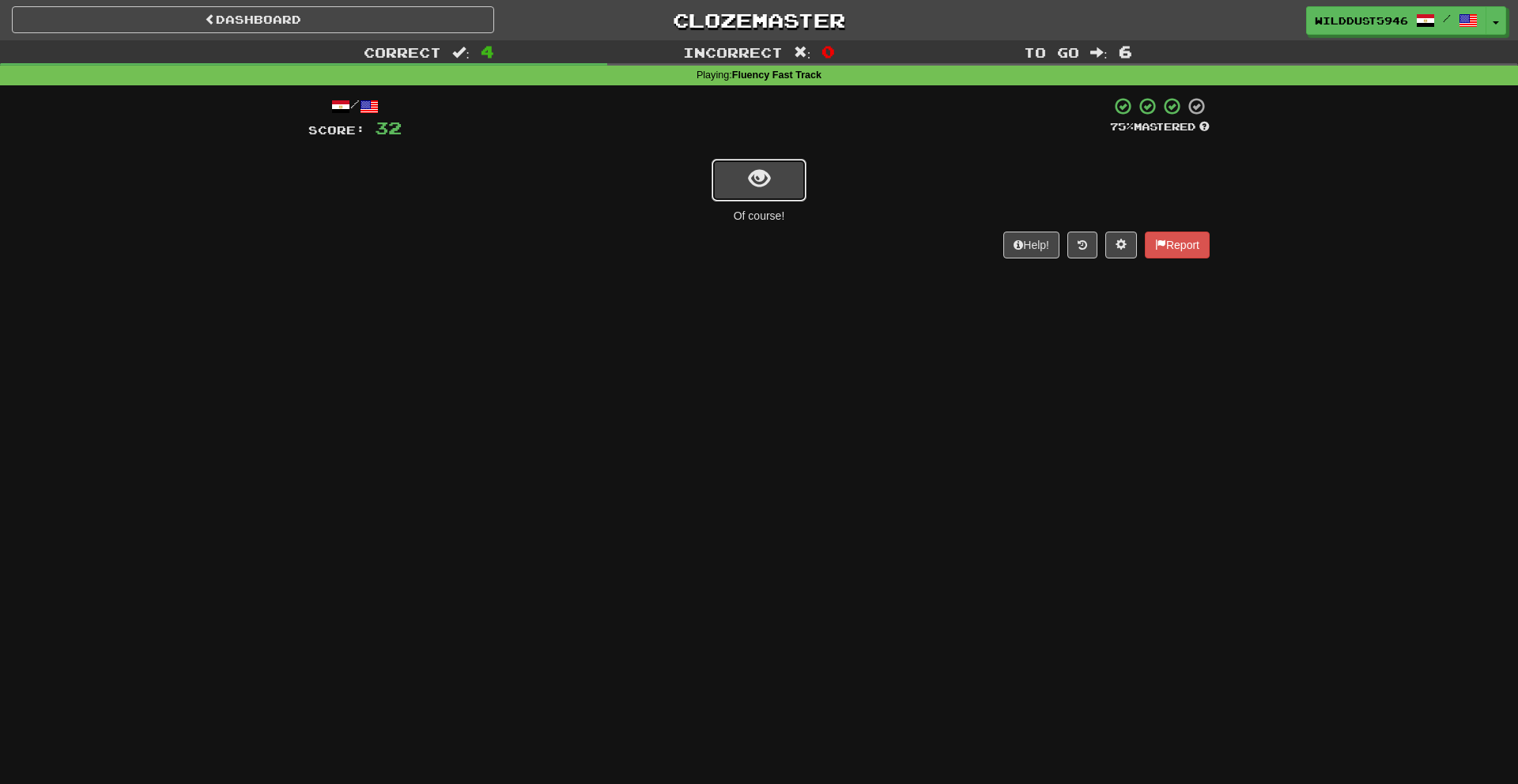
click at [749, 179] on span "show sentence" at bounding box center [759, 179] width 21 height 21
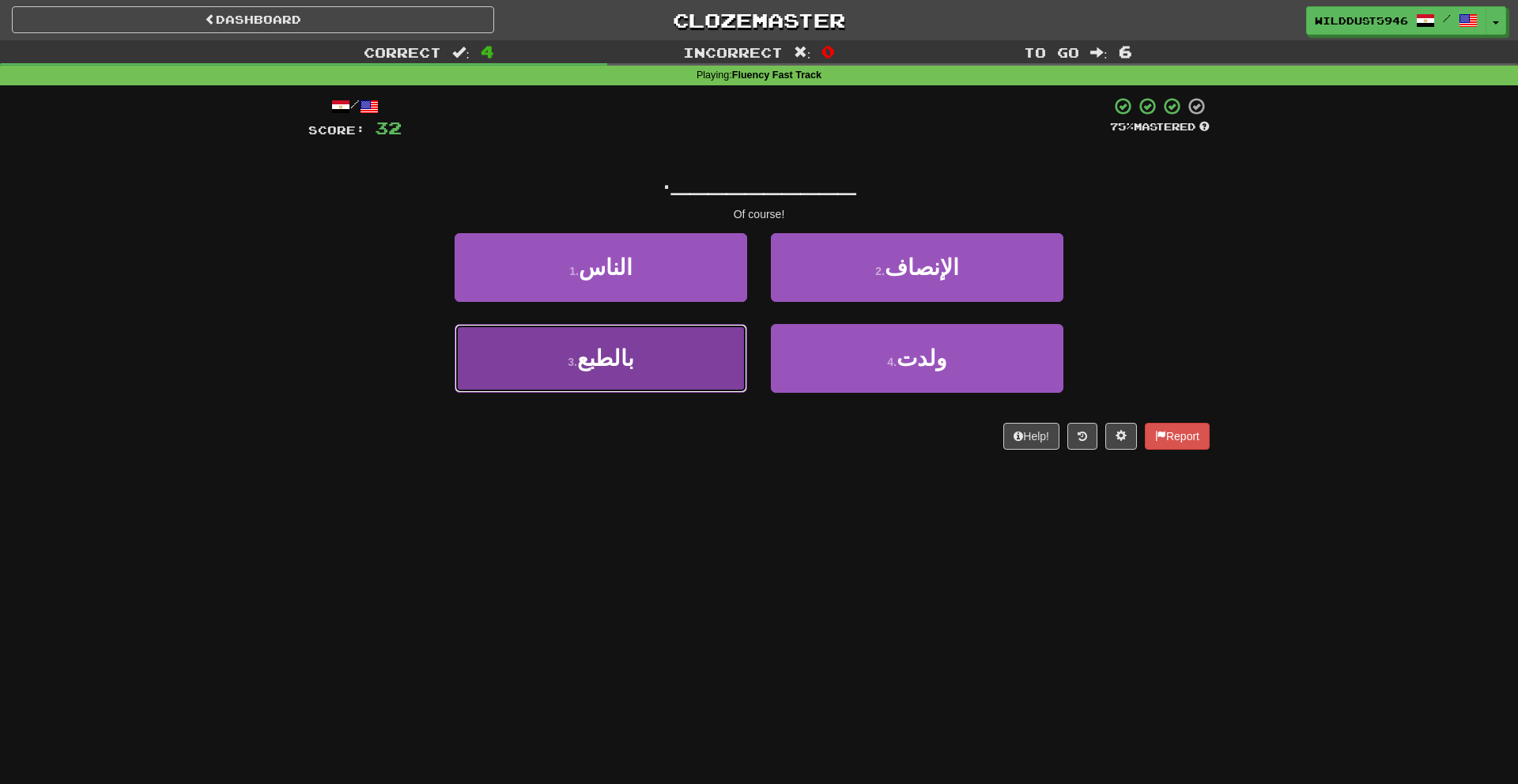
click at [695, 366] on button "3 . بالطبع" at bounding box center [601, 359] width 293 height 69
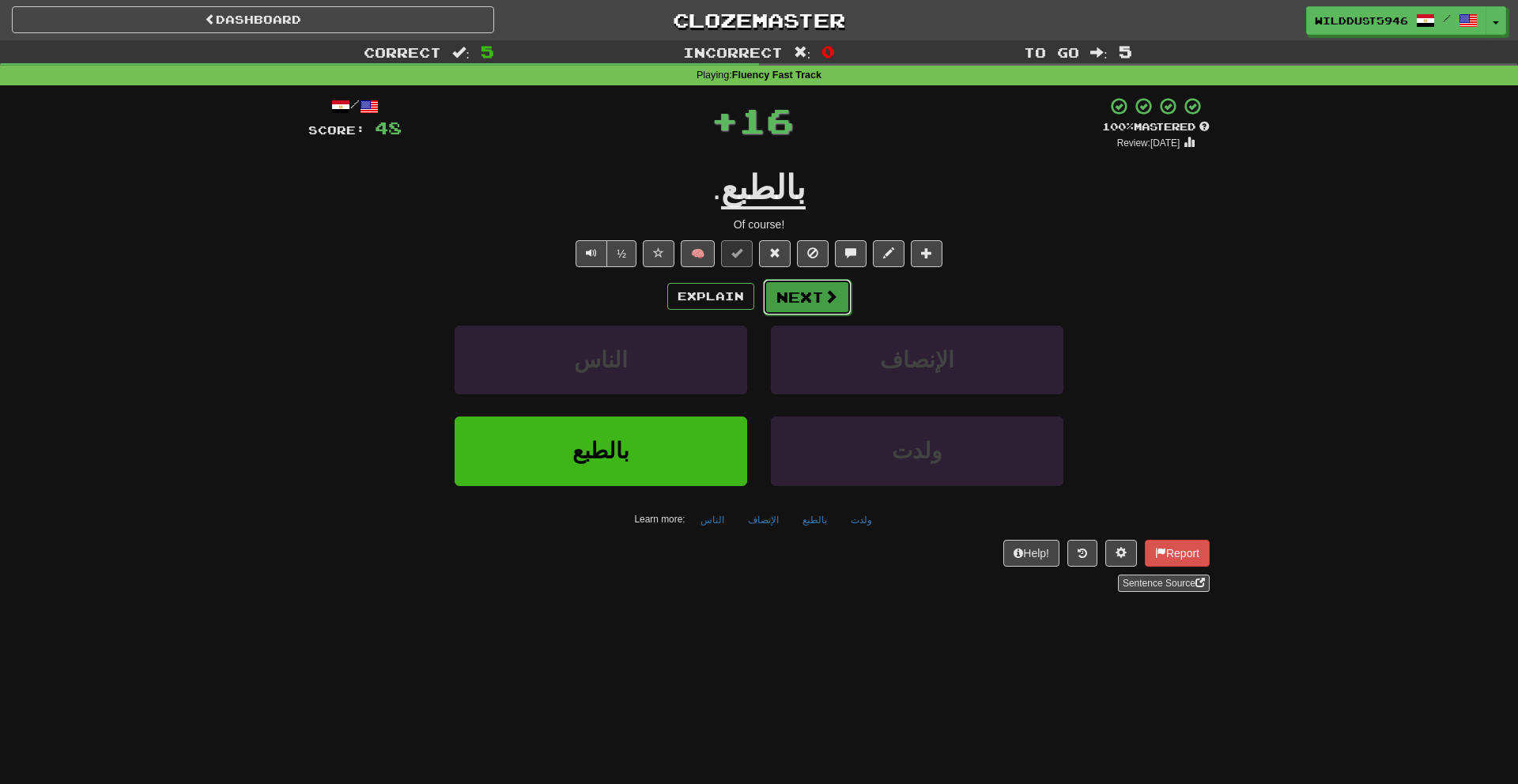
click at [803, 294] on button "Next" at bounding box center [807, 296] width 89 height 36
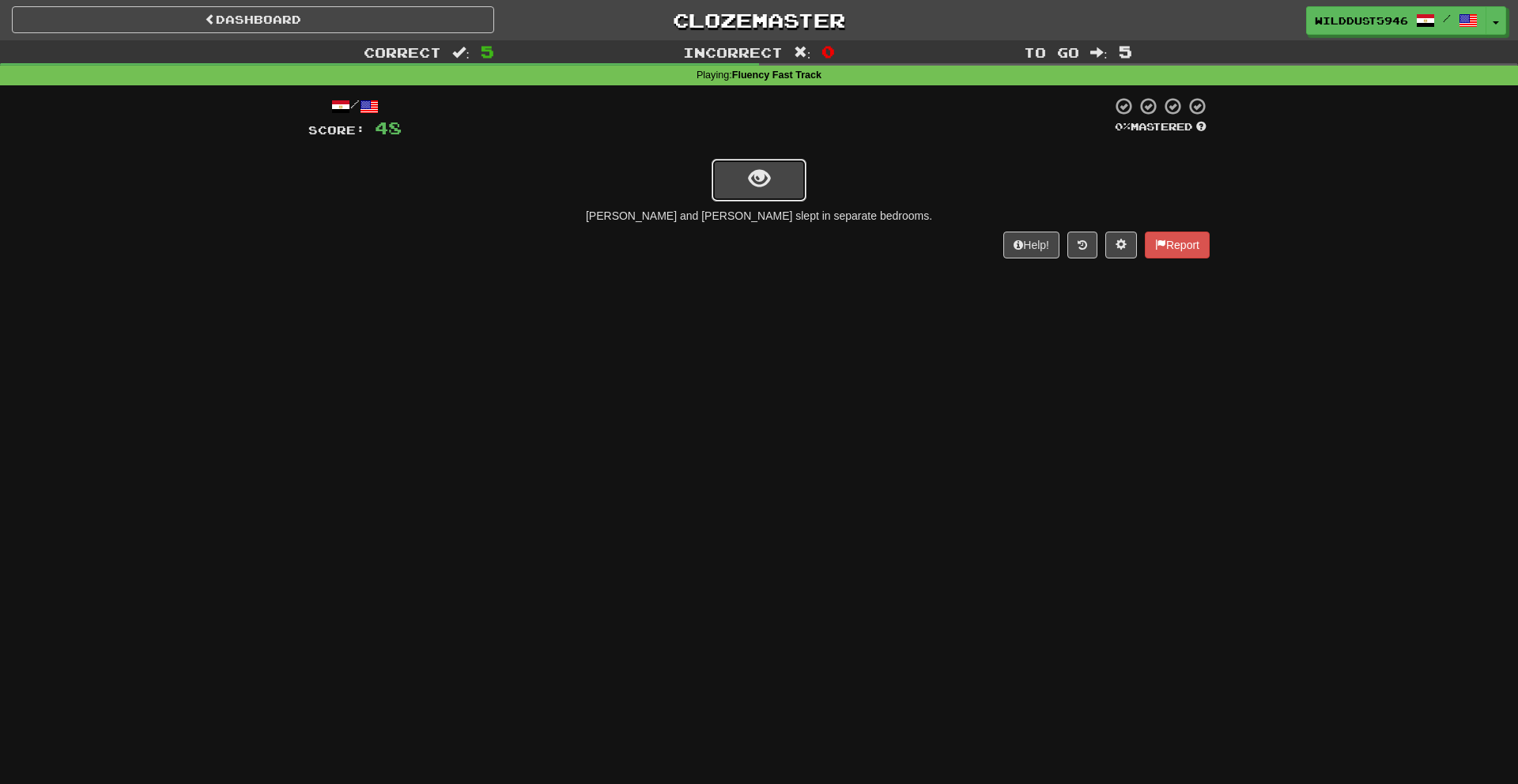
click at [738, 193] on button "show sentence" at bounding box center [759, 180] width 95 height 43
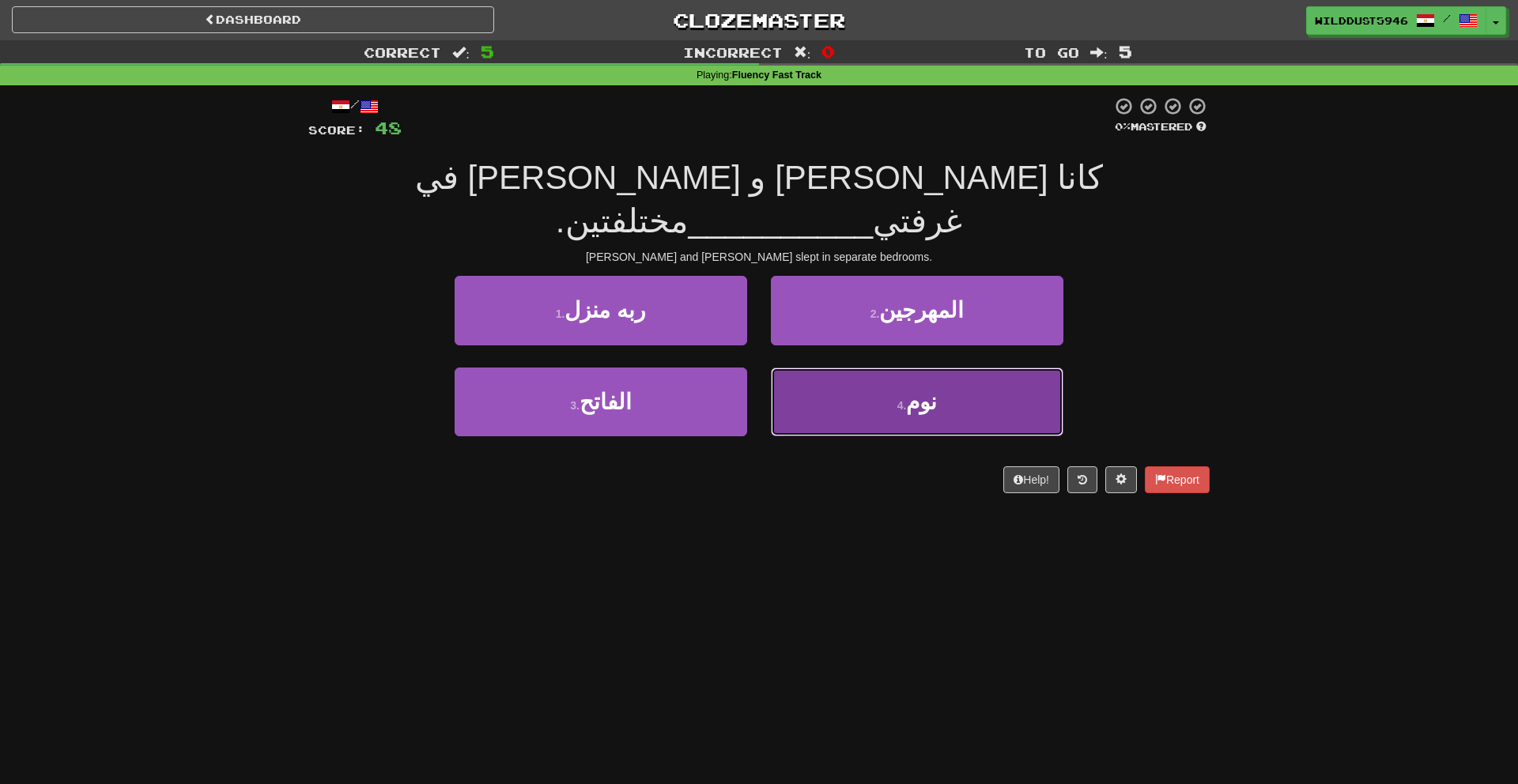
click at [848, 367] on button "4 . نوم" at bounding box center [918, 402] width 293 height 69
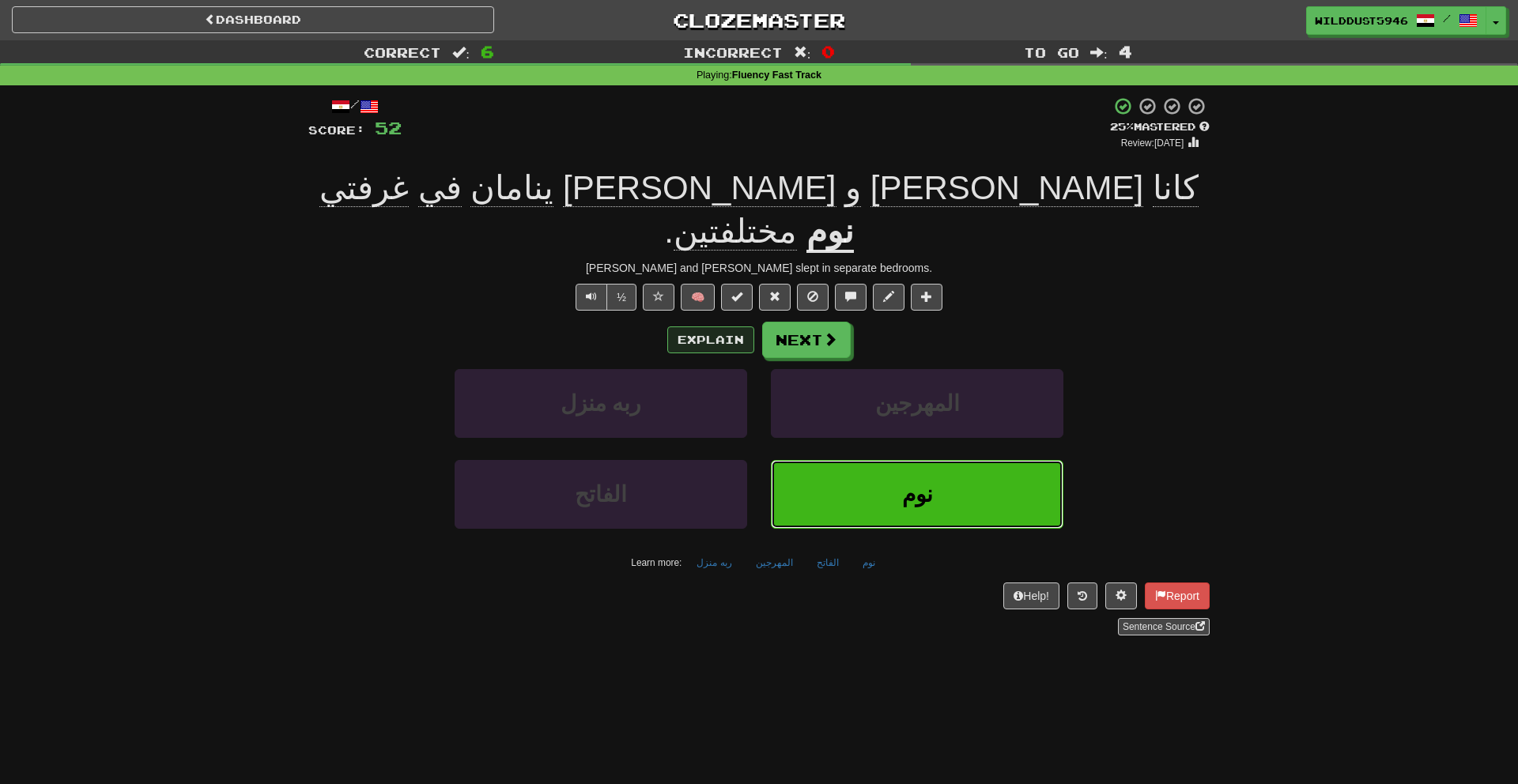
scroll to position [3, 0]
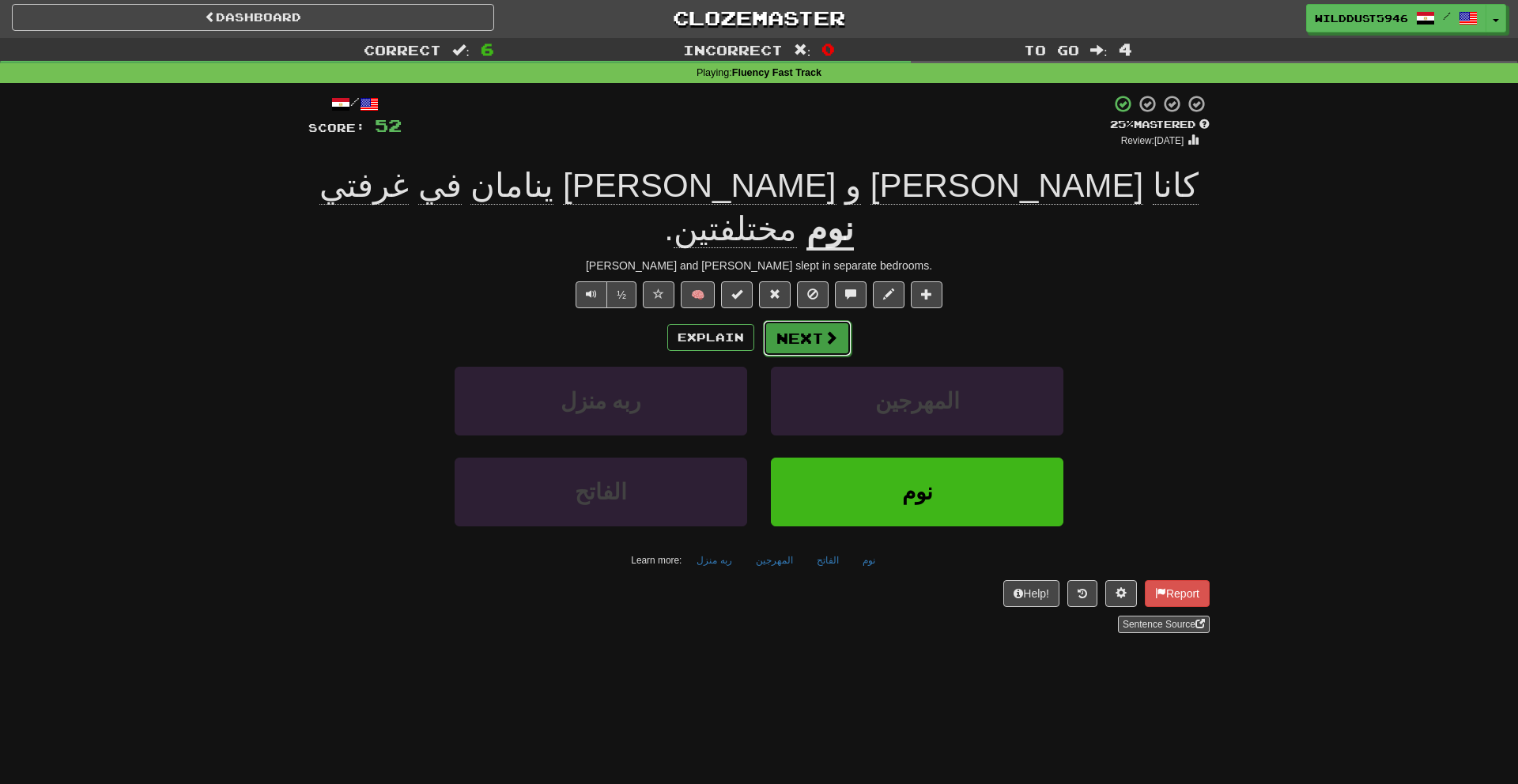
click at [804, 321] on button "Next" at bounding box center [807, 338] width 89 height 36
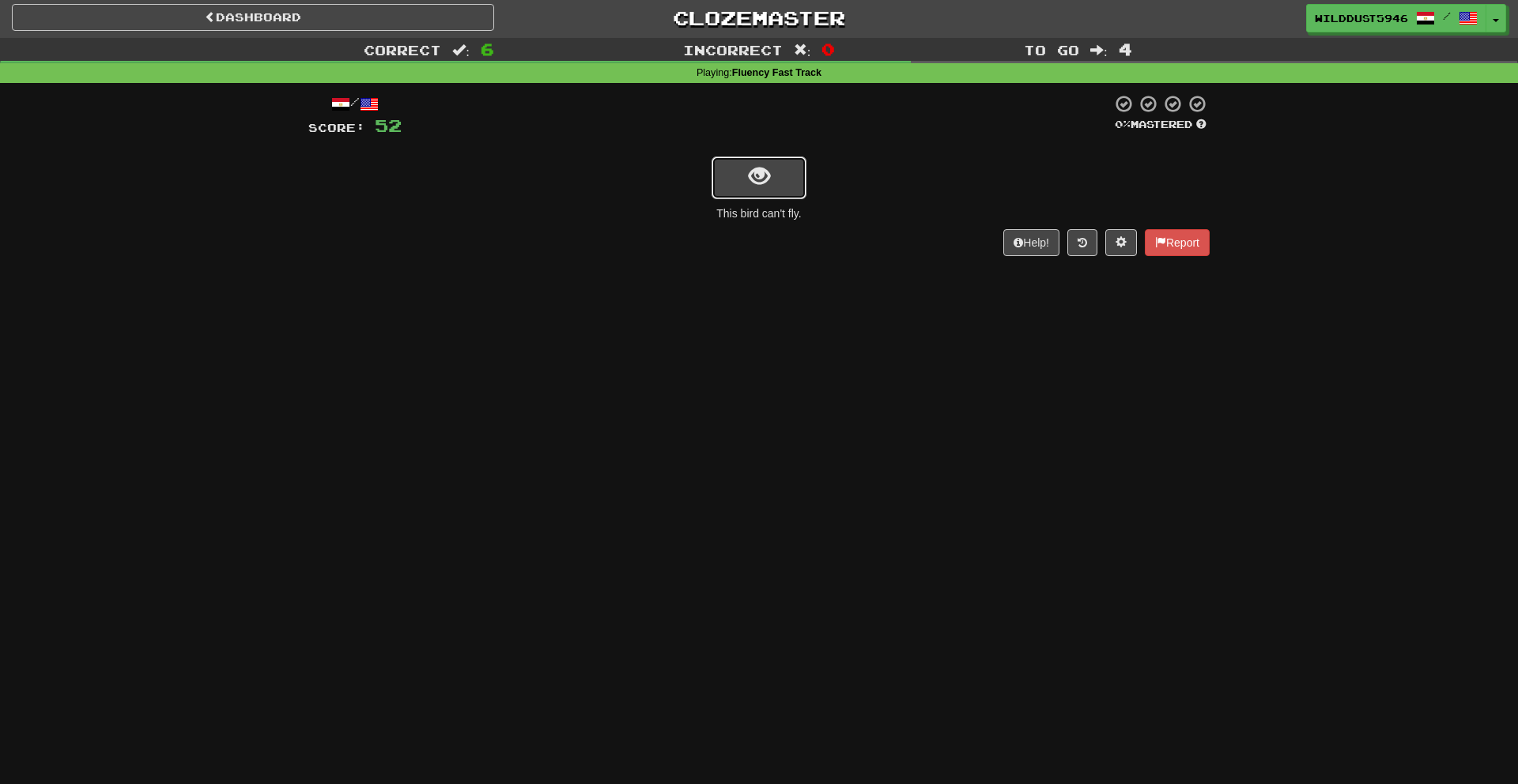
click at [771, 171] on button "show sentence" at bounding box center [759, 178] width 95 height 43
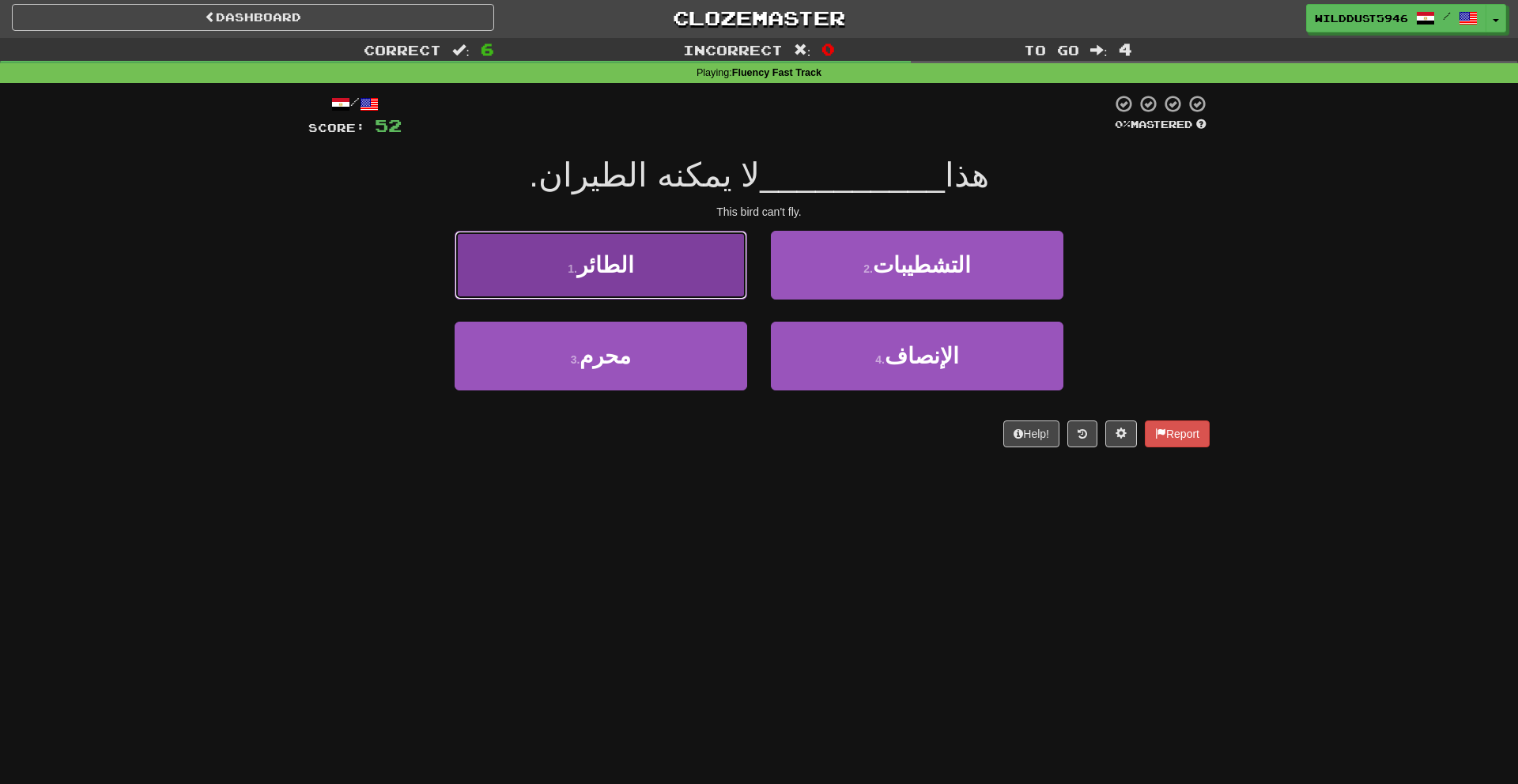
click at [719, 256] on button "1 . الطائر" at bounding box center [601, 266] width 293 height 69
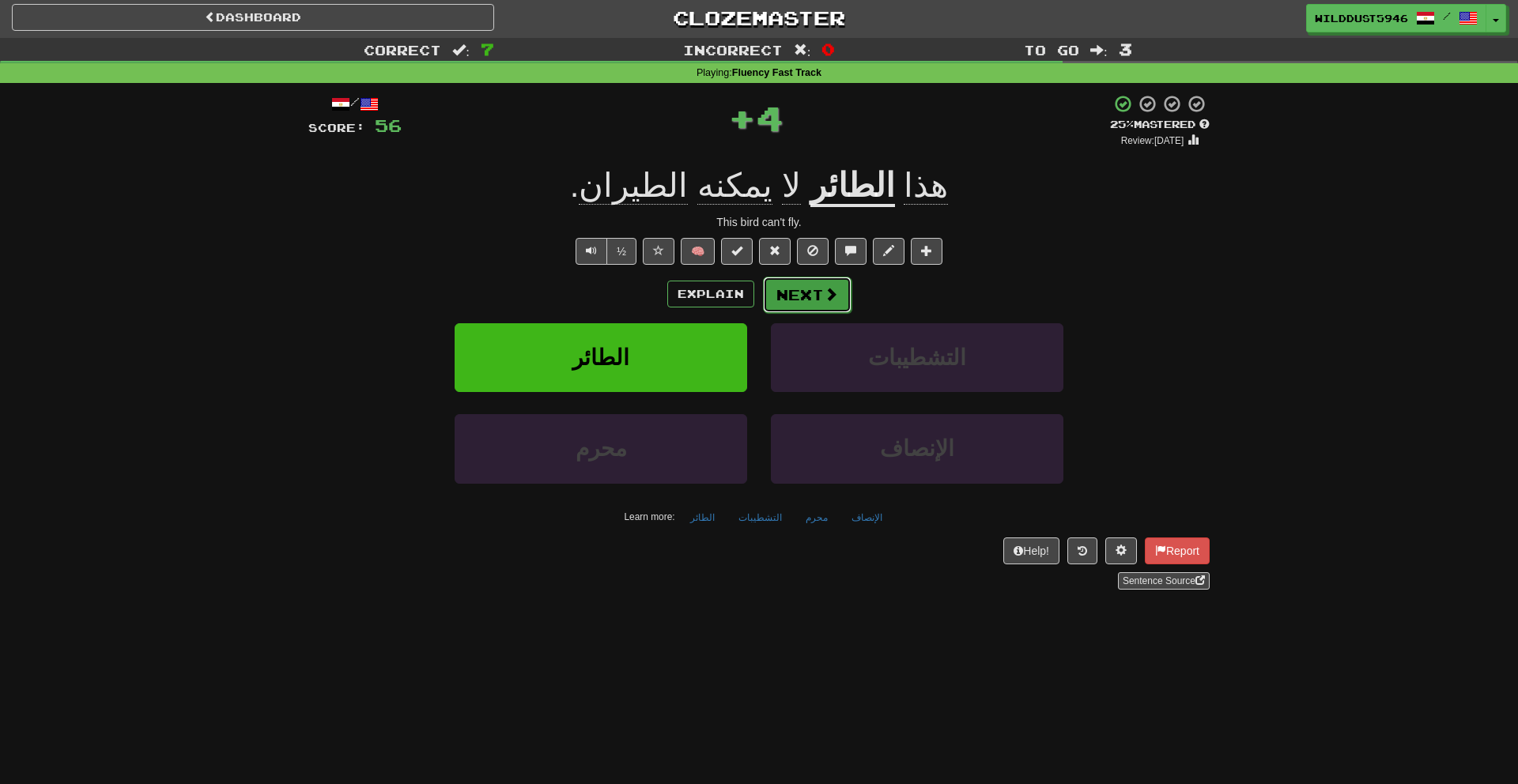
click at [809, 307] on button "Next" at bounding box center [807, 295] width 89 height 36
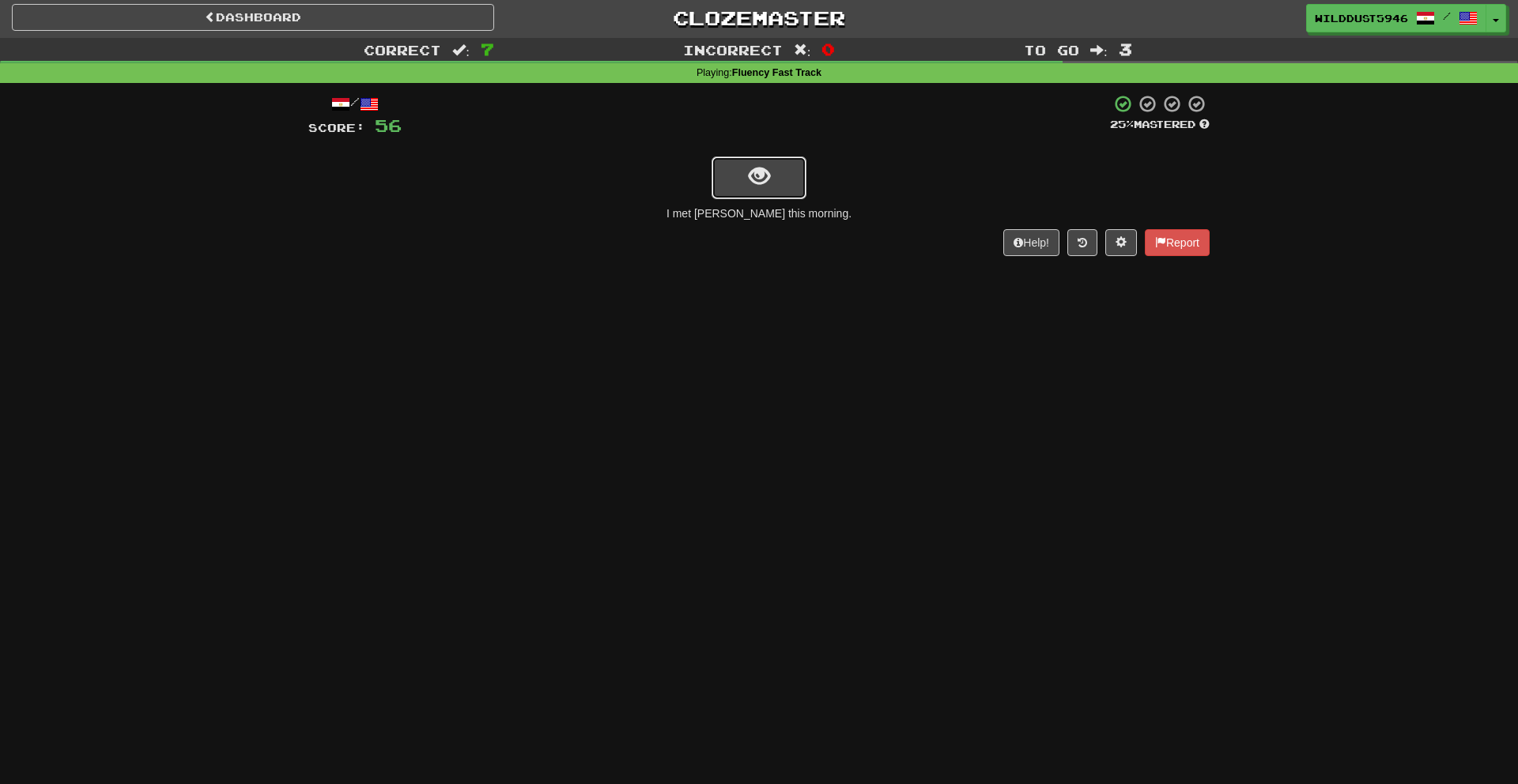
click at [728, 179] on button "show sentence" at bounding box center [759, 178] width 95 height 43
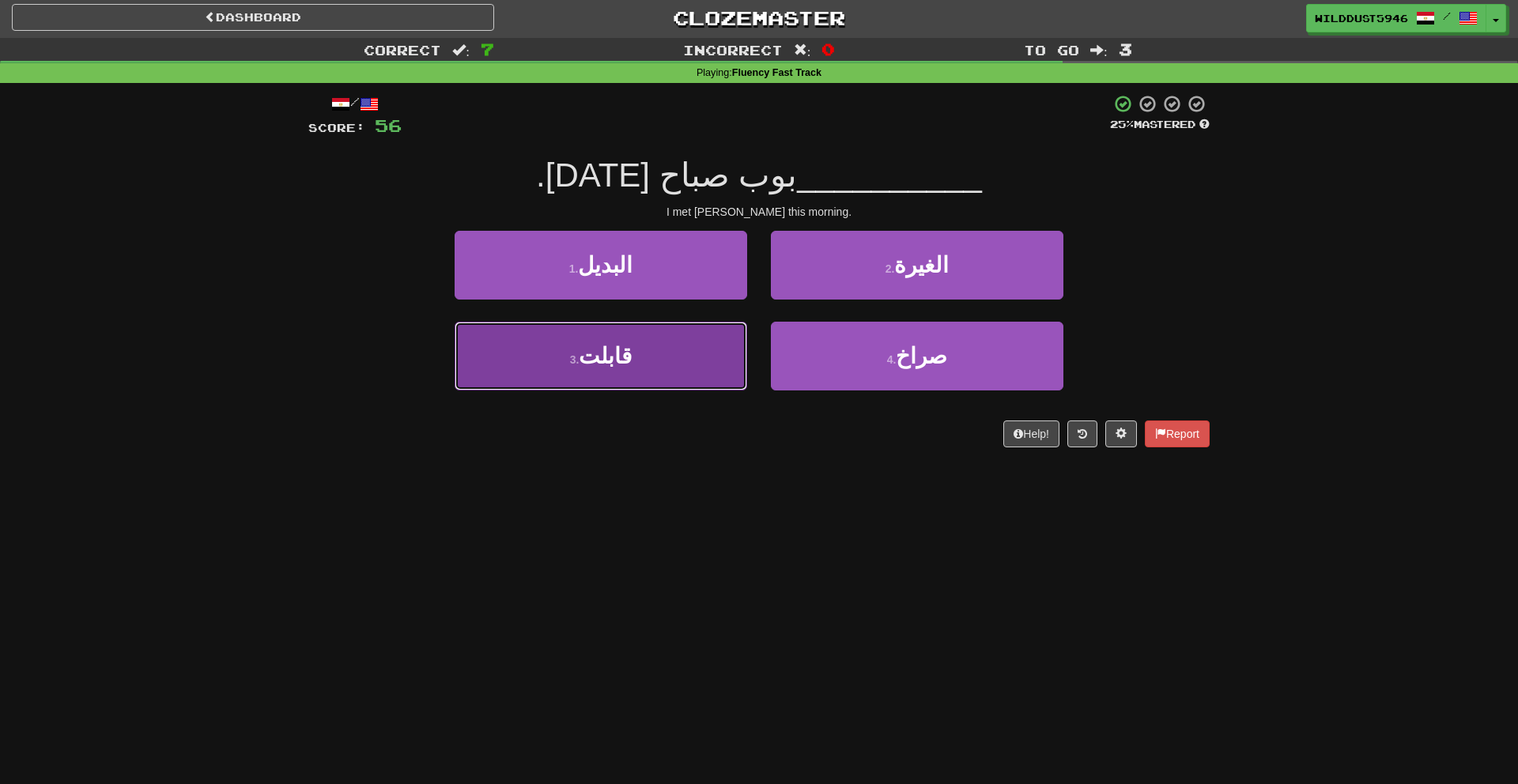
click at [600, 325] on button "3 . قابلت" at bounding box center [601, 356] width 293 height 69
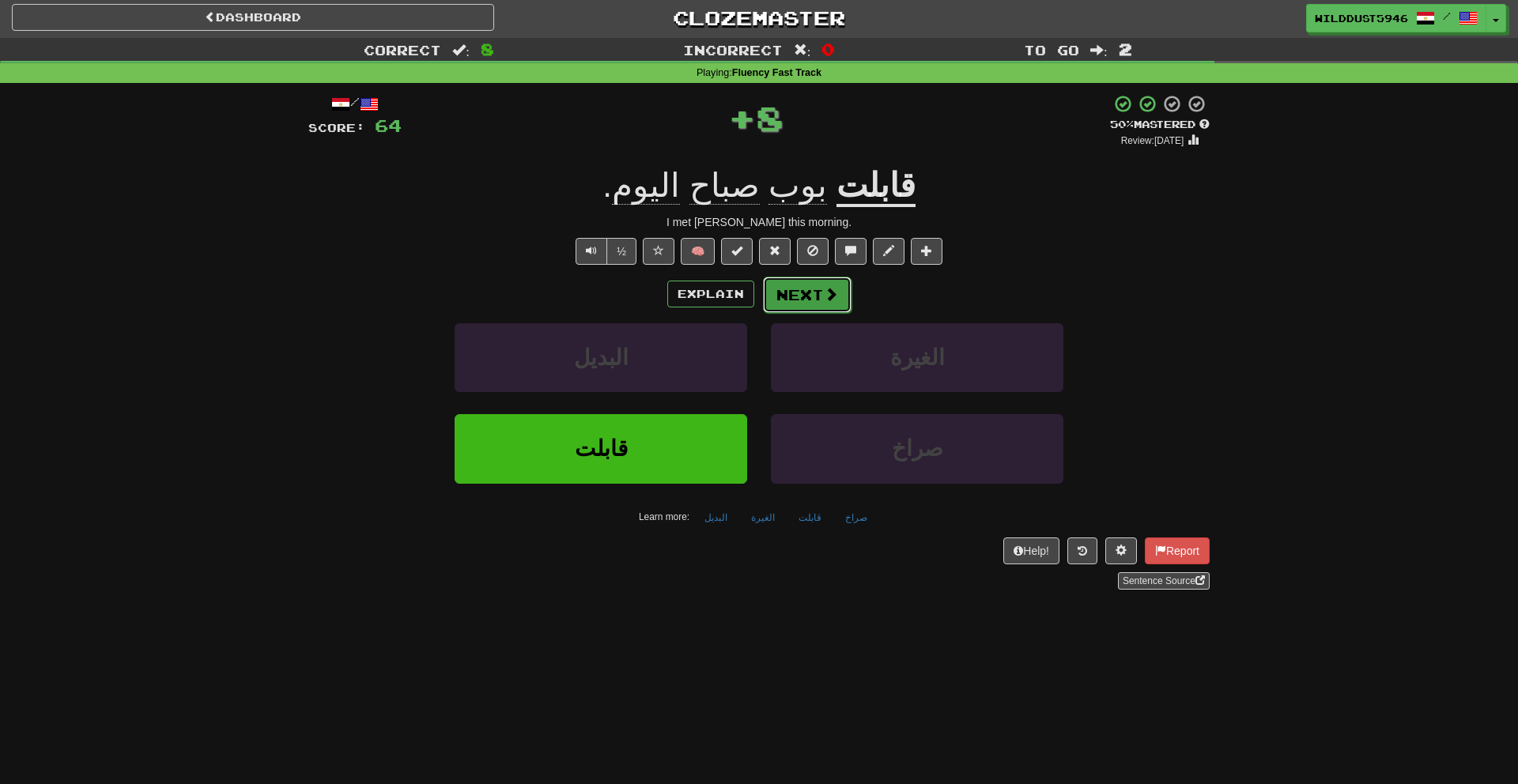
click at [768, 295] on button "Next" at bounding box center [807, 295] width 89 height 36
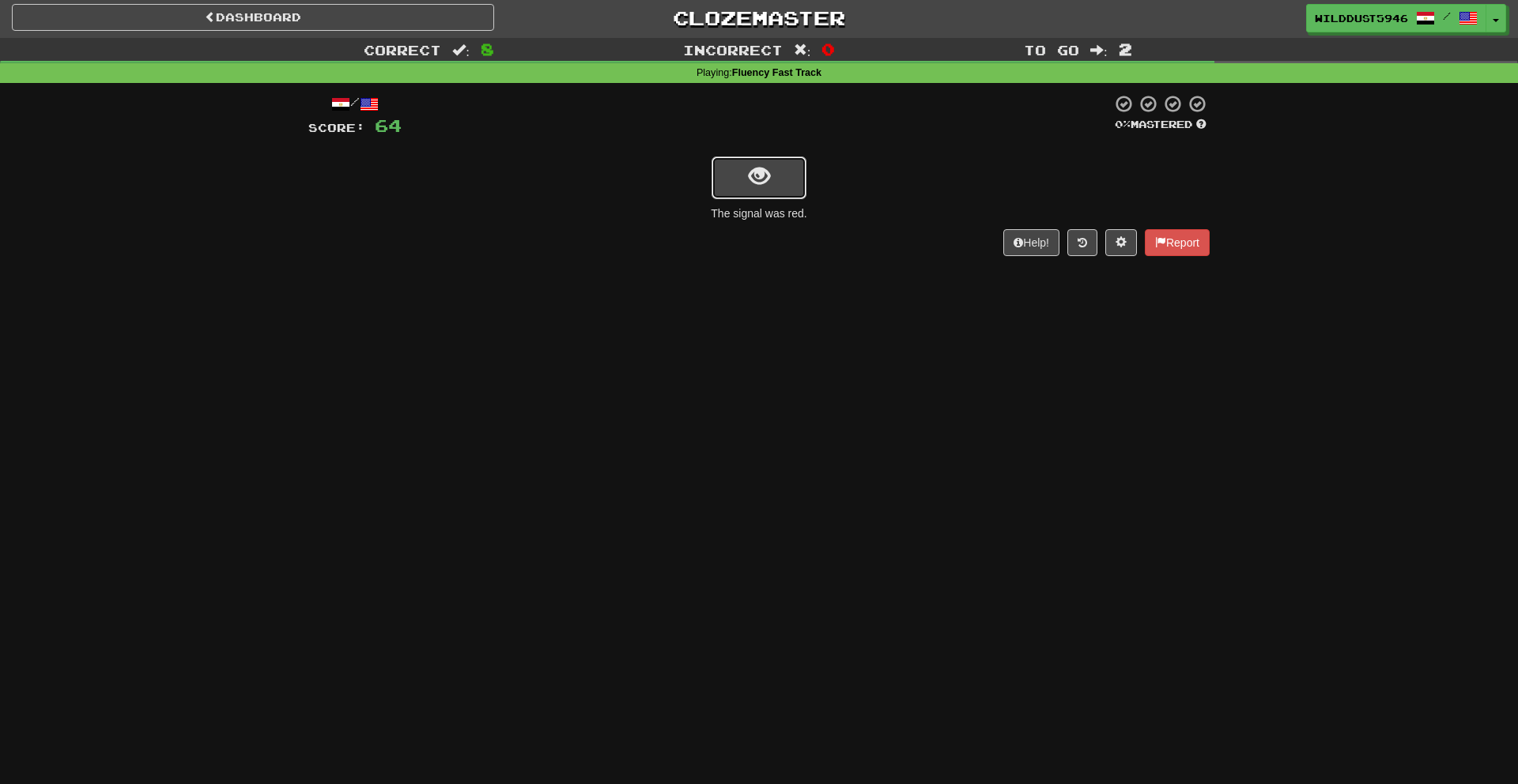
click at [764, 171] on span "show sentence" at bounding box center [759, 176] width 21 height 21
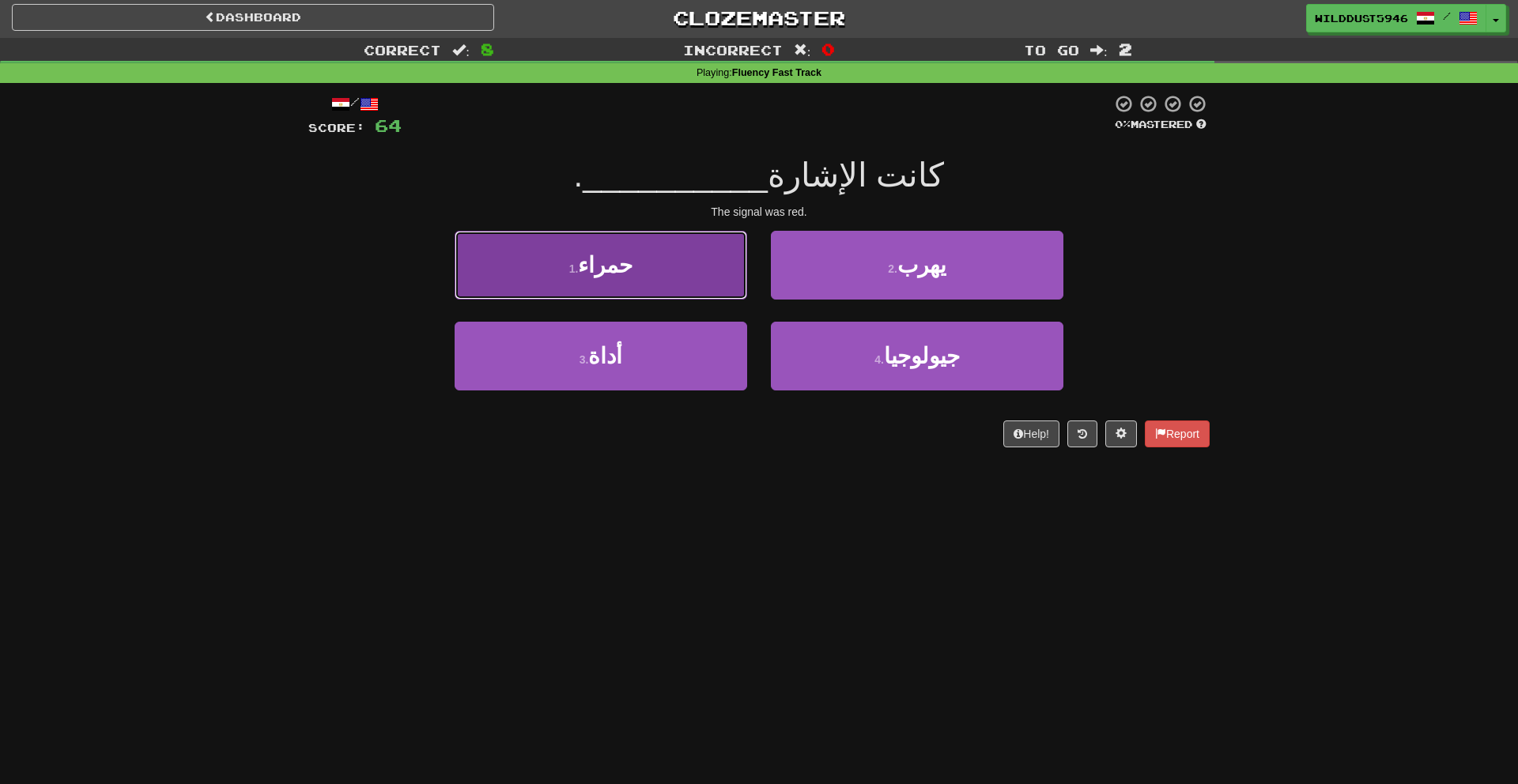
click at [739, 258] on button "1 . حمراء" at bounding box center [601, 266] width 293 height 69
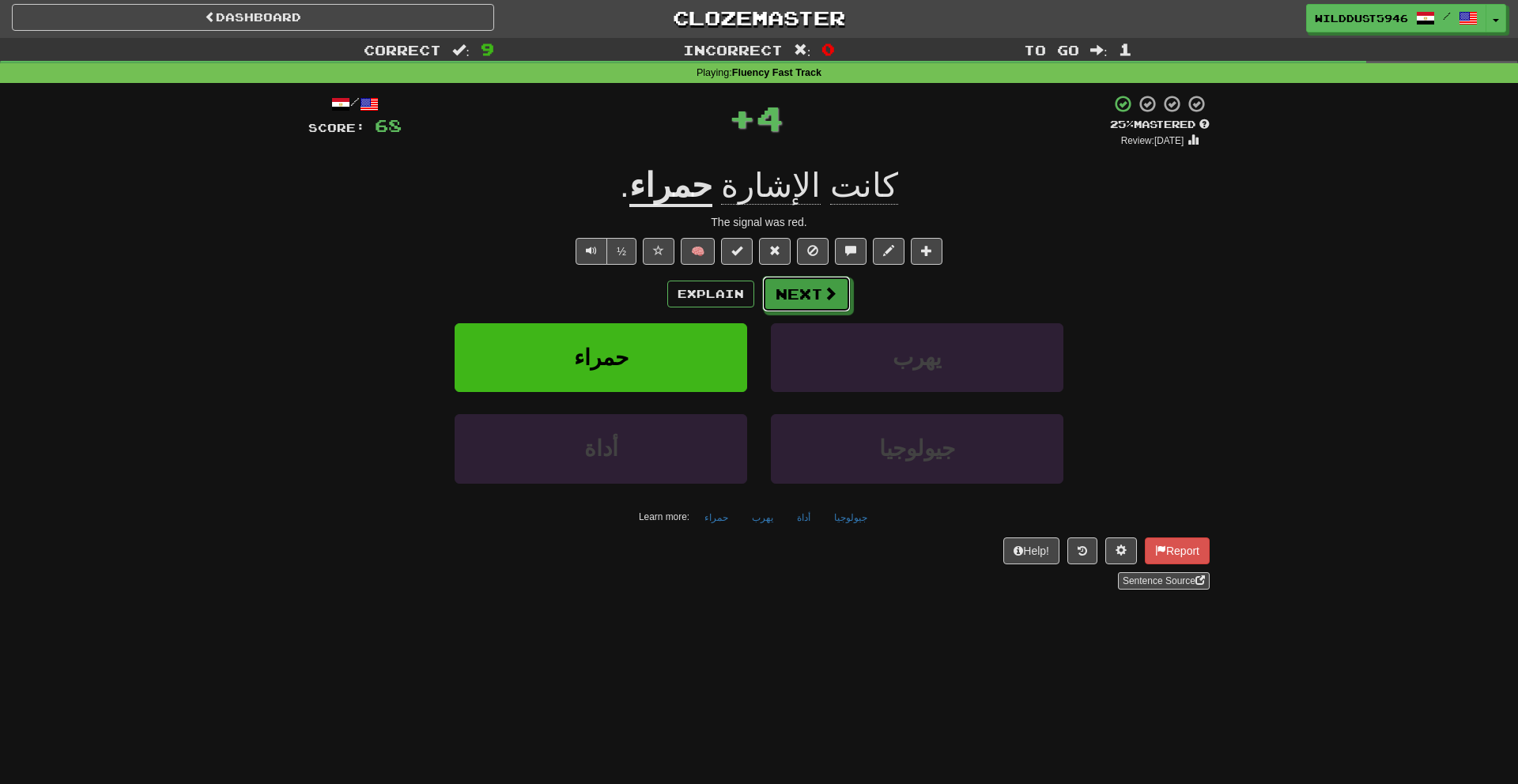
click at [834, 284] on button "Next" at bounding box center [807, 294] width 89 height 36
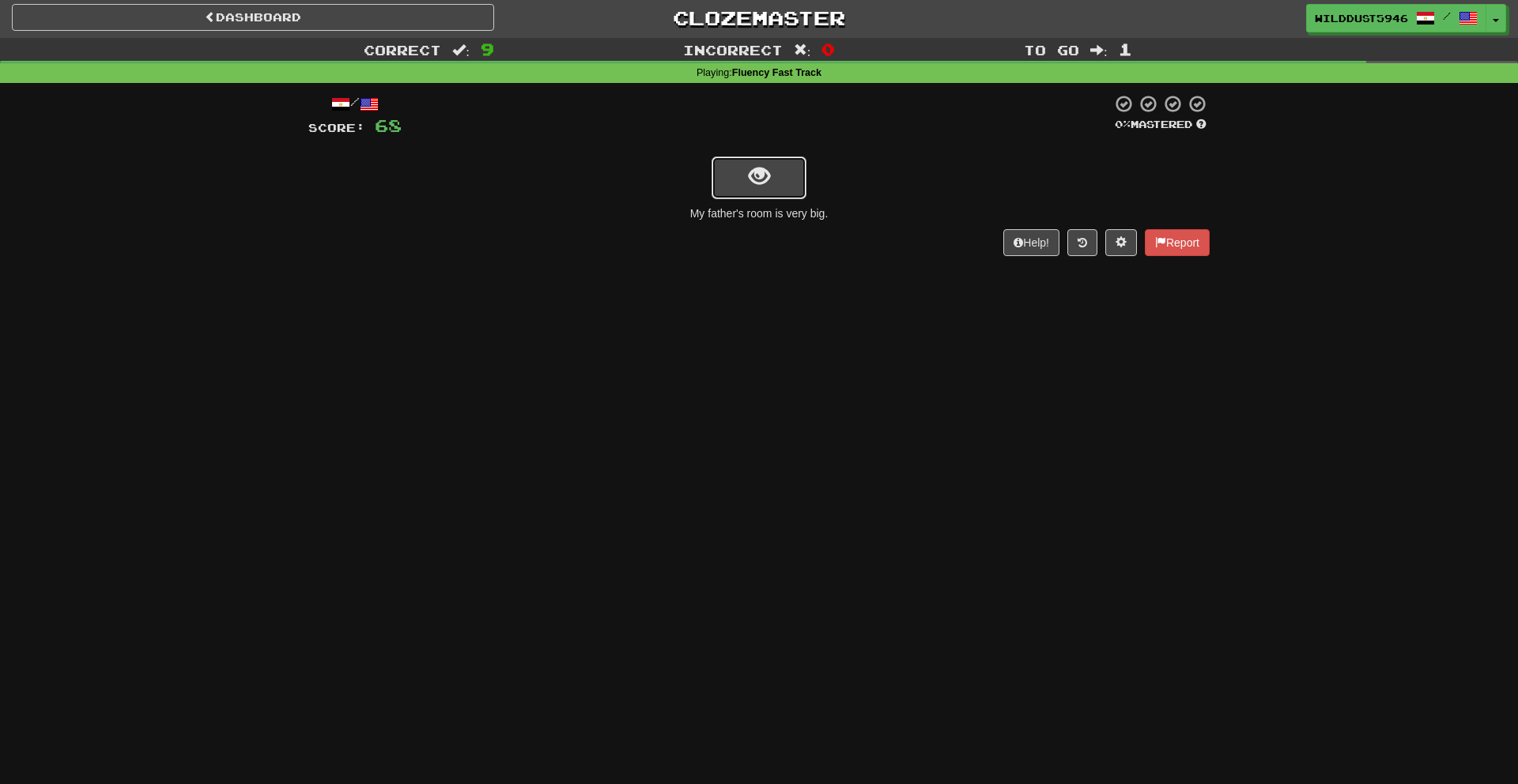
click at [790, 185] on button "show sentence" at bounding box center [759, 178] width 95 height 43
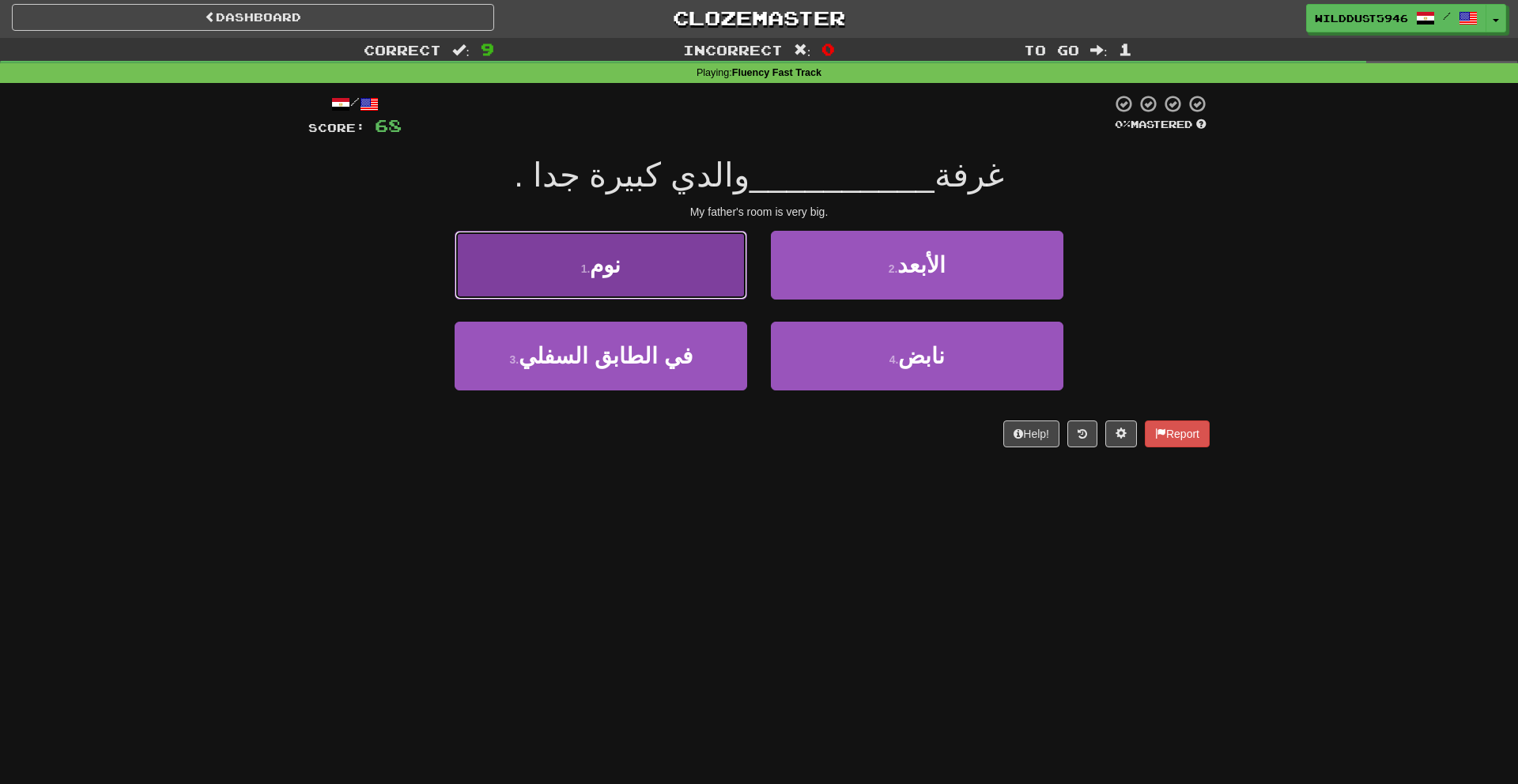
click at [717, 283] on button "1 . نوم" at bounding box center [601, 266] width 293 height 69
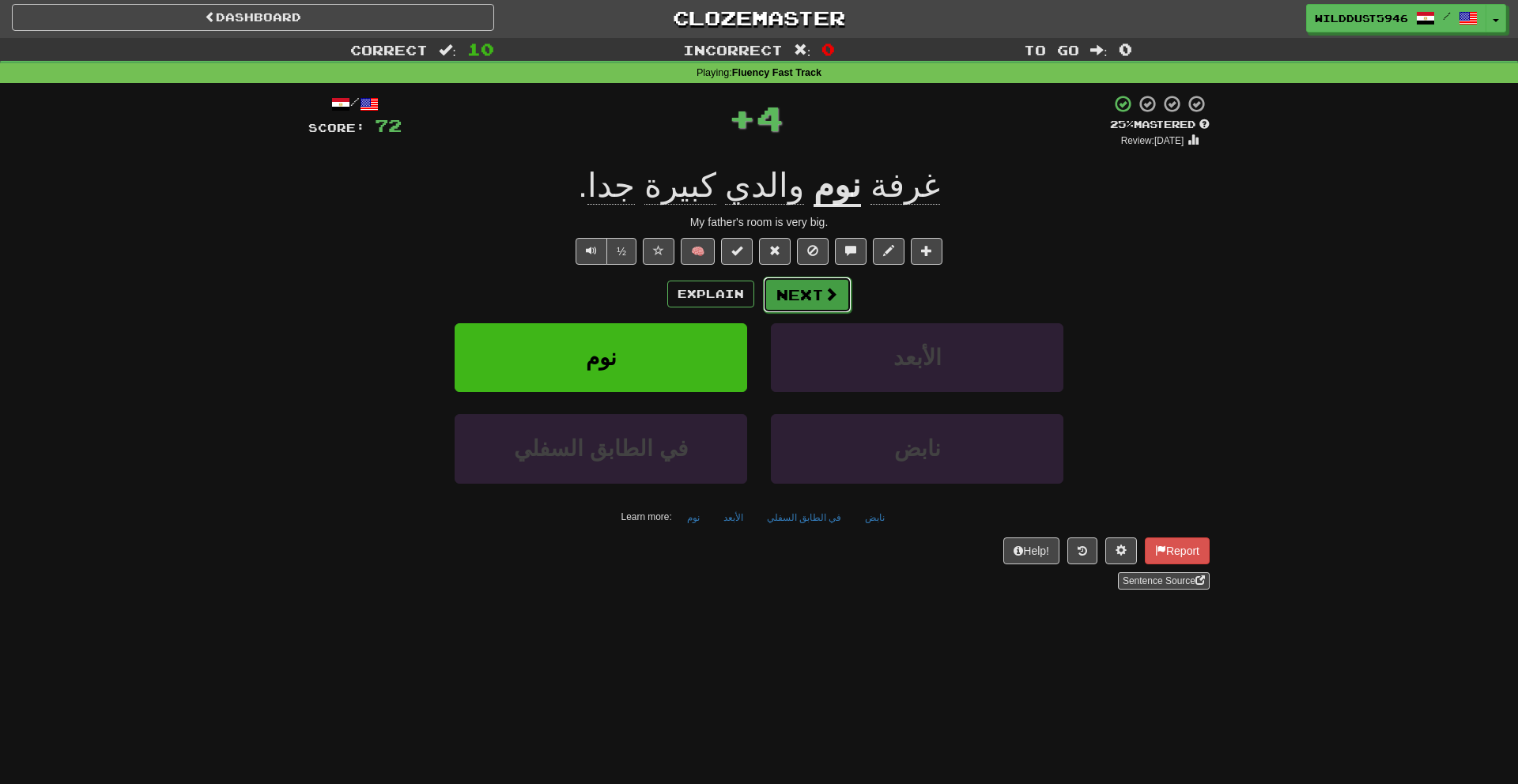
click at [772, 289] on button "Next" at bounding box center [807, 295] width 89 height 36
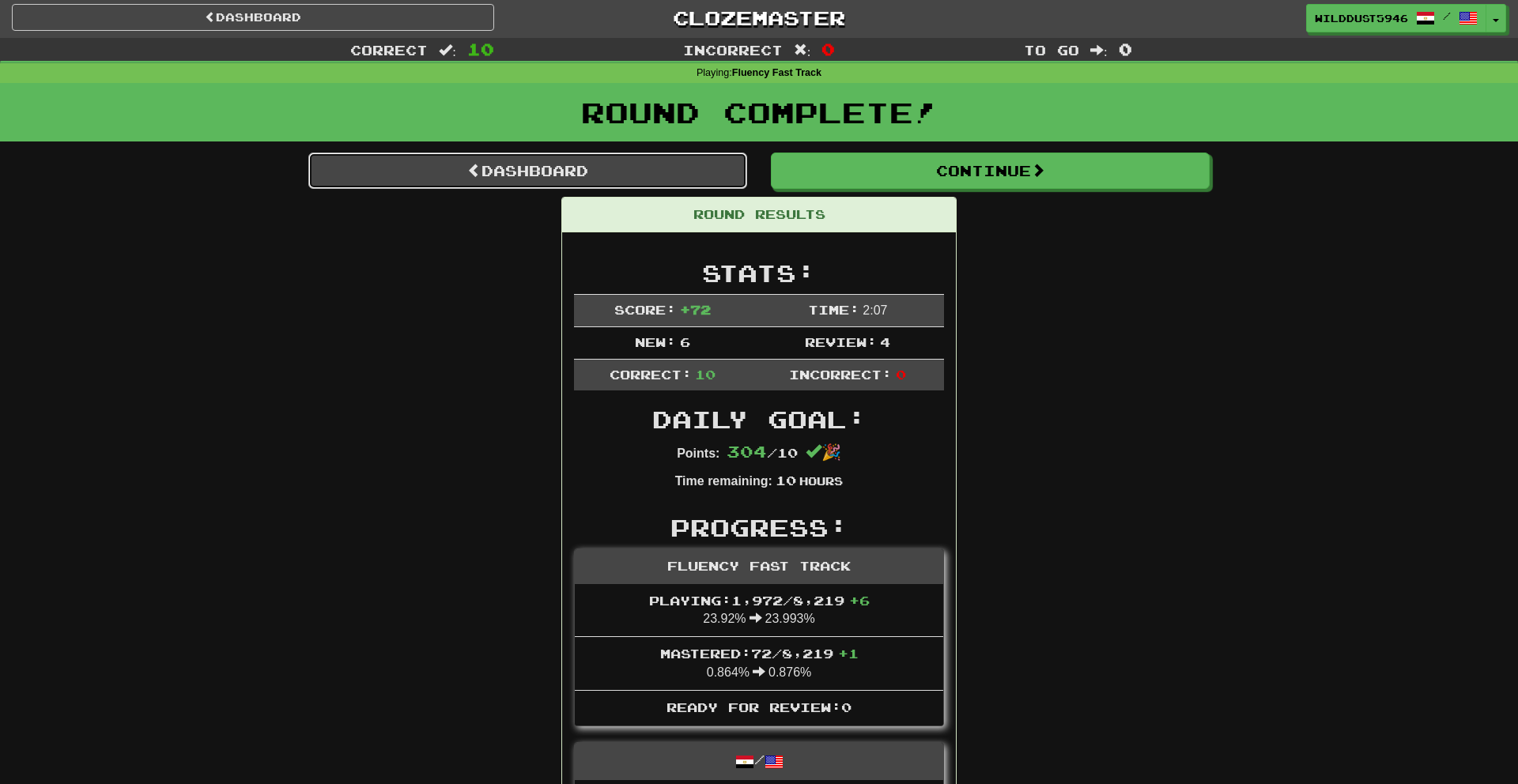
click at [692, 166] on link "Dashboard" at bounding box center [528, 171] width 439 height 36
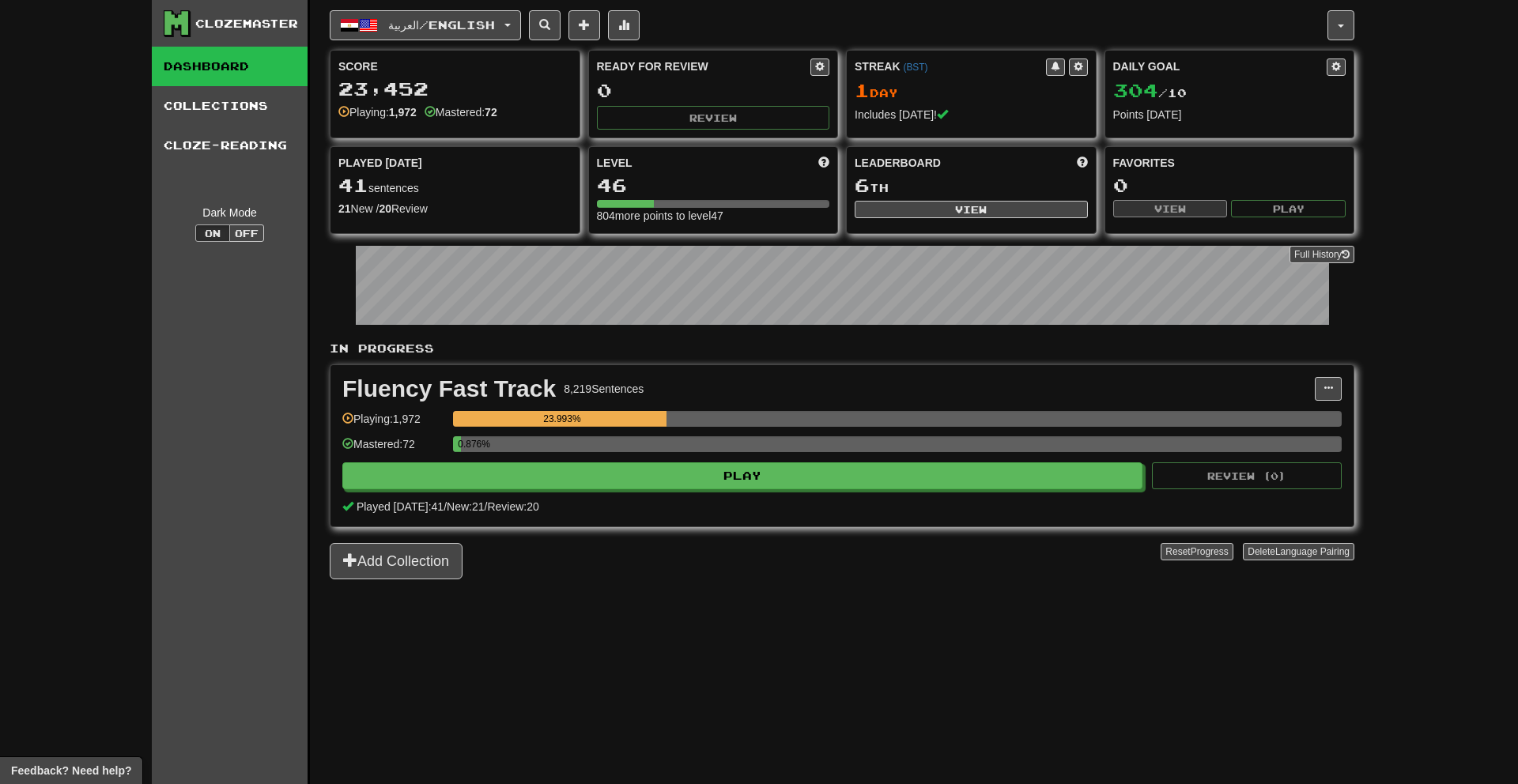
drag, startPoint x: 1377, startPoint y: 278, endPoint x: 1348, endPoint y: 279, distance: 29.0
click at [1376, 278] on div "Clozemaster Dashboard Collections Cloze-Reading Dark Mode On Off Dashboard Coll…" at bounding box center [759, 392] width 1518 height 784
